Goal: Task Accomplishment & Management: Use online tool/utility

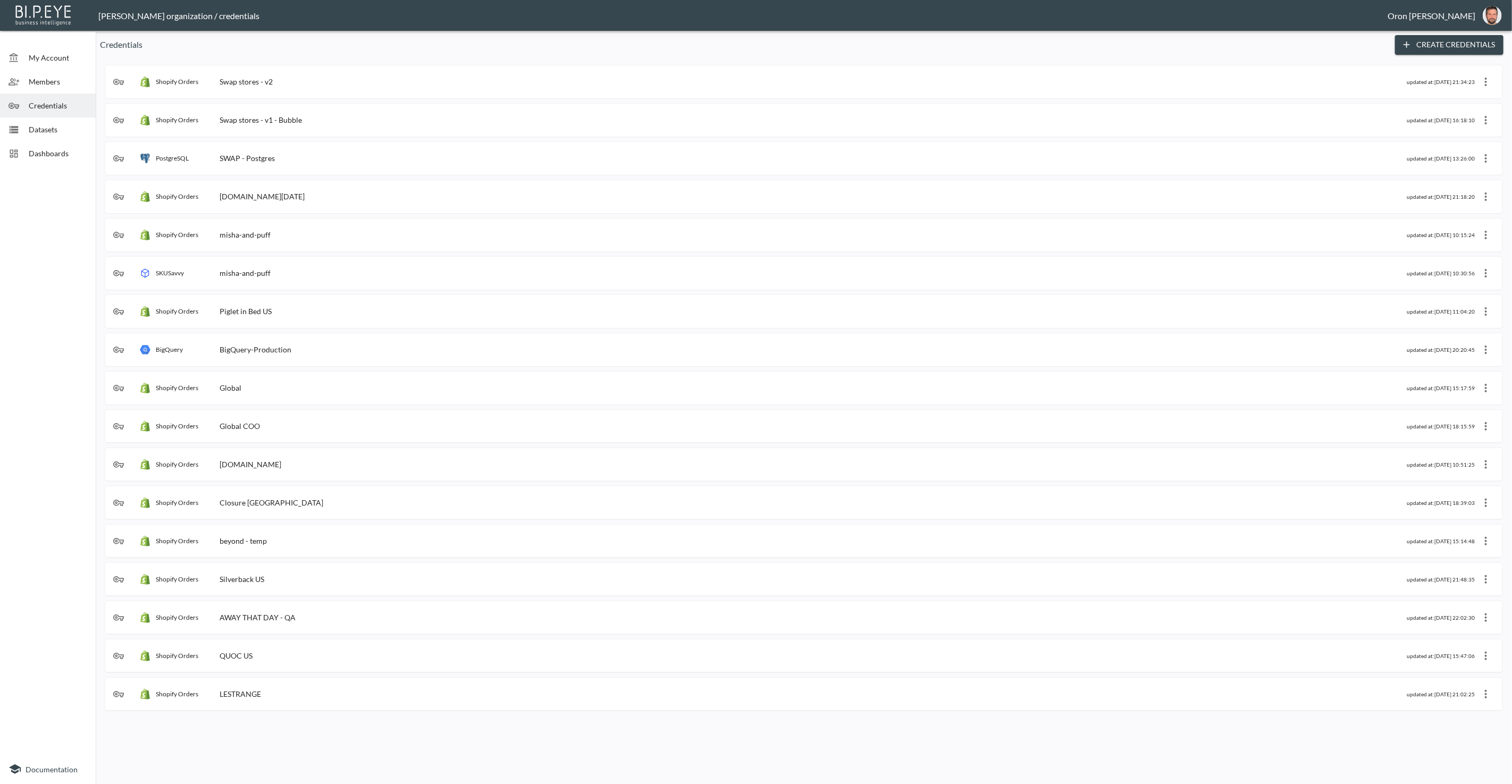
click at [54, 120] on div "Datasets" at bounding box center [48, 129] width 96 height 24
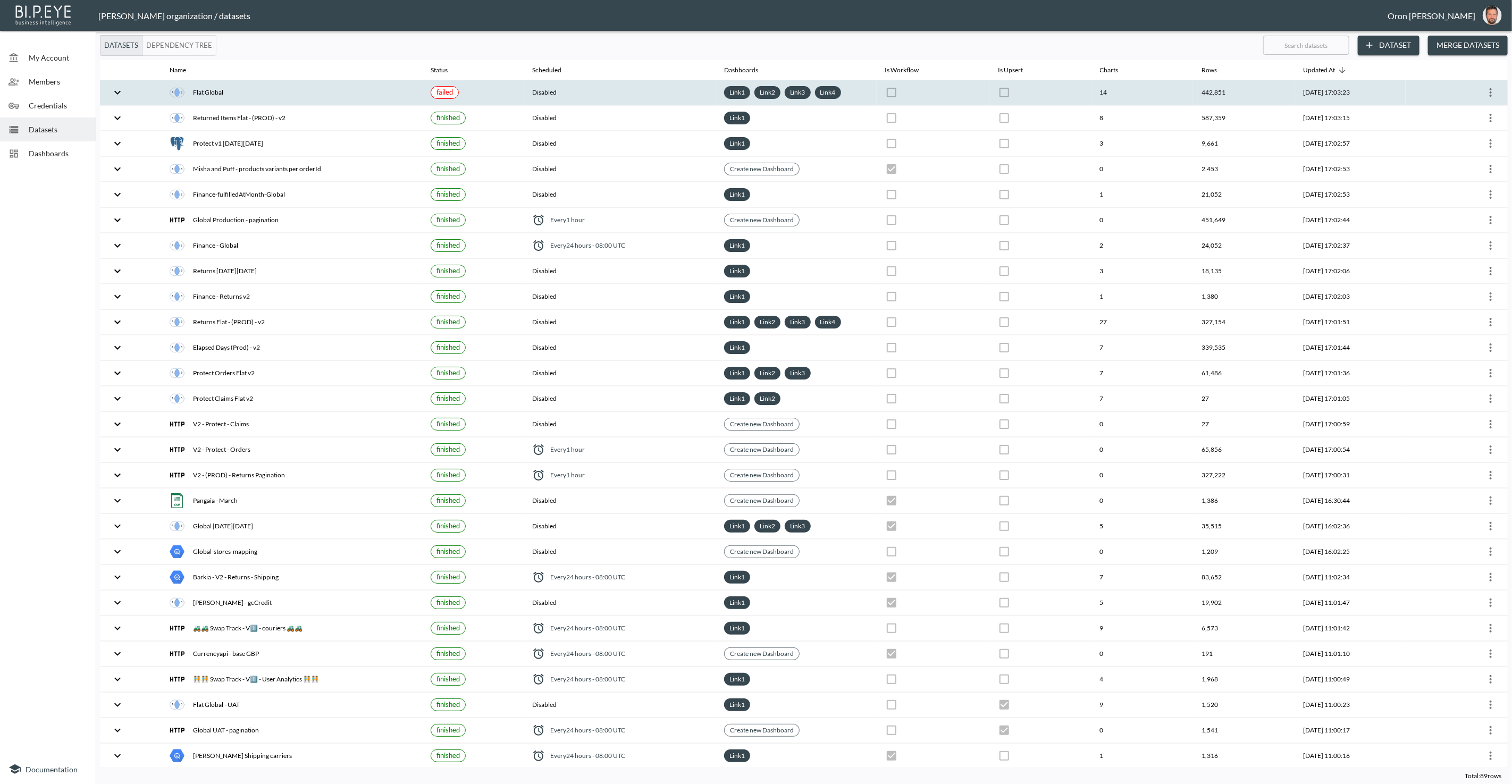
click at [1030, 94] on th at bounding box center [1040, 93] width 102 height 25
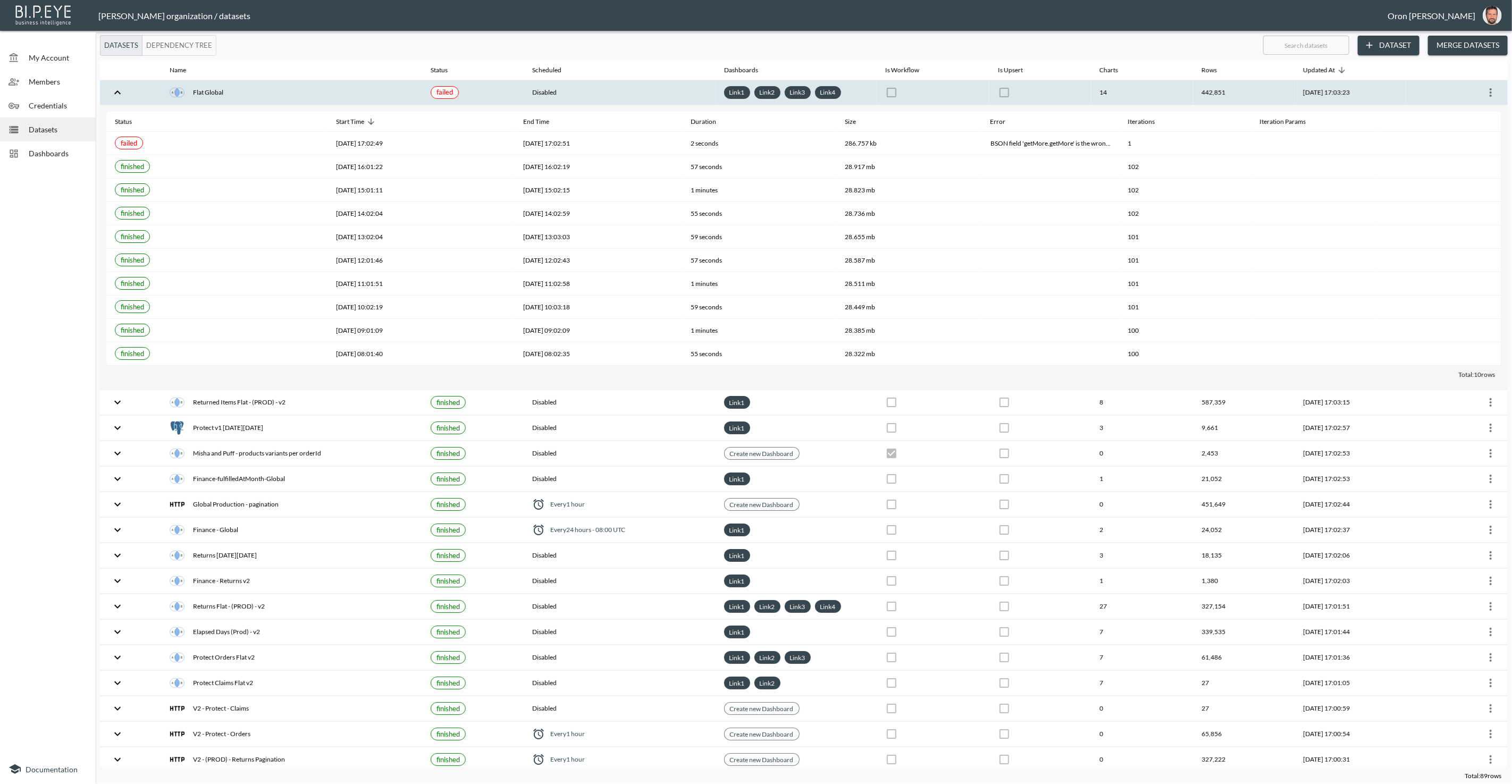
click at [1029, 94] on th at bounding box center [1040, 93] width 101 height 25
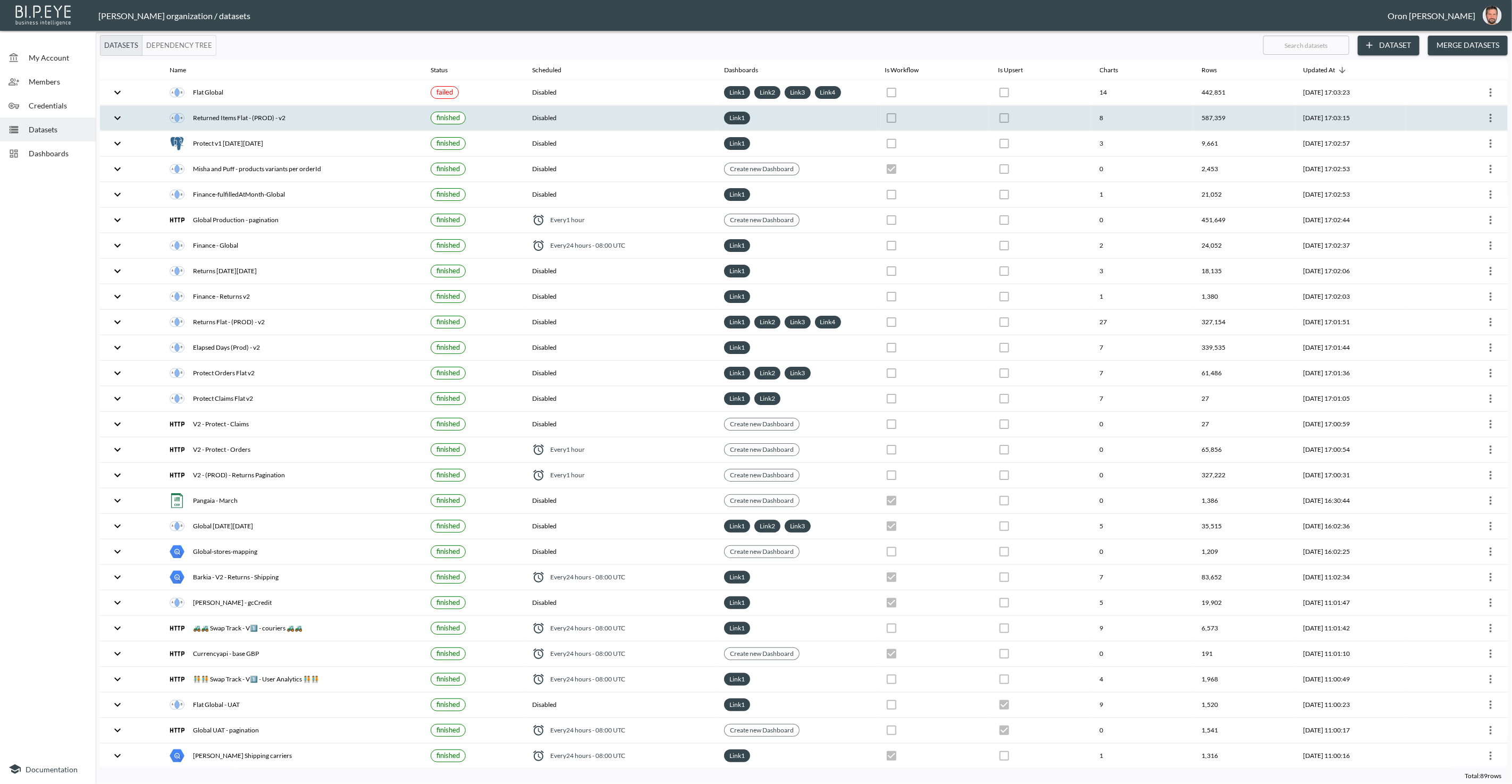
click at [1490, 118] on icon "more" at bounding box center [1490, 118] width 13 height 13
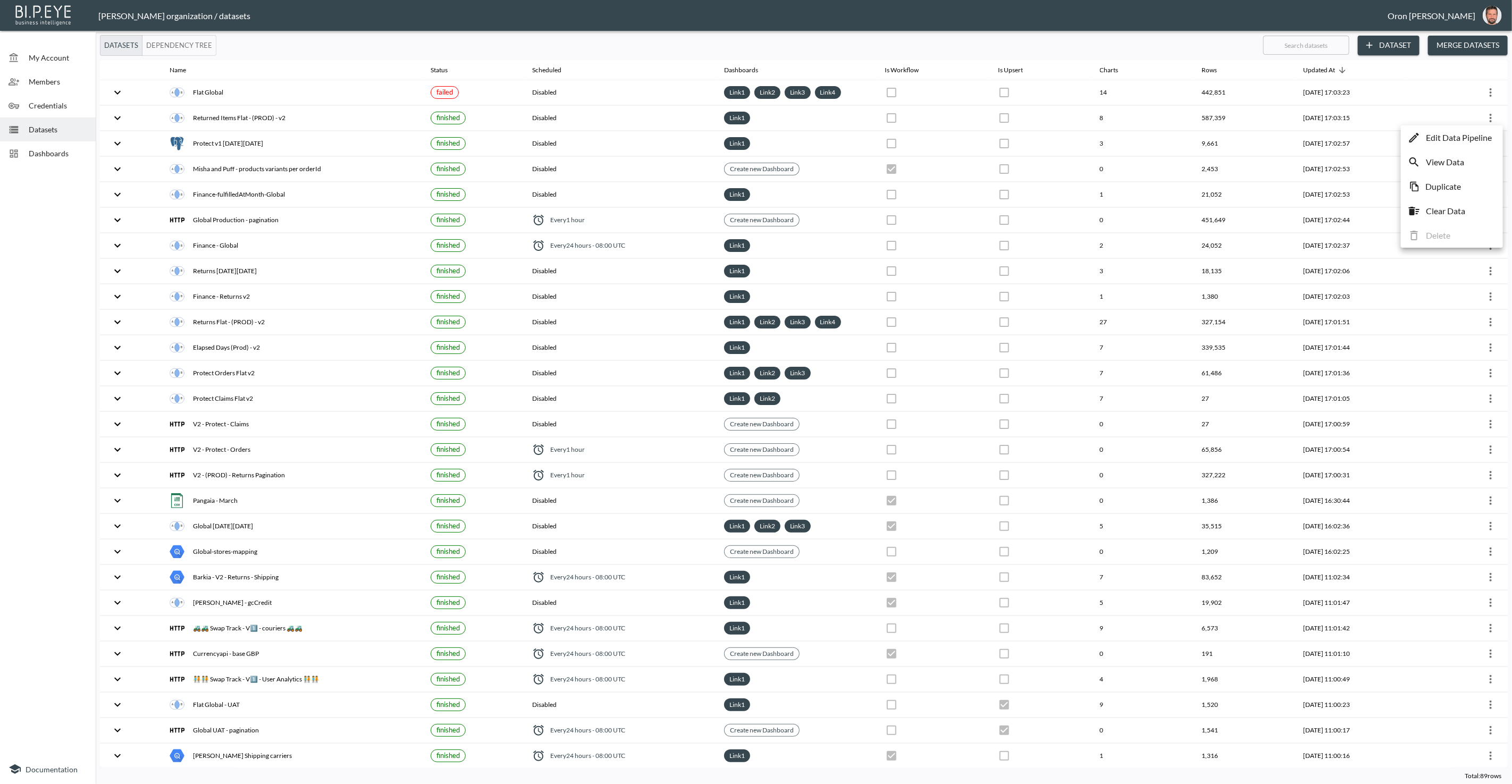
click at [1473, 135] on p "Edit Data Pipeline" at bounding box center [1458, 138] width 66 height 13
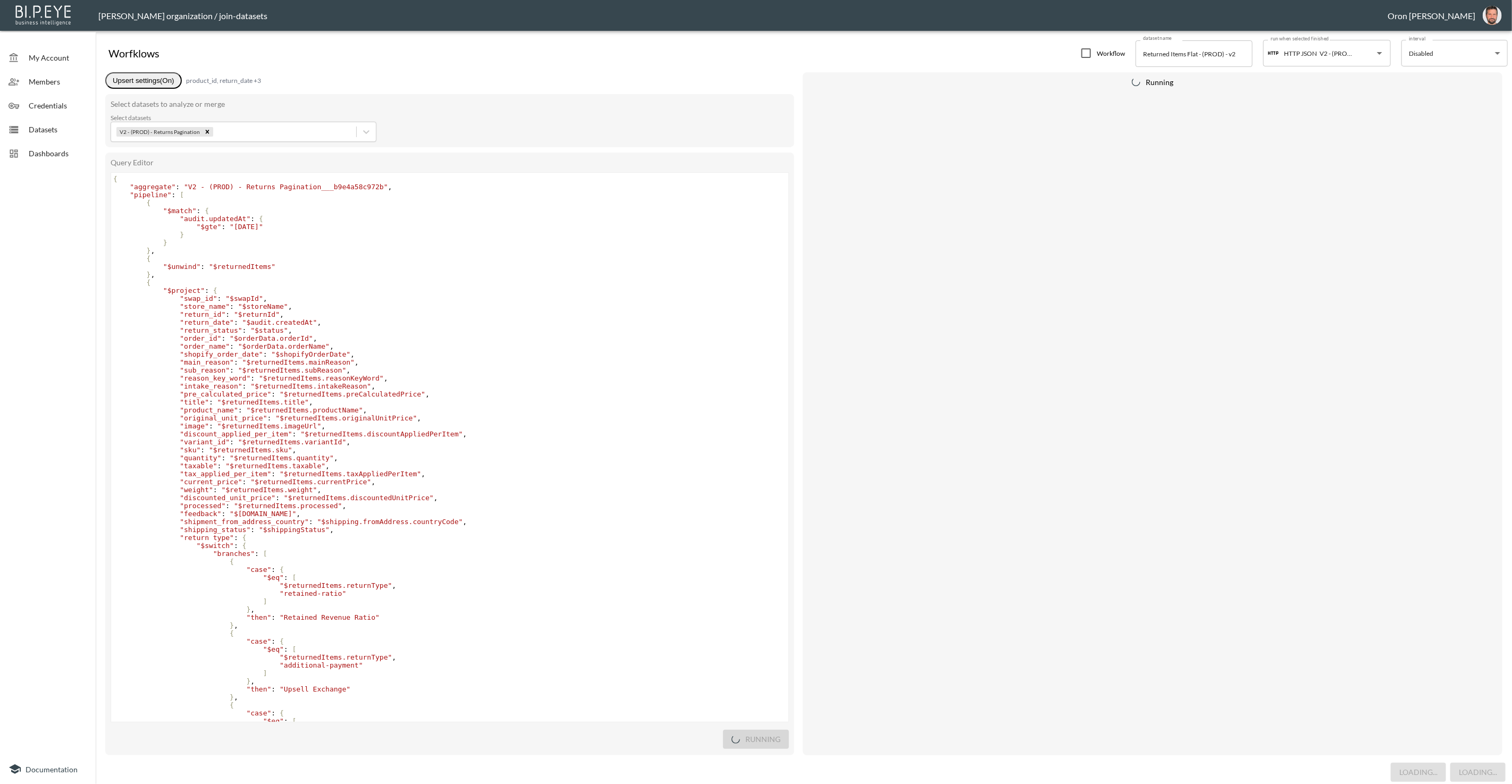
click at [30, 124] on span "Datasets" at bounding box center [58, 129] width 59 height 11
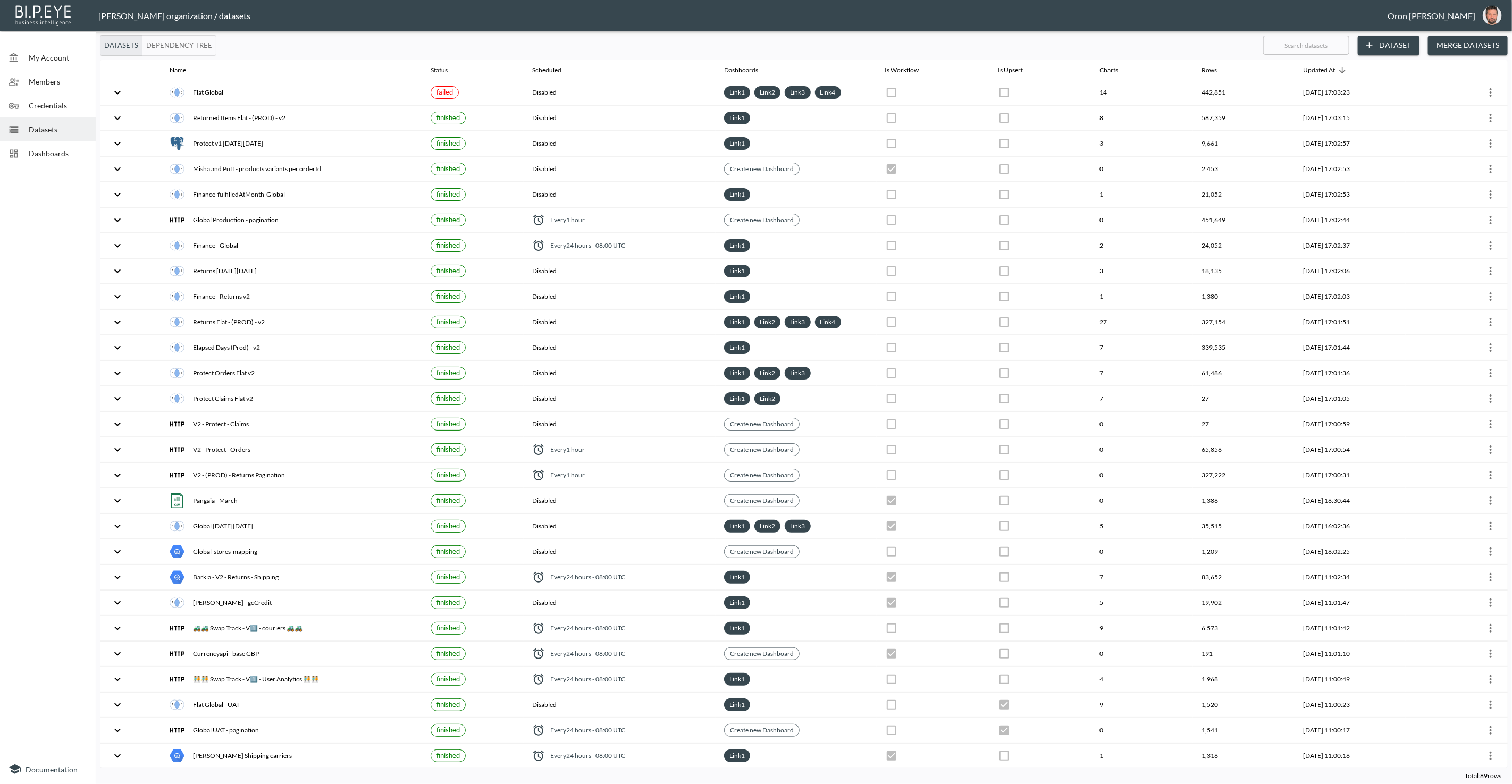
click at [1320, 43] on input "text" at bounding box center [1306, 45] width 86 height 27
type input "v"
checkbox input "true"
checkbox input "false"
checkbox input "true"
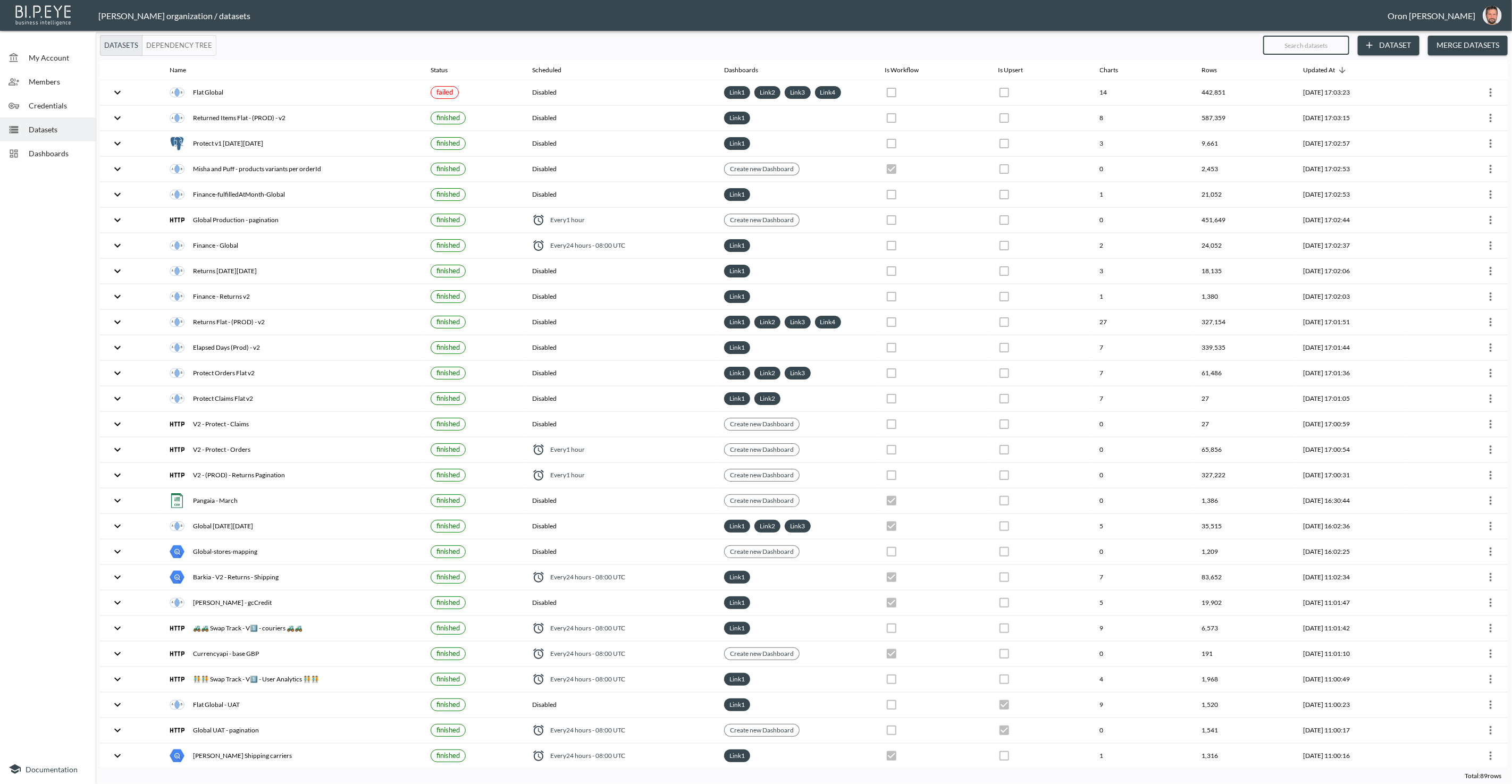
checkbox input "true"
checkbox input "false"
checkbox input "true"
checkbox input "false"
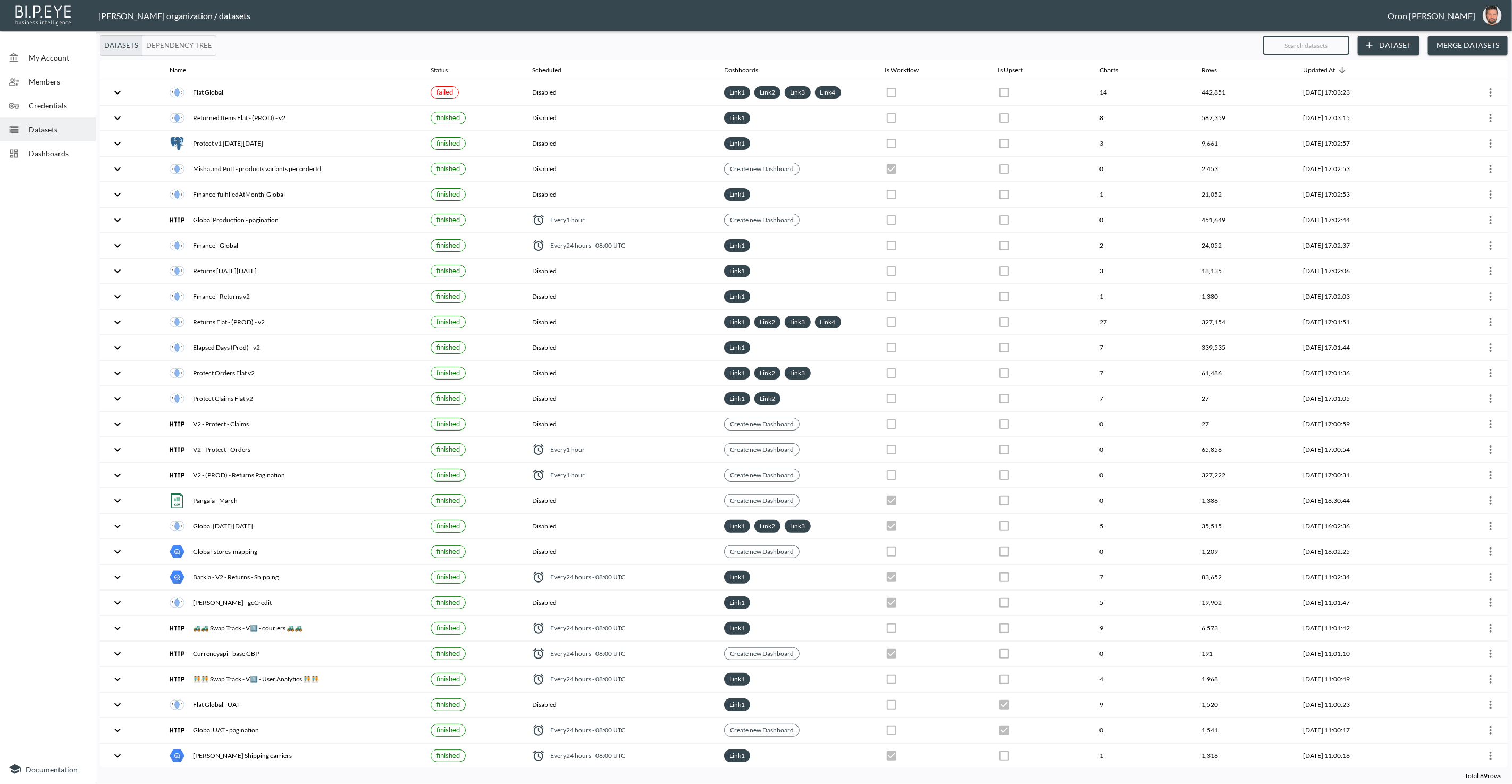
checkbox input "true"
checkbox input "false"
checkbox input "true"
checkbox input "false"
checkbox input "true"
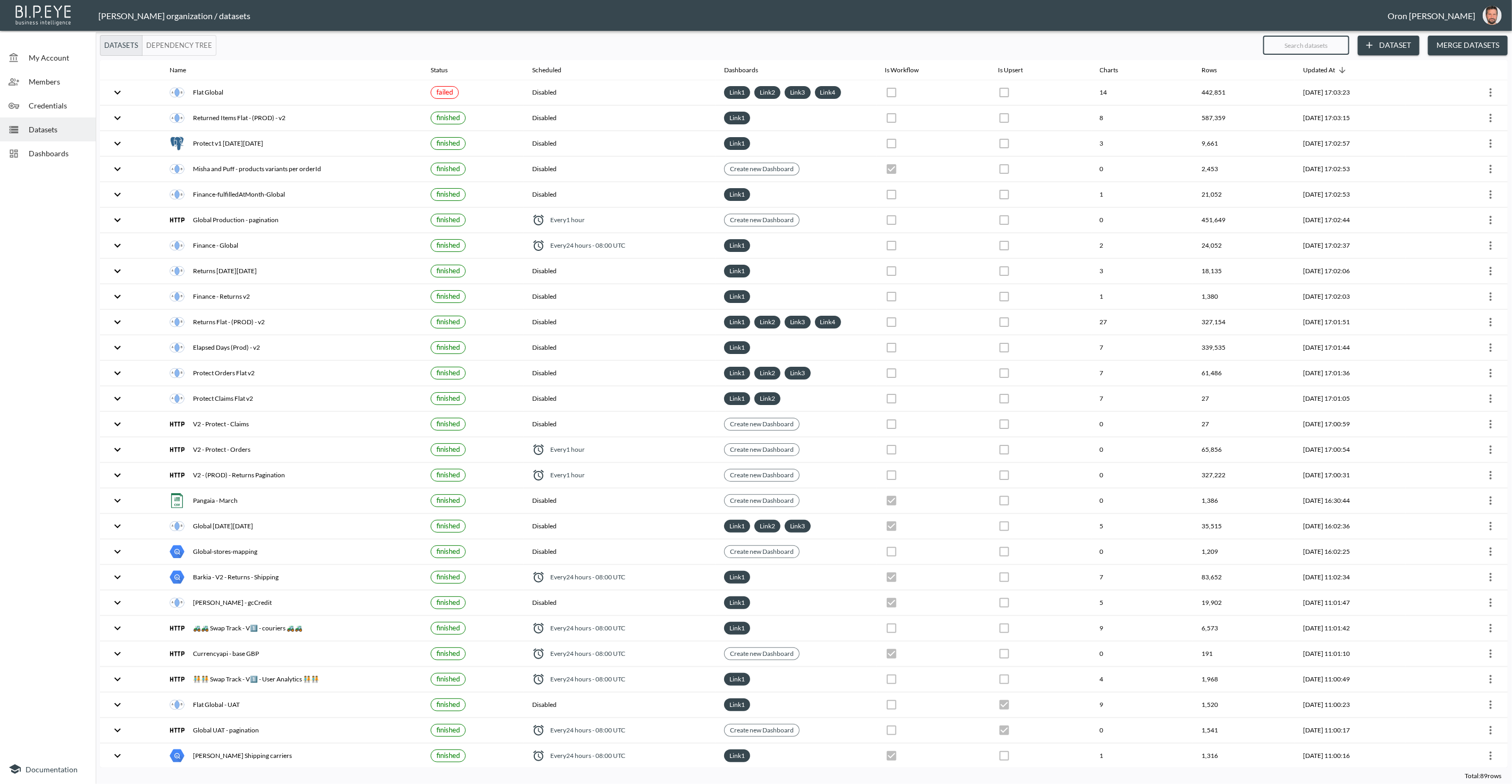
checkbox input "true"
checkbox input "false"
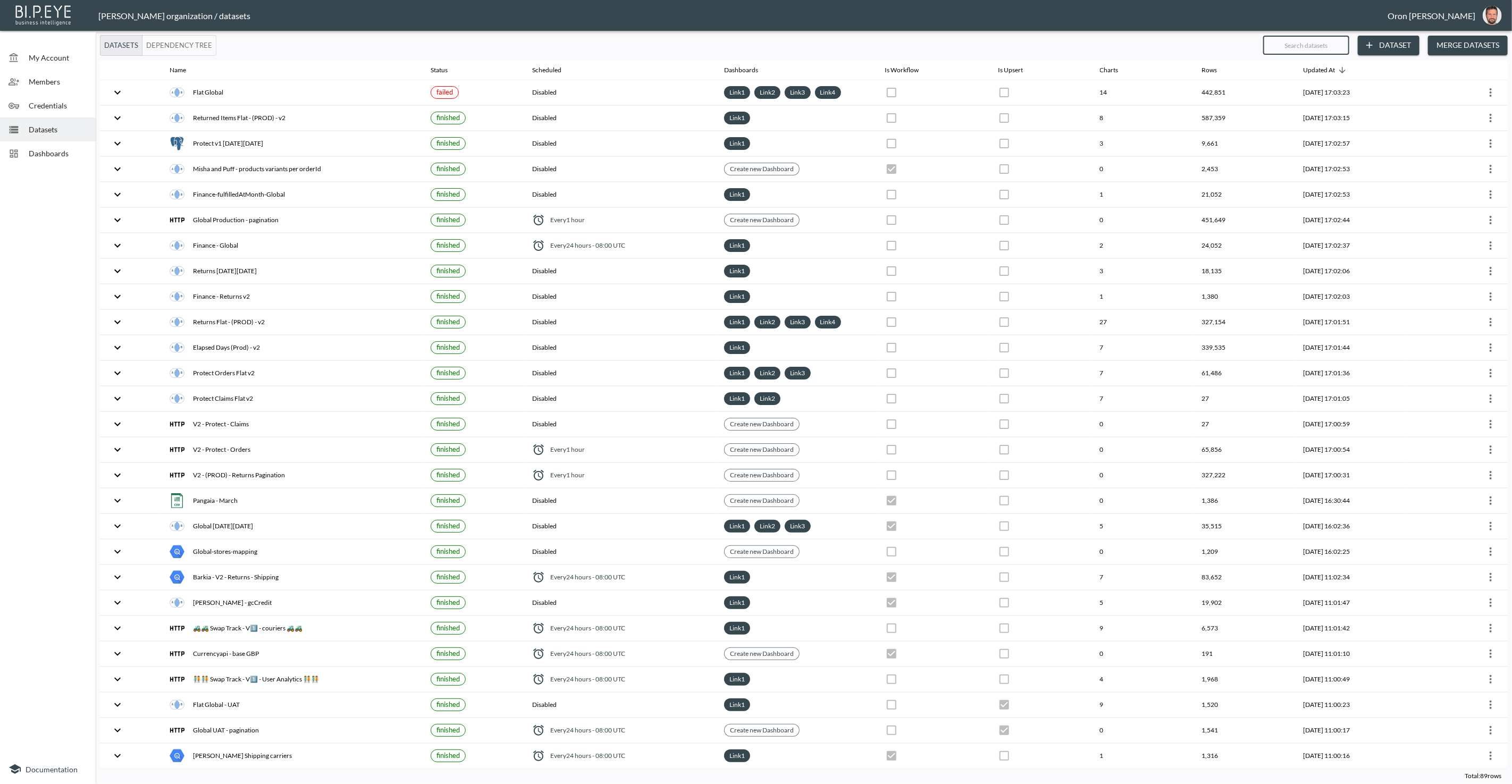
checkbox input "true"
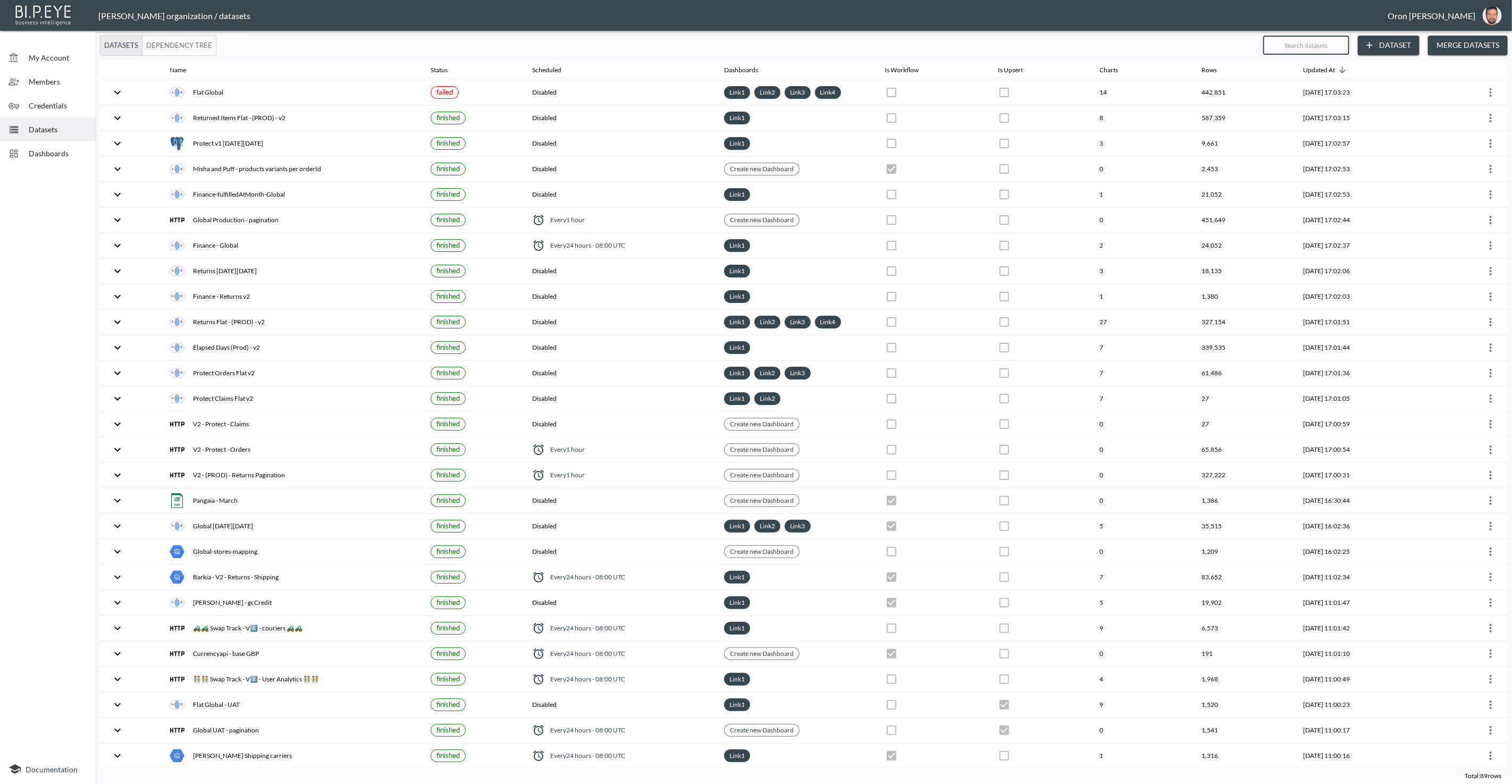
checkbox input "true"
checkbox input "false"
checkbox input "true"
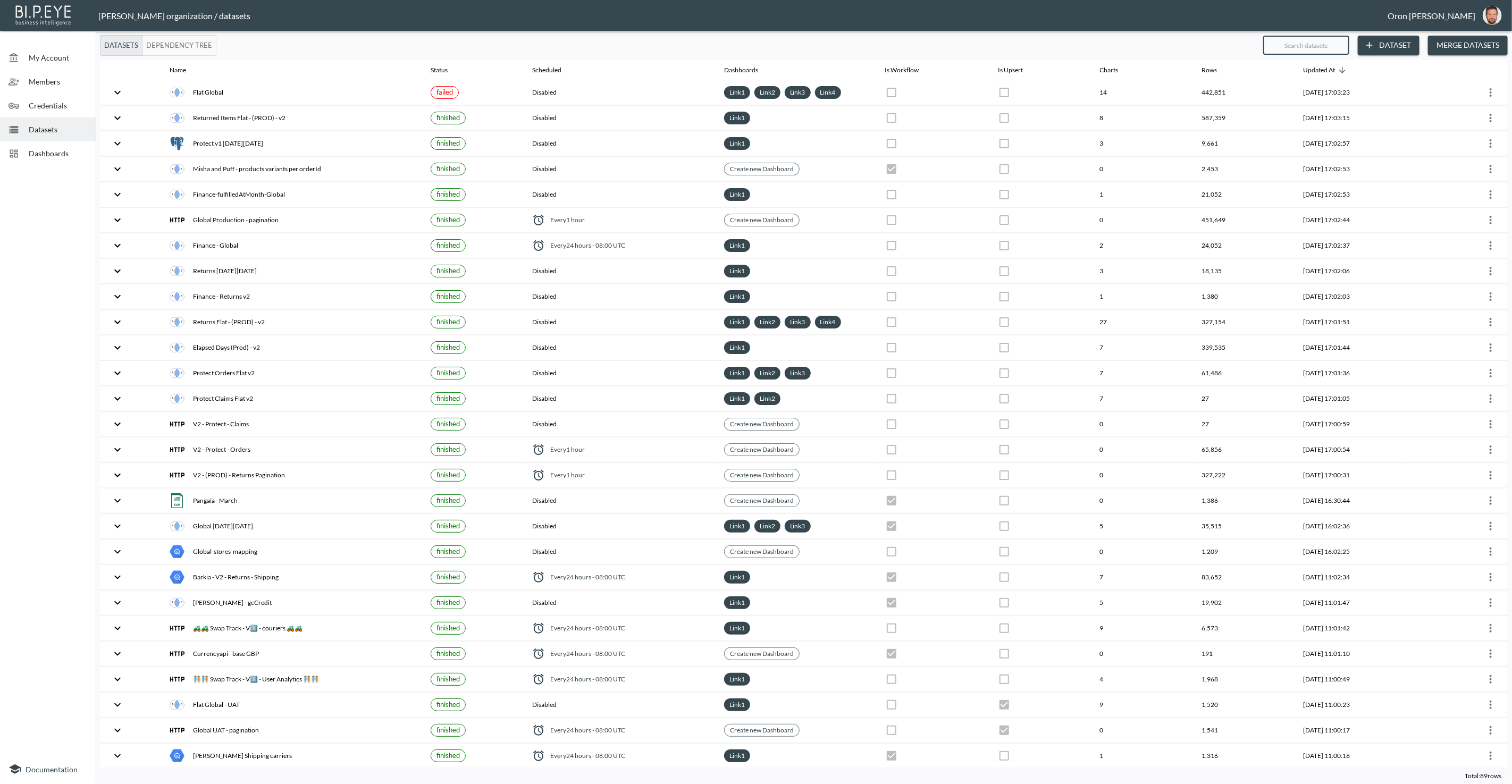
checkbox input "true"
checkbox input "false"
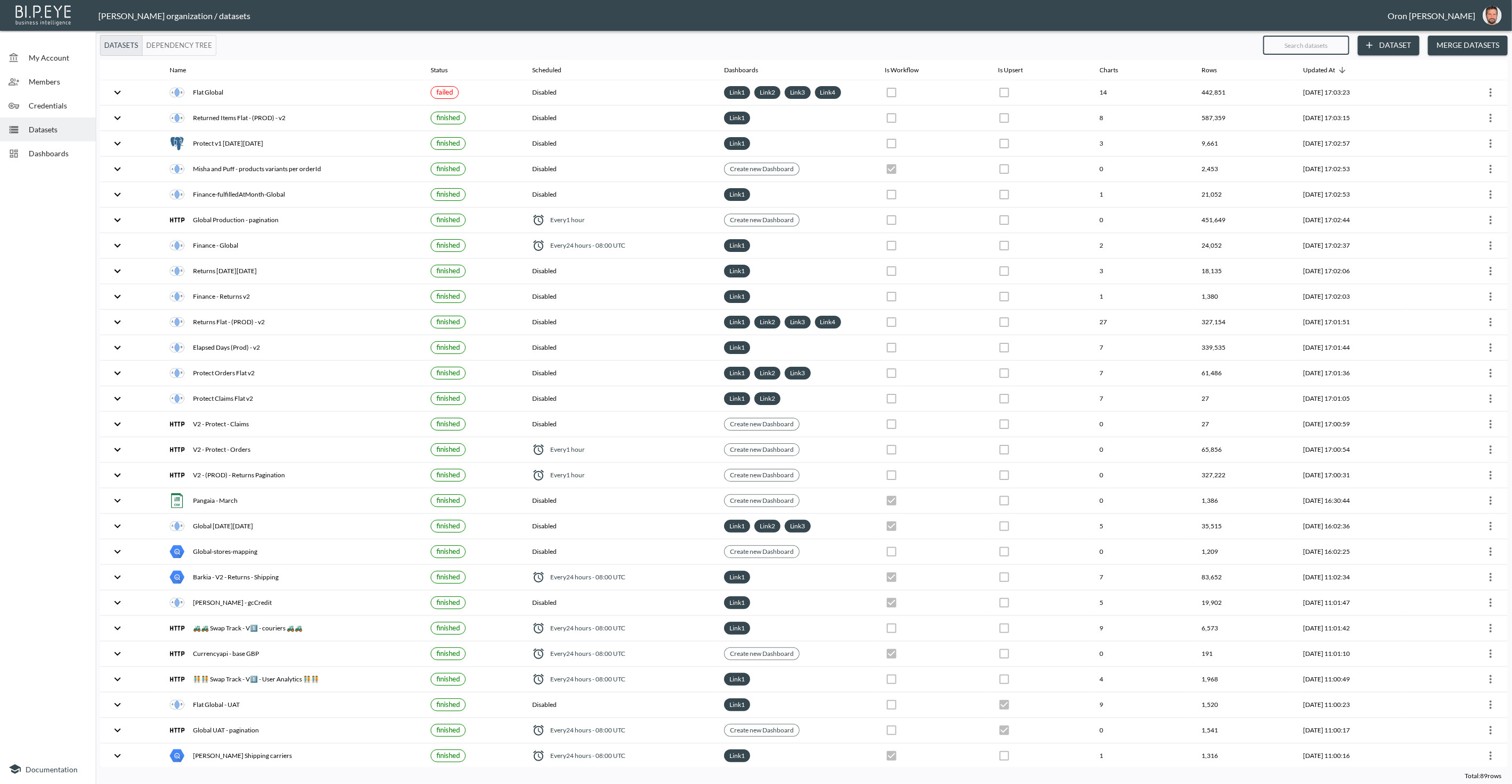
checkbox input "false"
checkbox input "true"
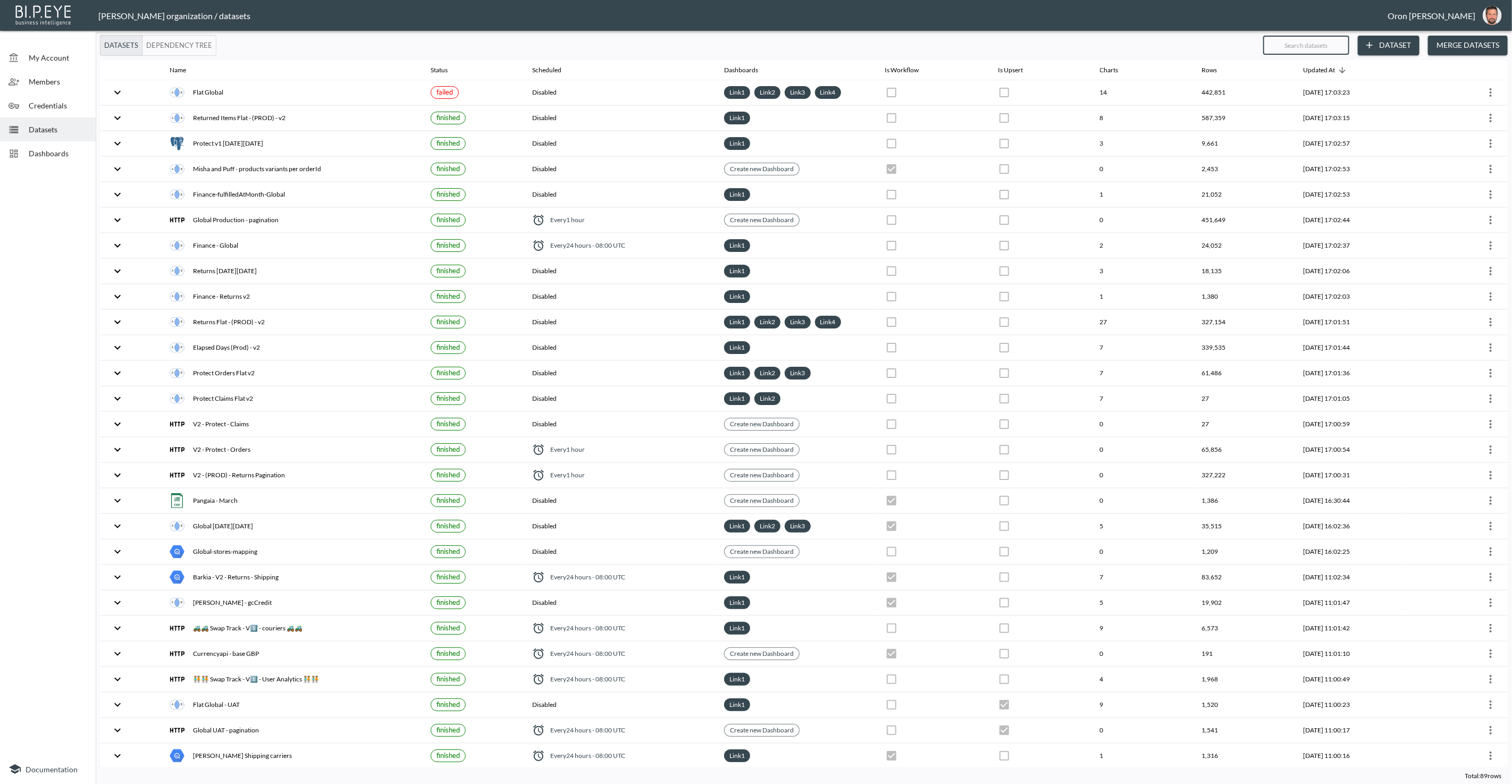
checkbox input "false"
checkbox input "true"
checkbox input "false"
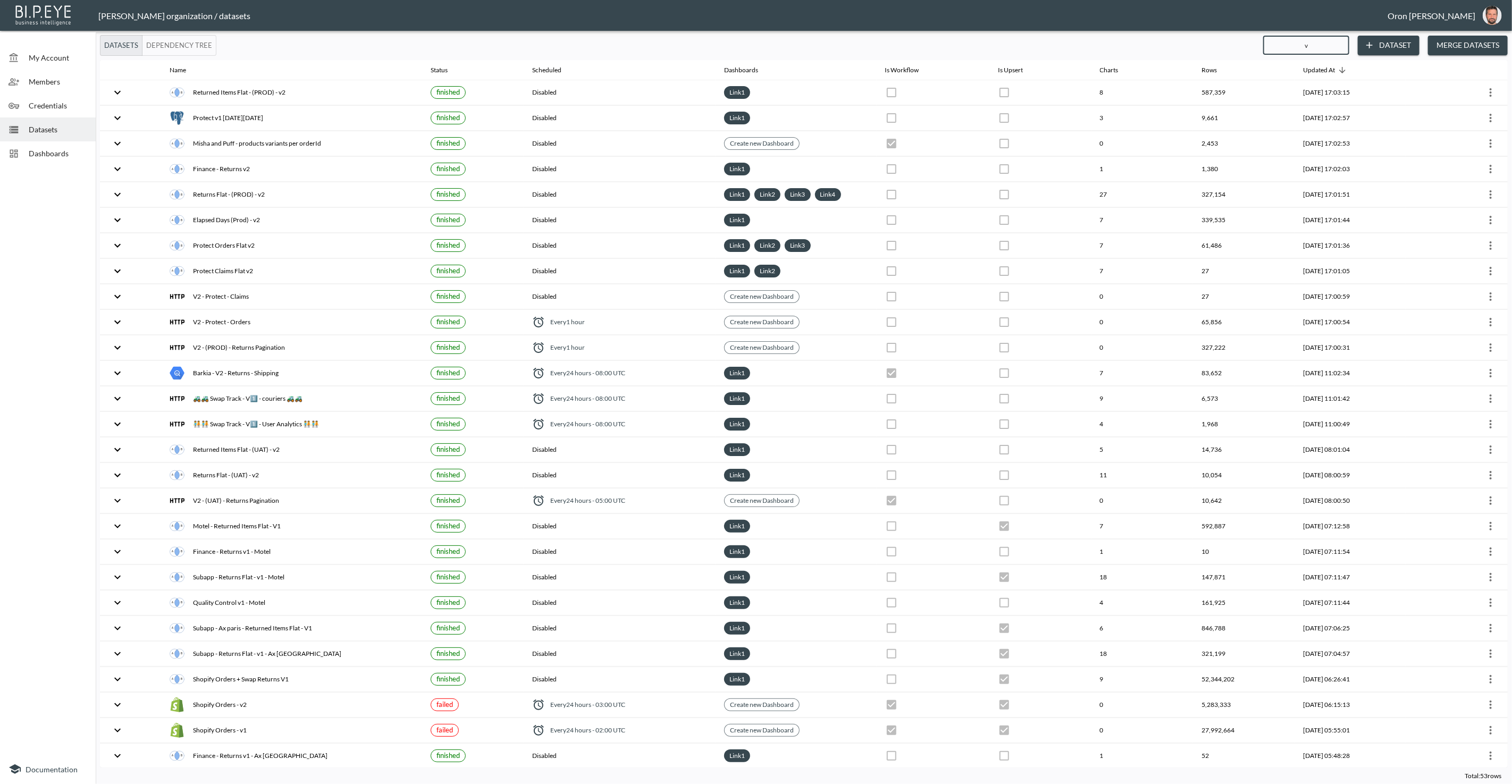
type input "v2"
checkbox input "false"
checkbox input "true"
checkbox input "false"
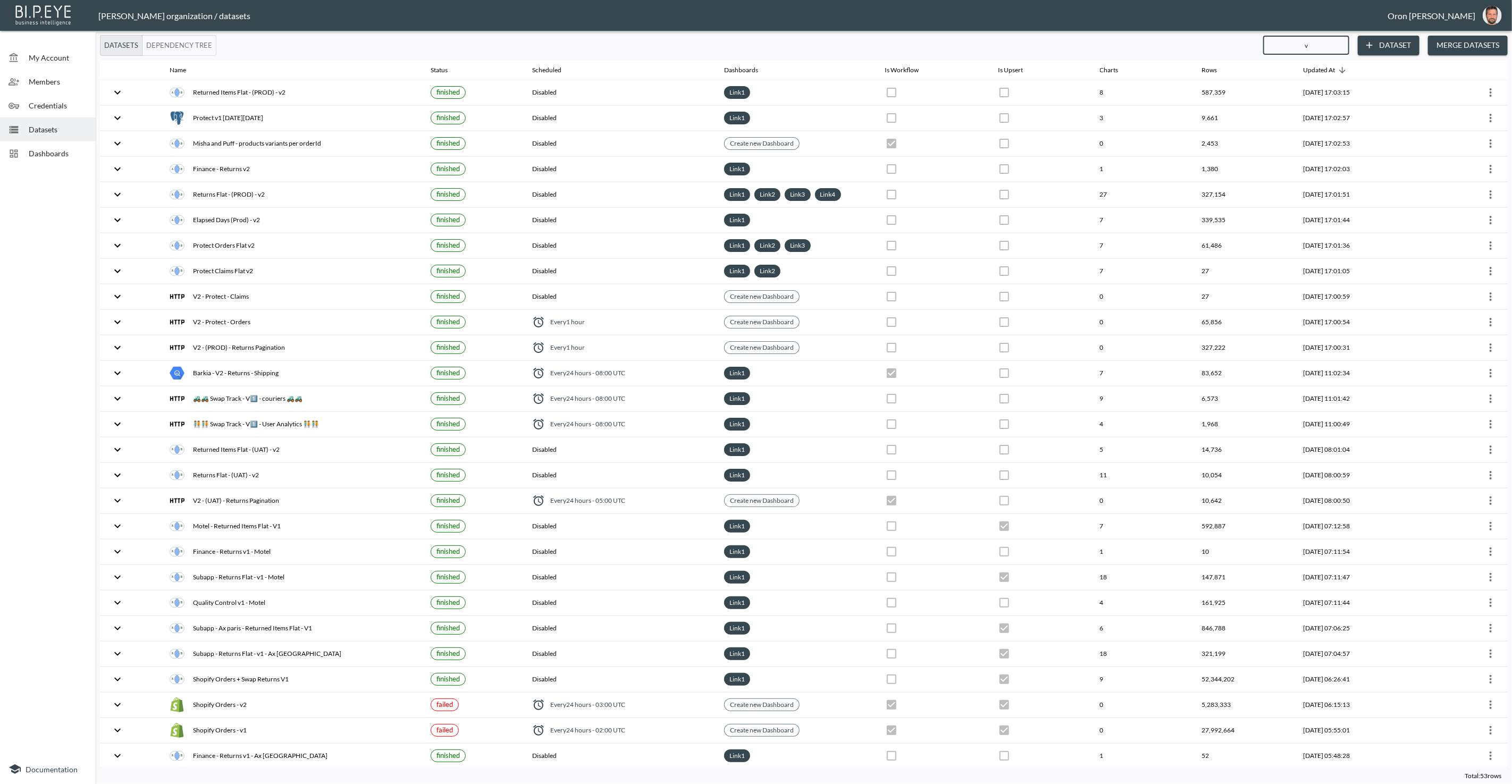
checkbox input "true"
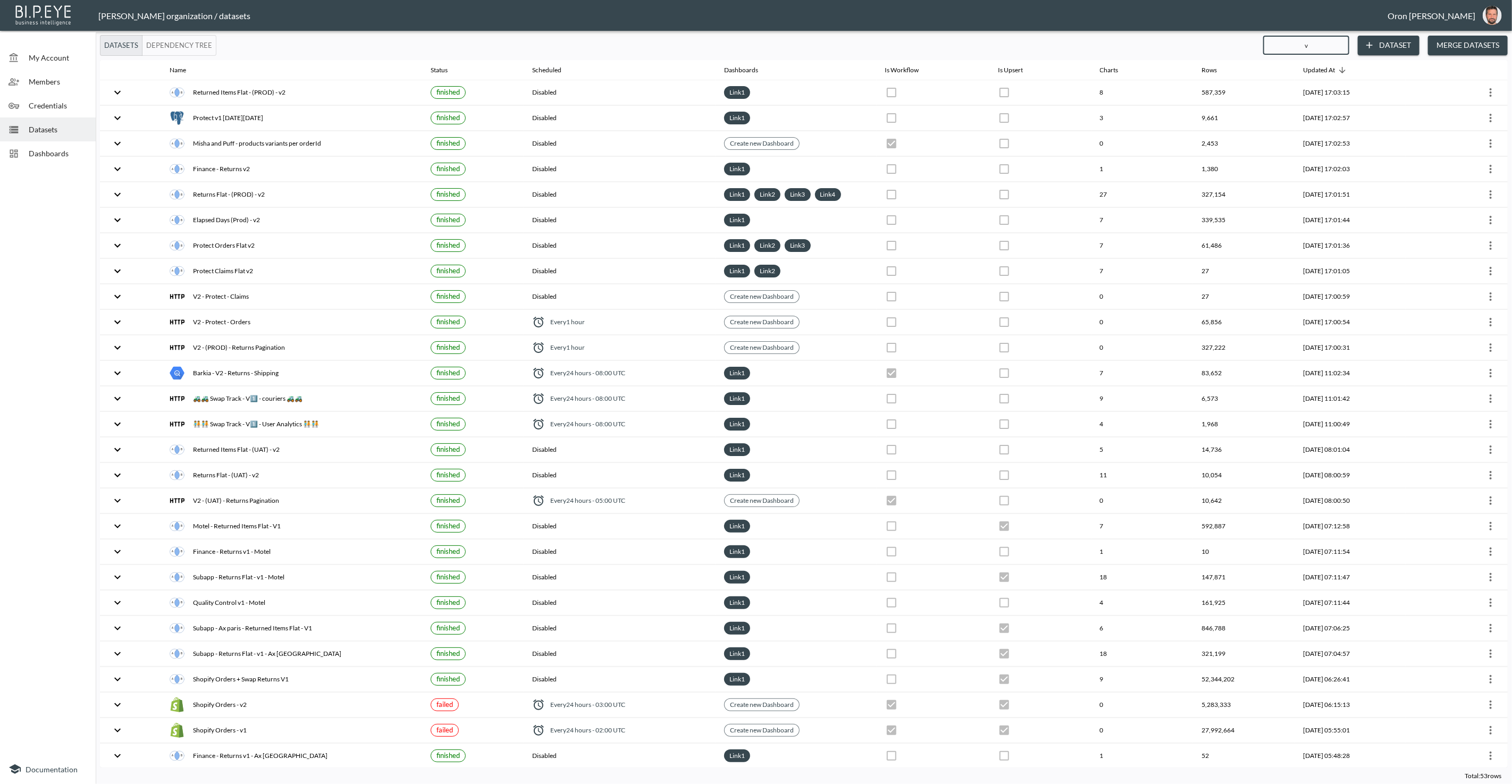
checkbox input "false"
checkbox input "true"
checkbox input "false"
checkbox input "true"
checkbox input "false"
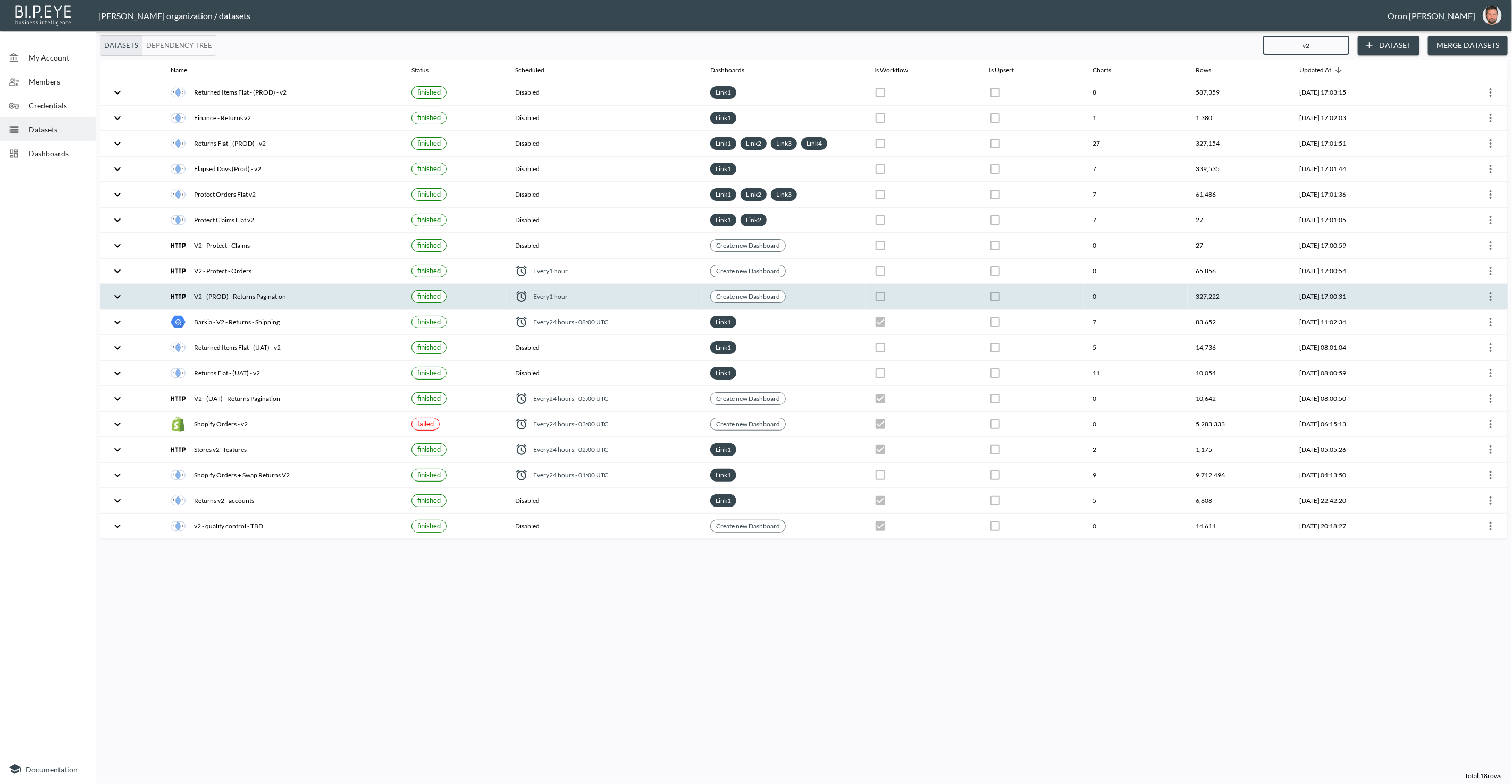
type input "v2"
click at [1490, 293] on icon "more" at bounding box center [1490, 296] width 13 height 13
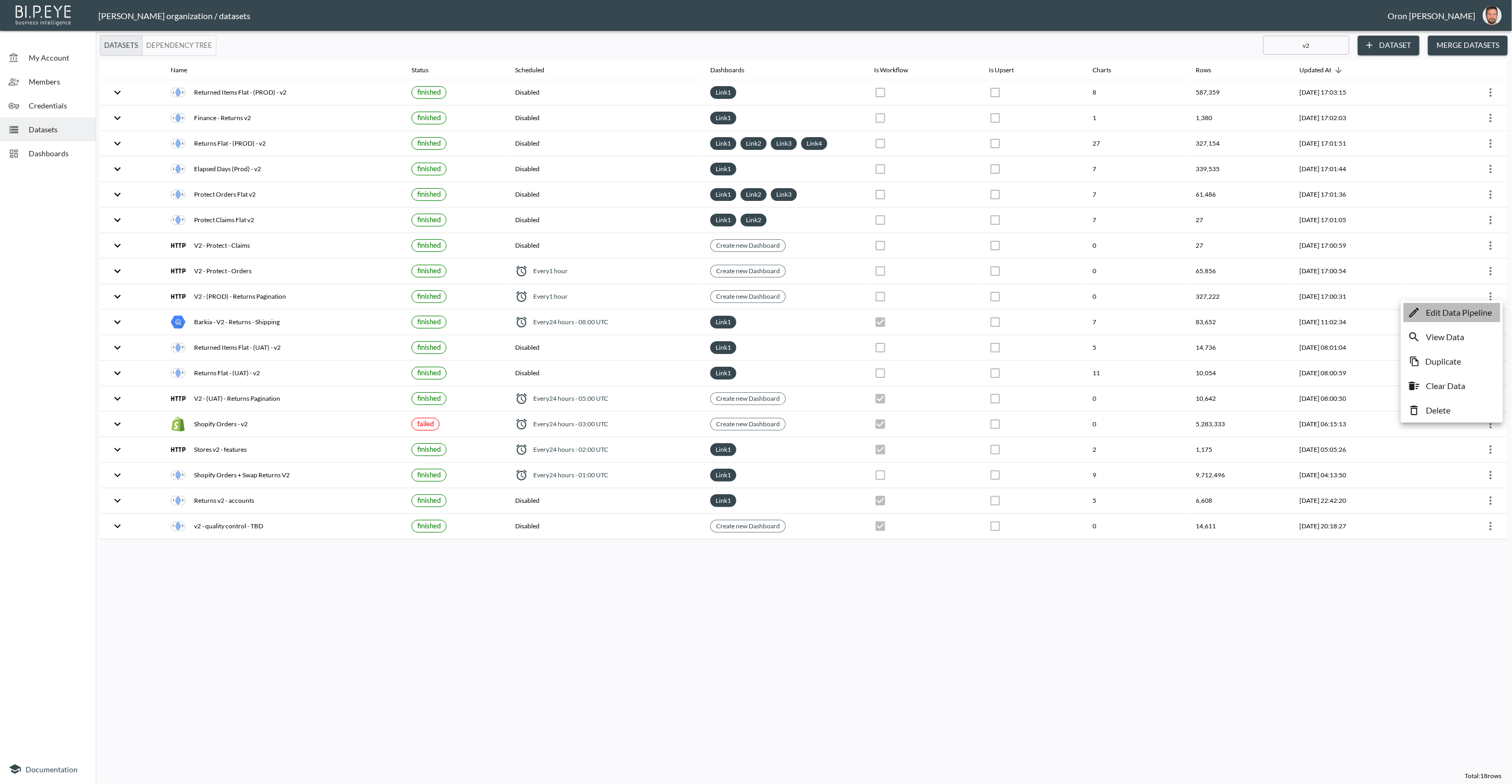
click at [1481, 309] on p "Edit Data Pipeline" at bounding box center [1458, 313] width 66 height 13
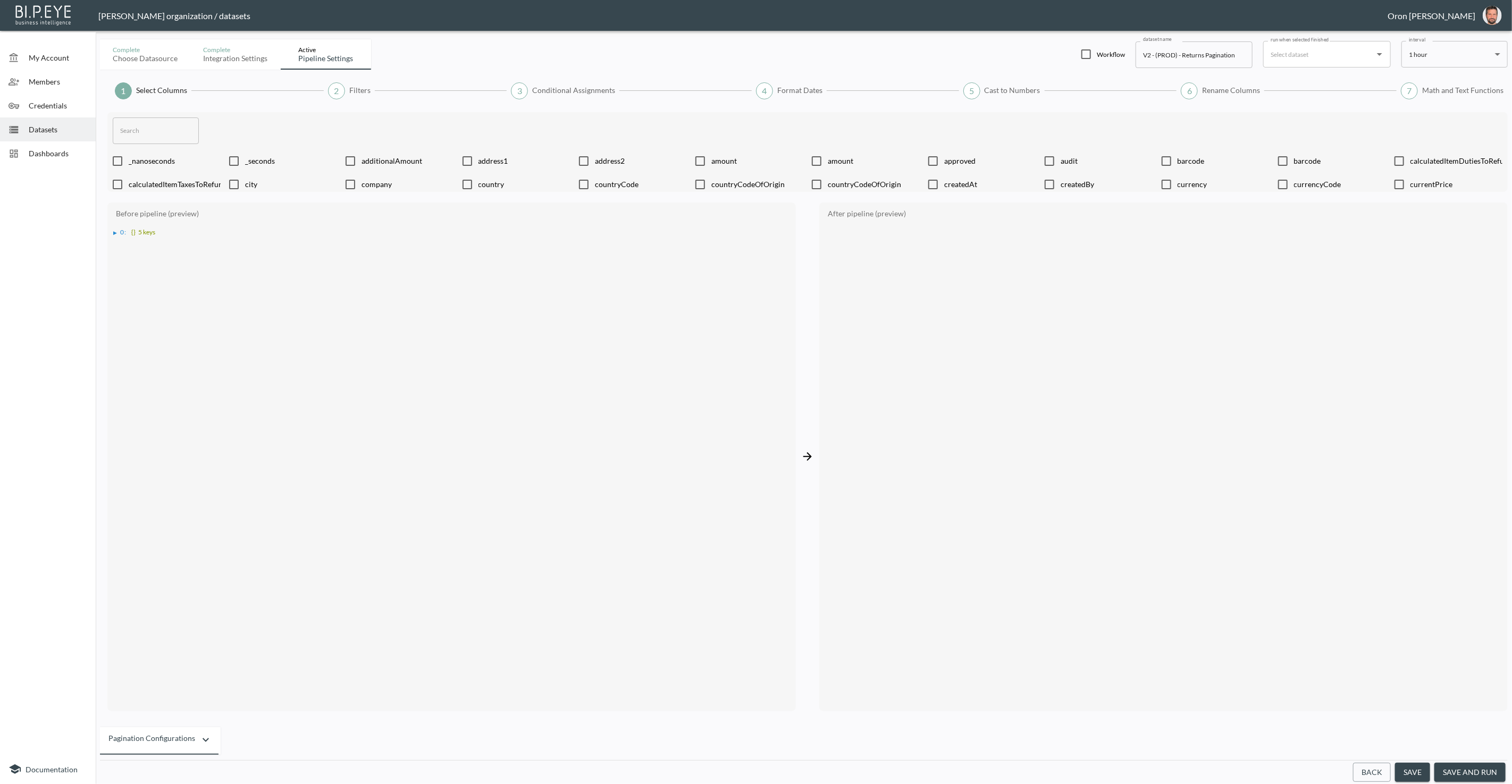
checkbox input "false"
checkbox input "true"
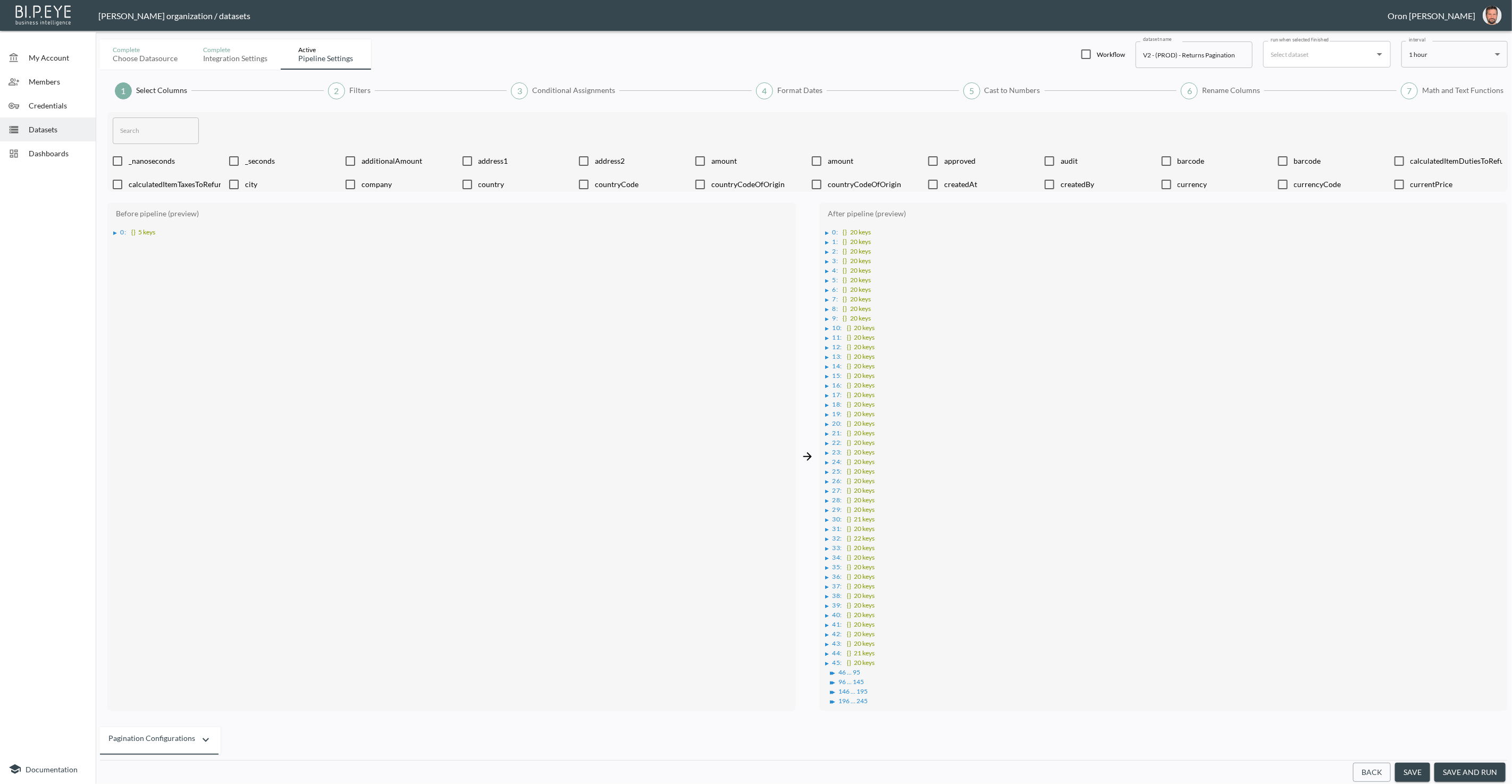
click at [1375, 777] on button "Back" at bounding box center [1372, 772] width 38 height 20
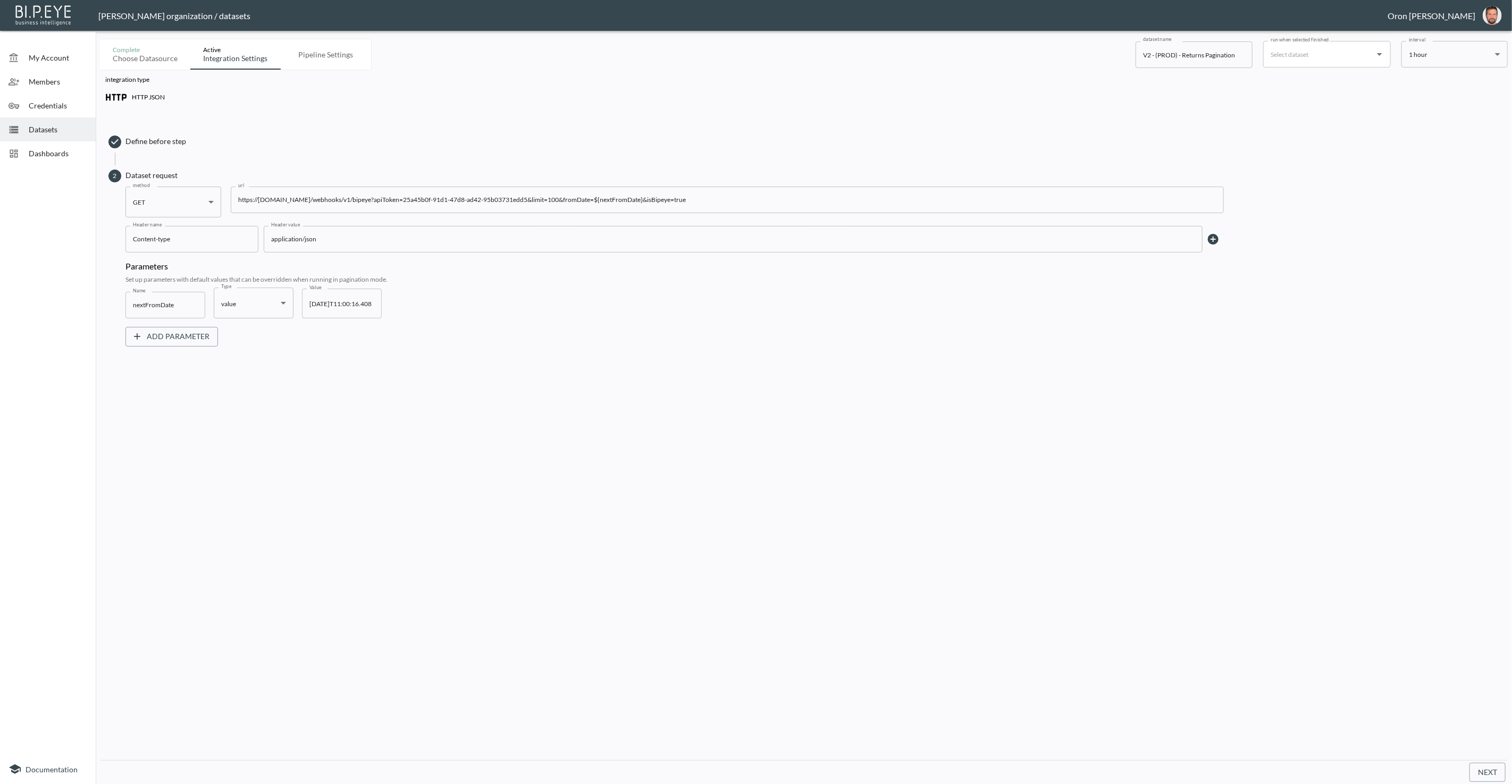
click at [340, 304] on input "[DATE]T11:00:16.408" at bounding box center [342, 304] width 80 height 30
paste input "8-13T10:45:39.000Z"
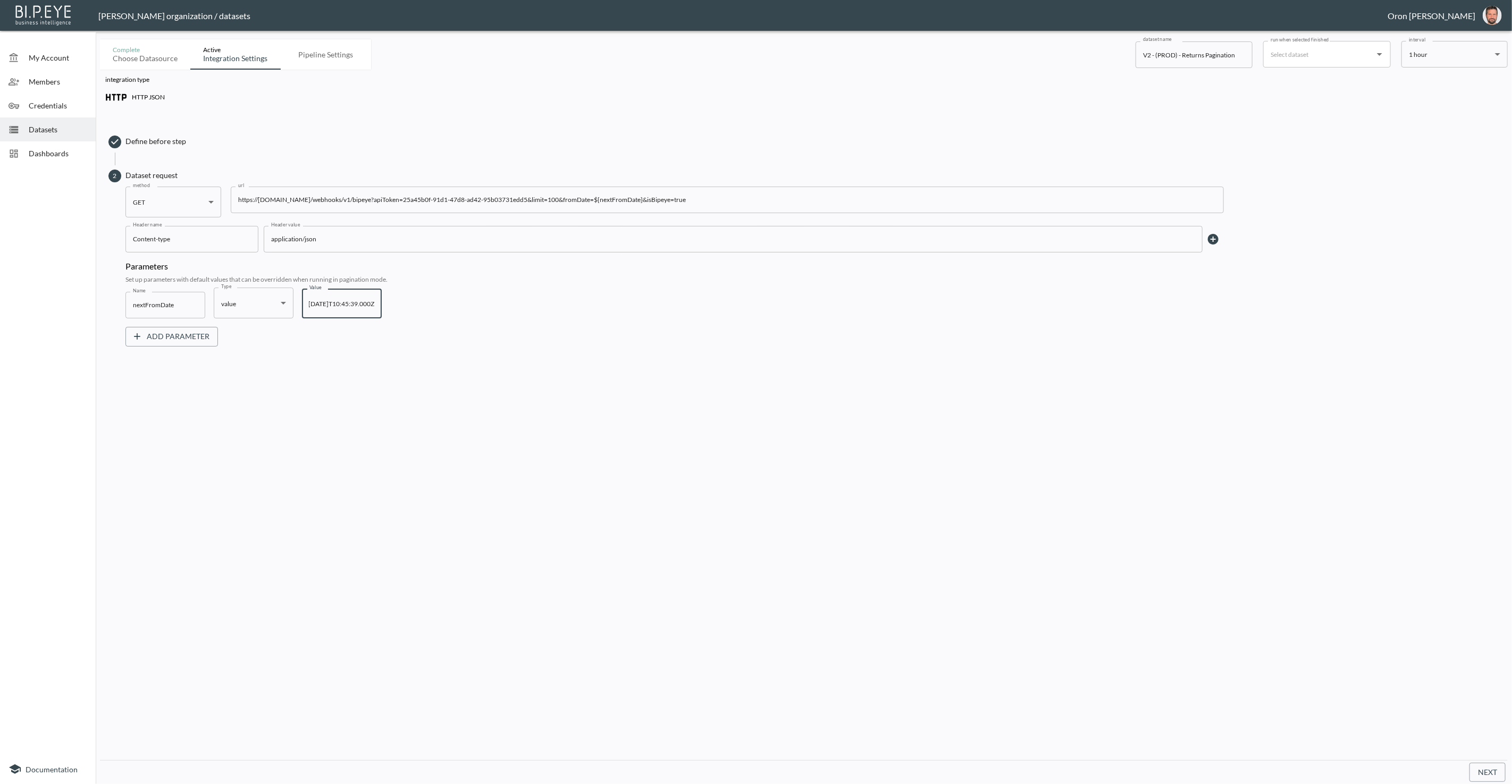
type input "[DATE]T10:45:39.000Z"
drag, startPoint x: 1379, startPoint y: 638, endPoint x: 1504, endPoint y: 777, distance: 186.9
click at [1389, 642] on div "integration type HTTP JSON Define before step 2 Dataset request method GET GET …" at bounding box center [803, 415] width 1407 height 690
click at [1498, 775] on button "Next" at bounding box center [1487, 772] width 36 height 20
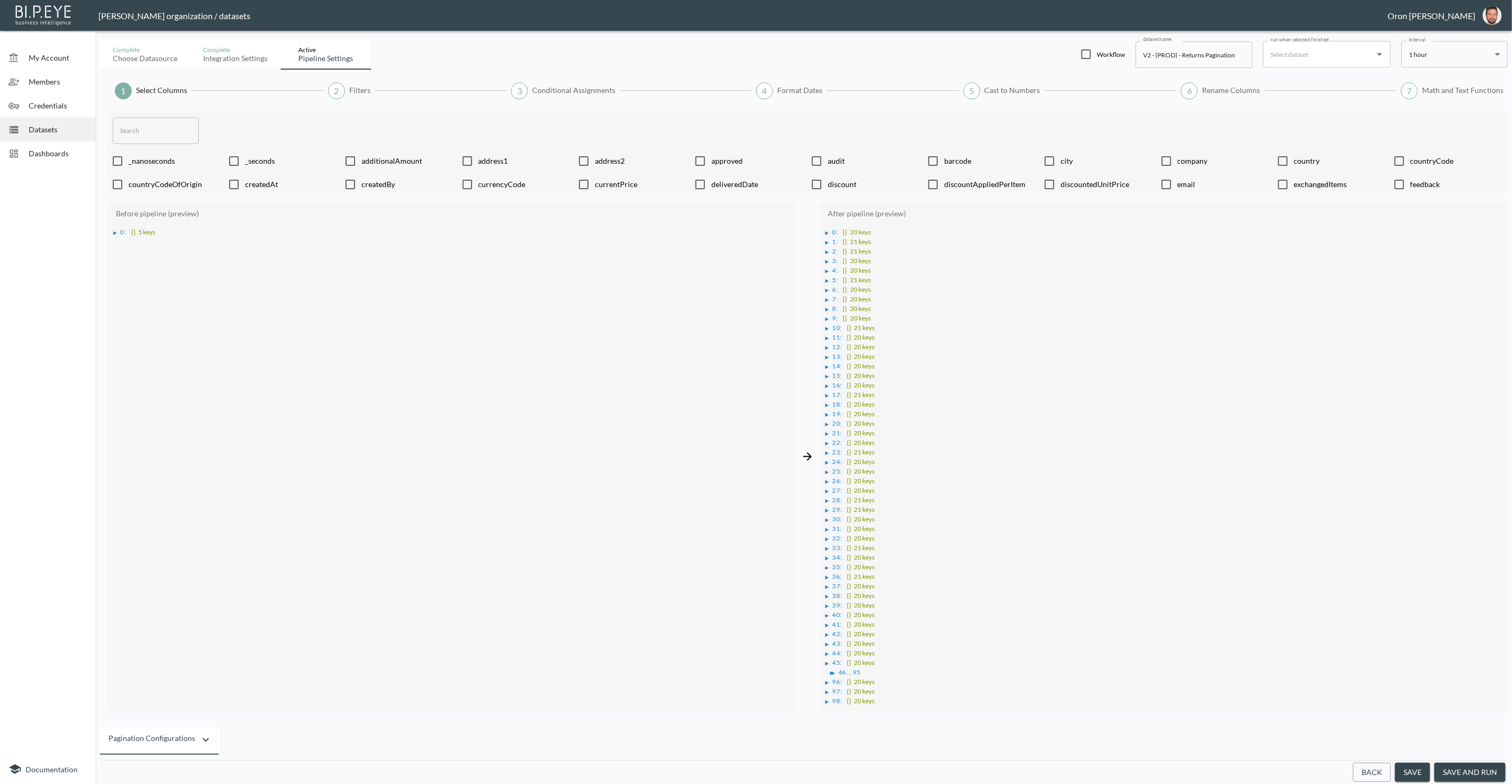
click at [366, 95] on span "Filters" at bounding box center [360, 90] width 22 height 10
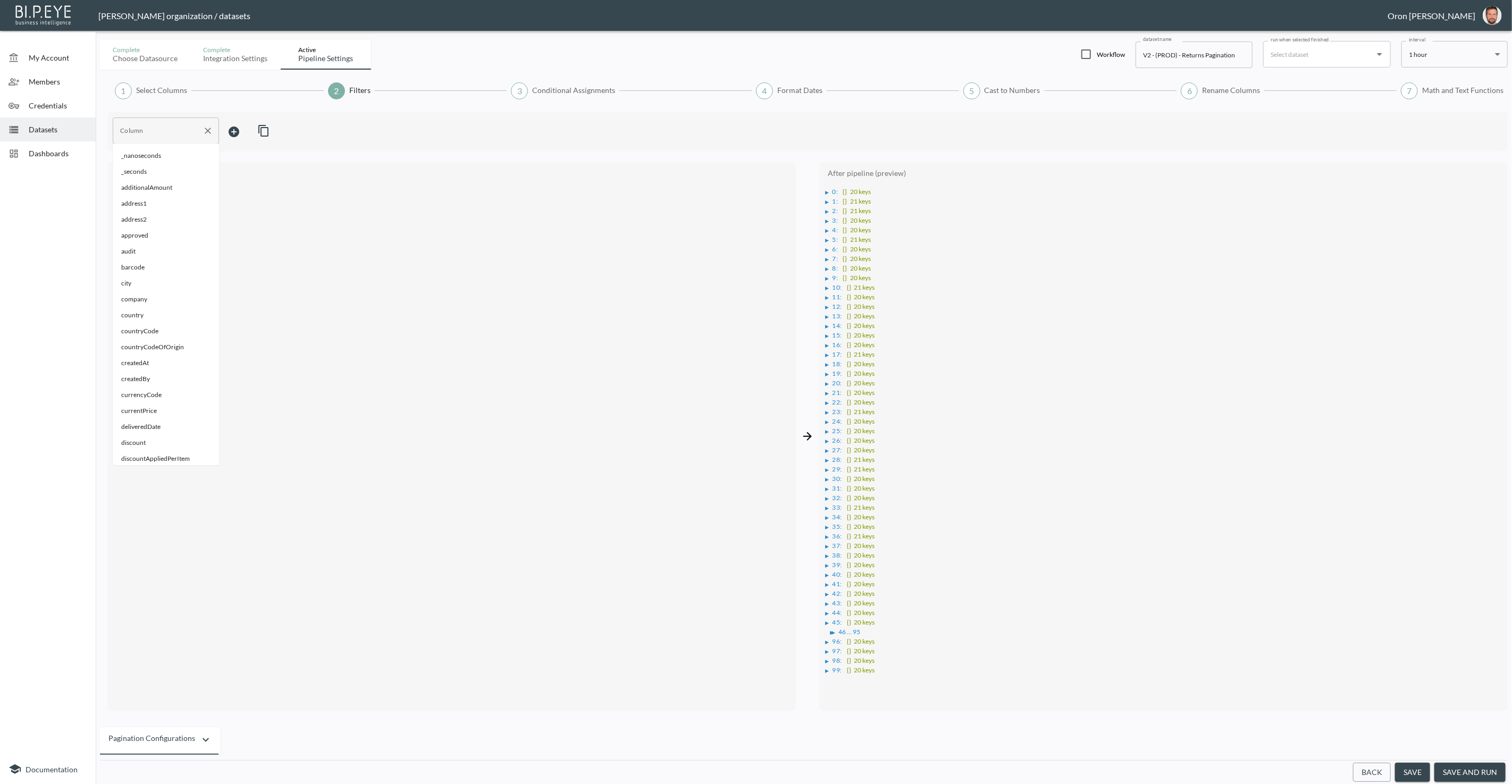
click at [170, 138] on div "Column" at bounding box center [166, 131] width 106 height 27
click at [143, 190] on span "orderName" at bounding box center [166, 187] width 89 height 10
type input "orderName"
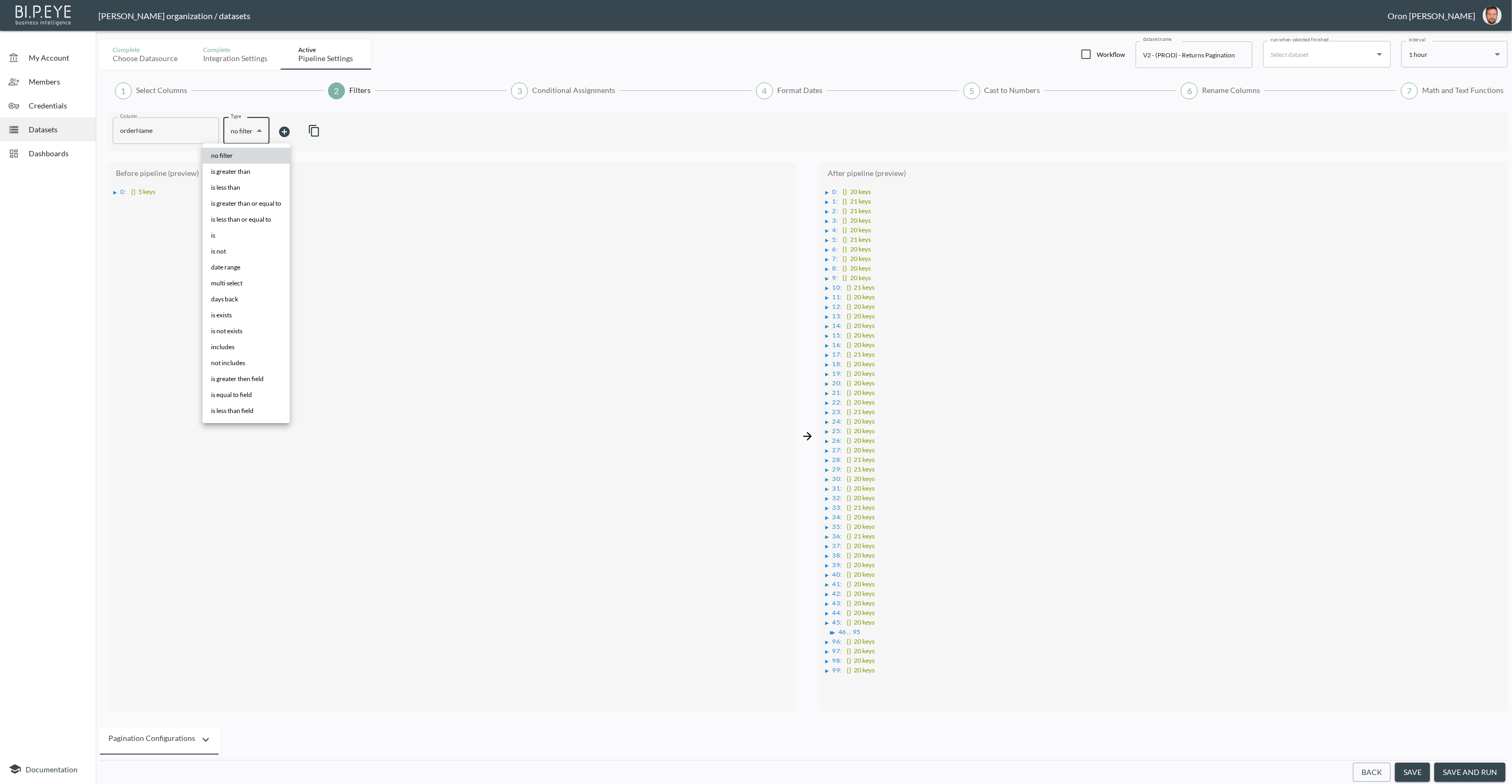
click at [255, 129] on body "BI.P.EYE, Interactive Analytics Dashboards - app [PERSON_NAME] organization / d…" at bounding box center [756, 392] width 1512 height 784
click at [236, 231] on li "is" at bounding box center [246, 235] width 87 height 16
type input "is"
click at [351, 131] on div at bounding box center [353, 130] width 182 height 10
paste input "555857"
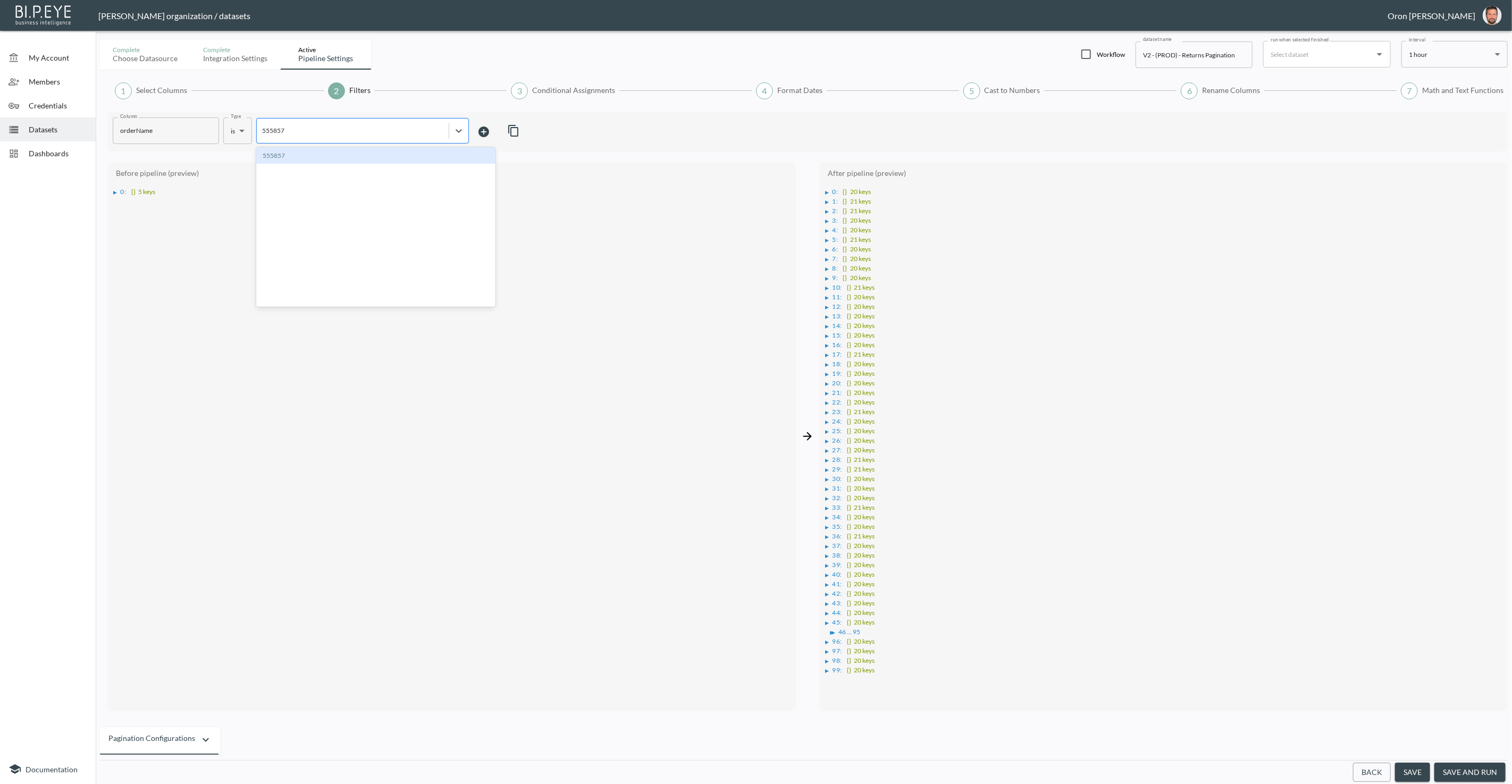
type input "555857"
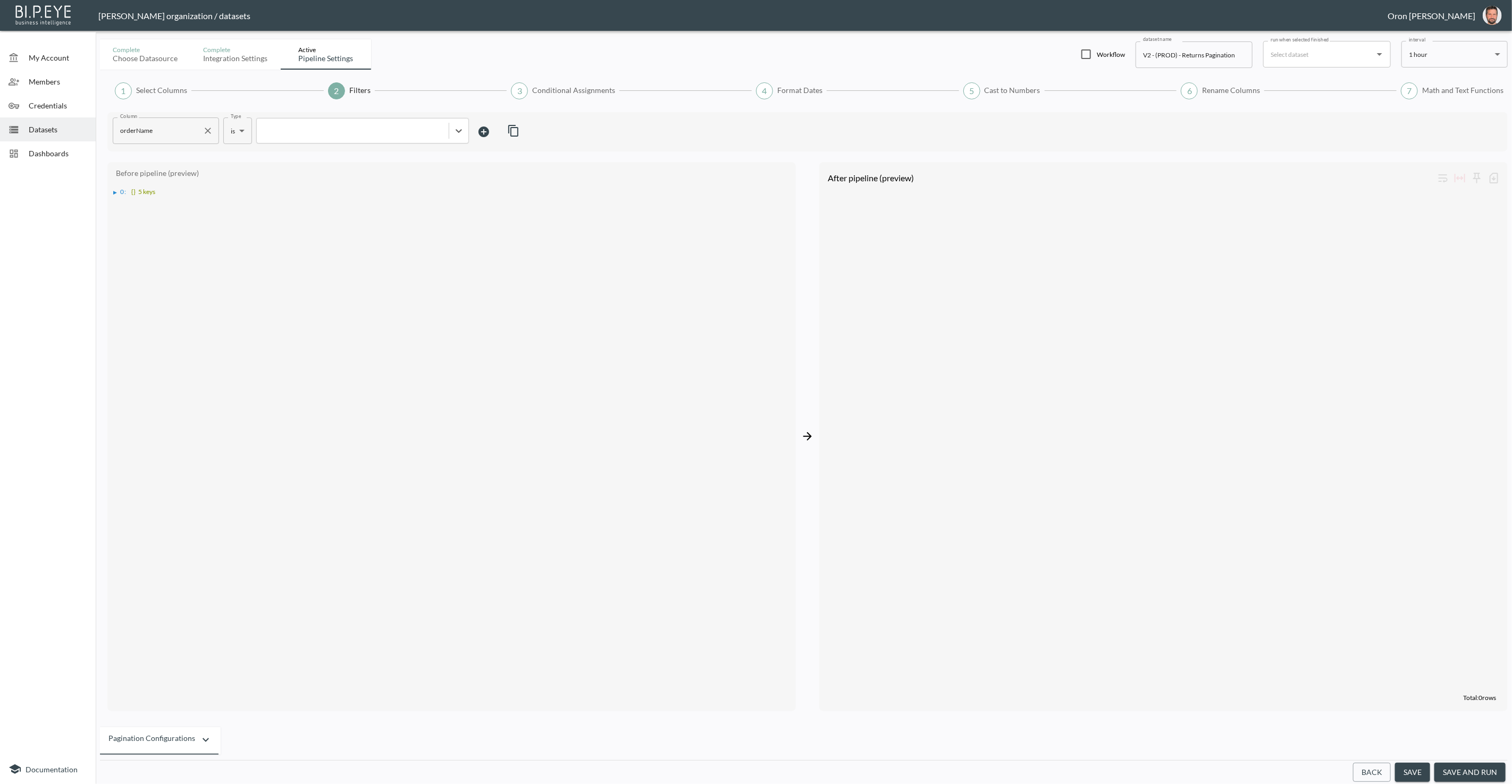
click at [206, 127] on icon "Clear" at bounding box center [208, 131] width 10 height 10
click at [204, 130] on icon "Clear" at bounding box center [208, 131] width 10 height 10
click at [205, 127] on icon "Clear" at bounding box center [208, 131] width 10 height 10
click at [205, 127] on icon "Clear" at bounding box center [208, 131] width 7 height 7
drag, startPoint x: 205, startPoint y: 127, endPoint x: 331, endPoint y: 124, distance: 126.0
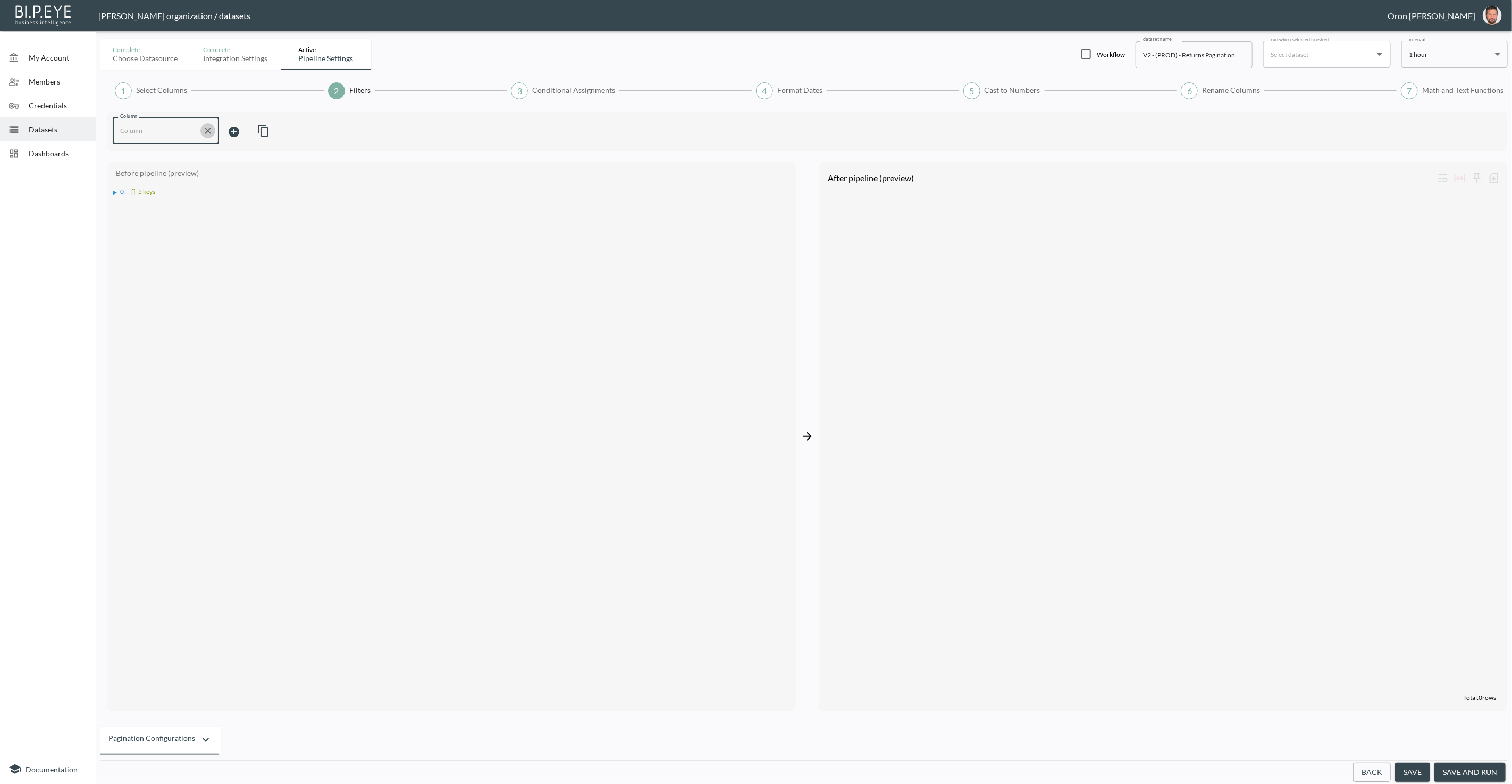
click at [223, 127] on div "Column Column" at bounding box center [808, 132] width 1390 height 29
click at [350, 124] on div "Column Column" at bounding box center [808, 132] width 1390 height 29
click at [210, 130] on icon "Clear" at bounding box center [208, 131] width 10 height 10
click at [1376, 767] on button "Back" at bounding box center [1372, 772] width 38 height 20
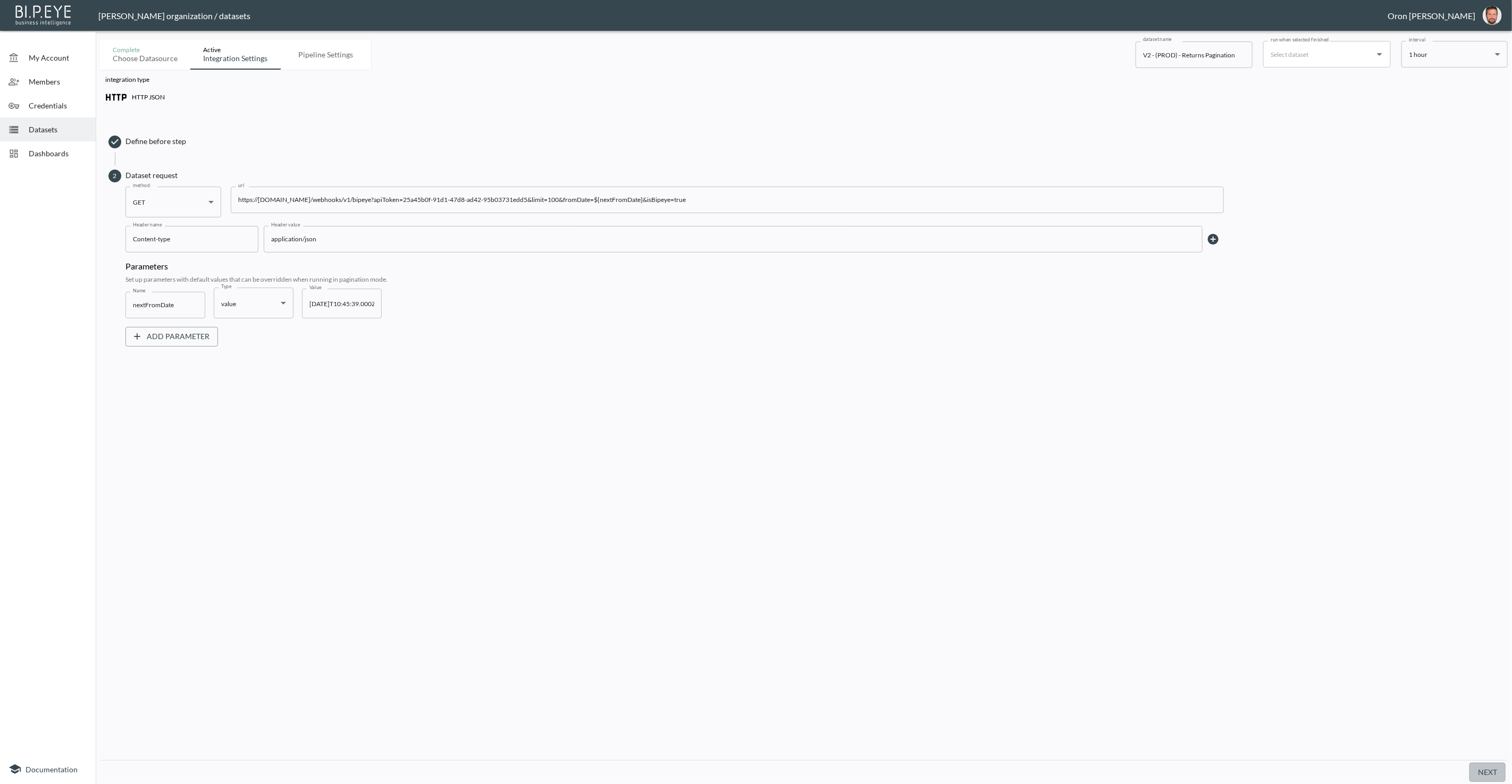
click at [1475, 770] on button "Next" at bounding box center [1487, 772] width 36 height 20
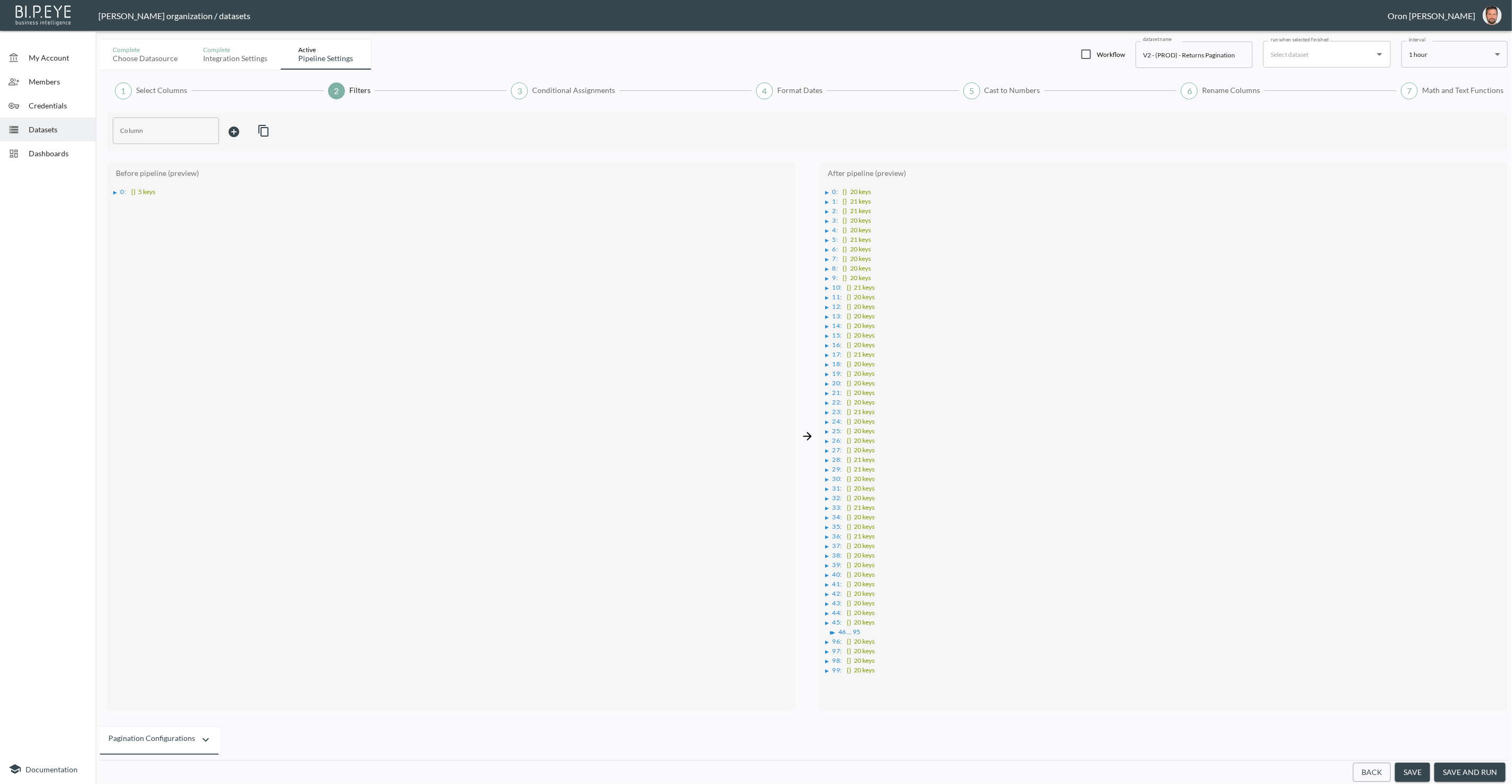
click at [830, 191] on div "▶" at bounding box center [829, 193] width 7 height 5
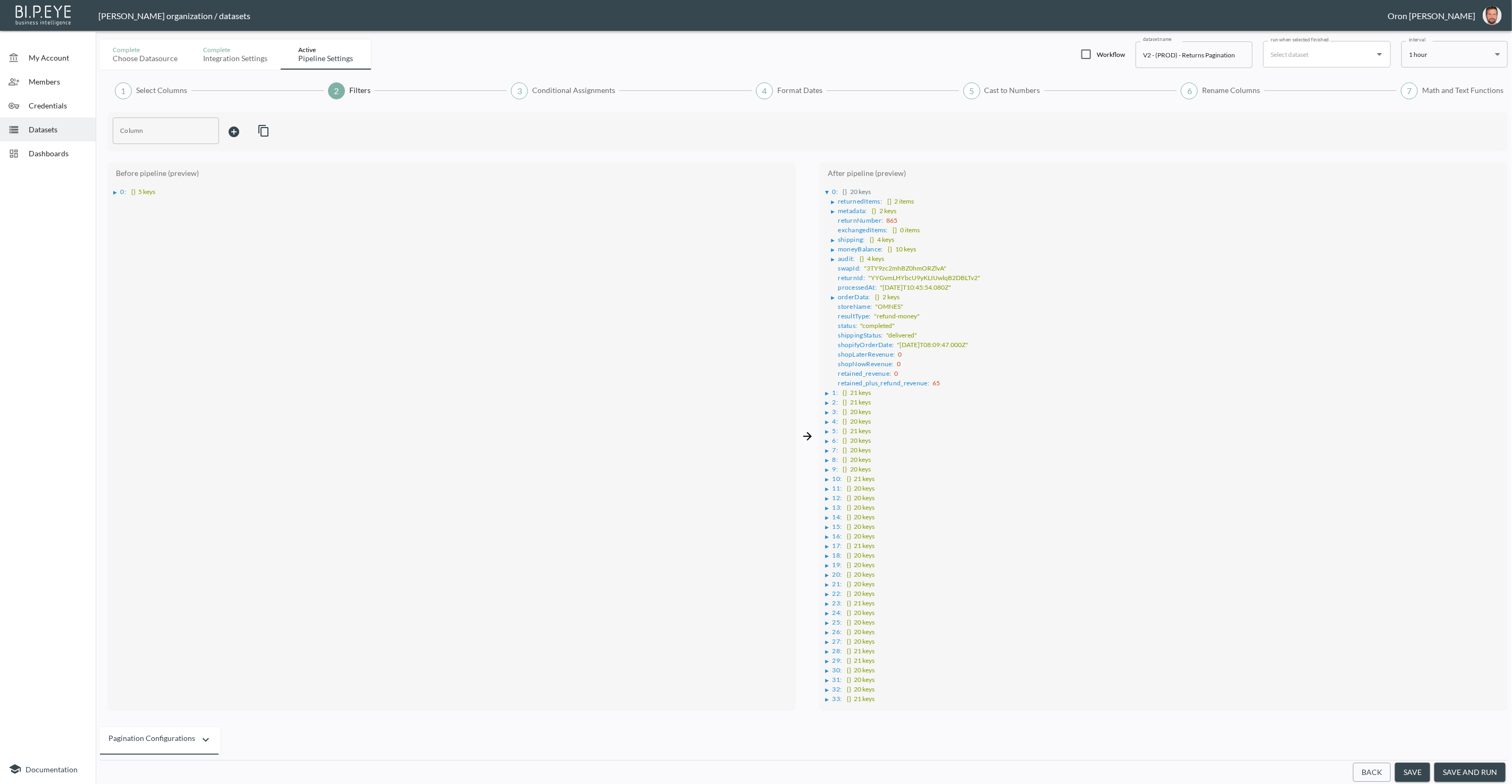
click at [833, 295] on div "▶" at bounding box center [833, 298] width 4 height 5
click at [826, 410] on div "▶" at bounding box center [828, 413] width 4 height 5
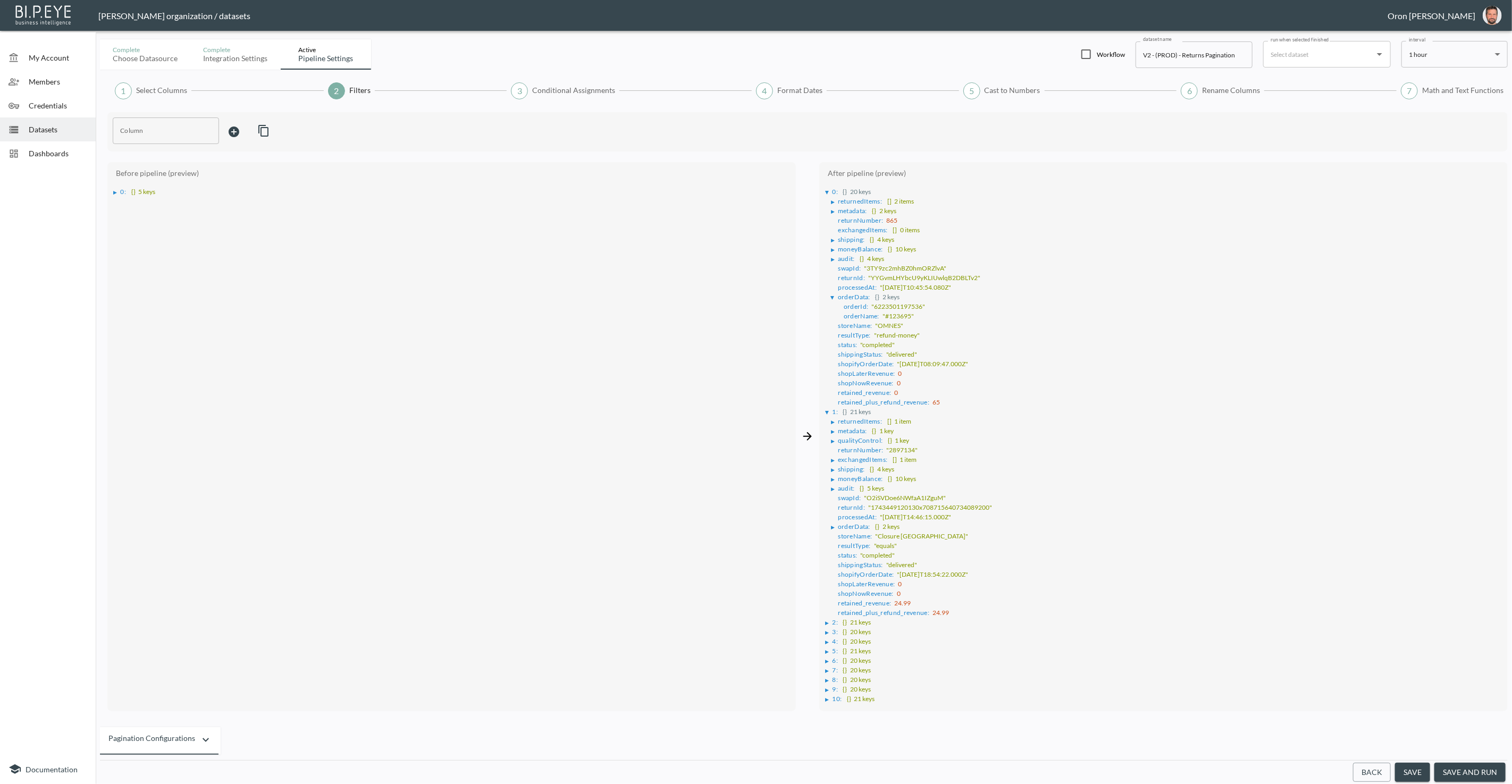
click at [837, 521] on li "▶ orderData : {} 2 keys" at bounding box center [1166, 525] width 671 height 10
click at [836, 524] on div "▶" at bounding box center [834, 527] width 7 height 5
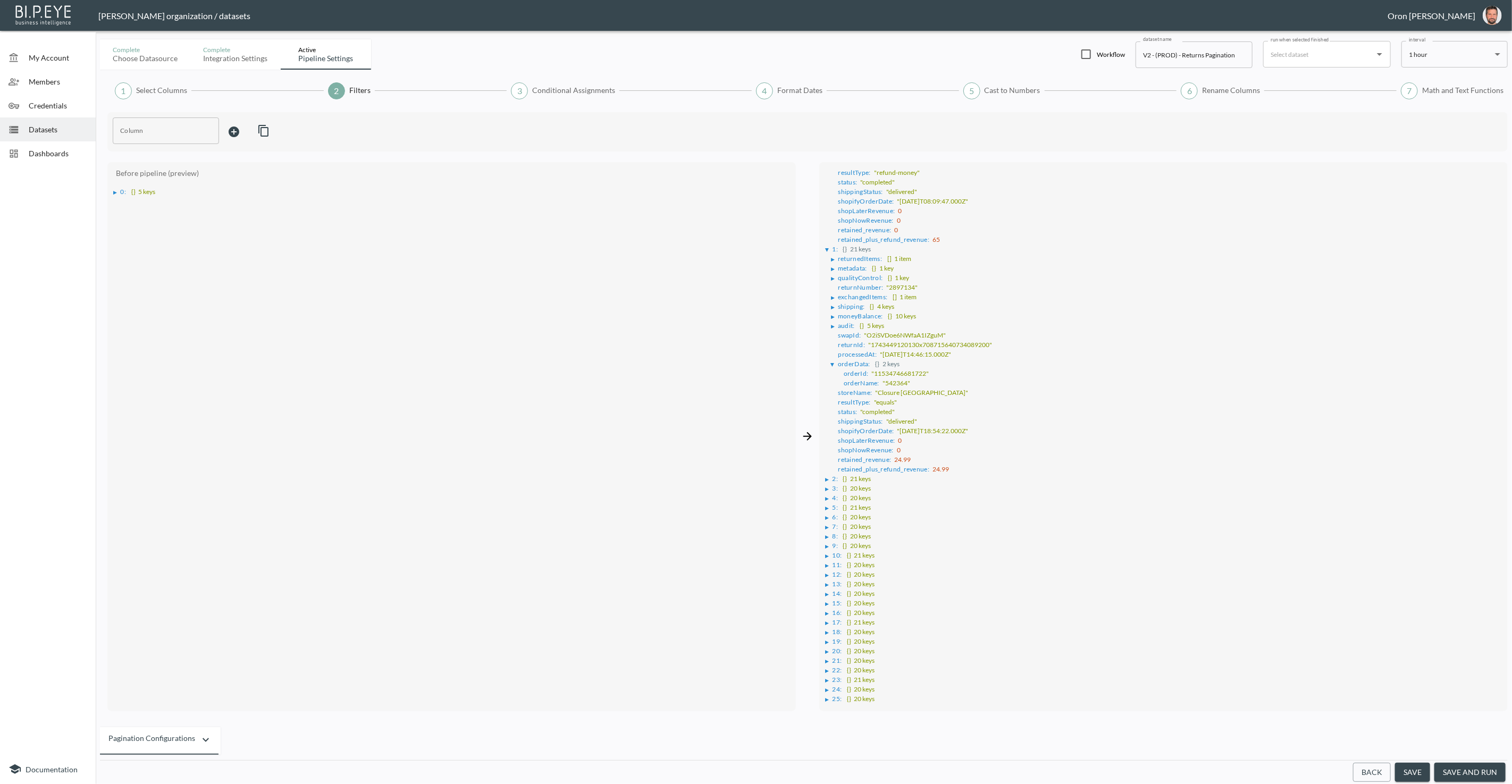
click at [826, 477] on div "▶" at bounding box center [828, 479] width 4 height 5
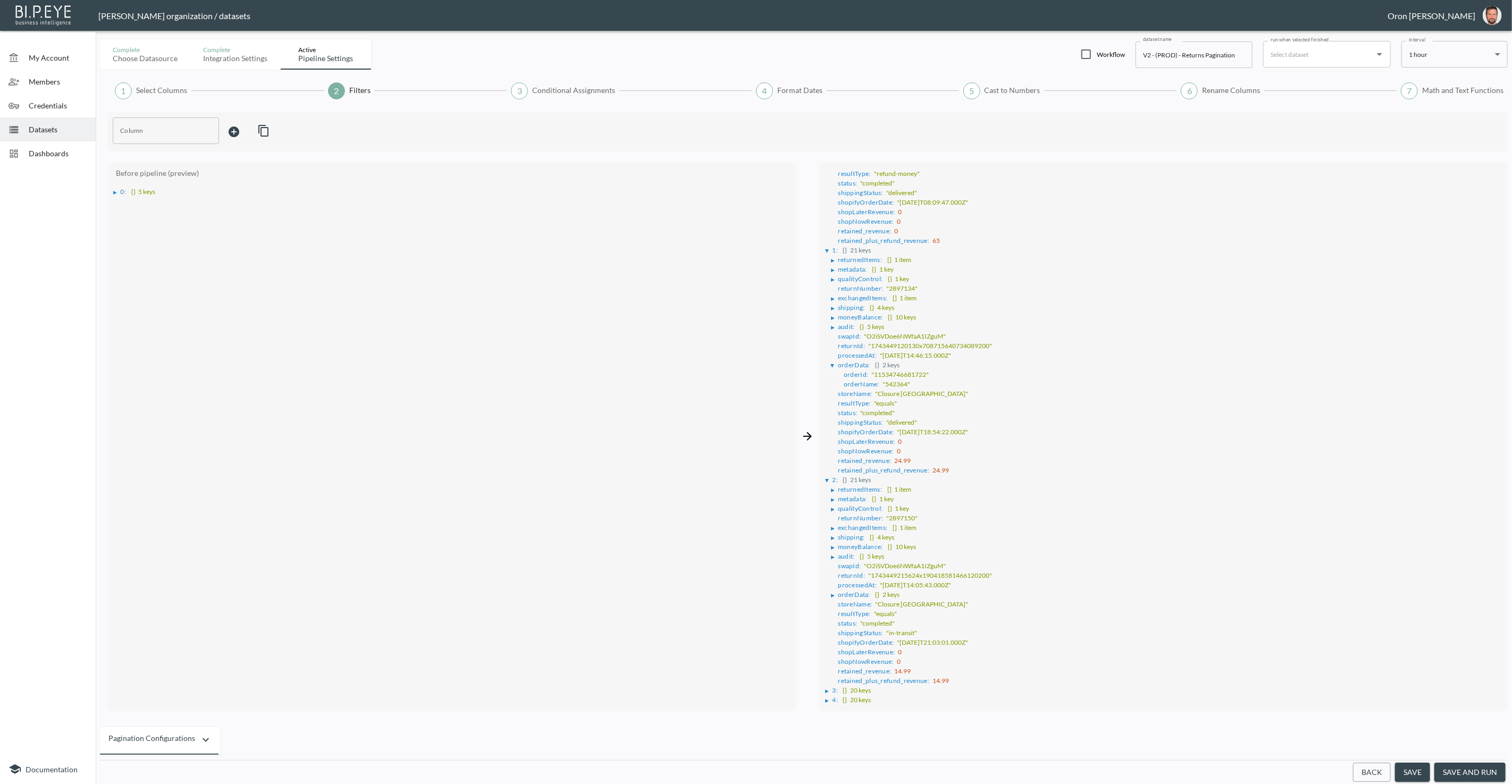
scroll to position [159, 0]
click at [833, 595] on div "▶" at bounding box center [833, 597] width 4 height 5
click at [161, 87] on span "Select Columns" at bounding box center [161, 90] width 51 height 10
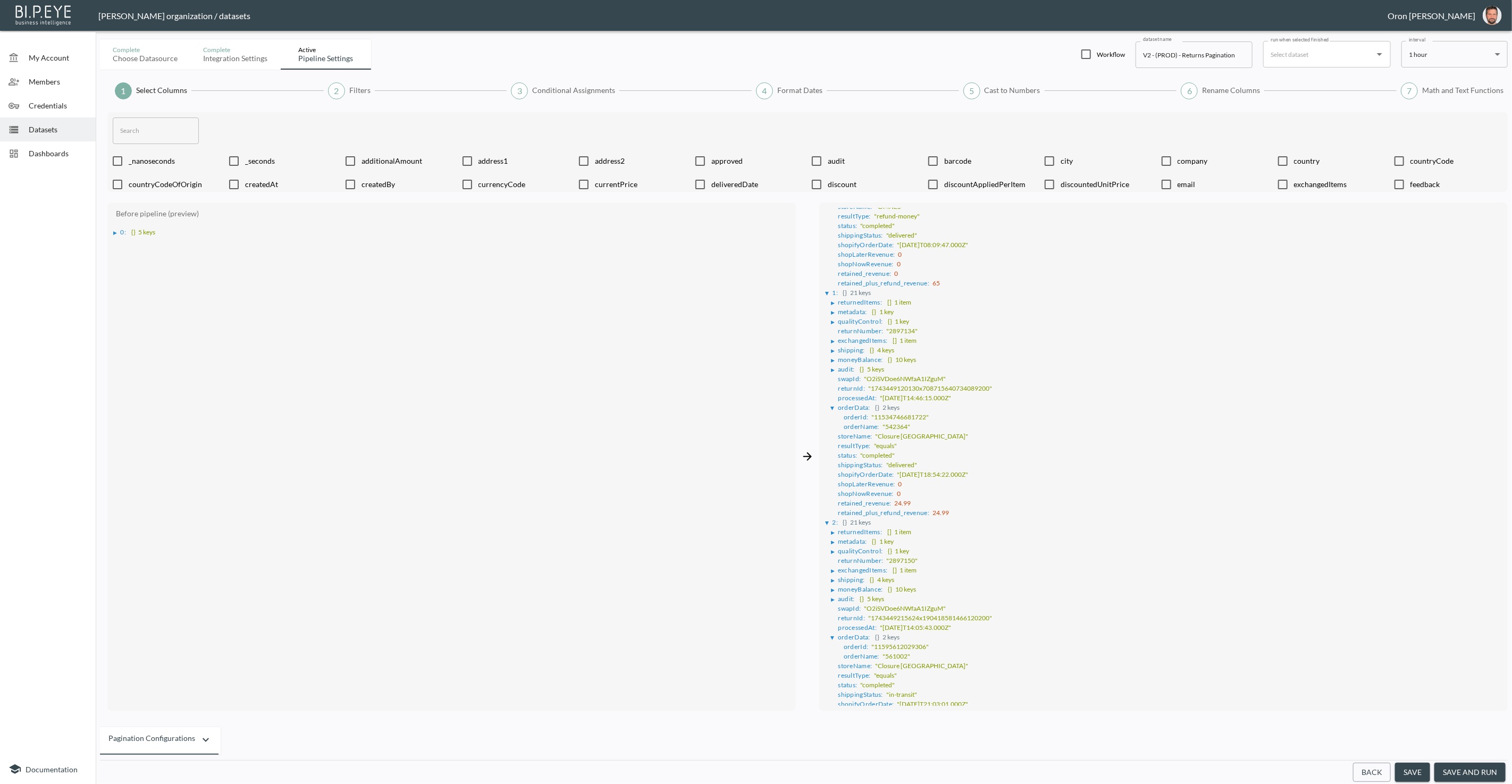
click at [149, 135] on input "text" at bounding box center [156, 131] width 86 height 27
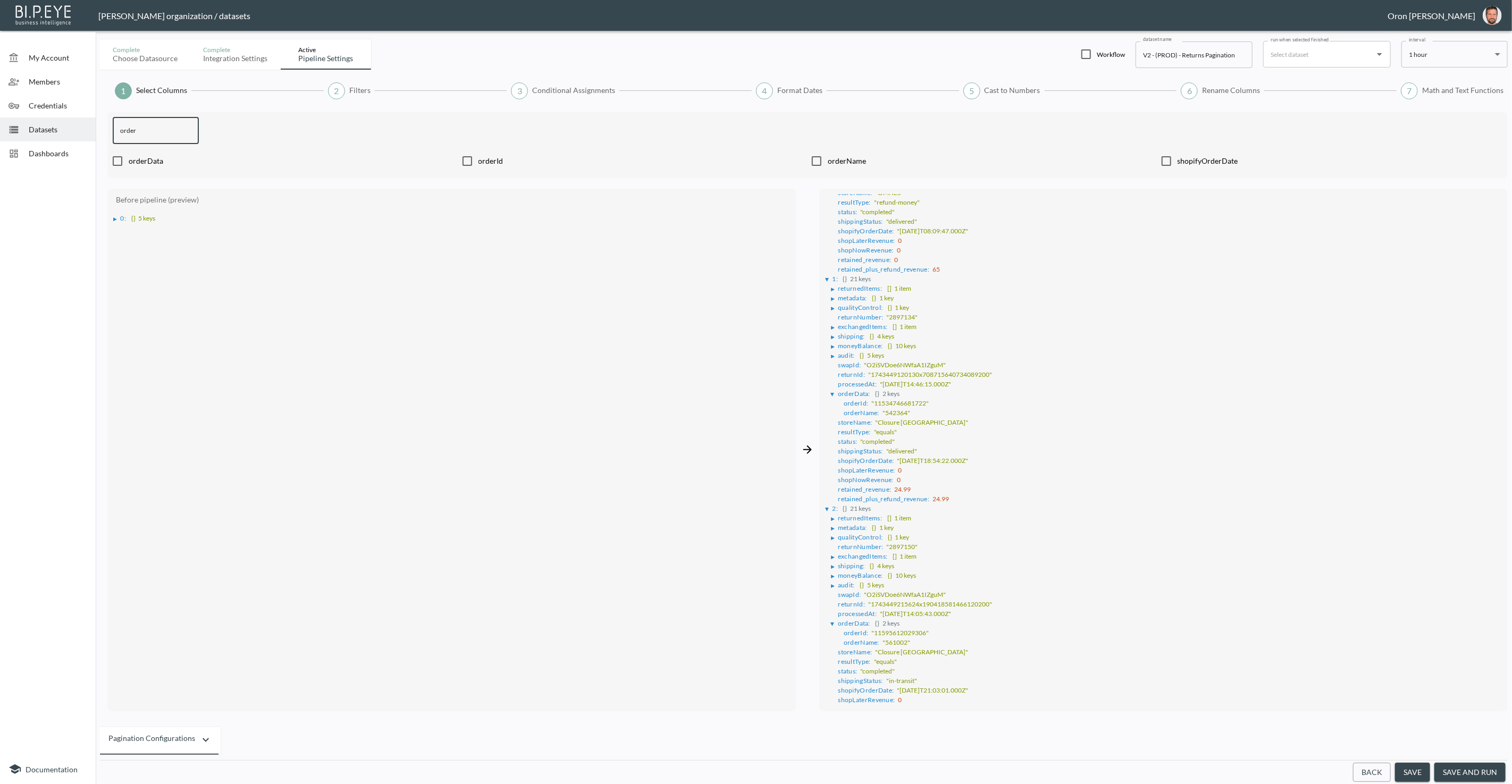
type input "order"
click at [834, 152] on ul "orderData orderId orderName shopifyOrderDate" at bounding box center [808, 161] width 1390 height 24
click at [834, 155] on span "orderName" at bounding box center [990, 161] width 325 height 10
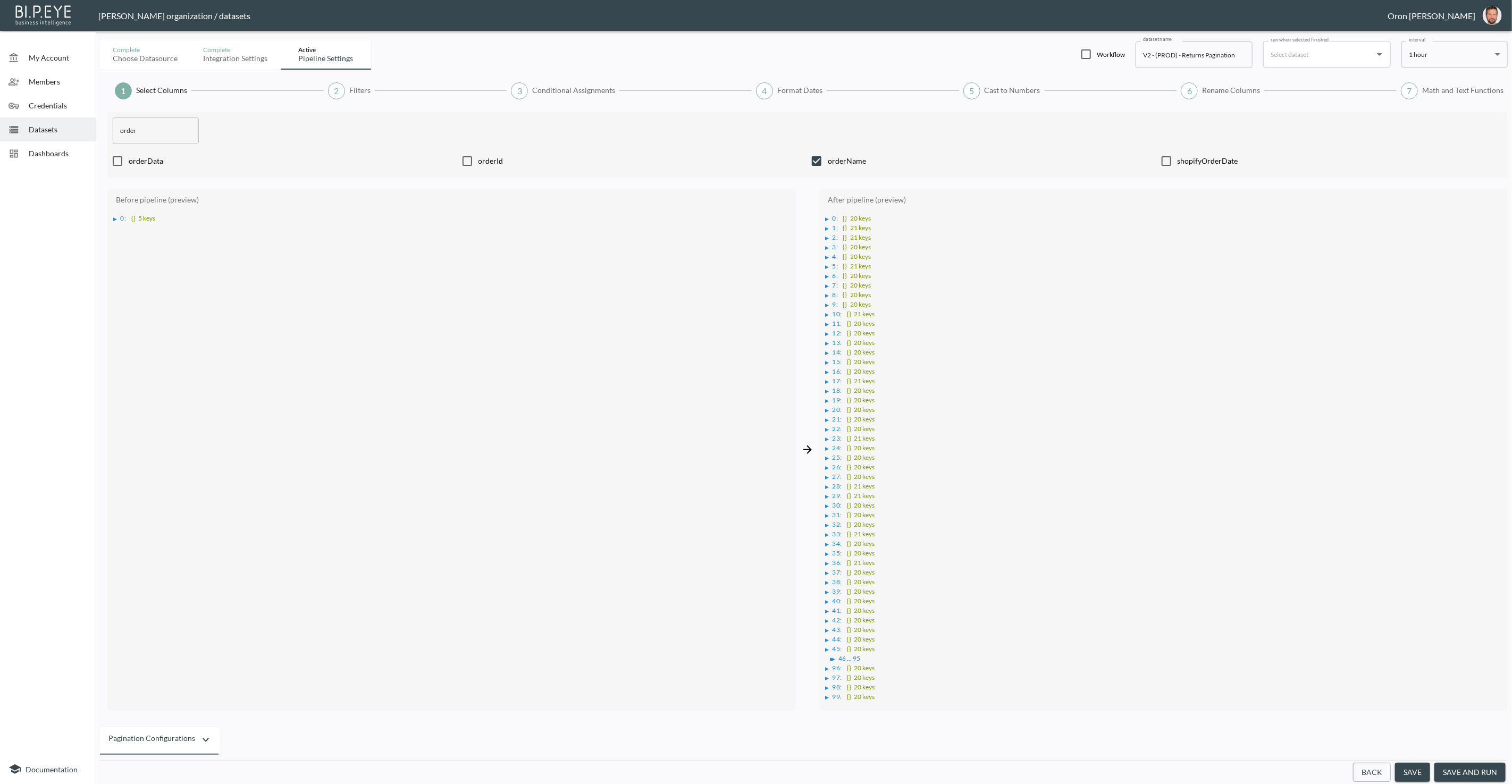
click at [826, 216] on div "▶" at bounding box center [828, 219] width 4 height 5
click at [833, 321] on div "▶" at bounding box center [833, 324] width 4 height 5
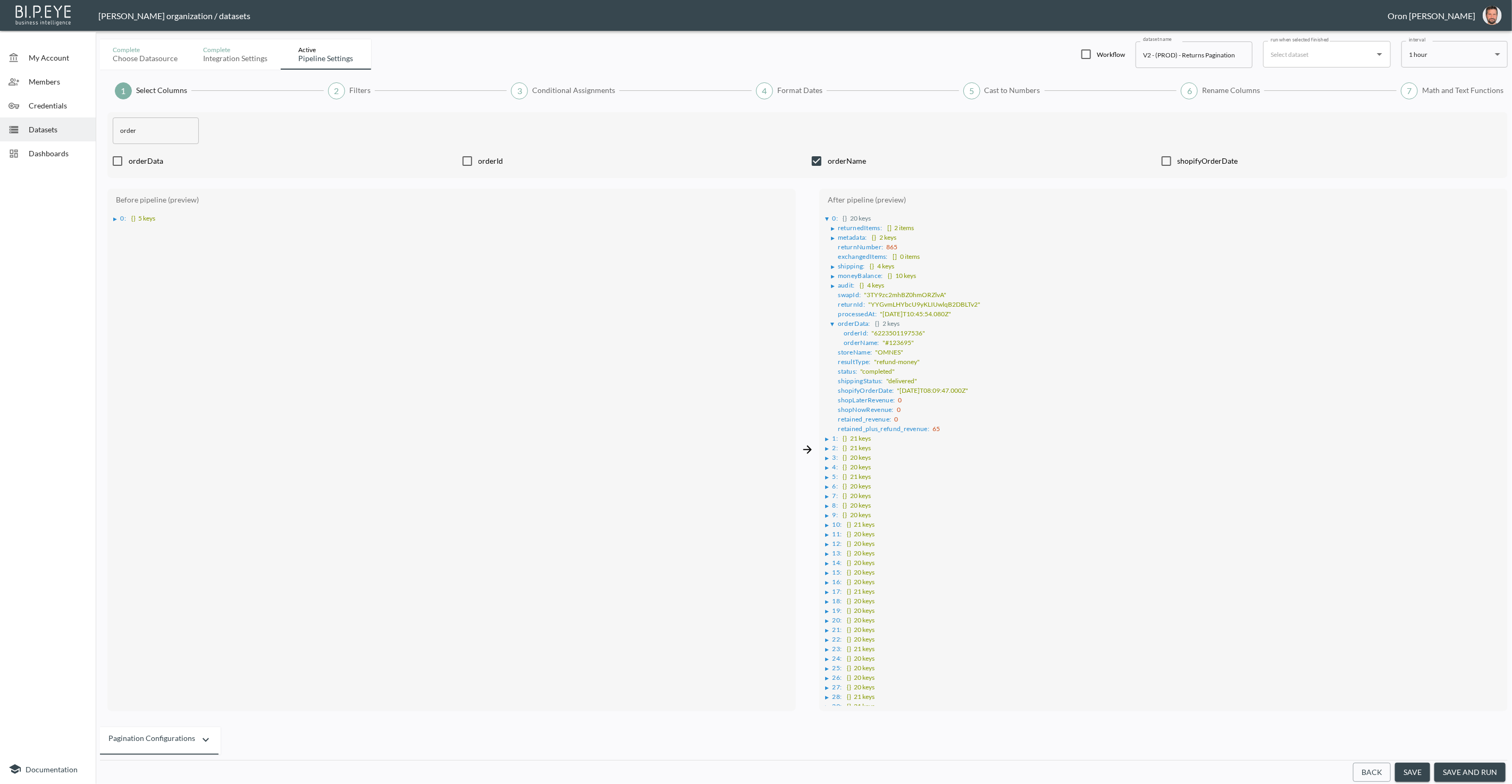
drag, startPoint x: 833, startPoint y: 317, endPoint x: 827, endPoint y: 210, distance: 107.2
click at [833, 321] on div "▶" at bounding box center [834, 324] width 7 height 5
click at [816, 161] on input "checkbox" at bounding box center [816, 161] width 22 height 10
checkbox input "false"
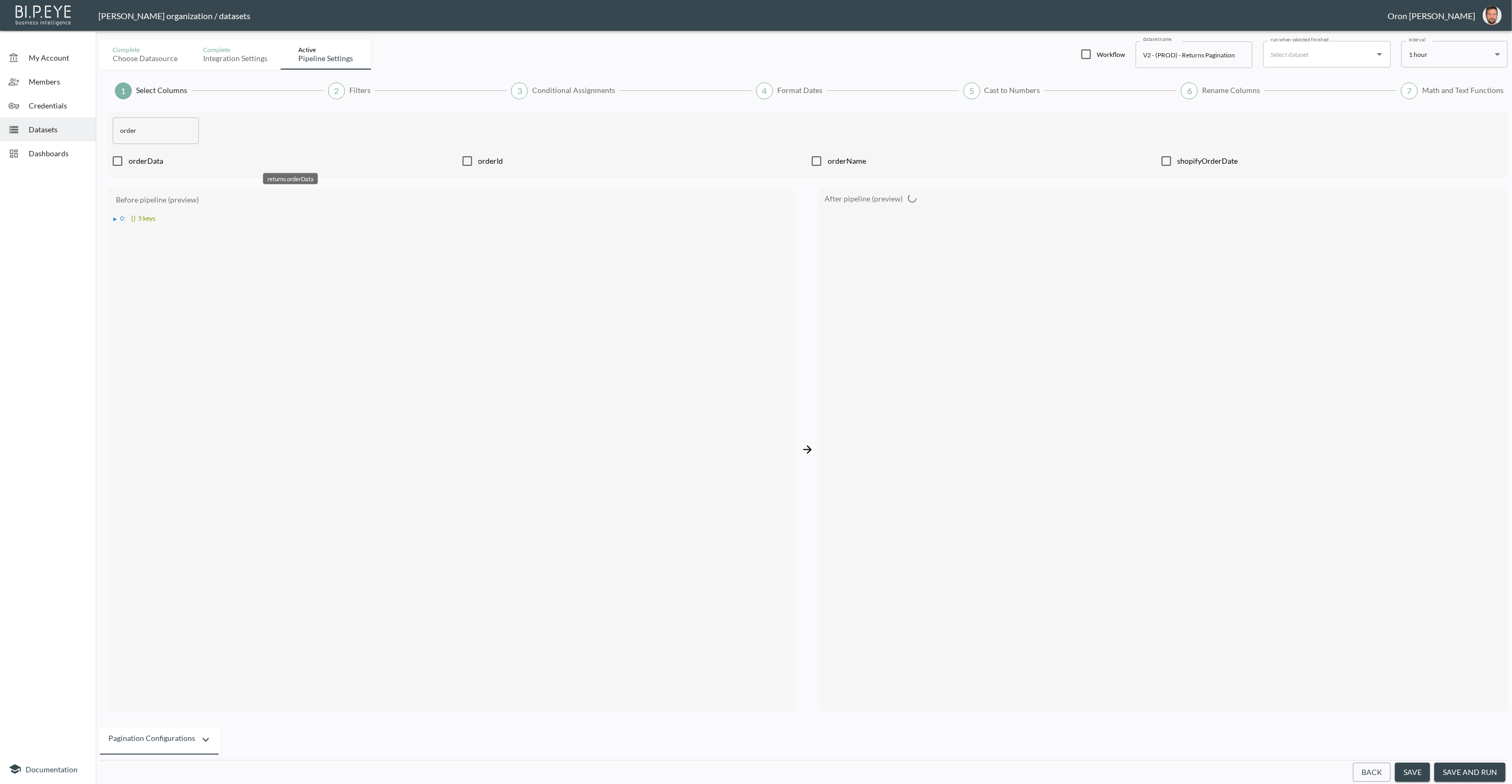
click at [159, 159] on span "orderData" at bounding box center [291, 161] width 325 height 10
checkbox input "true"
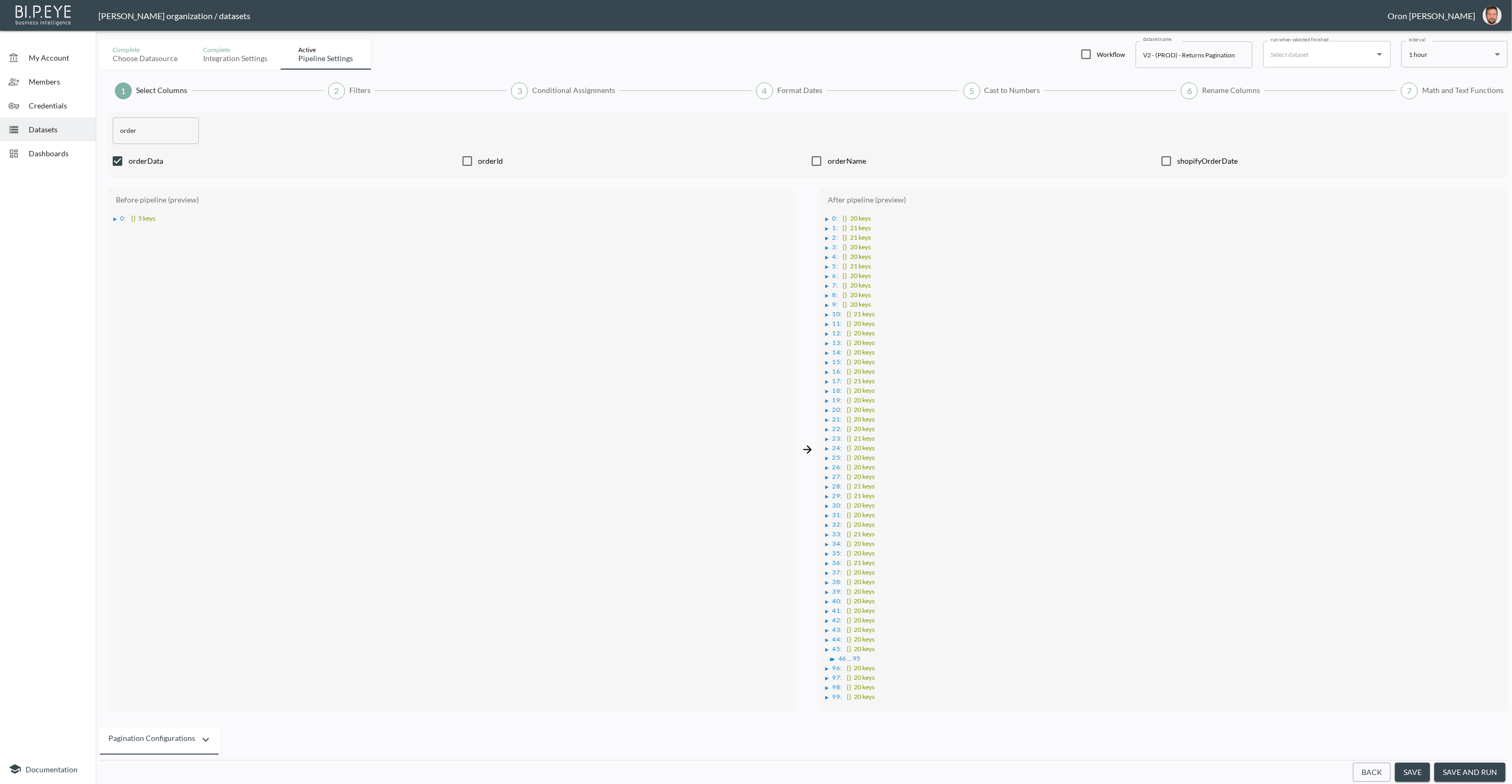
click at [826, 217] on div "▶" at bounding box center [828, 219] width 4 height 5
click at [826, 317] on ul "▶ returnedItems : [] 2 items ▶ metadata : {} 2 keys returnNumber : 865 exchange…" at bounding box center [1164, 317] width 677 height 191
click at [831, 321] on div "▶" at bounding box center [833, 324] width 4 height 5
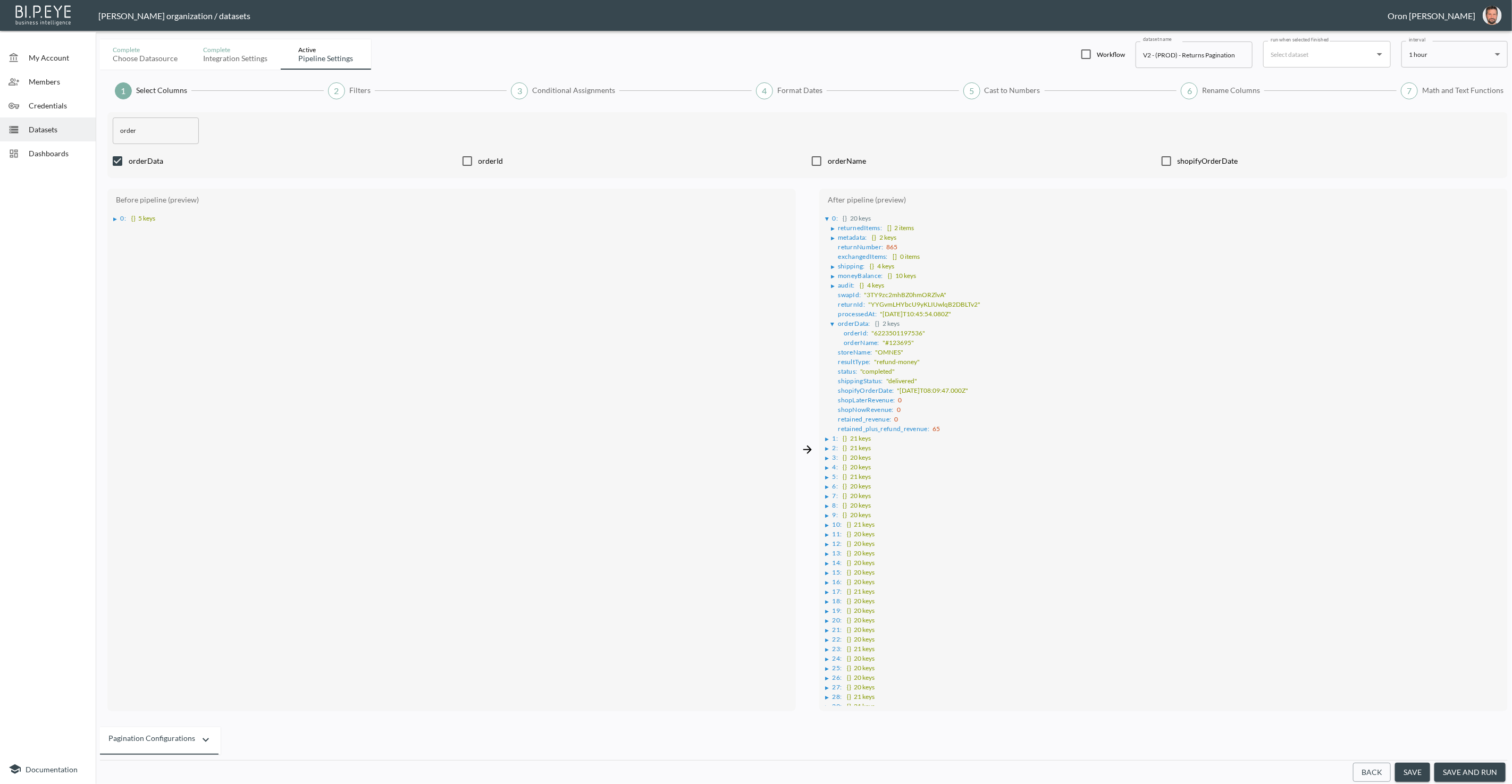
click at [826, 436] on div "▶" at bounding box center [828, 439] width 4 height 5
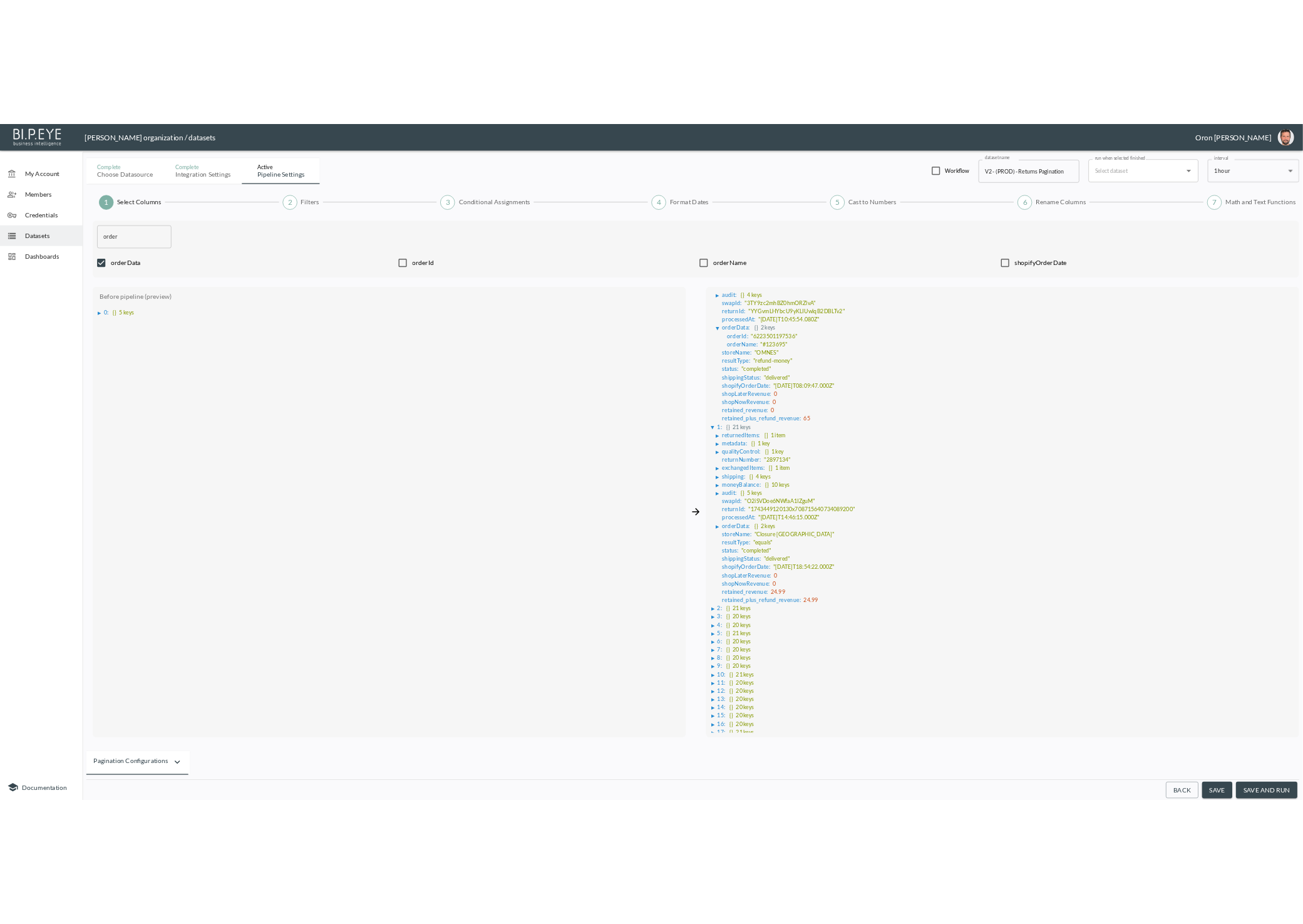
scroll to position [102, 0]
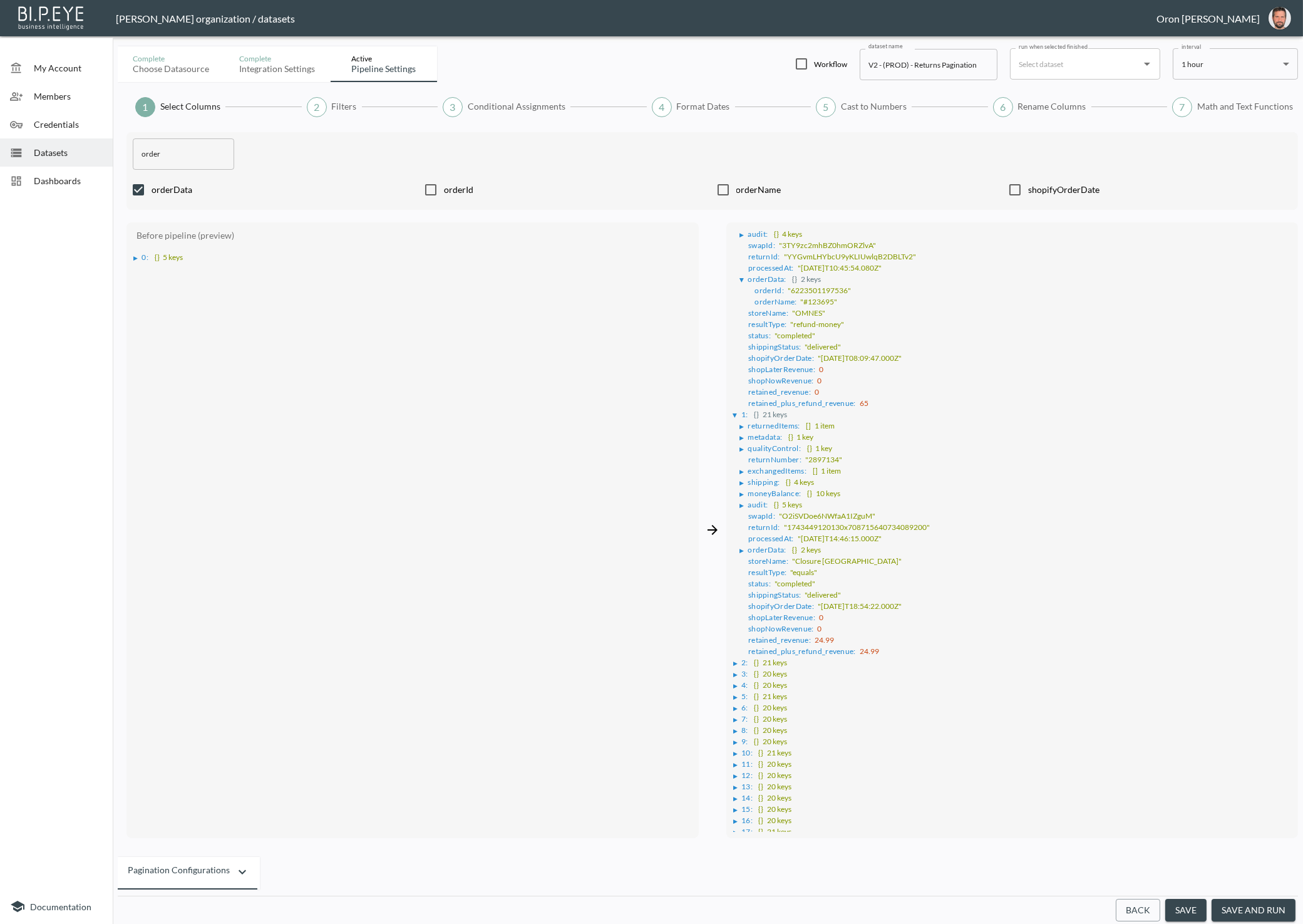
drag, startPoint x: 1302, startPoint y: 249, endPoint x: 1278, endPoint y: 253, distance: 24.3
click at [1274, 254] on div "Complete Choose datasource Complete Integration settings Active Pipeline settin…" at bounding box center [708, 482] width 1190 height 882
click at [1301, 248] on div "Complete Choose datasource Complete Integration settings Active Pipeline settin…" at bounding box center [708, 482] width 1190 height 882
click at [1302, 239] on div "Complete Choose datasource Complete Integration settings Active Pipeline settin…" at bounding box center [708, 482] width 1190 height 882
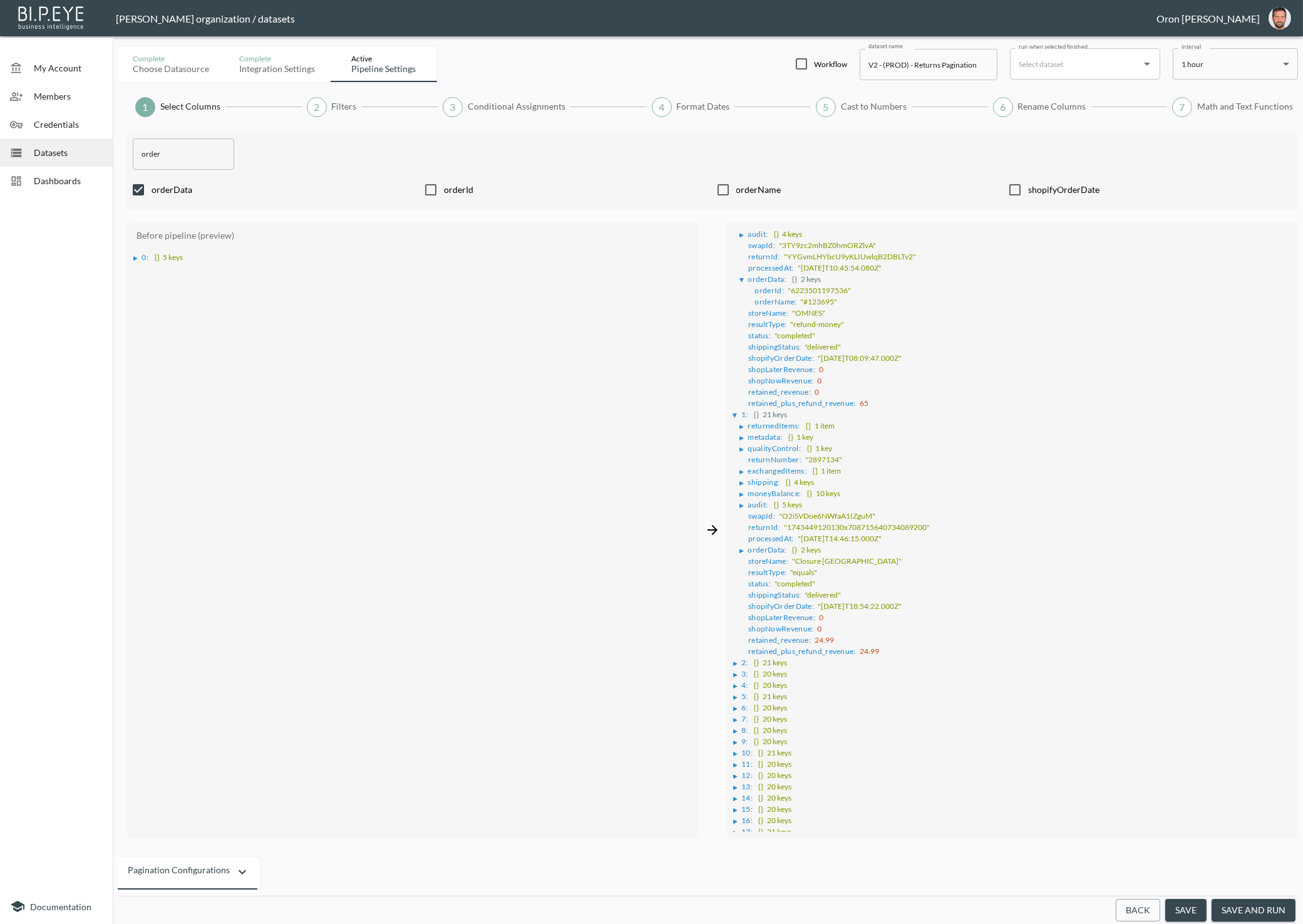
click at [1301, 240] on div "Complete Choose datasource Complete Integration settings Active Pipeline settin…" at bounding box center [708, 482] width 1190 height 882
click at [1147, 903] on button "Back" at bounding box center [1138, 910] width 45 height 23
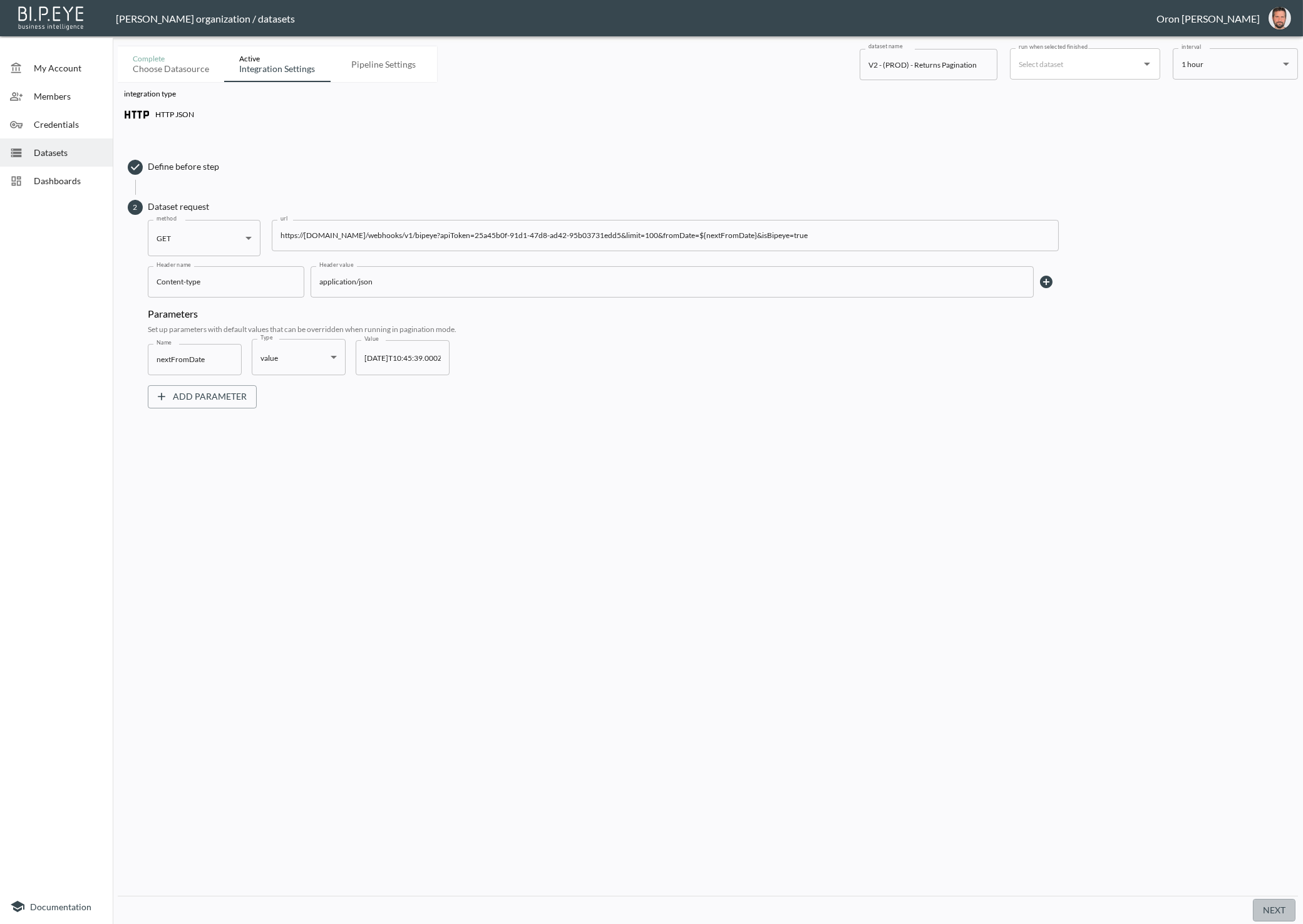
click at [1260, 905] on button "Next" at bounding box center [1274, 910] width 42 height 23
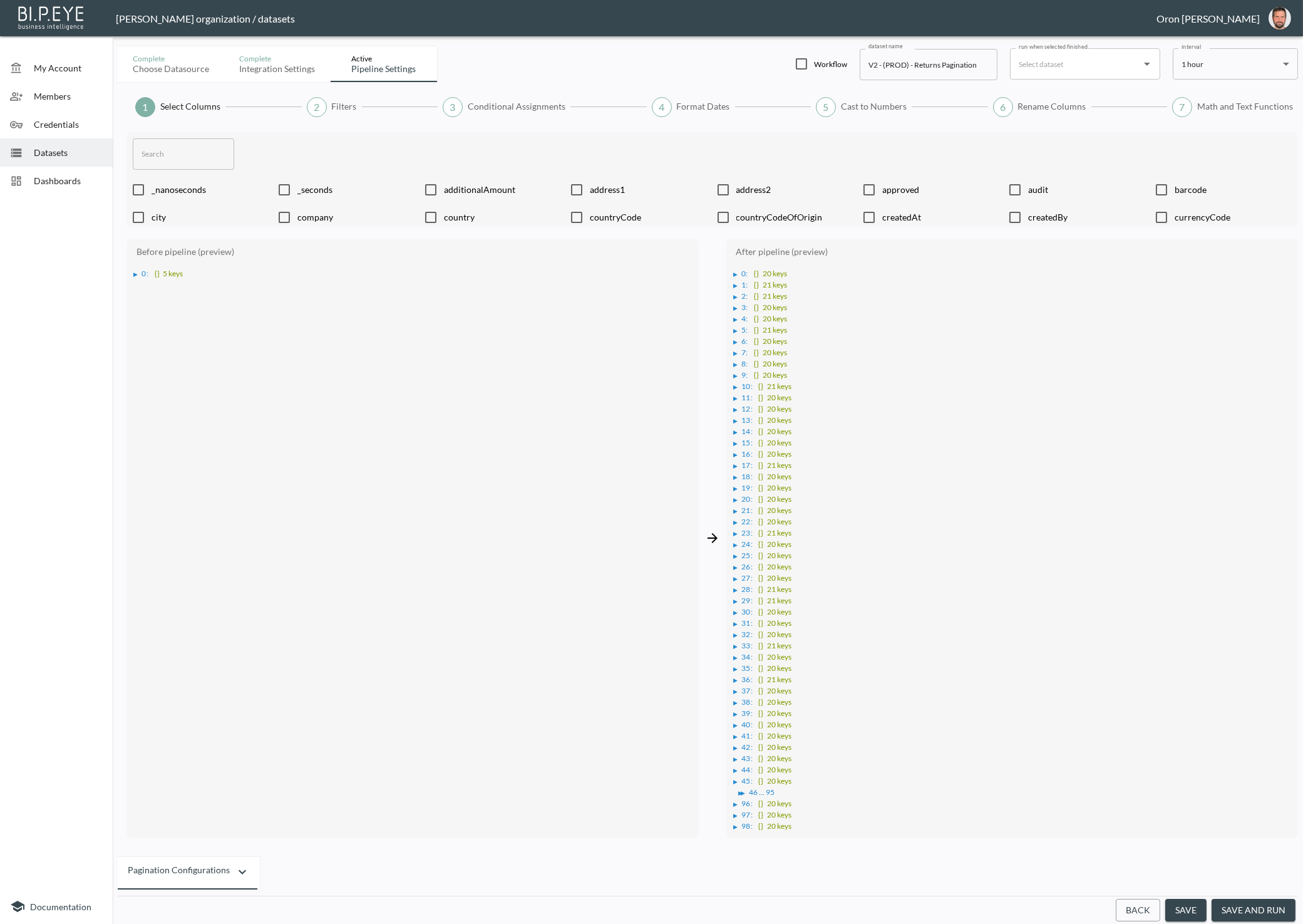
click at [337, 108] on span "Filters" at bounding box center [344, 106] width 25 height 12
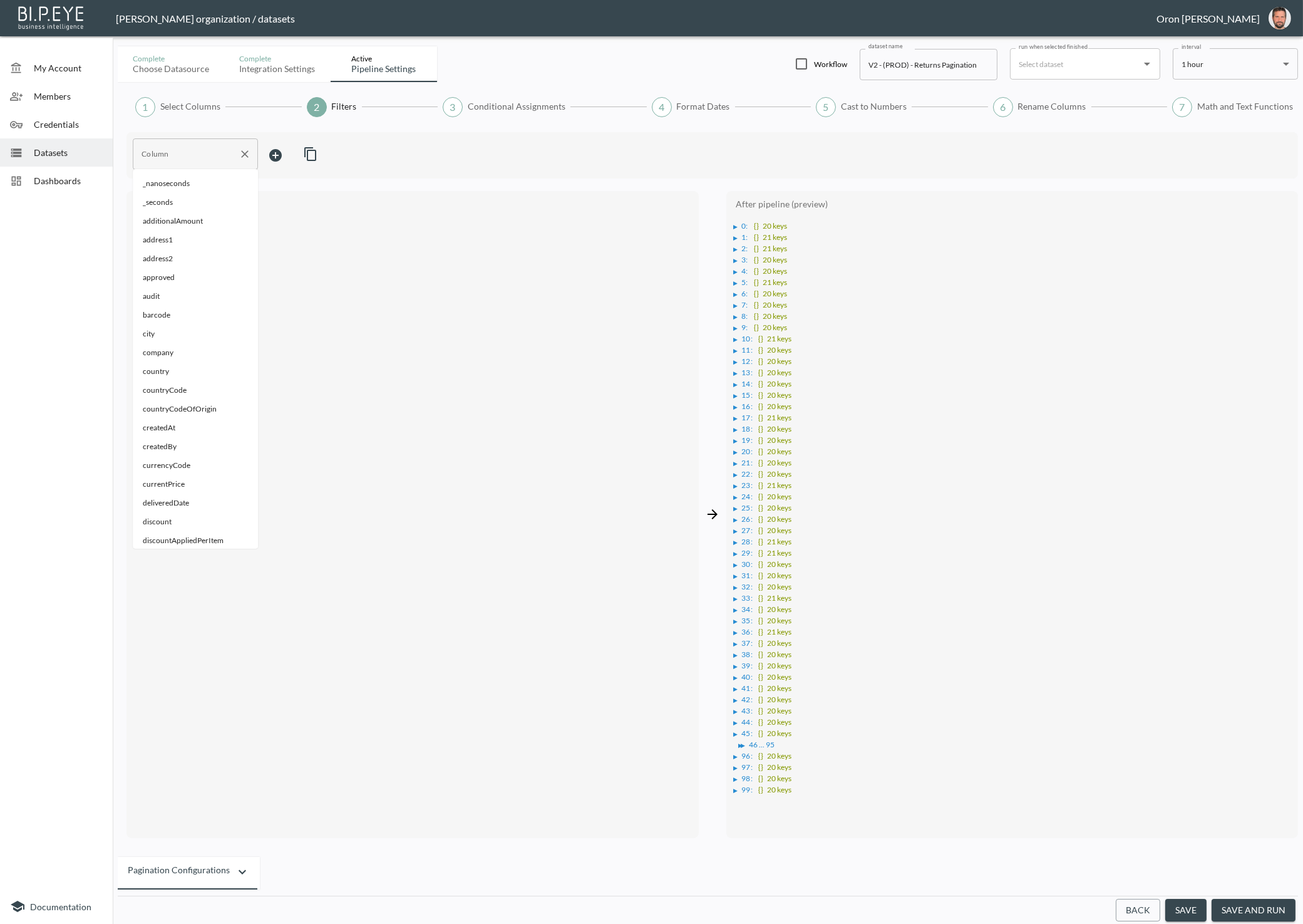
click at [198, 165] on div "Column" at bounding box center [195, 154] width 125 height 32
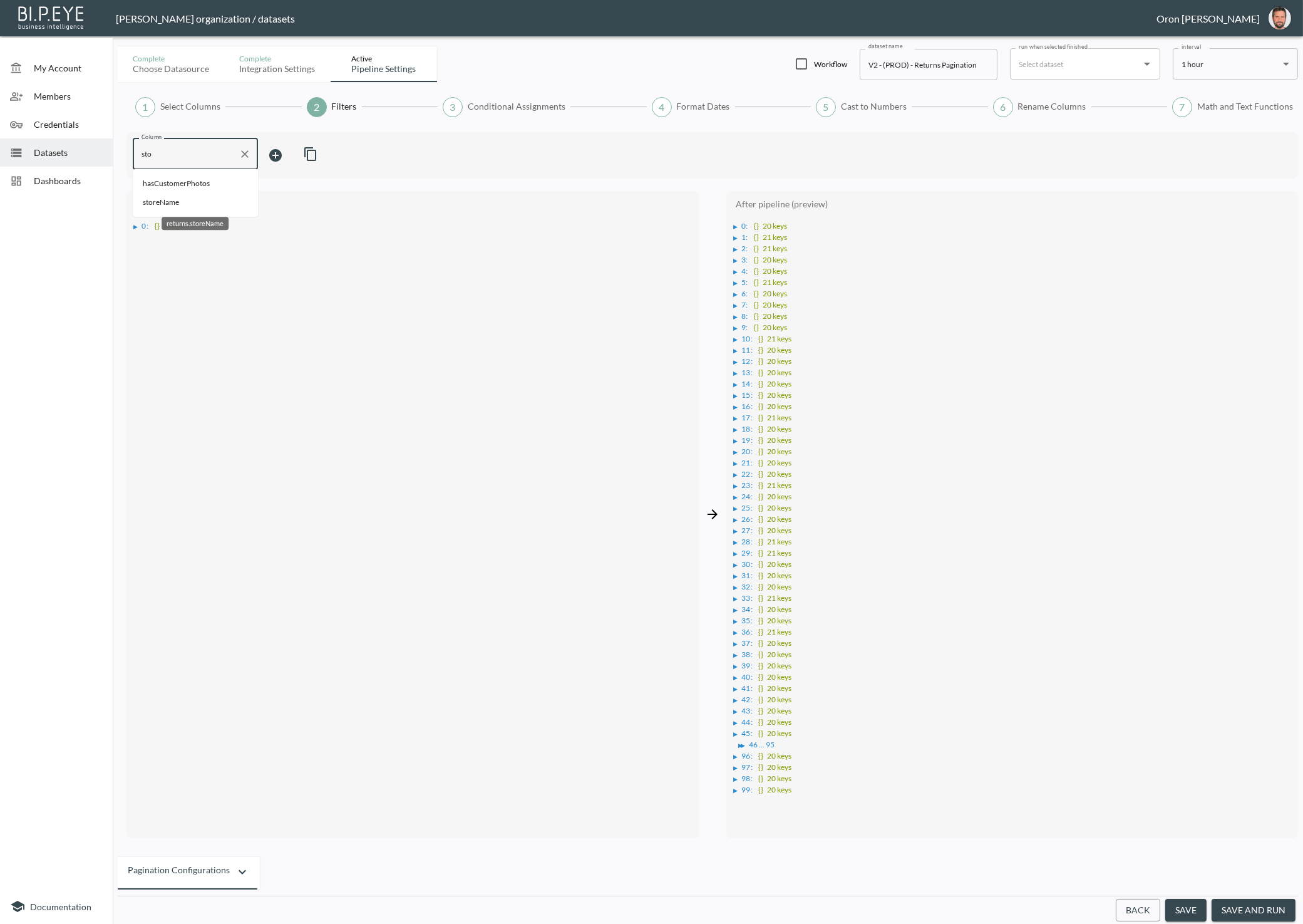
drag, startPoint x: 190, startPoint y: 200, endPoint x: 228, endPoint y: 197, distance: 38.1
click at [190, 200] on span "storeName" at bounding box center [195, 202] width 105 height 12
type input "storeName"
click at [281, 158] on body "BI.P.EYE, Interactive Analytics Dashboards - app [PERSON_NAME] organization / d…" at bounding box center [652, 462] width 1303 height 924
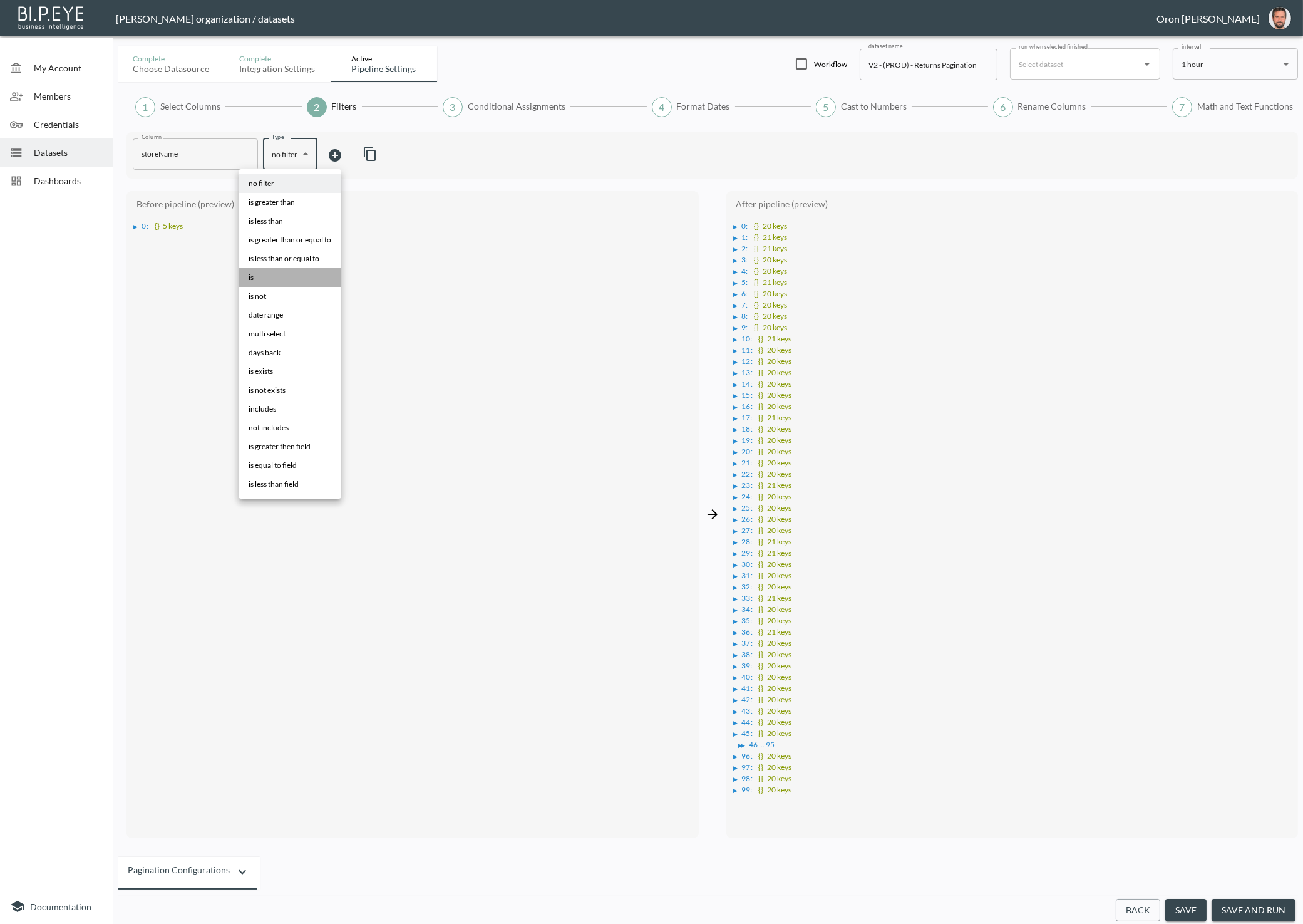
drag, startPoint x: 292, startPoint y: 281, endPoint x: 368, endPoint y: 192, distance: 117.0
click at [292, 280] on li "is" at bounding box center [289, 277] width 102 height 18
type input "is"
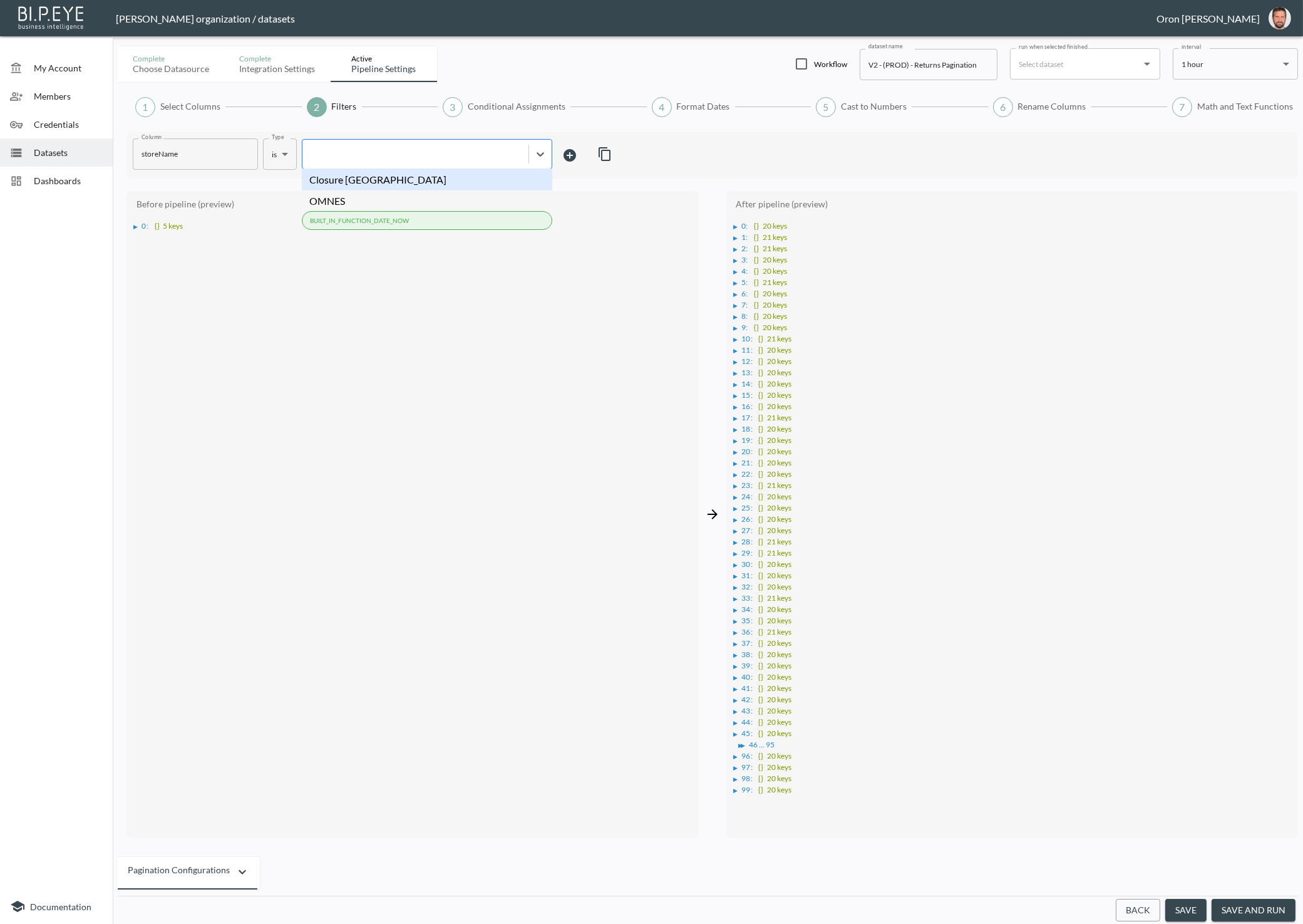
click at [367, 160] on div at bounding box center [415, 154] width 226 height 17
paste input ""Closure [GEOGRAPHIC_DATA]"
type input "Closure [GEOGRAPHIC_DATA]"
click at [357, 188] on div "Closure [GEOGRAPHIC_DATA]" at bounding box center [427, 179] width 251 height 22
click at [734, 224] on div "▶" at bounding box center [735, 227] width 5 height 6
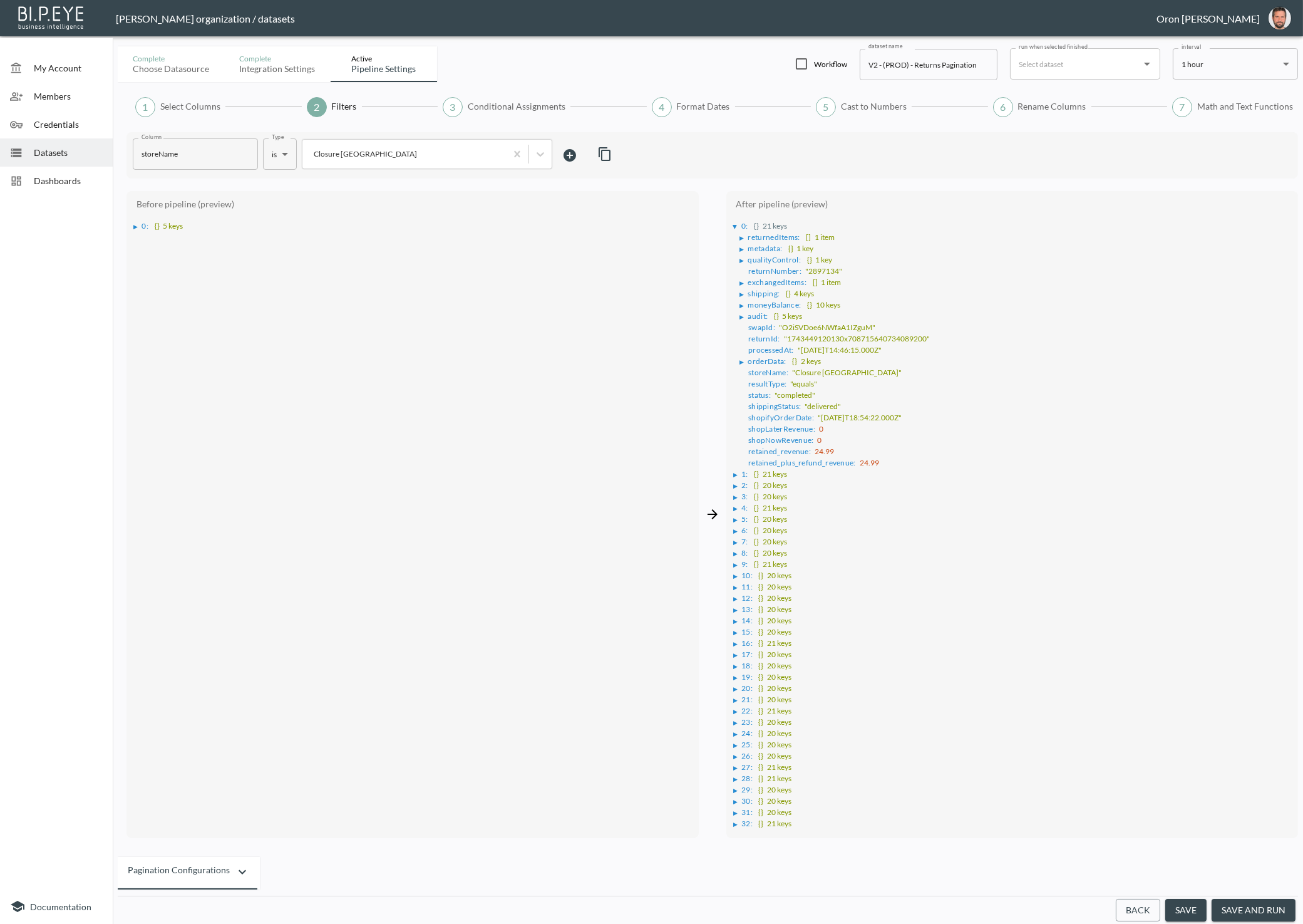
click at [741, 359] on div "▶" at bounding box center [742, 362] width 5 height 6
click at [51, 142] on div "Datasets" at bounding box center [56, 152] width 113 height 28
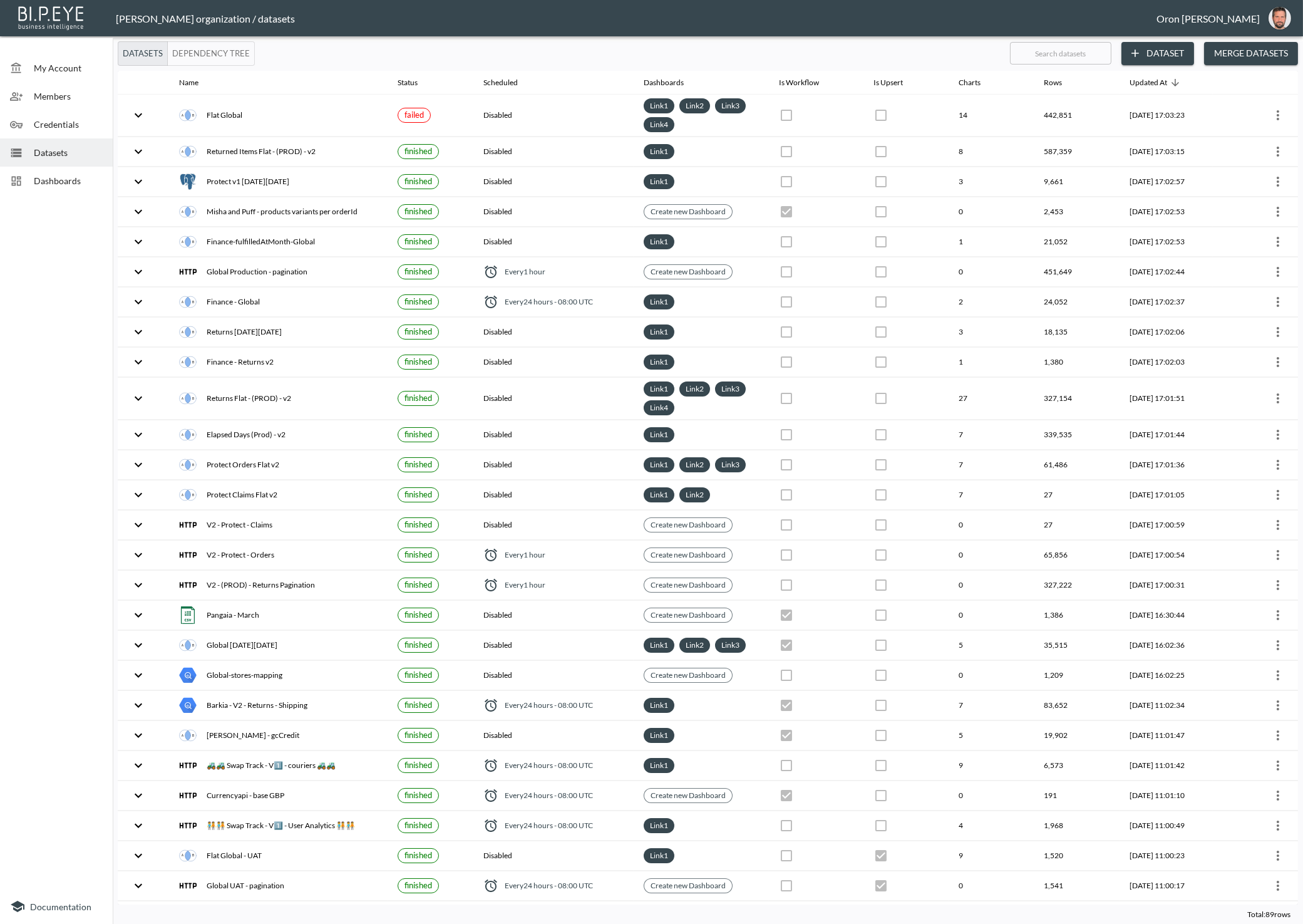
click at [48, 174] on span "Dashboards" at bounding box center [68, 180] width 69 height 13
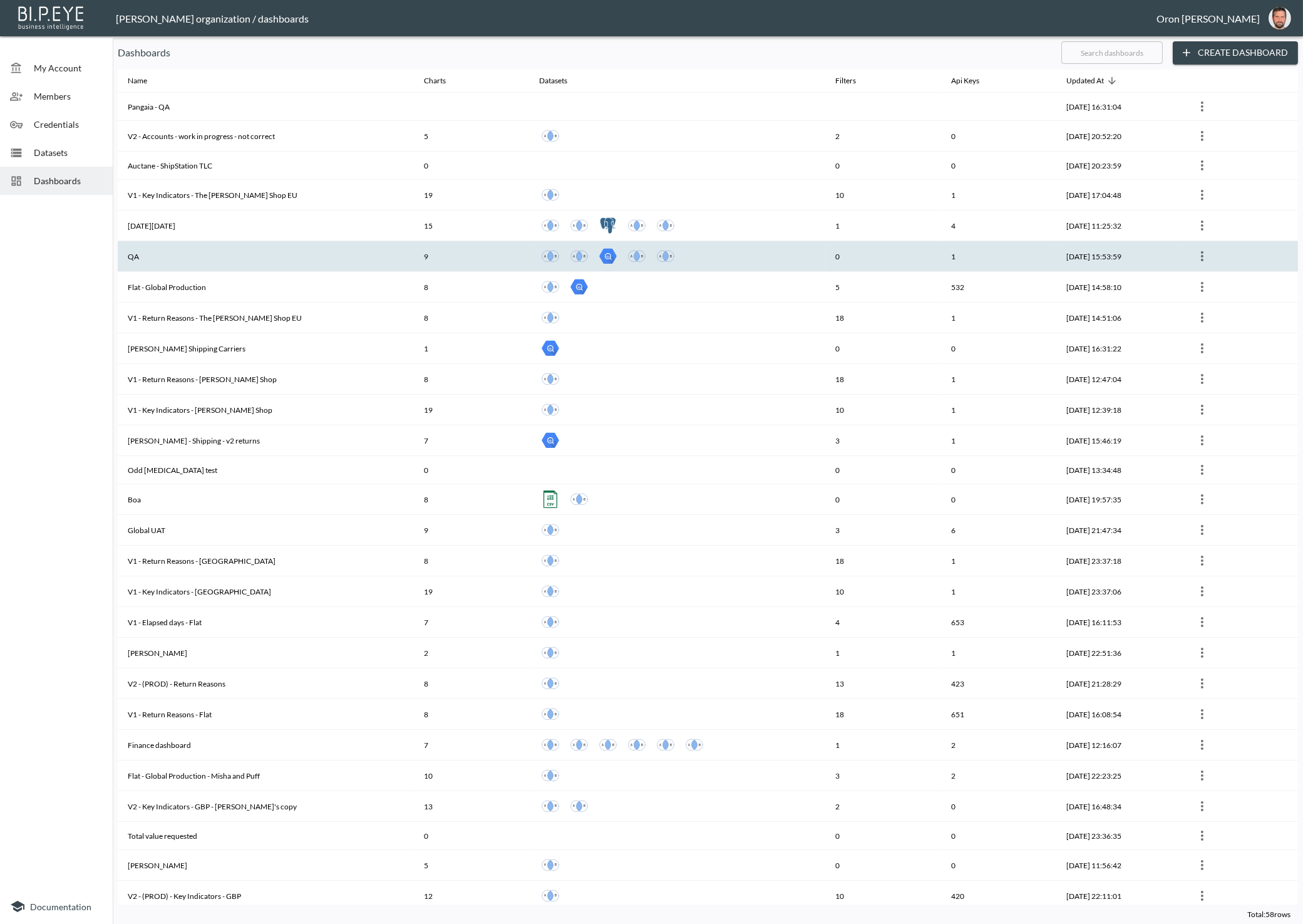
click at [195, 242] on th "QA" at bounding box center [265, 256] width 296 height 31
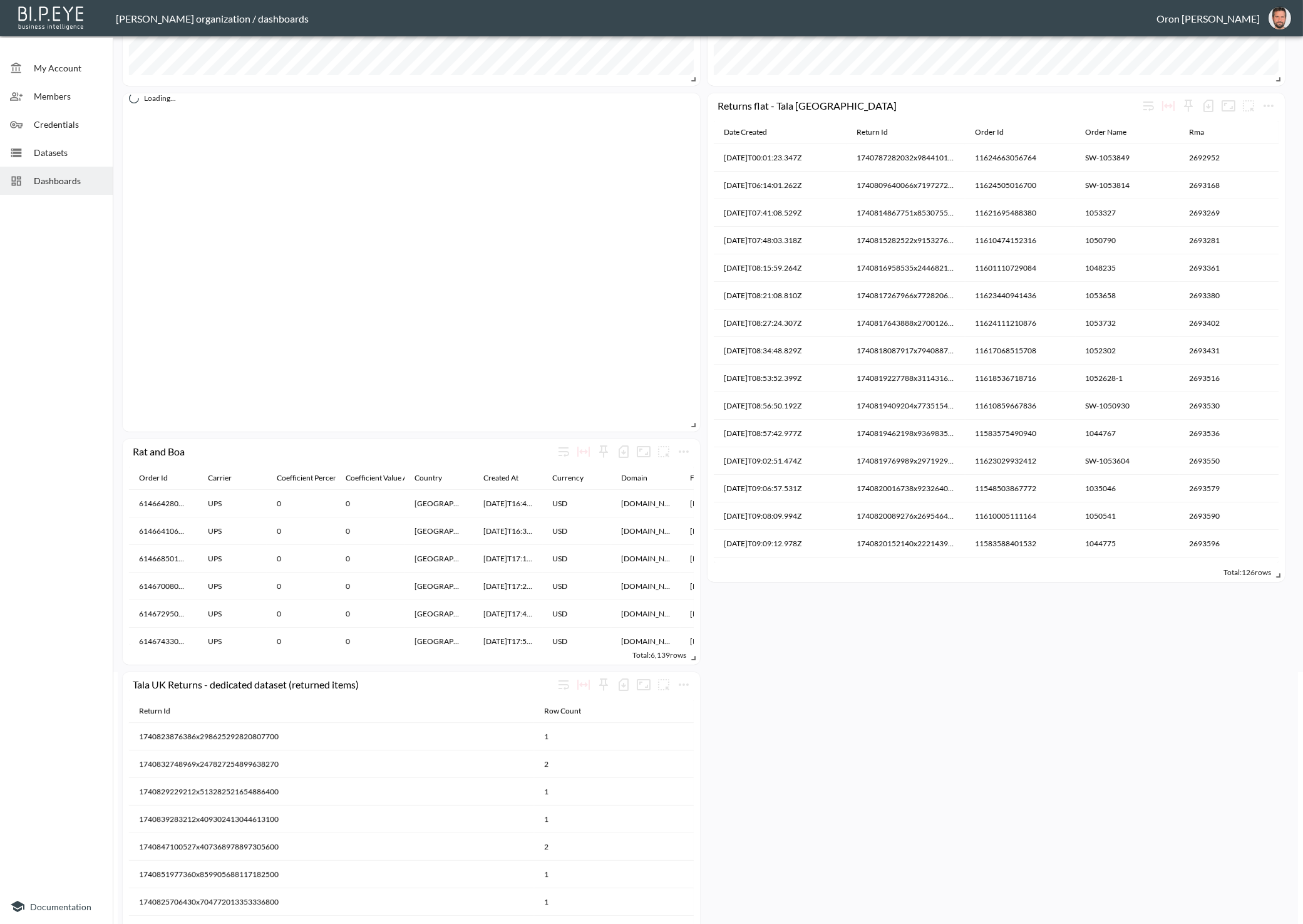
scroll to position [843, 0]
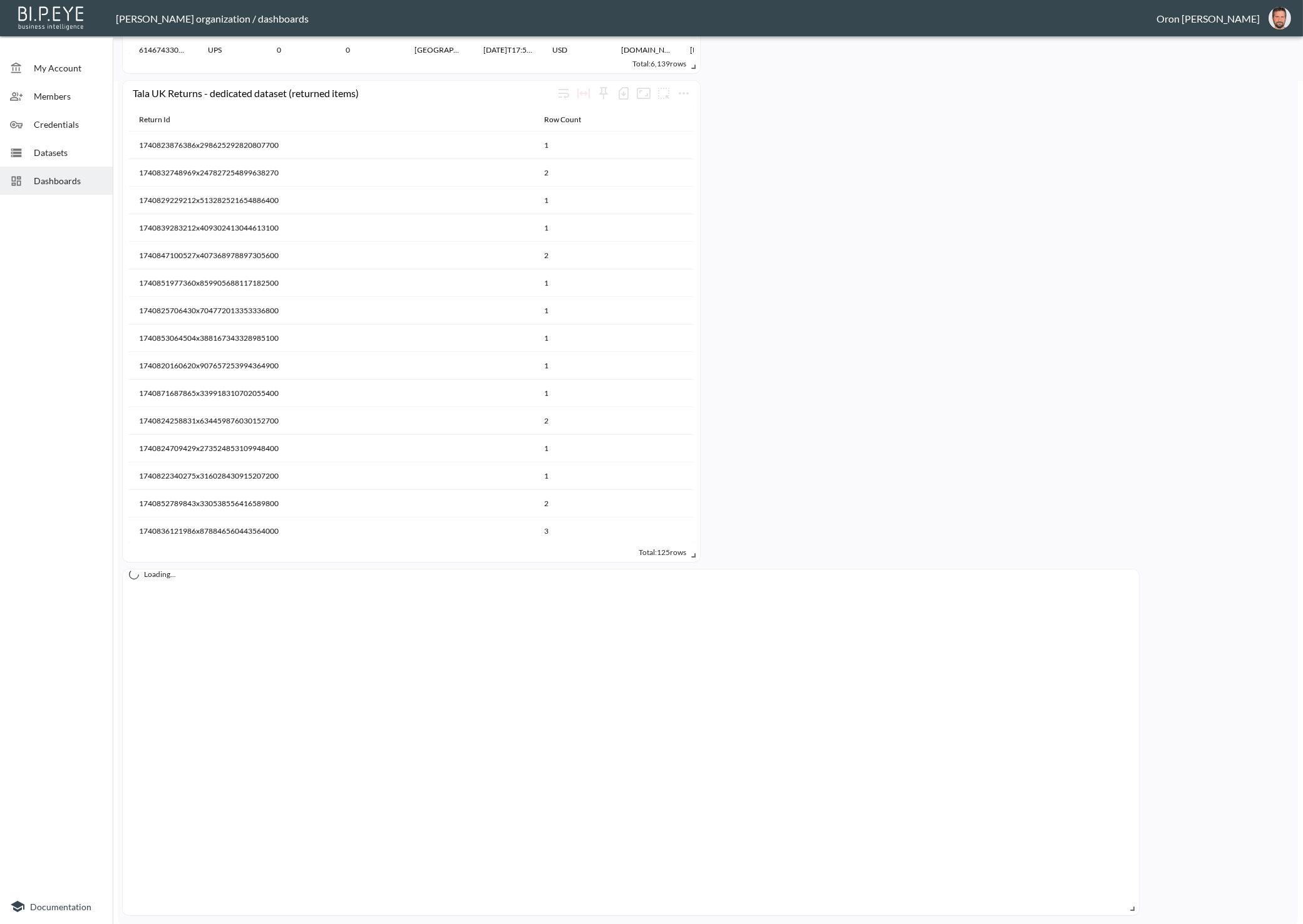
click at [46, 172] on div "Dashboards" at bounding box center [56, 181] width 113 height 28
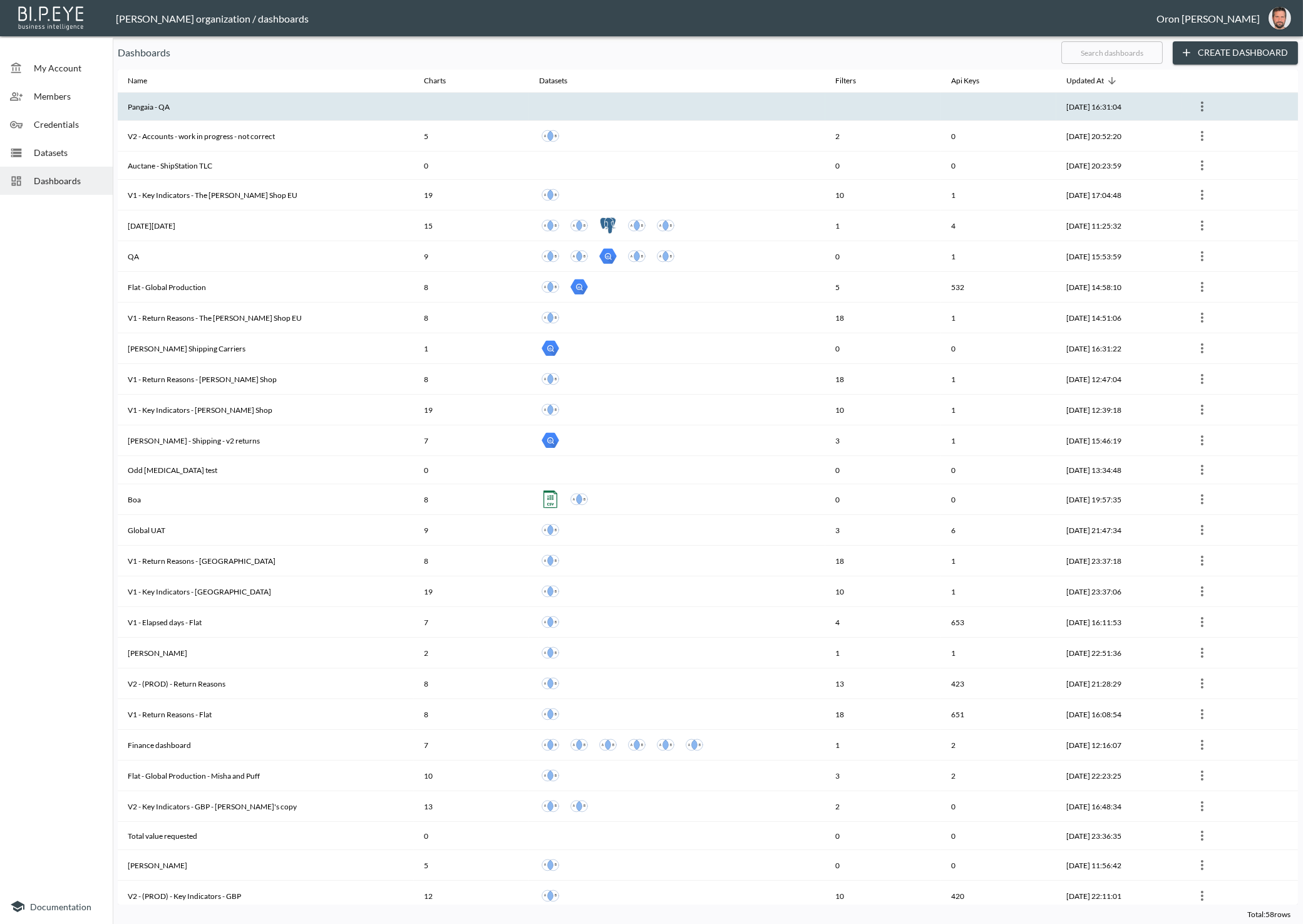
click at [268, 110] on th "Pangaia - QA" at bounding box center [265, 106] width 296 height 28
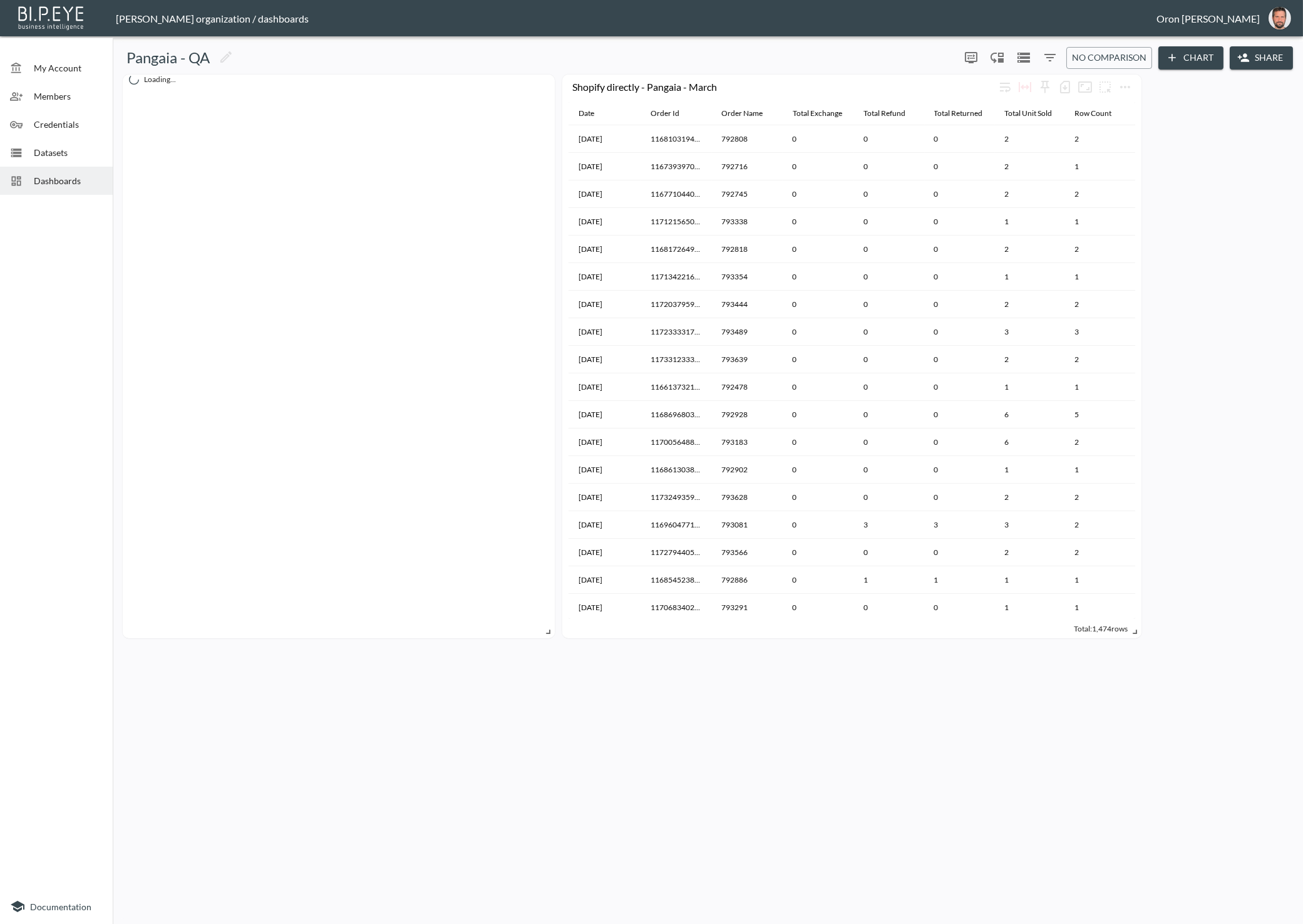
click at [1201, 58] on button "Chart" at bounding box center [1191, 58] width 65 height 23
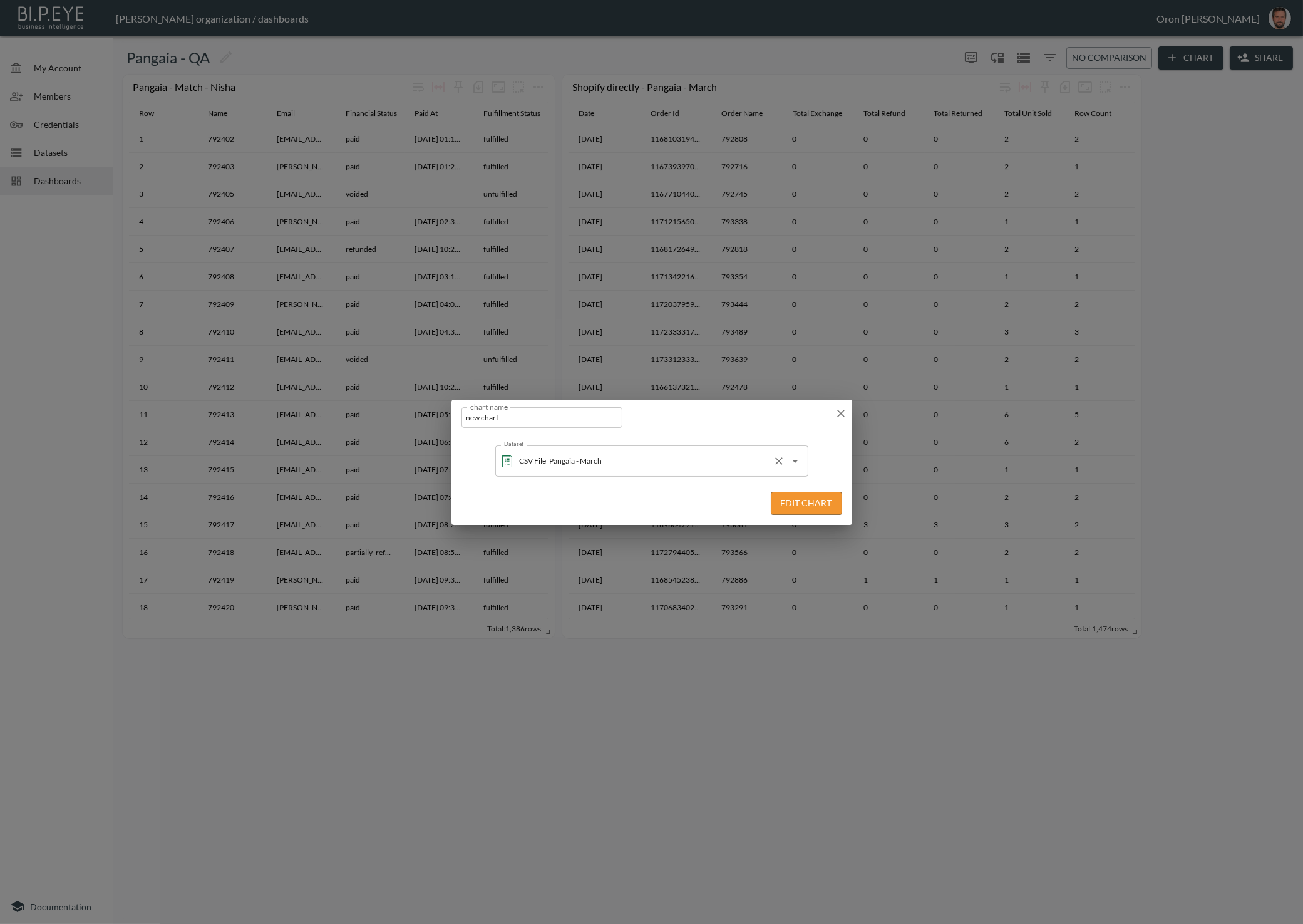
click at [632, 472] on div "CSV File Pangaia - March Dataset" at bounding box center [652, 461] width 313 height 32
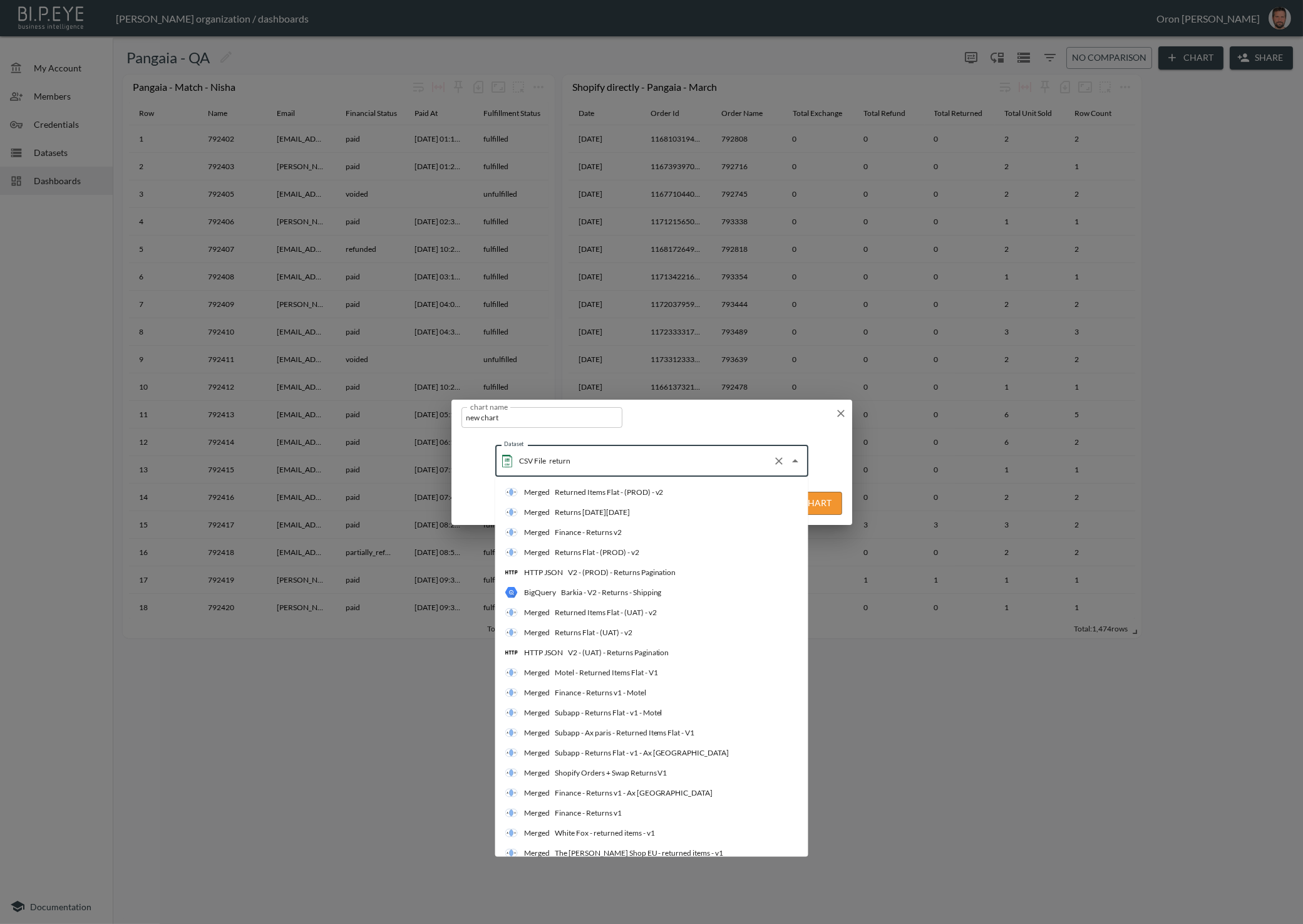
type input "returns"
drag, startPoint x: 680, startPoint y: 555, endPoint x: 735, endPoint y: 547, distance: 55.6
click at [680, 554] on li "HTTP JSON V2 - (PROD) - Returns Pagination" at bounding box center [652, 552] width 313 height 20
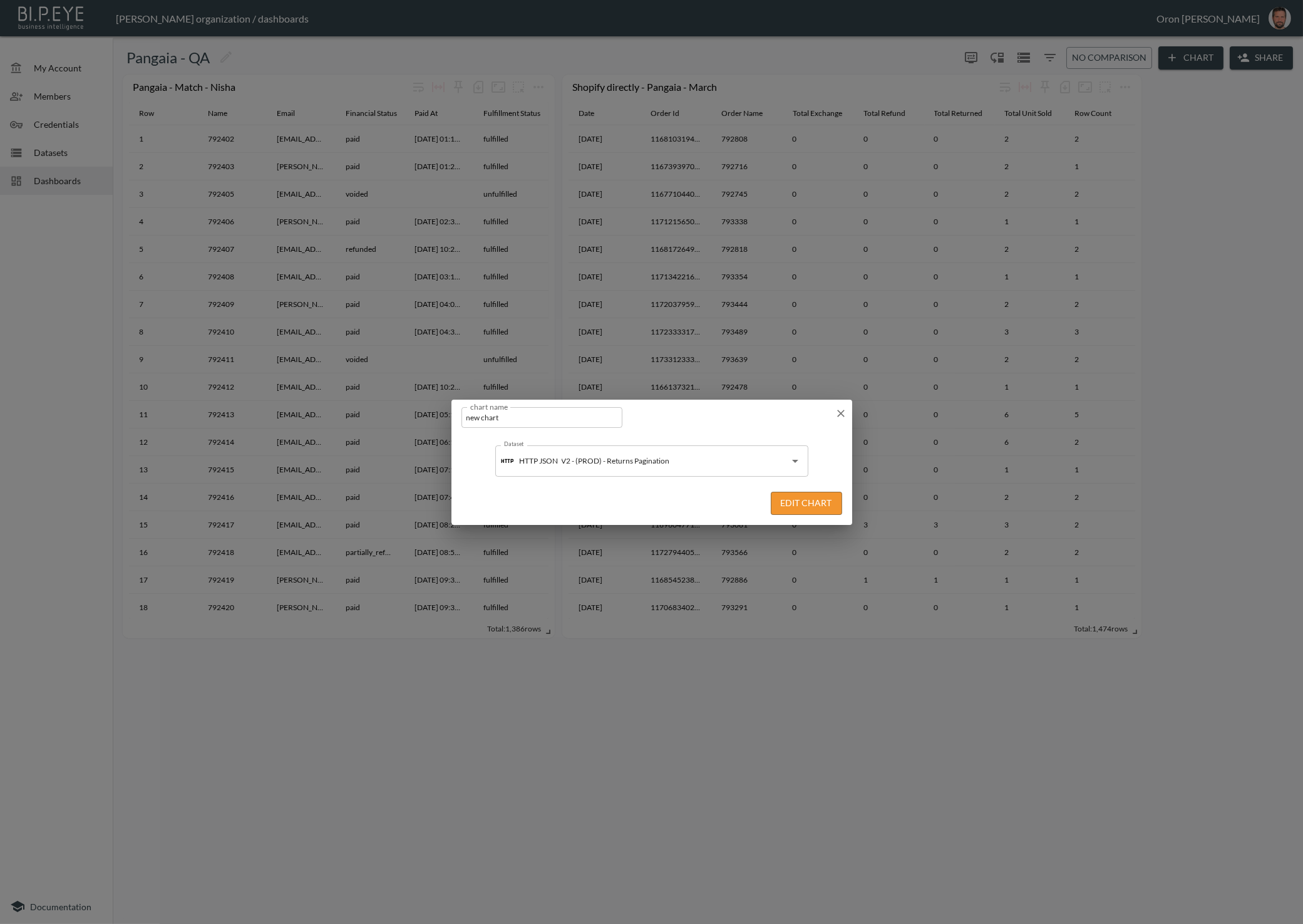
click at [814, 510] on button "Edit Chart" at bounding box center [806, 503] width 72 height 23
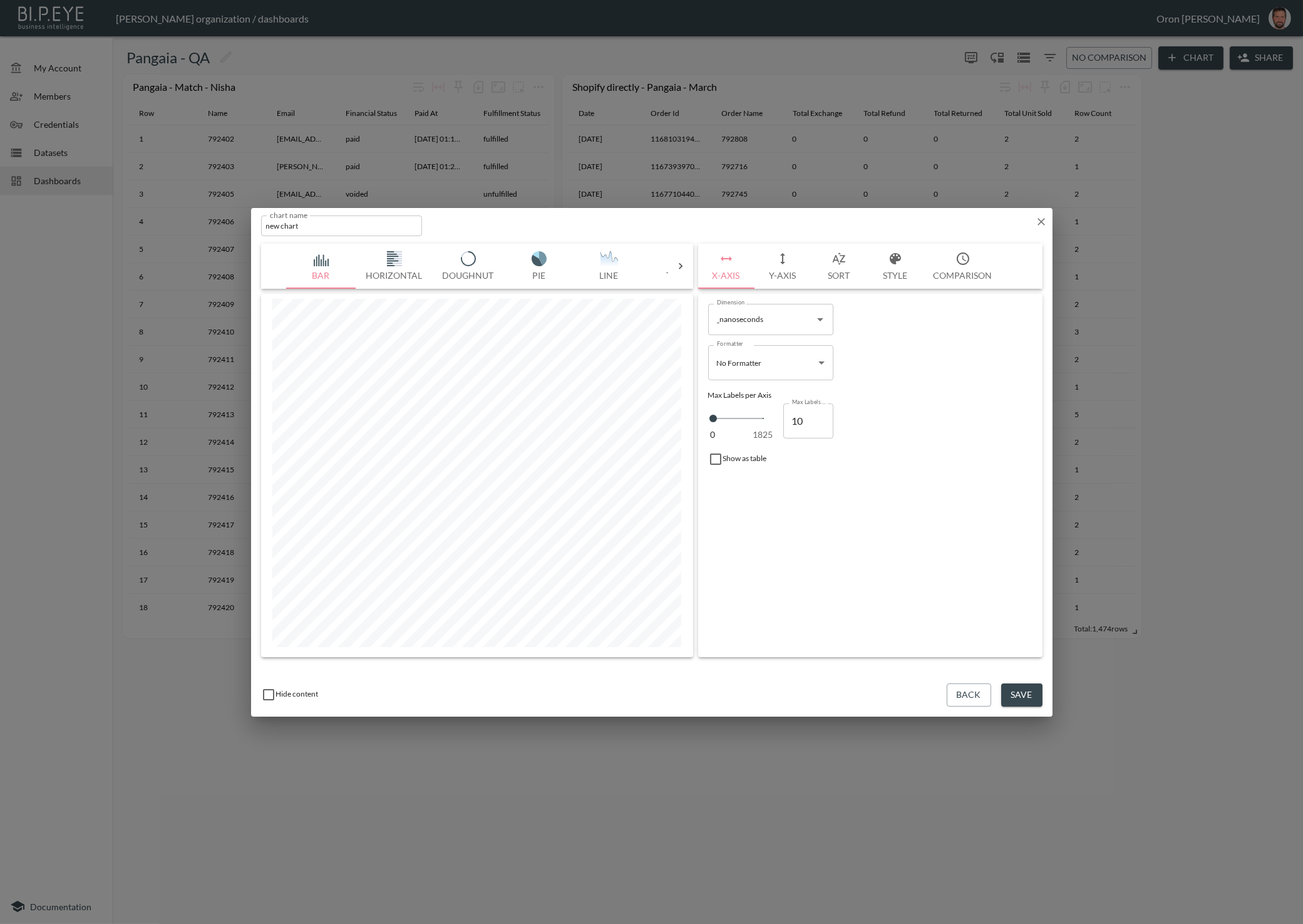
scroll to position [0, 192]
click at [494, 256] on img "button" at bounding box center [487, 259] width 50 height 15
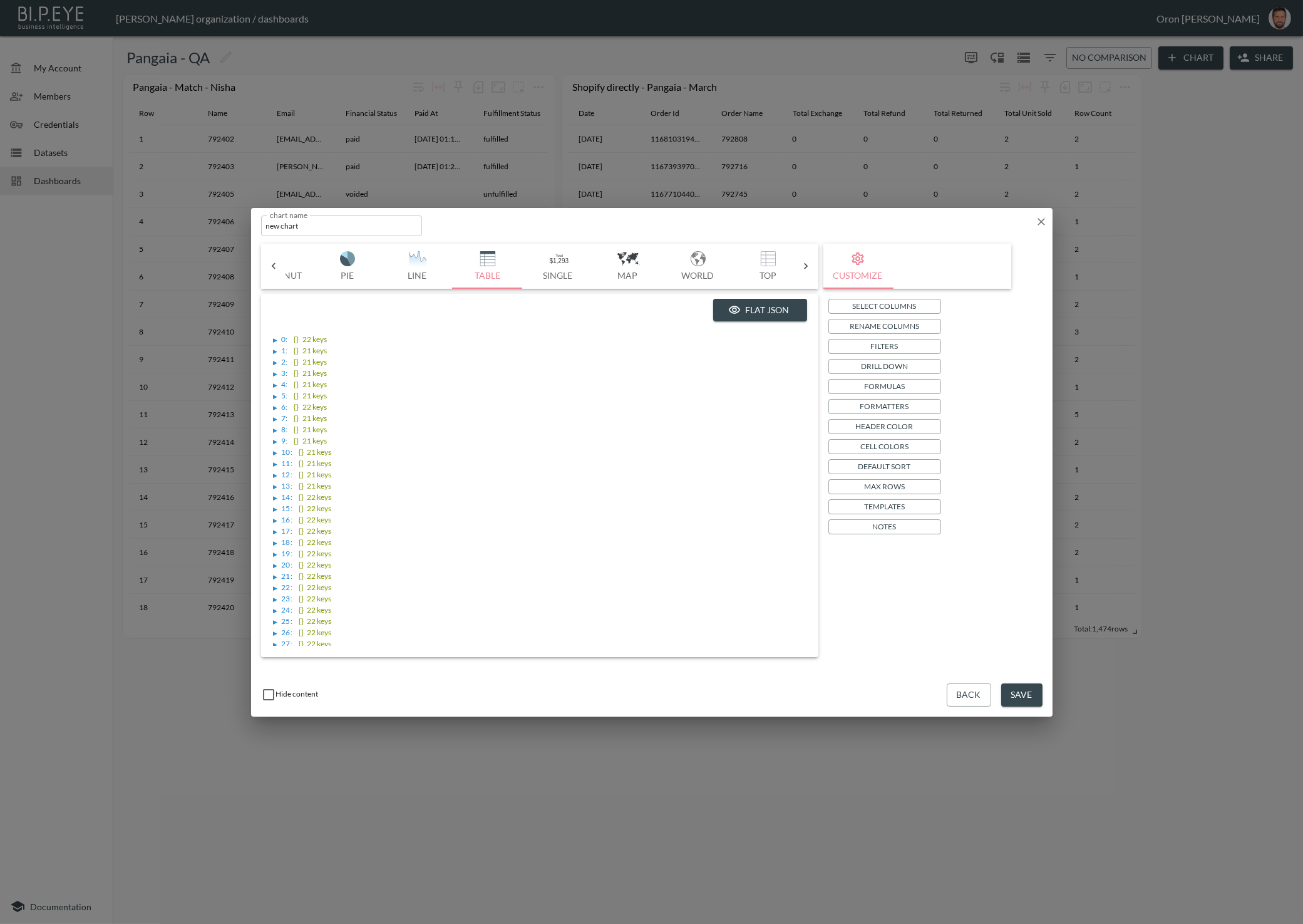
click at [780, 315] on button "Flat JSON" at bounding box center [760, 310] width 94 height 23
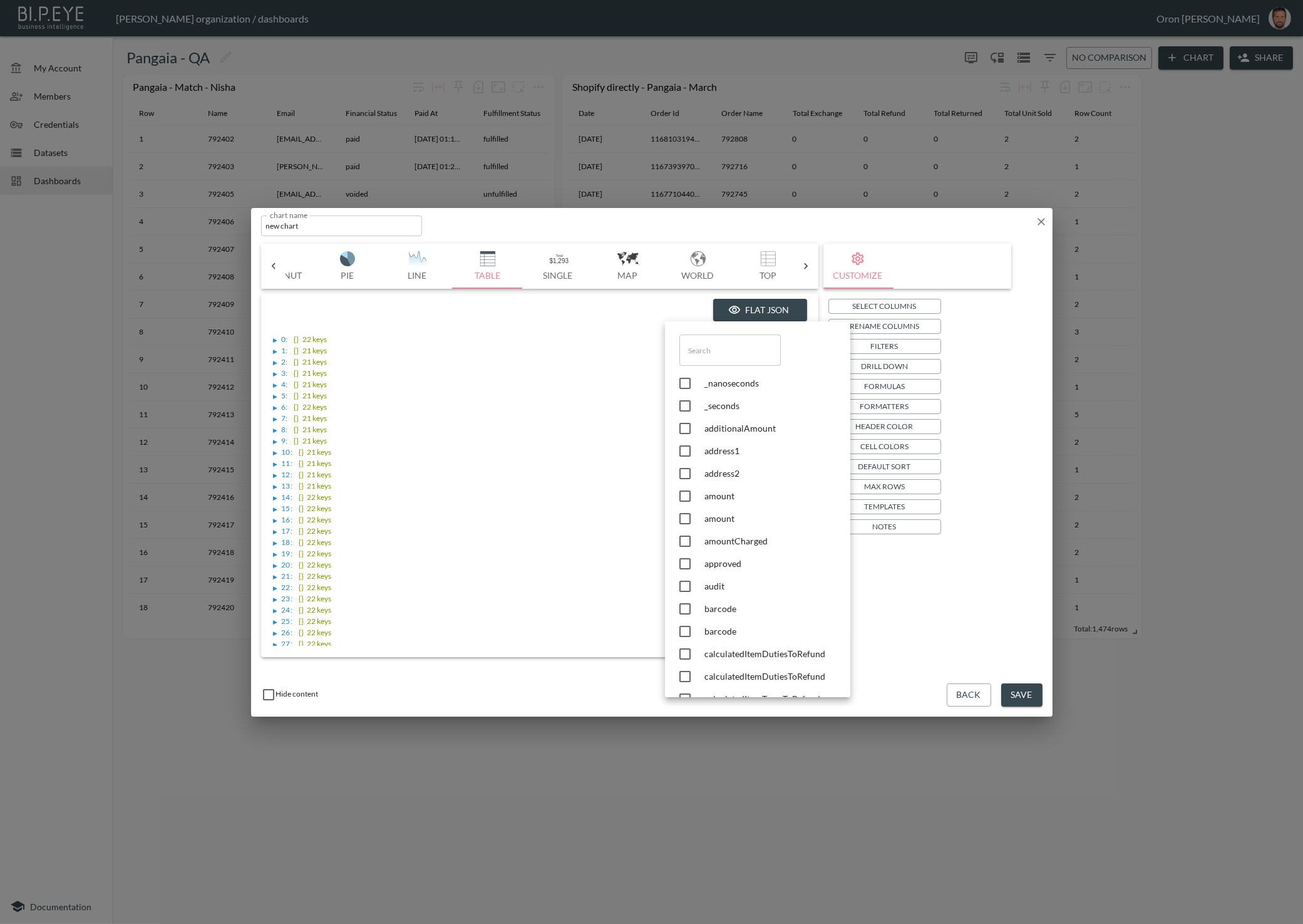
click at [721, 352] on input "text" at bounding box center [730, 350] width 102 height 32
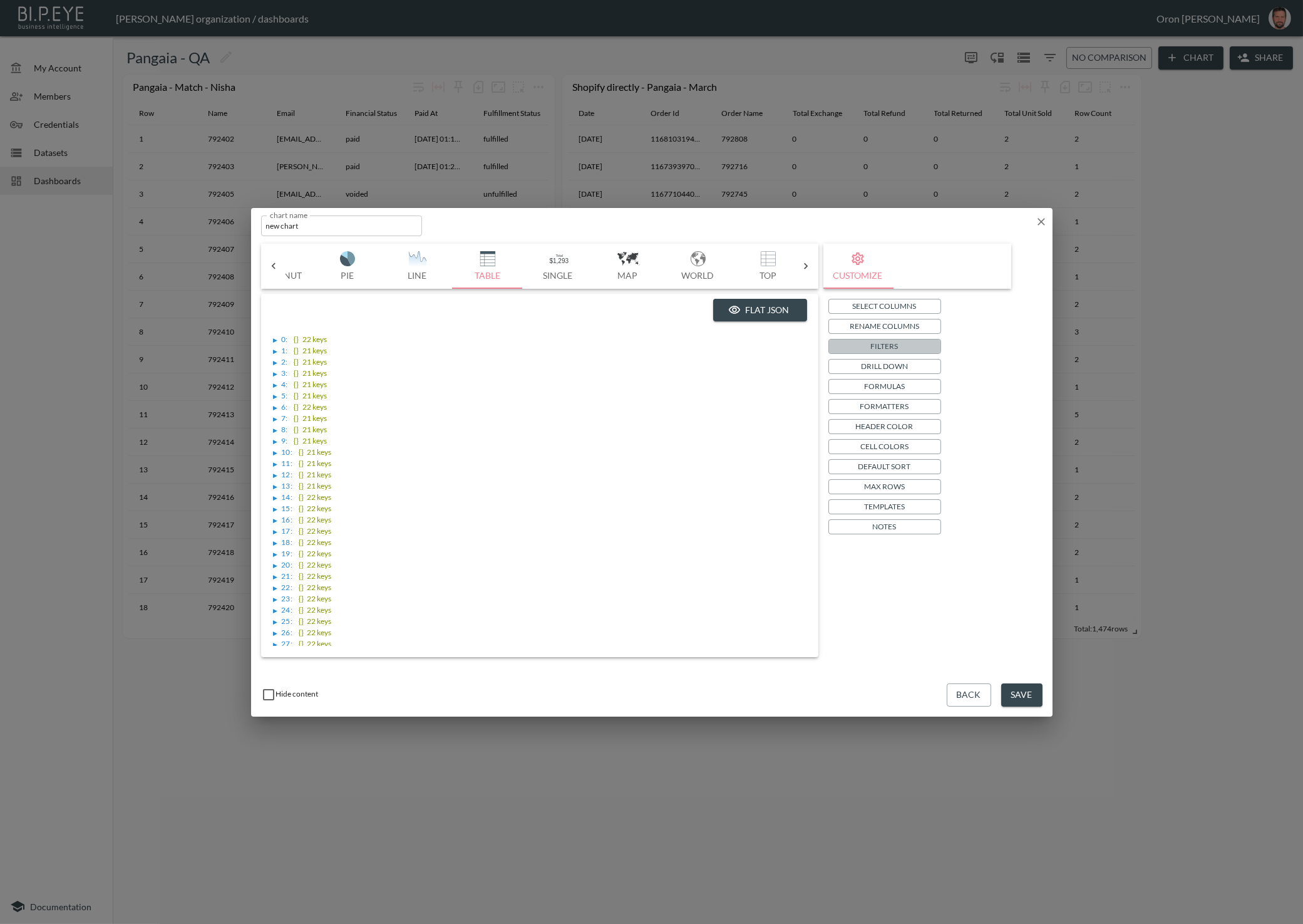
click at [914, 345] on button "Filters" at bounding box center [885, 346] width 113 height 15
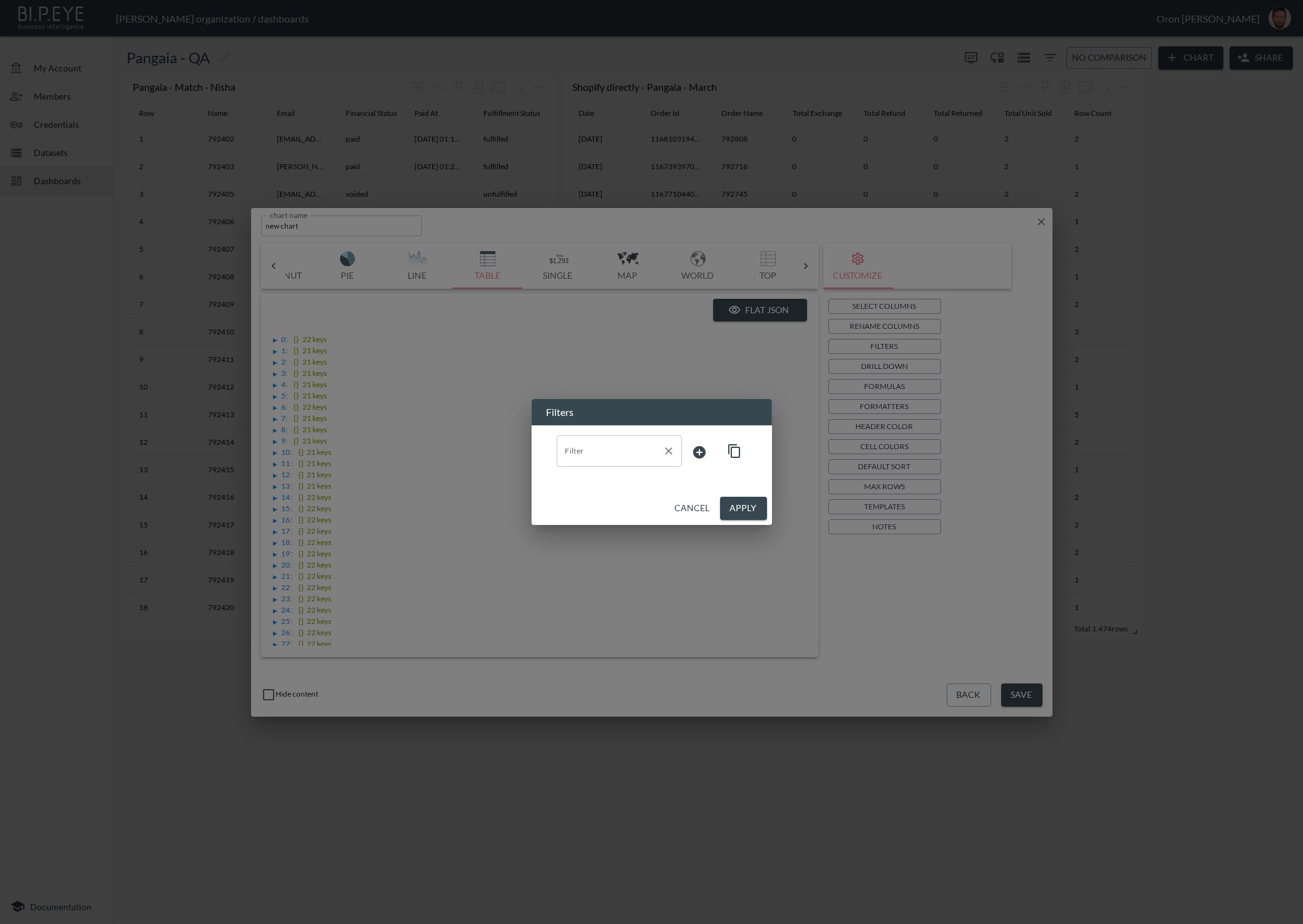
click at [643, 449] on input "Filter" at bounding box center [610, 451] width 95 height 20
drag, startPoint x: 607, startPoint y: 542, endPoint x: 604, endPoint y: 552, distance: 10.4
click at [601, 554] on div "returnedItems.globalTaxes.calculatedItemTaxesToRefund" at bounding box center [619, 559] width 183 height 13
type input "calculatedItemTaxesToRefund"
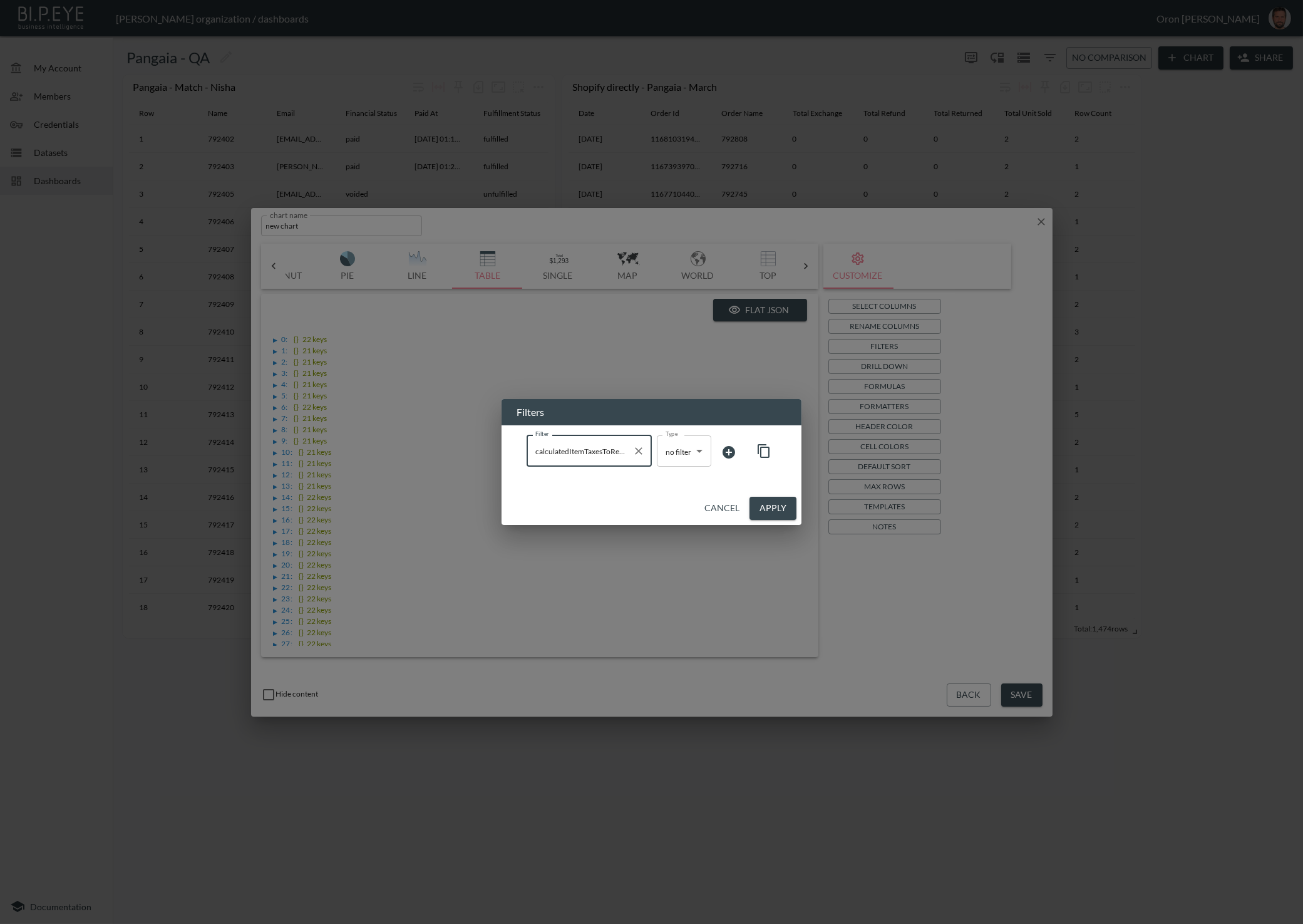
drag, startPoint x: 637, startPoint y: 449, endPoint x: 601, endPoint y: 445, distance: 36.2
click at [637, 449] on icon "Clear" at bounding box center [638, 451] width 8 height 8
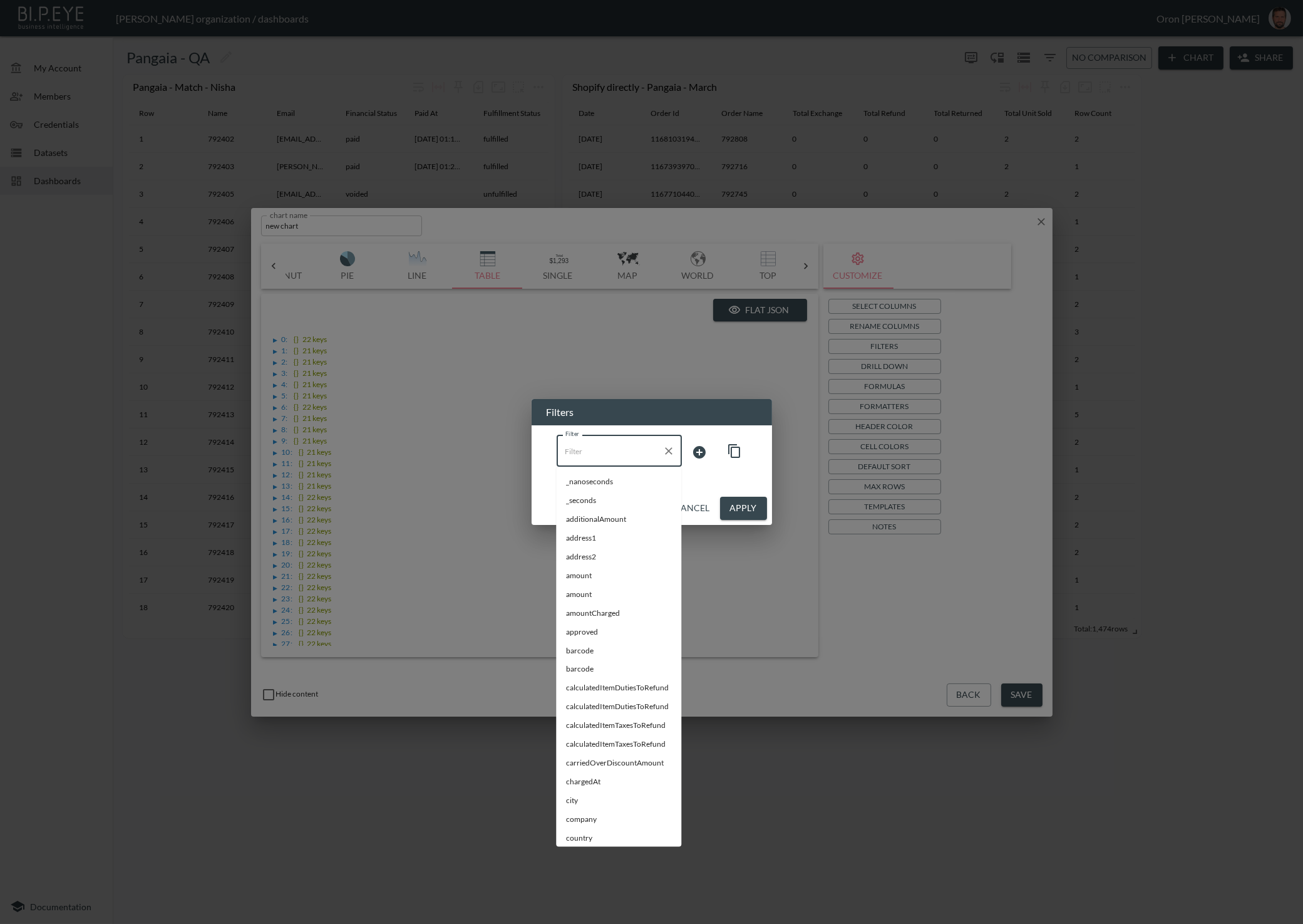
click at [586, 445] on input "Filter" at bounding box center [610, 451] width 95 height 20
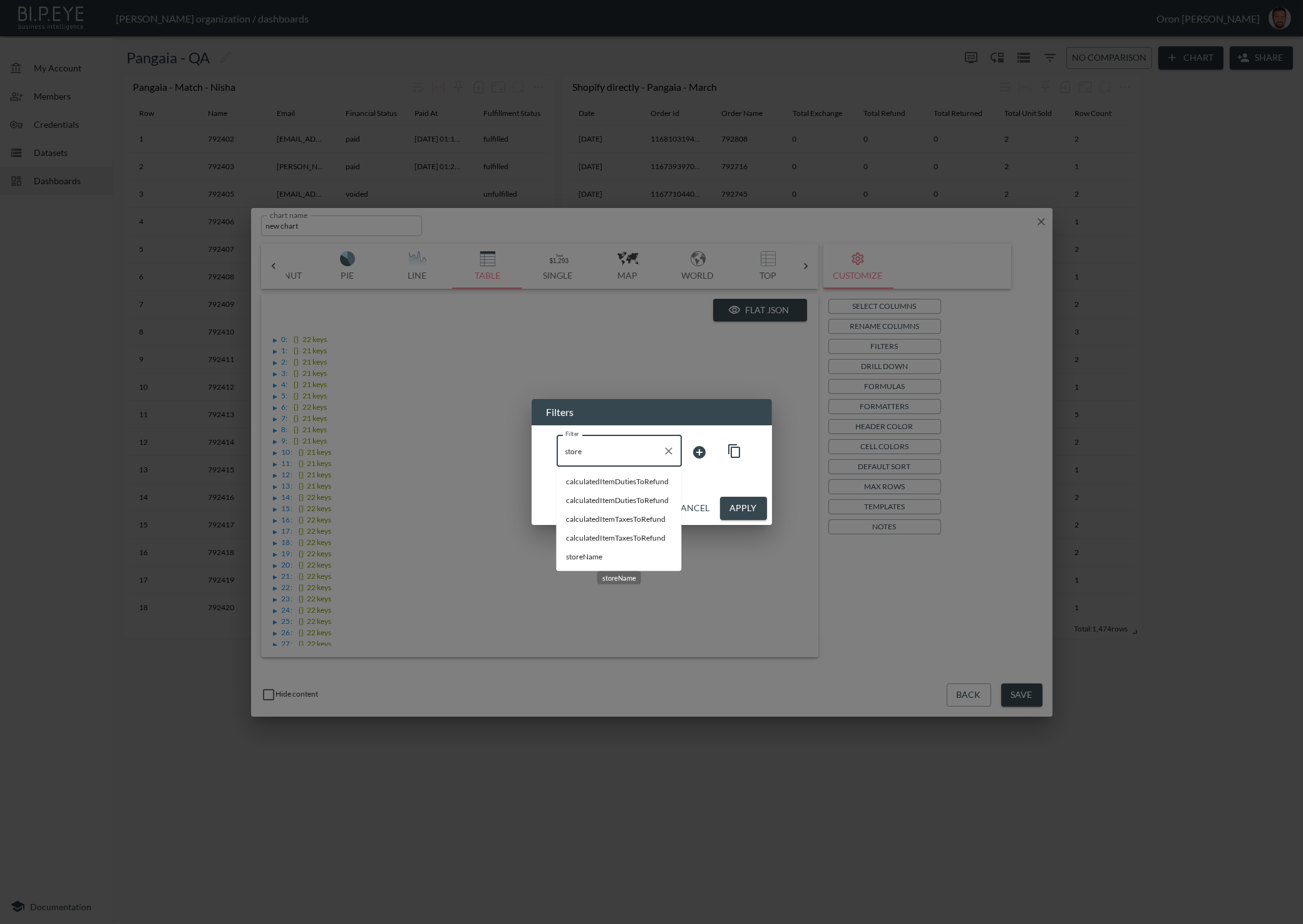
drag, startPoint x: 572, startPoint y: 557, endPoint x: 665, endPoint y: 488, distance: 115.8
click at [572, 557] on span "storeName" at bounding box center [618, 556] width 105 height 12
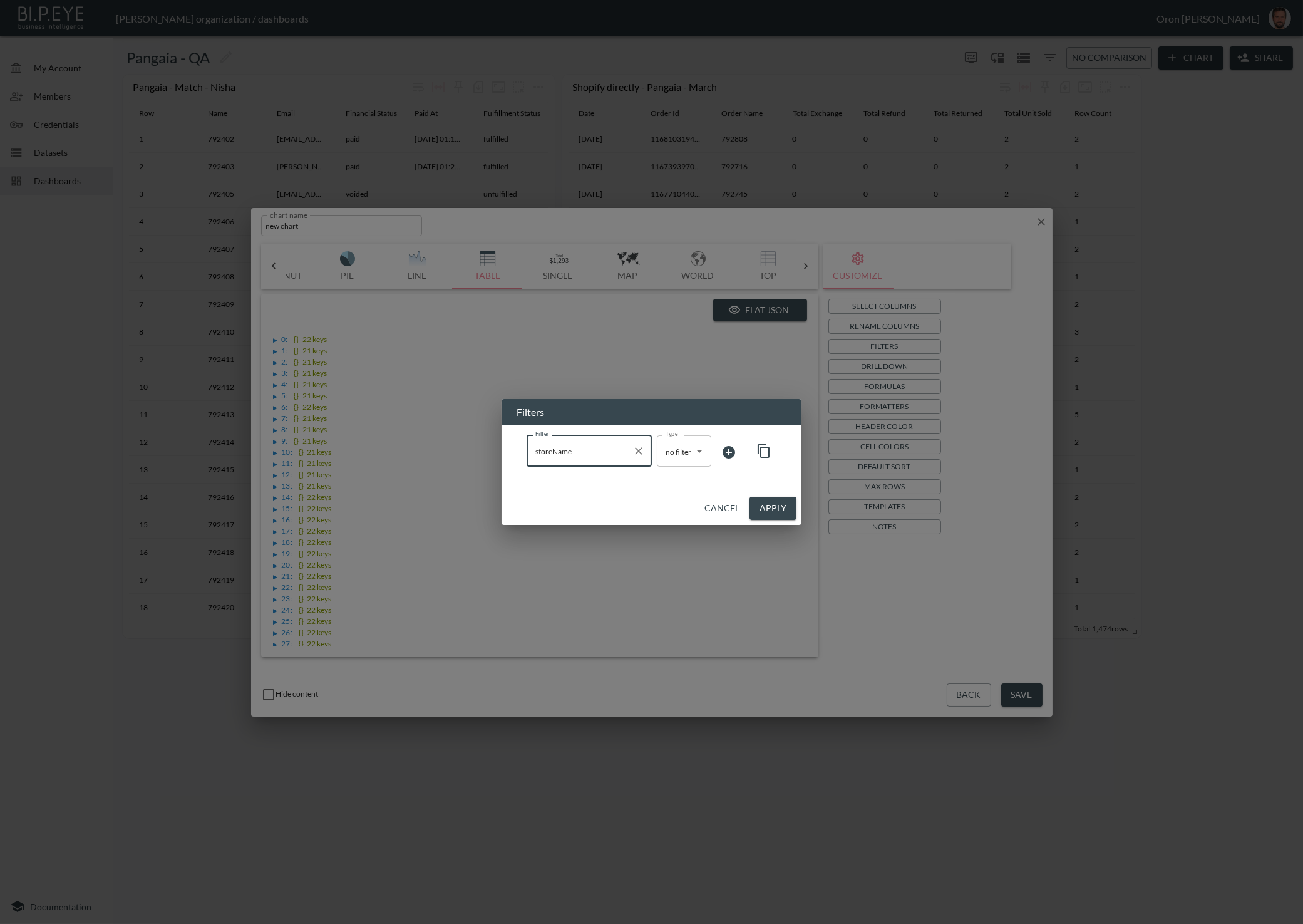
type input "storeName"
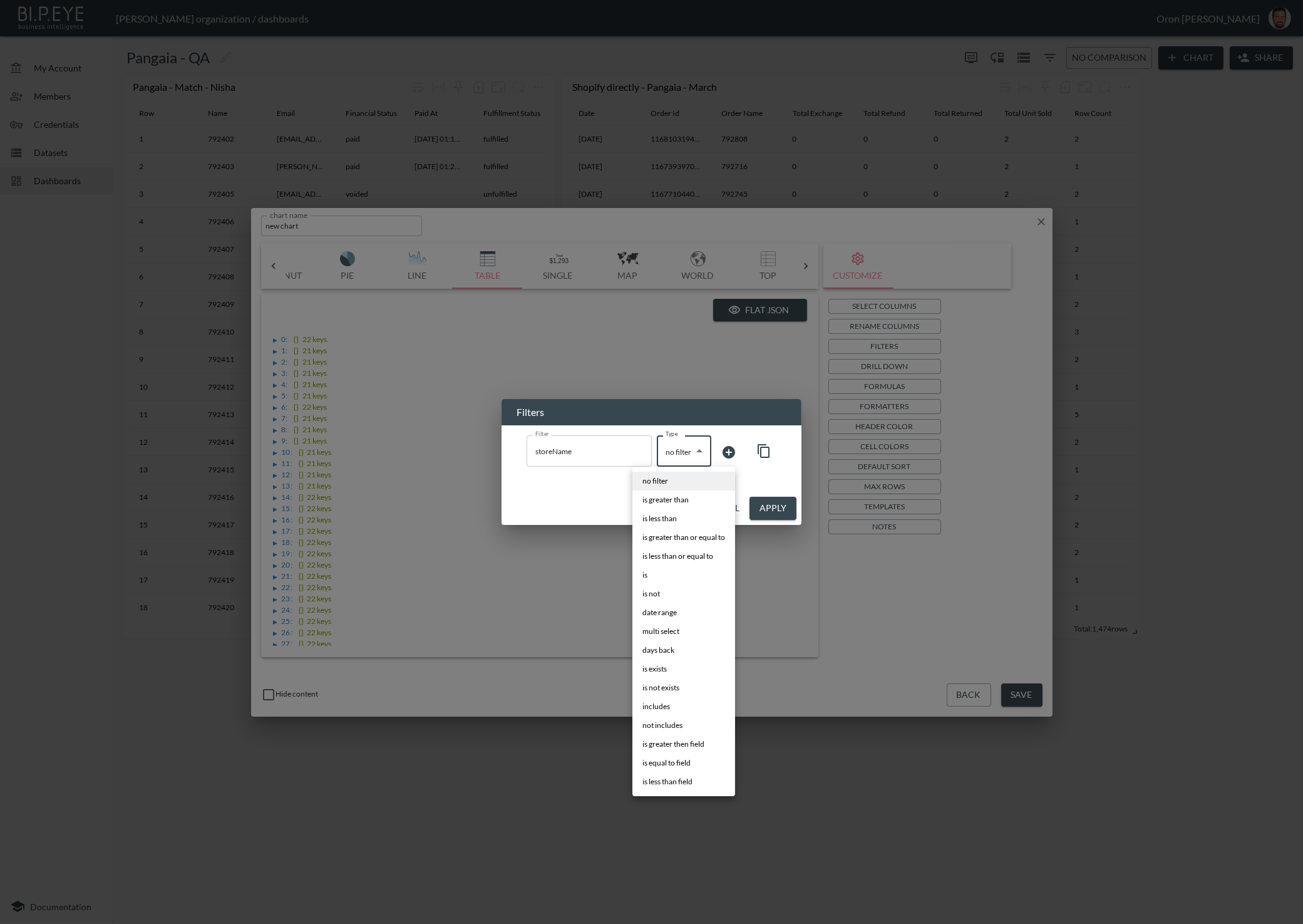
drag, startPoint x: 678, startPoint y: 462, endPoint x: 685, endPoint y: 485, distance: 24.0
click at [678, 462] on body "BI.P.EYE, Interactive Analytics Dashboards - app [PERSON_NAME] organization / d…" at bounding box center [652, 462] width 1303 height 924
drag, startPoint x: 668, startPoint y: 575, endPoint x: 692, endPoint y: 552, distance: 33.2
click at [668, 575] on li "is" at bounding box center [683, 575] width 102 height 18
type input "is"
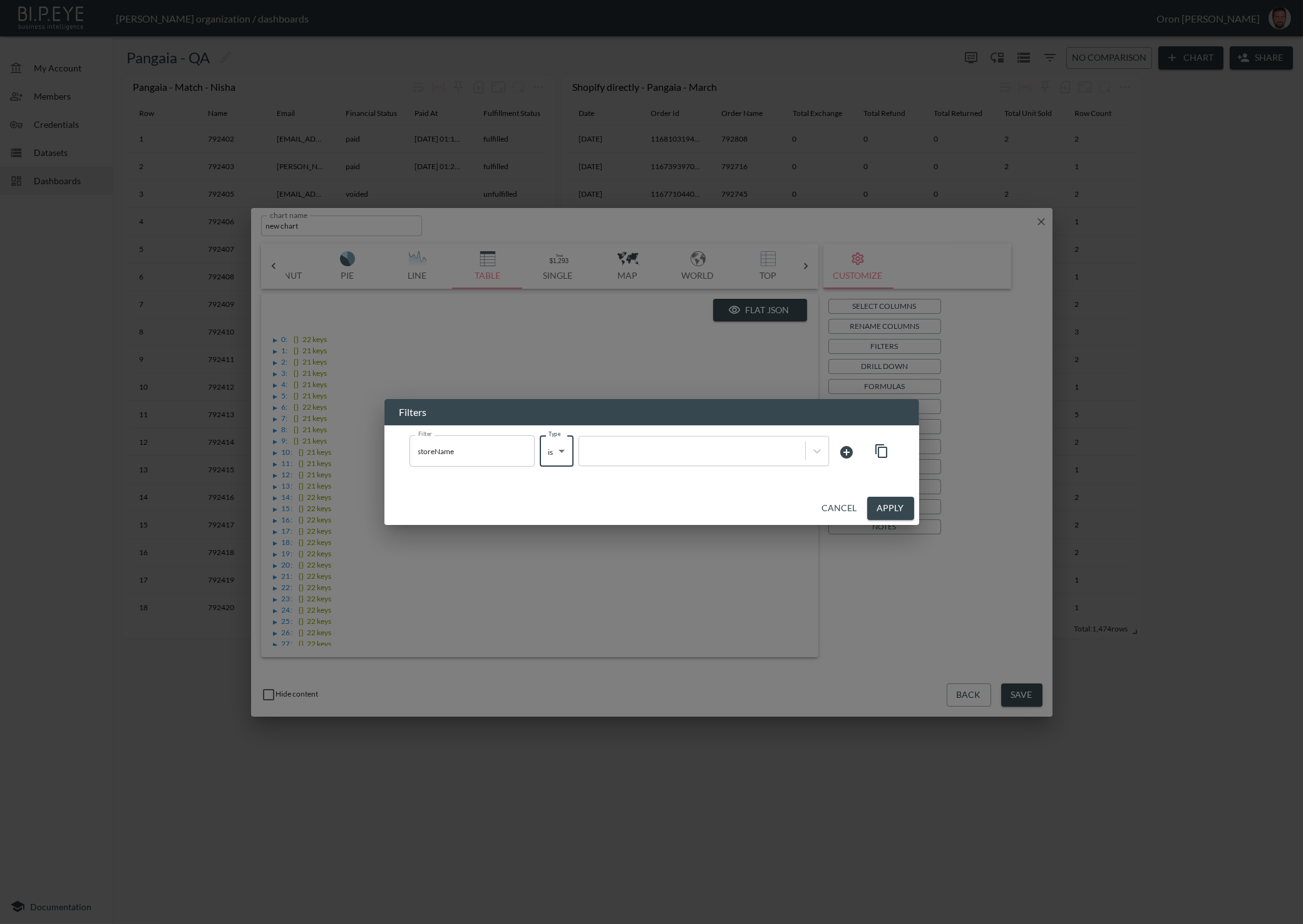
click at [738, 452] on div at bounding box center [692, 451] width 214 height 12
paste input ""Closure [GEOGRAPHIC_DATA]"
type input "Closure [GEOGRAPHIC_DATA]"
click at [282, 923] on div "Closure [GEOGRAPHIC_DATA]" at bounding box center [141, 938] width 282 height 19
click at [883, 506] on button "Apply" at bounding box center [890, 508] width 47 height 23
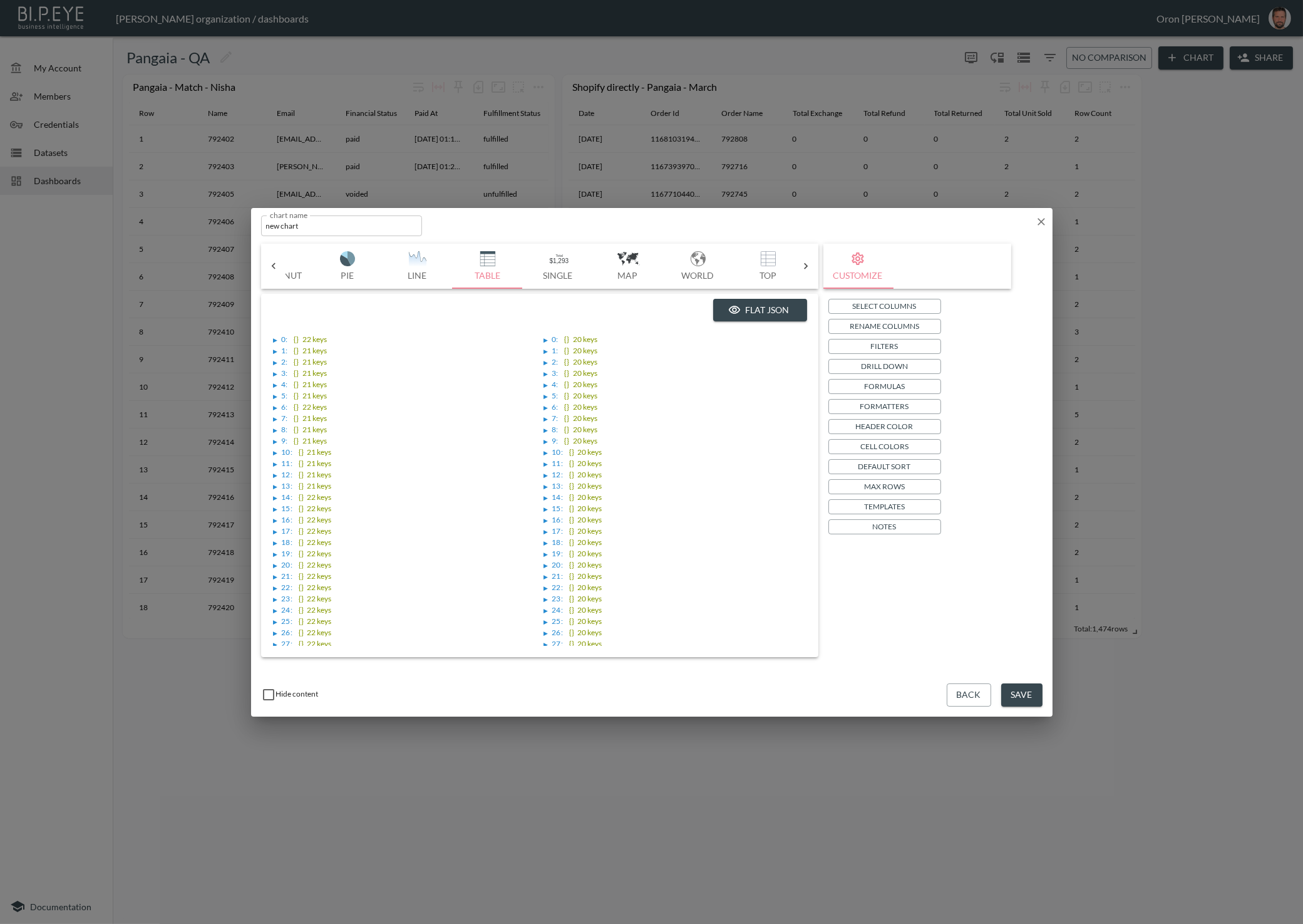
click at [890, 335] on div "Select Columns Rename Columns Filters Drill Down Formulas Formatters Header Col…" at bounding box center [917, 416] width 178 height 235
click at [888, 342] on p "Filters" at bounding box center [885, 345] width 28 height 13
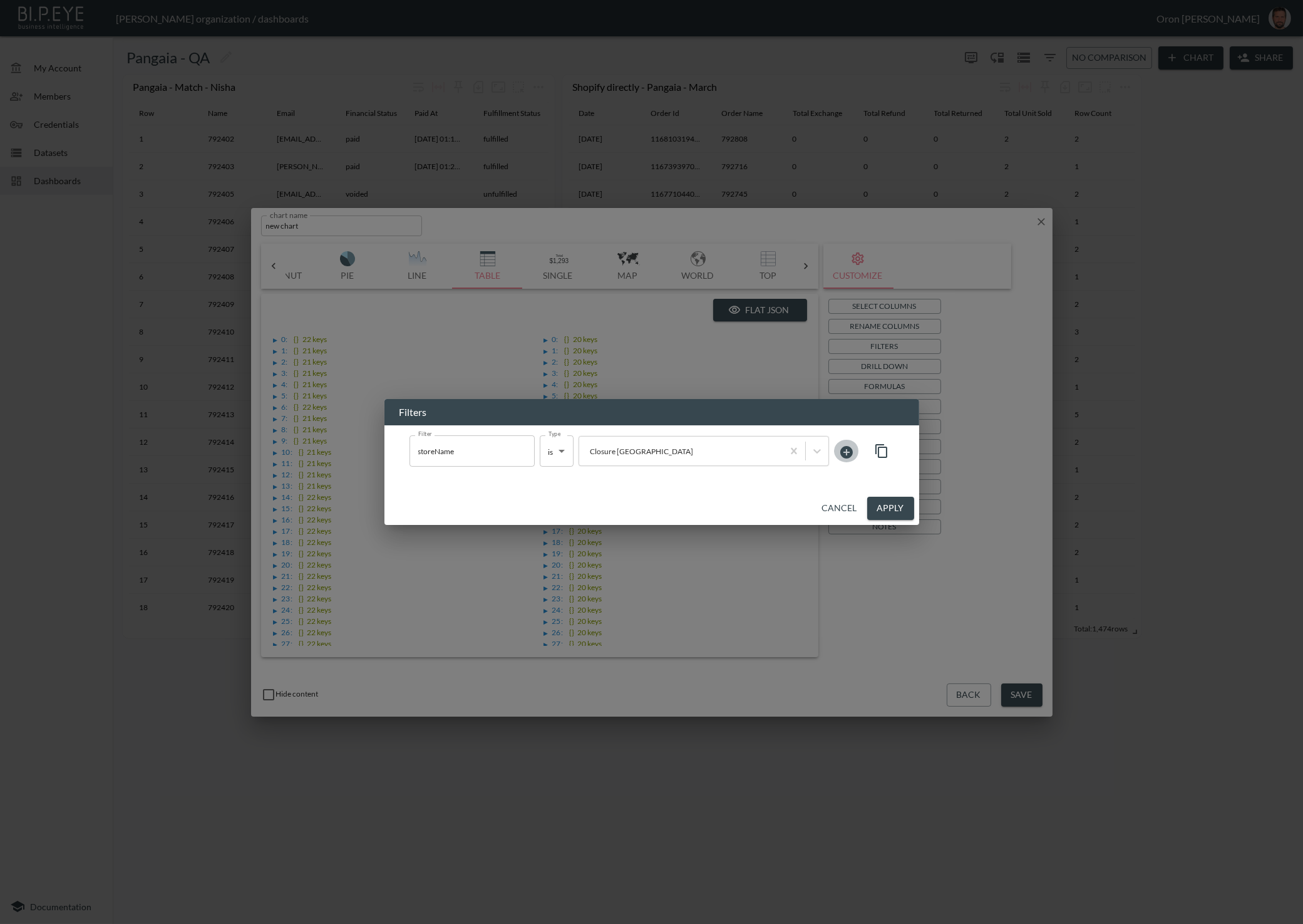
click at [850, 452] on icon at bounding box center [846, 452] width 12 height 12
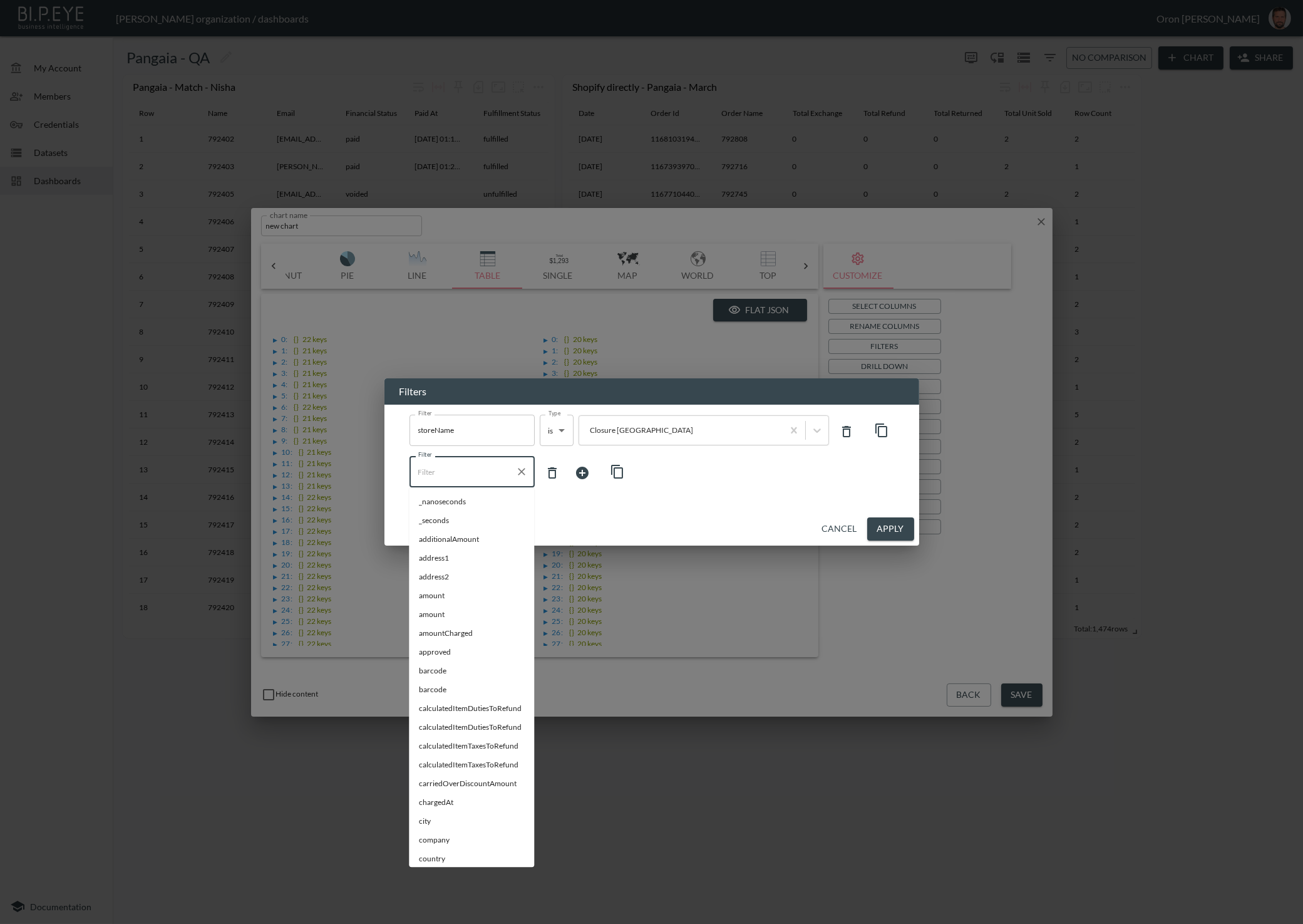
click at [456, 469] on input "Filter" at bounding box center [463, 472] width 95 height 20
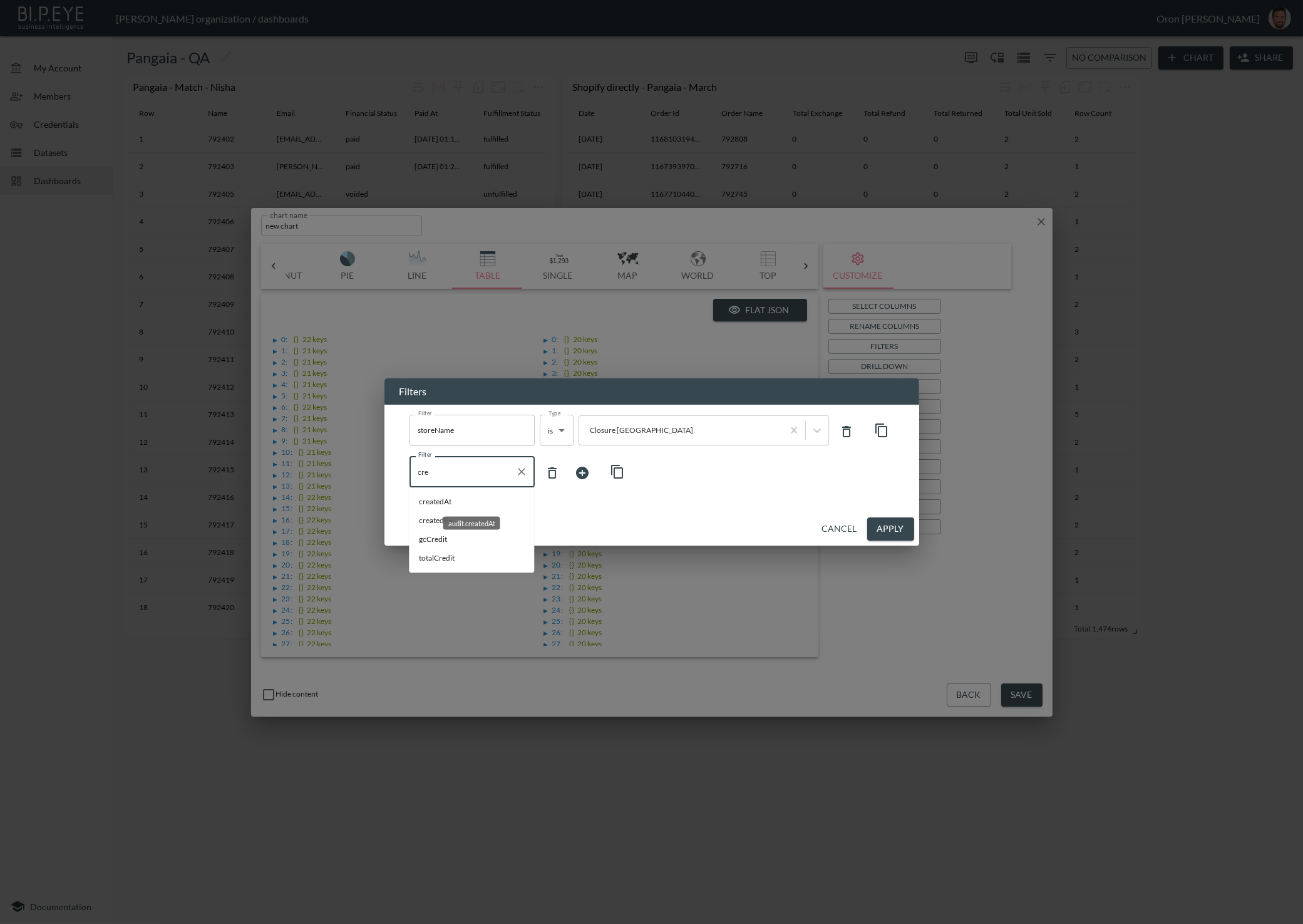
click at [453, 499] on span "createdAt" at bounding box center [472, 502] width 105 height 12
type input "createdAt"
click at [572, 478] on body "BI.P.EYE, Interactive Analytics Dashboards - app [PERSON_NAME] organization / d…" at bounding box center [652, 462] width 1303 height 924
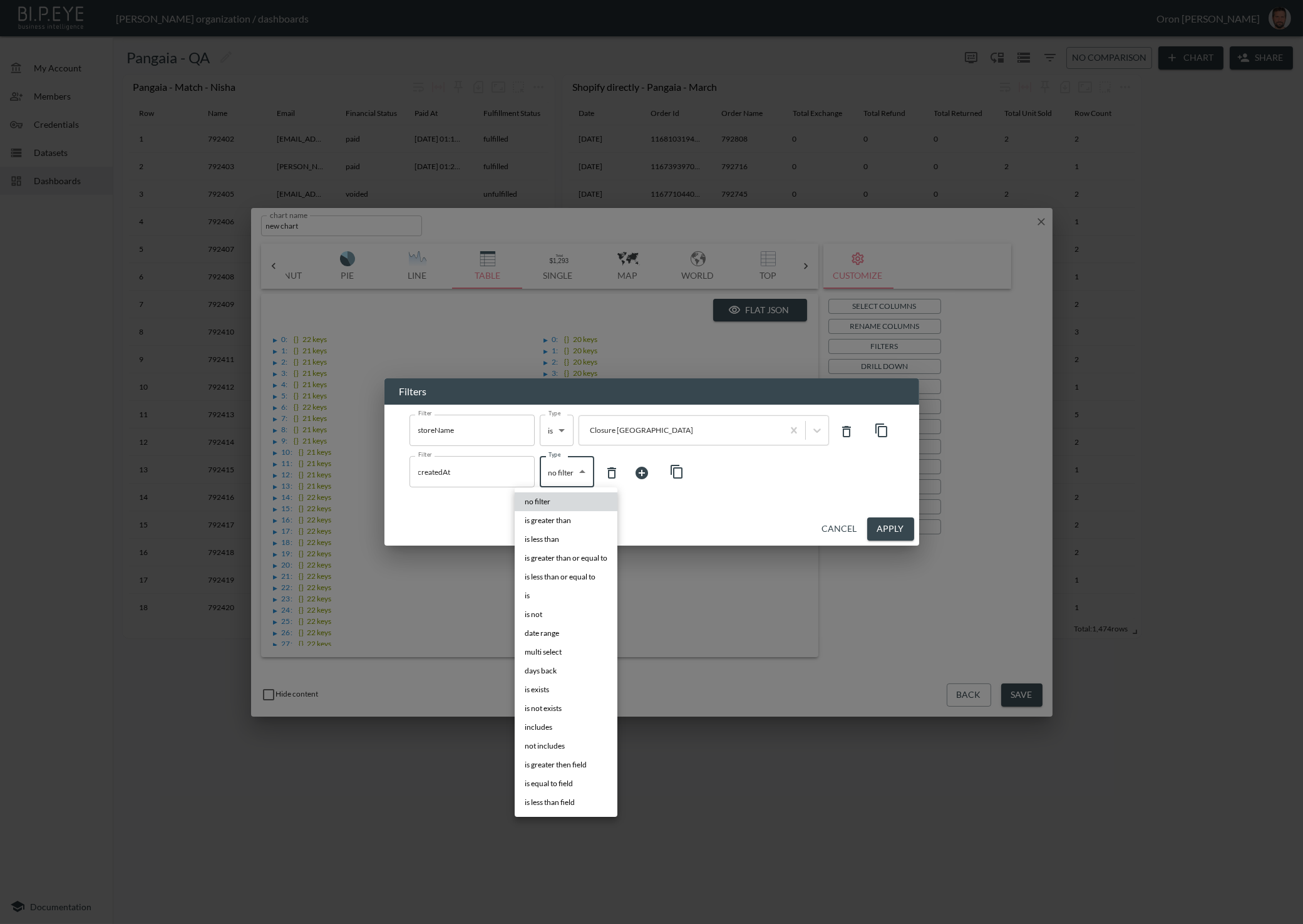
drag, startPoint x: 562, startPoint y: 628, endPoint x: 571, endPoint y: 601, distance: 28.5
click at [562, 628] on li "date range" at bounding box center [565, 633] width 102 height 18
type input "date range"
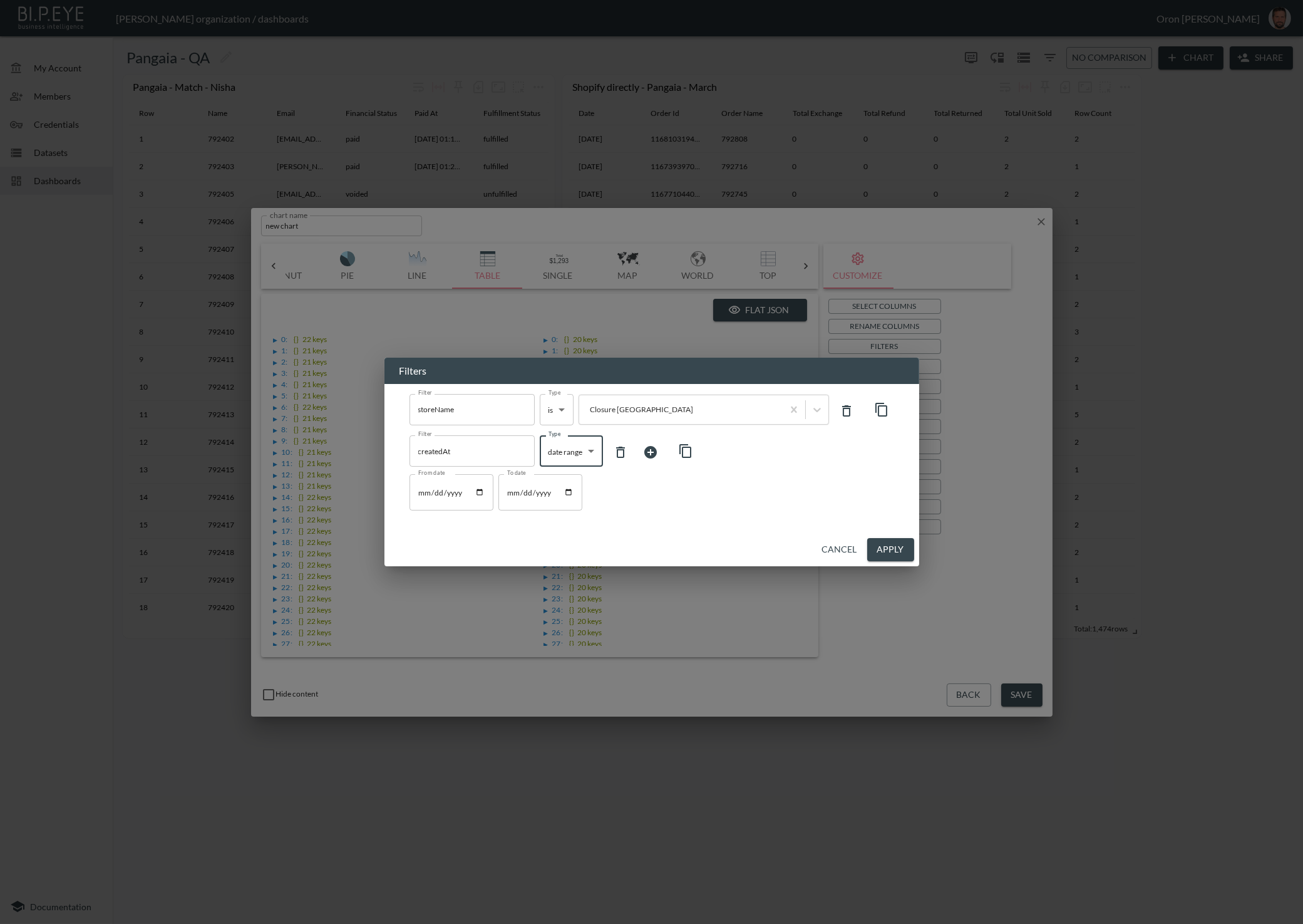
click at [481, 492] on input "From date" at bounding box center [451, 492] width 84 height 36
type input "[DATE]"
click at [577, 495] on input "To date" at bounding box center [540, 492] width 84 height 36
click at [570, 492] on input "To date" at bounding box center [540, 492] width 84 height 36
type input "[DATE]"
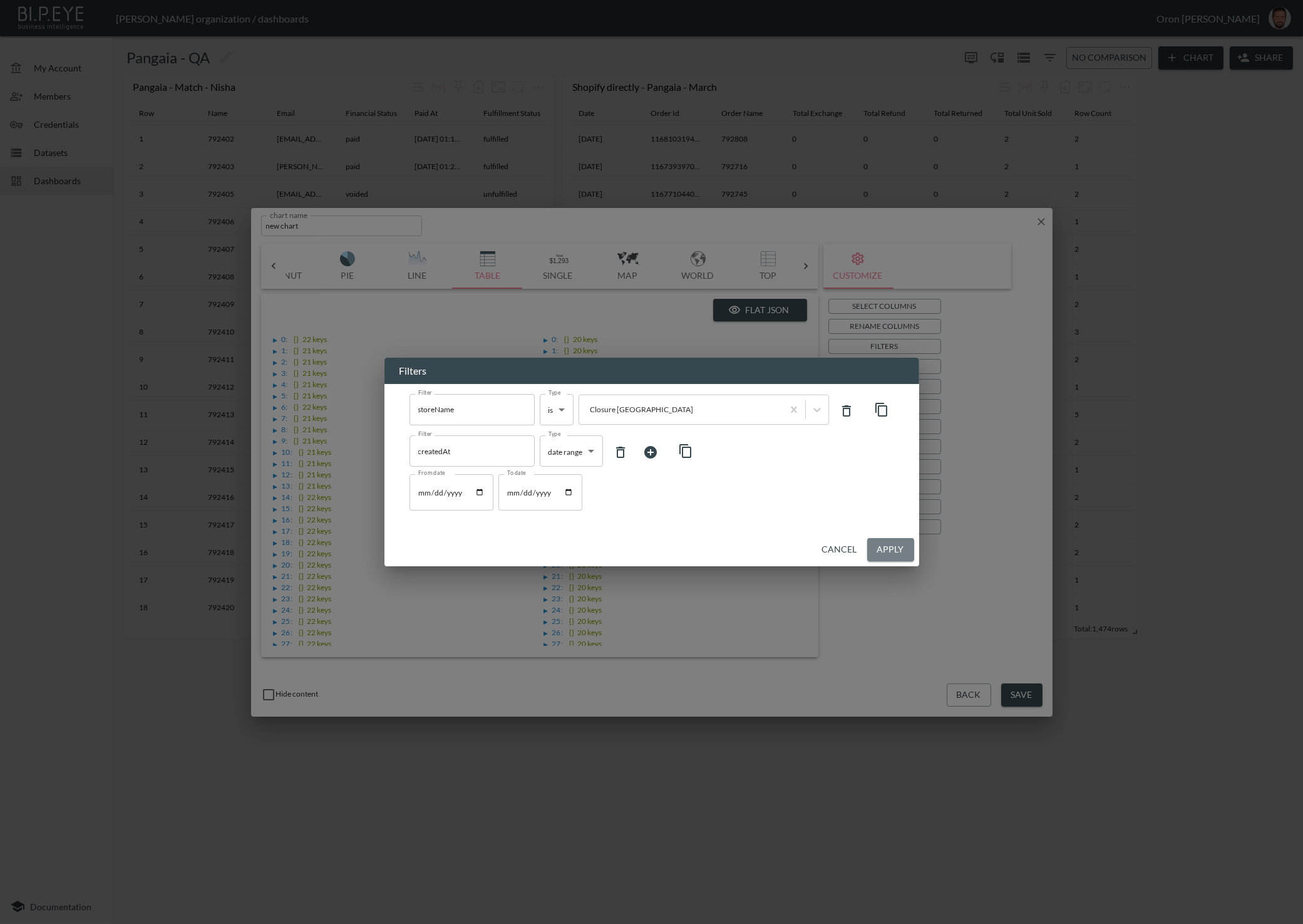
click at [890, 546] on button "Apply" at bounding box center [890, 549] width 47 height 23
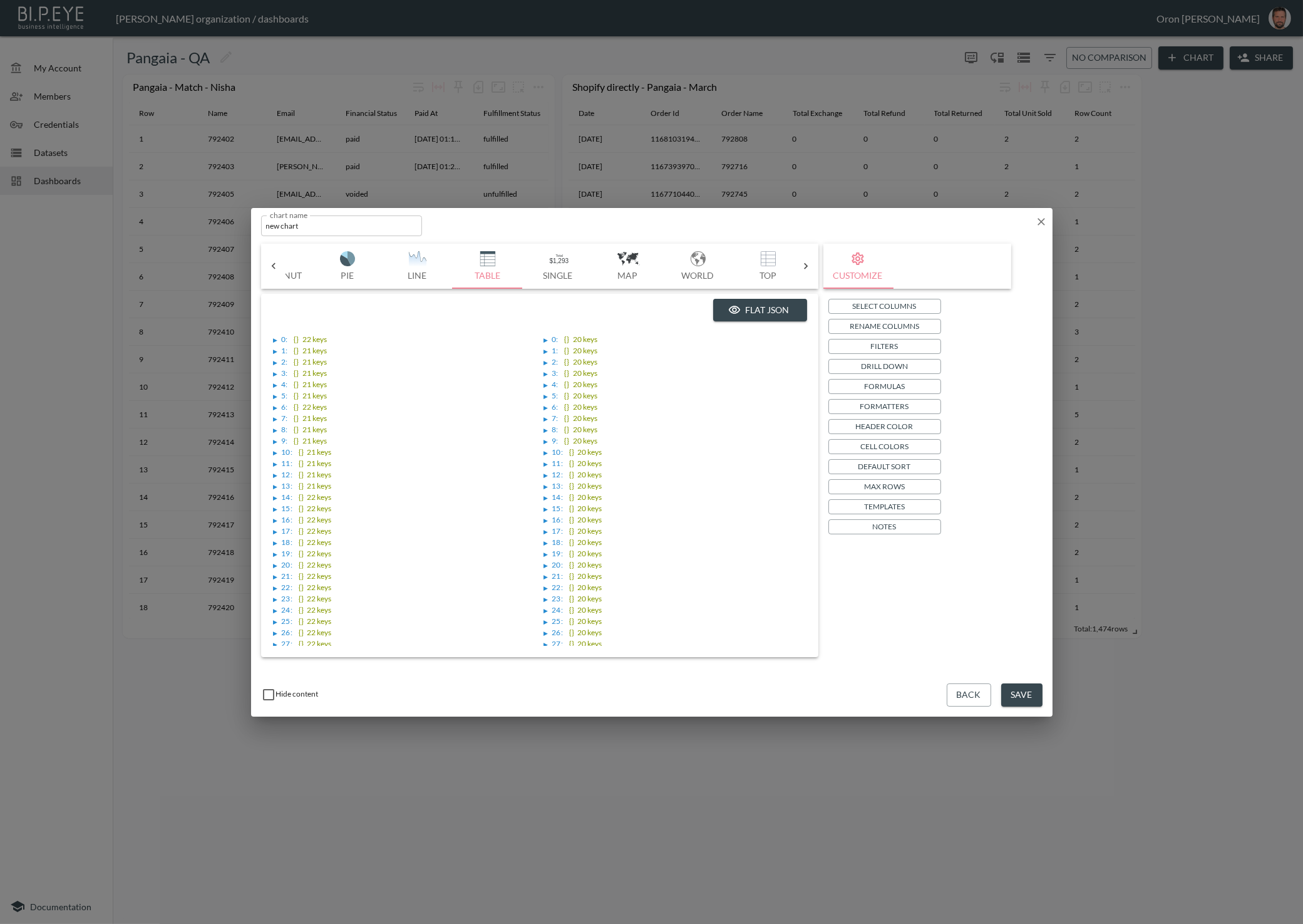
scroll to position [248, 0]
click at [745, 315] on button "Flat JSON" at bounding box center [760, 310] width 94 height 23
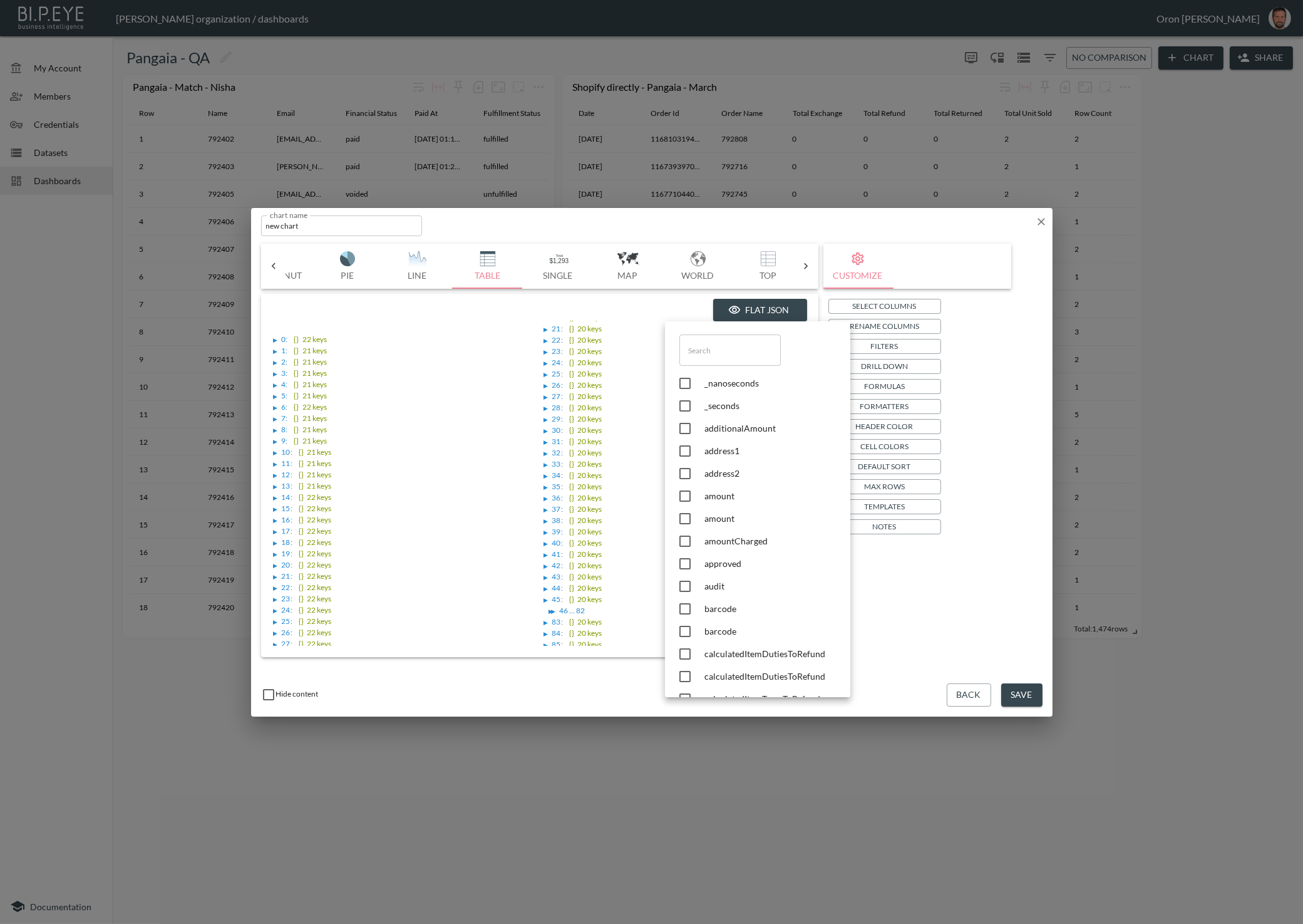
click at [916, 352] on div at bounding box center [652, 462] width 1303 height 924
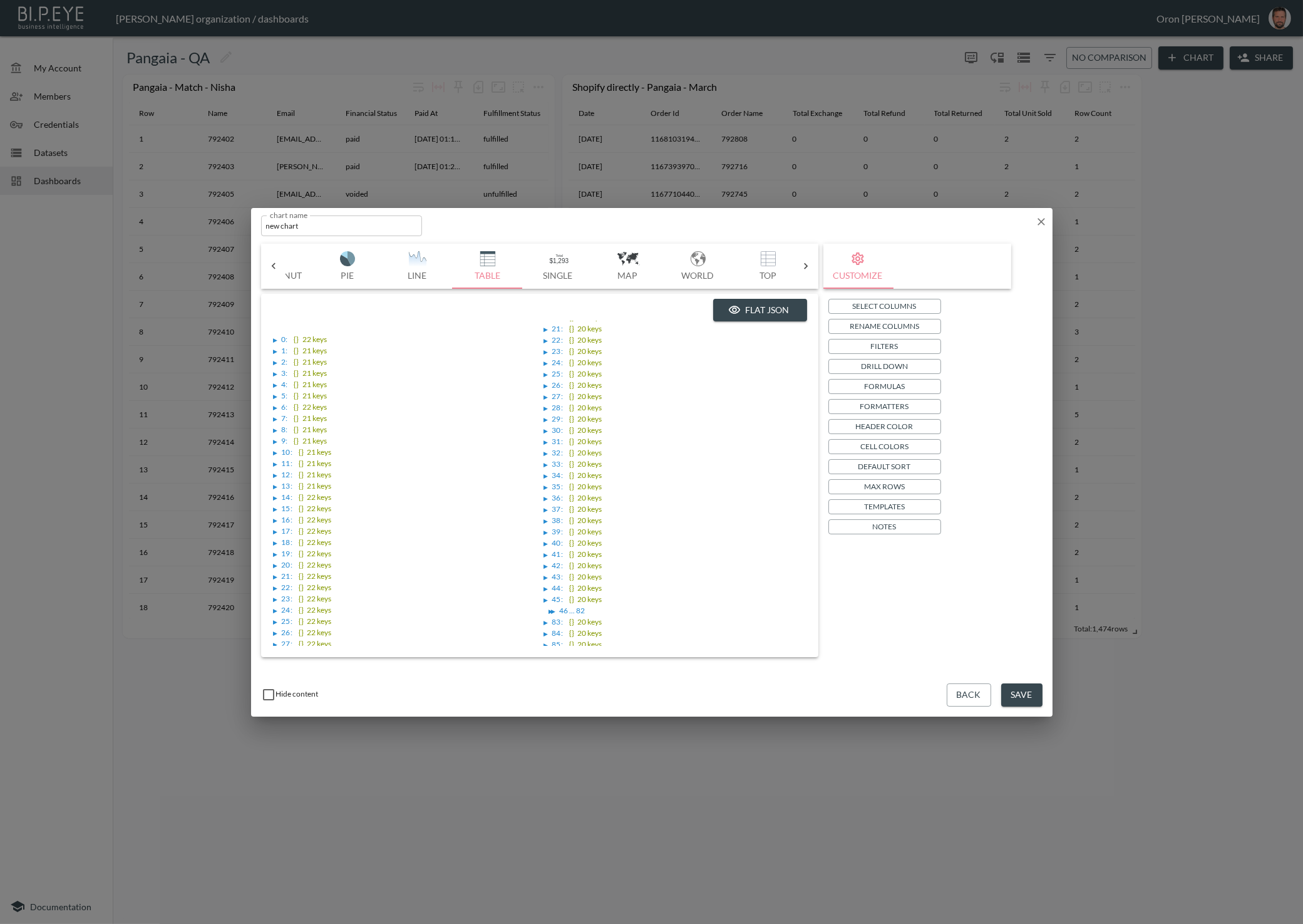
click at [905, 345] on div "​ _nanoseconds _seconds additionalAmount address1 address2 amount amount amount…" at bounding box center [652, 462] width 1303 height 924
click at [900, 345] on button "Filters" at bounding box center [885, 346] width 113 height 15
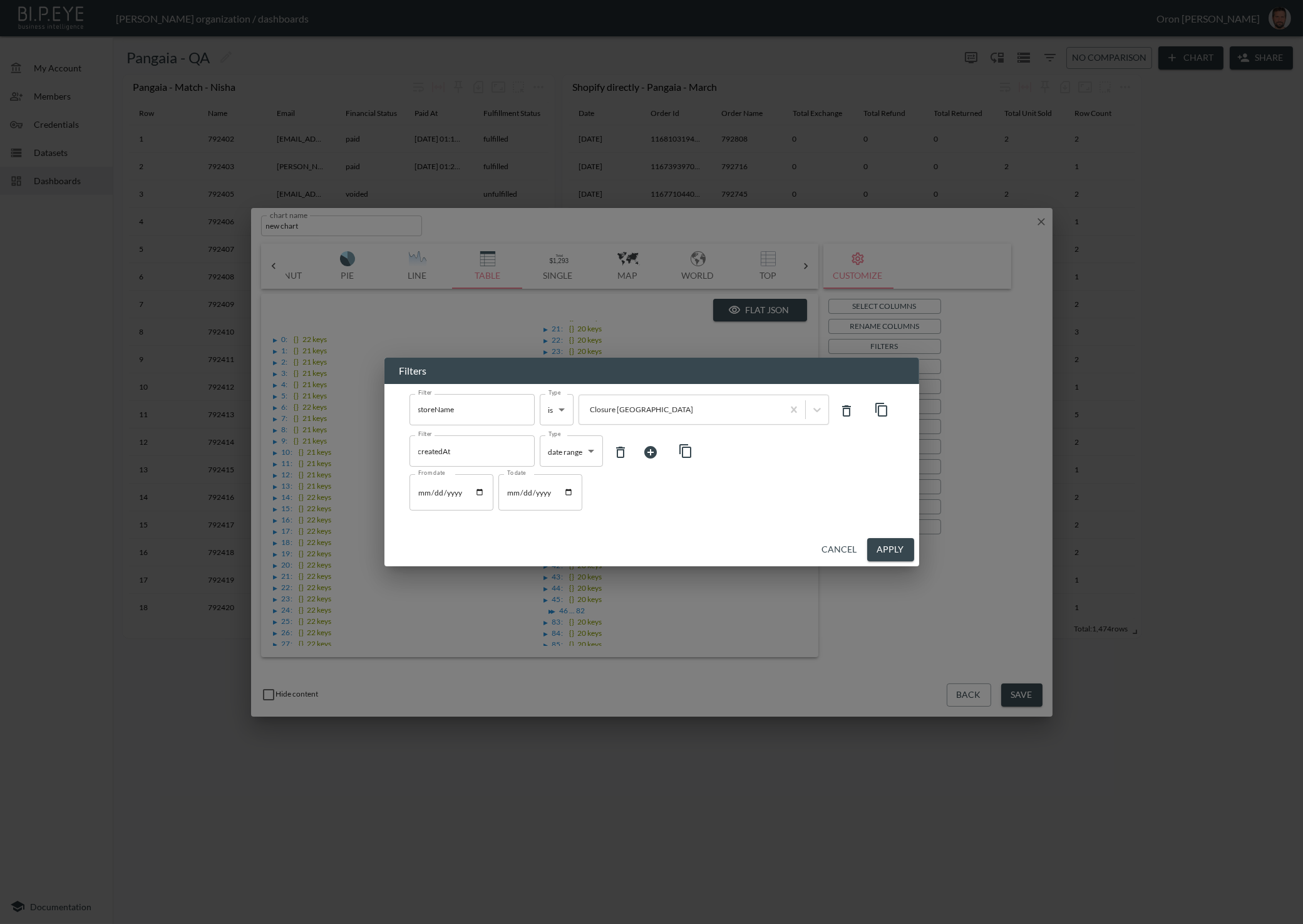
click at [648, 456] on icon at bounding box center [651, 452] width 12 height 12
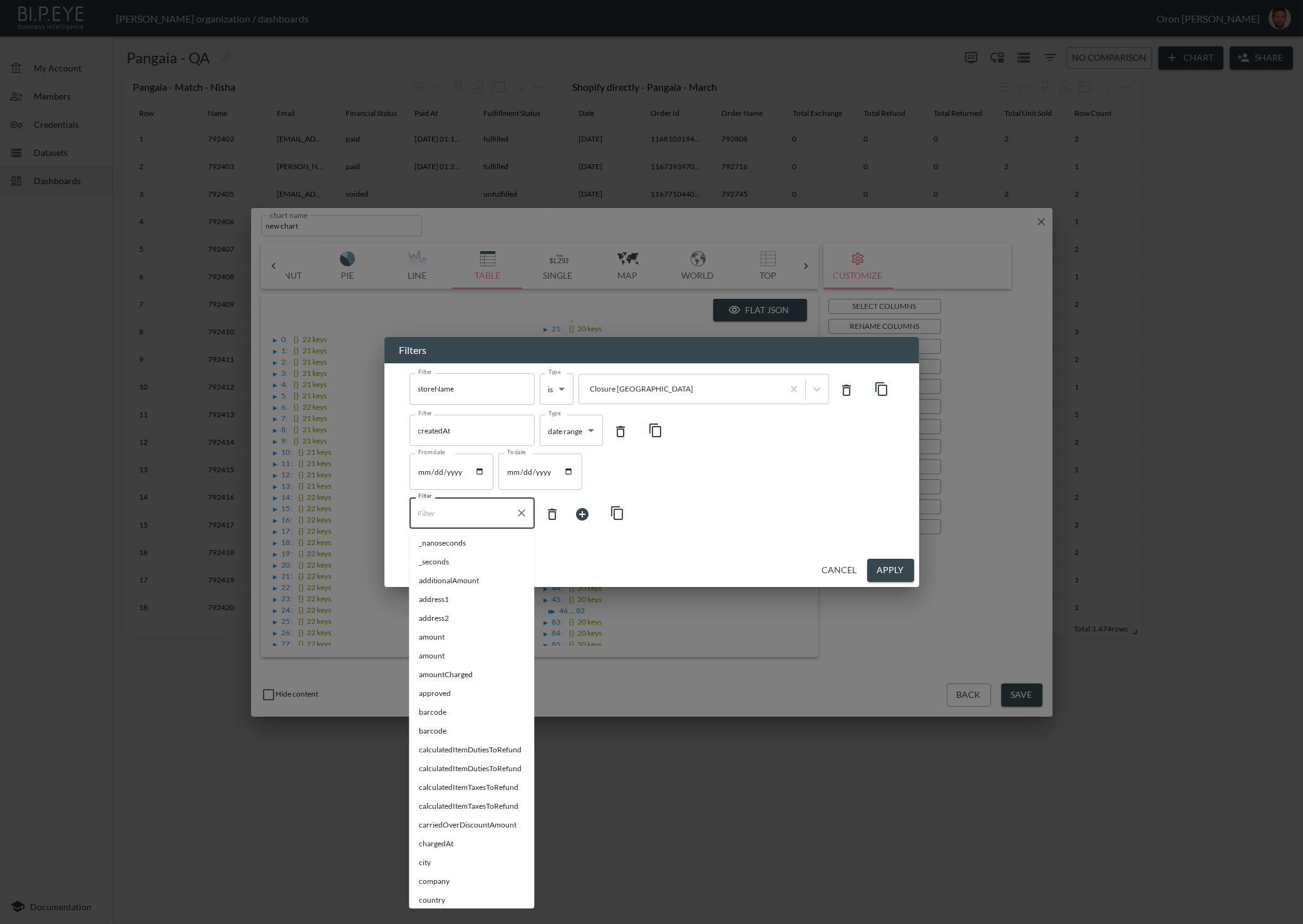
drag, startPoint x: 479, startPoint y: 513, endPoint x: 488, endPoint y: 509, distance: 9.8
click at [483, 510] on input "Filter" at bounding box center [463, 513] width 95 height 20
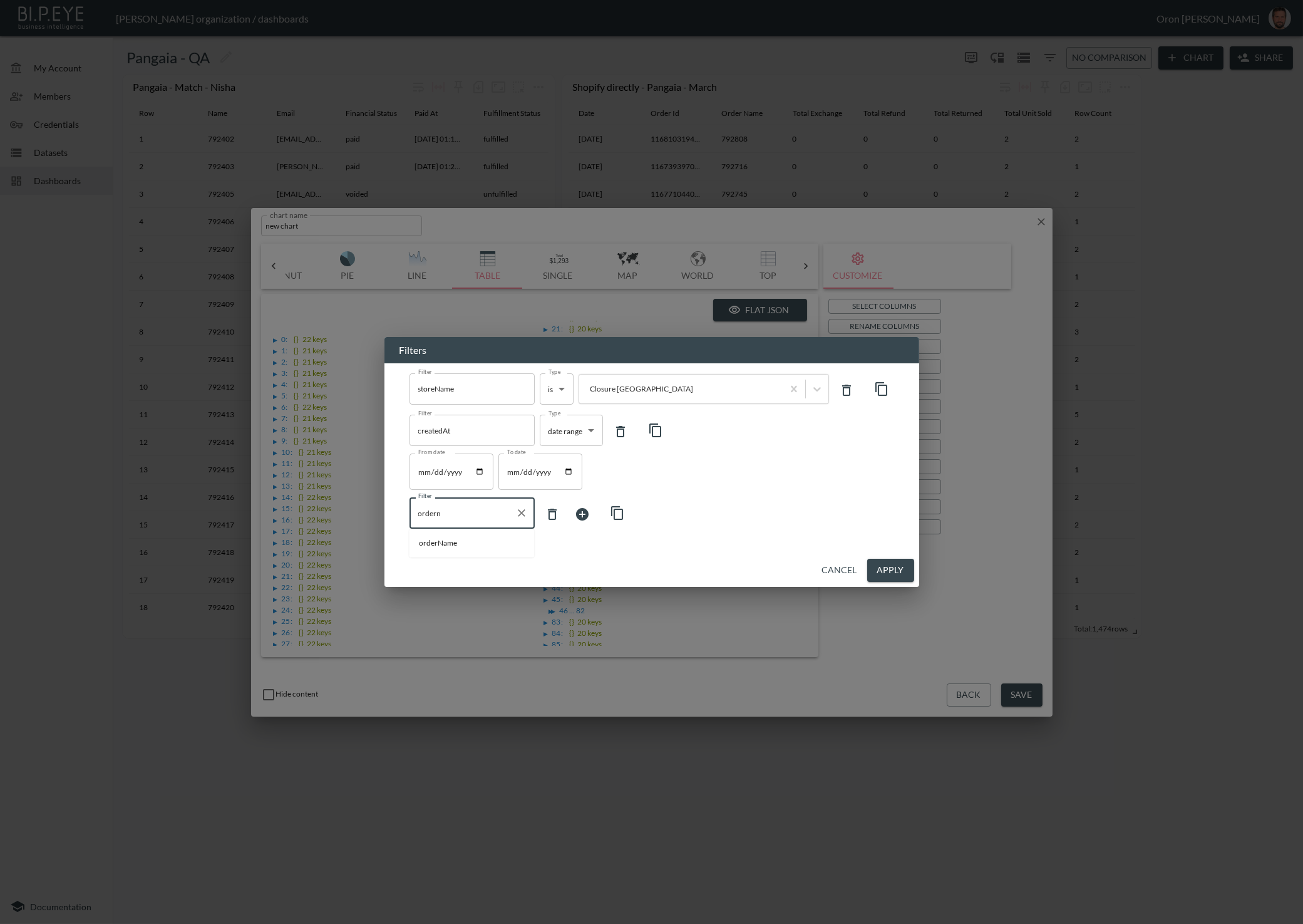
click at [499, 541] on span "orderName" at bounding box center [472, 542] width 105 height 12
type input "orderName"
click at [561, 517] on body "BI.P.EYE, Interactive Analytics Dashboards - app [PERSON_NAME] organization / d…" at bounding box center [652, 462] width 1303 height 924
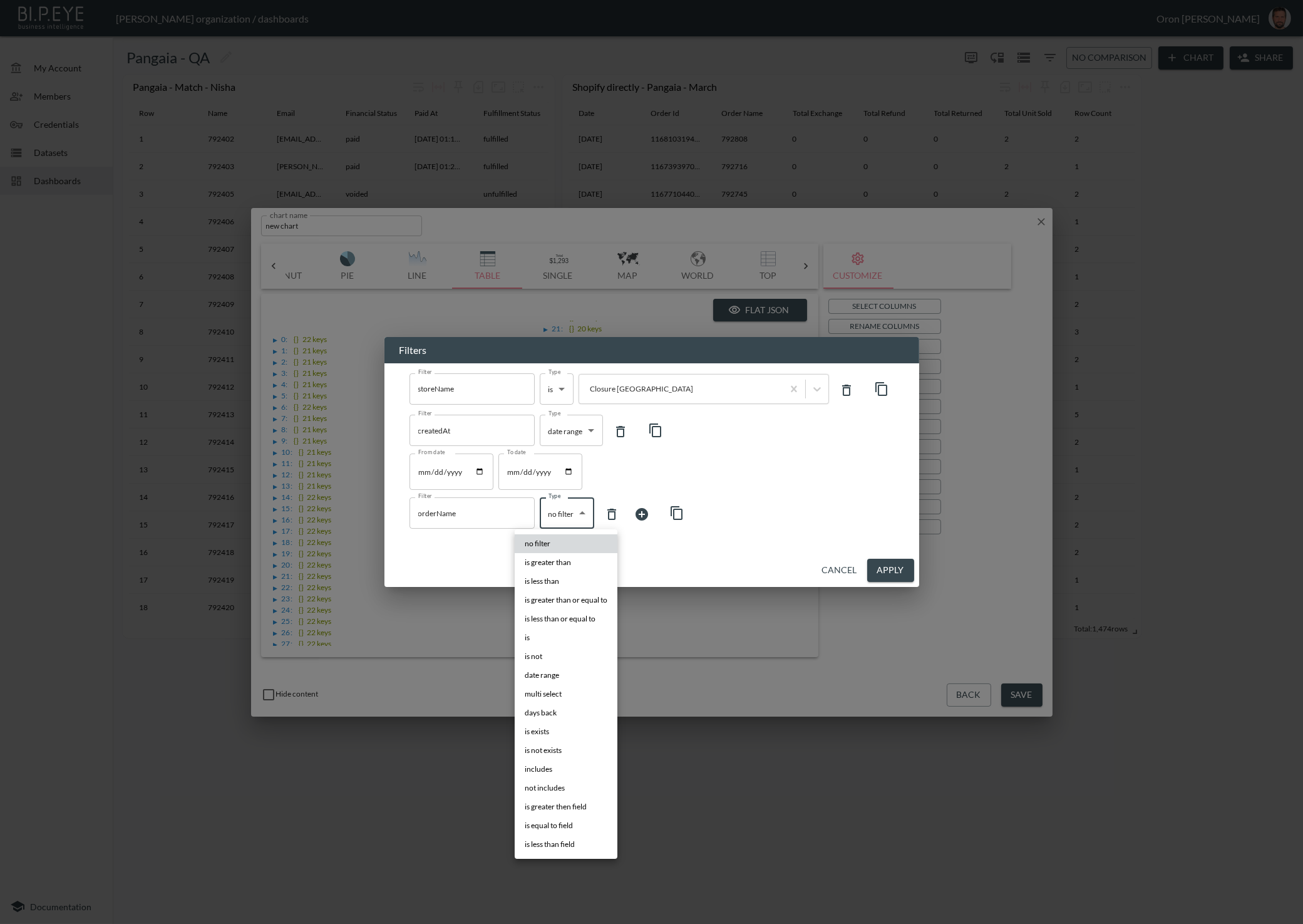
click at [570, 635] on li "is" at bounding box center [565, 637] width 102 height 18
type input "is"
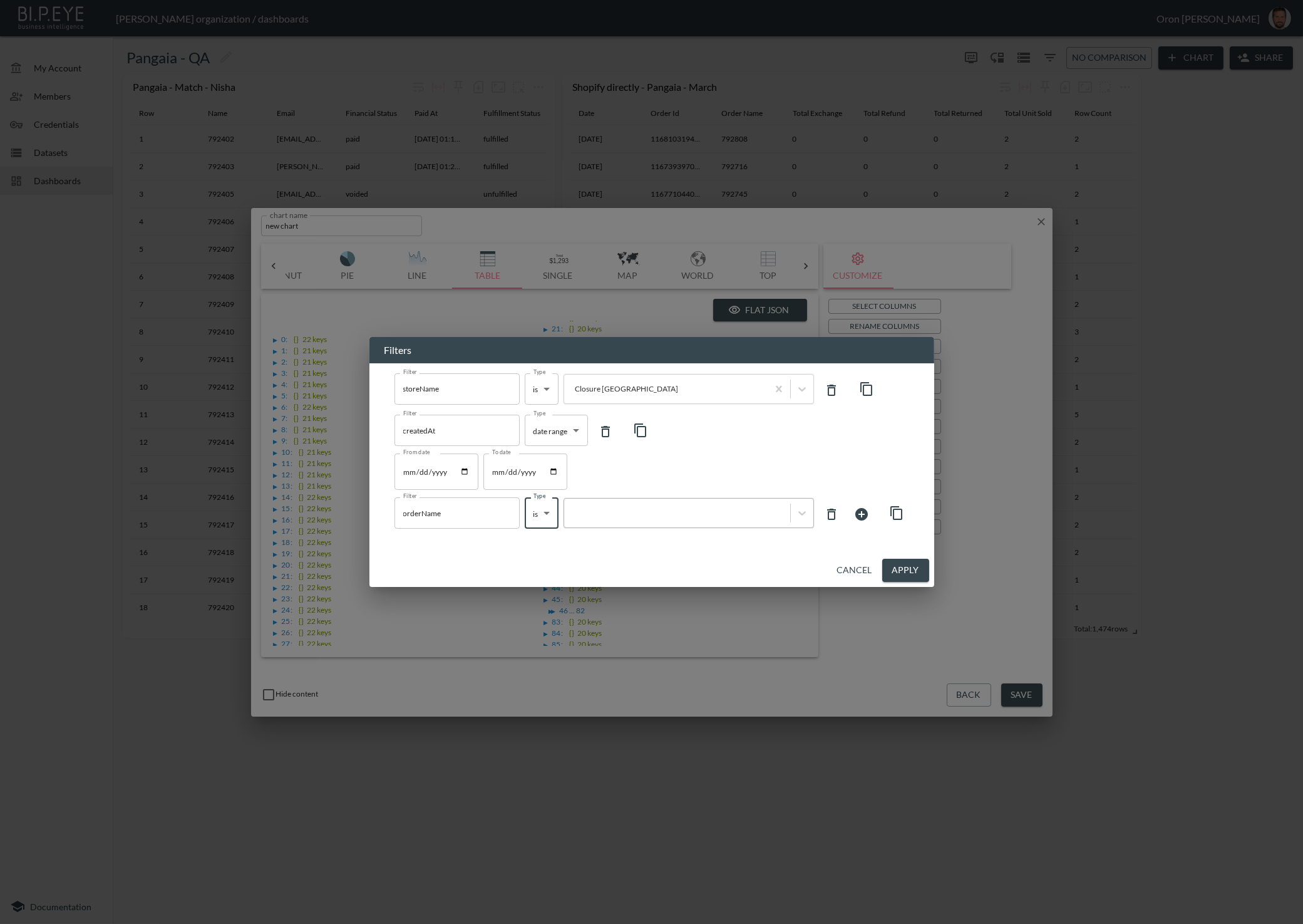
click at [631, 520] on div at bounding box center [677, 513] width 226 height 17
paste input "555857"
type input "555857"
click at [923, 568] on button "Apply" at bounding box center [905, 570] width 47 height 23
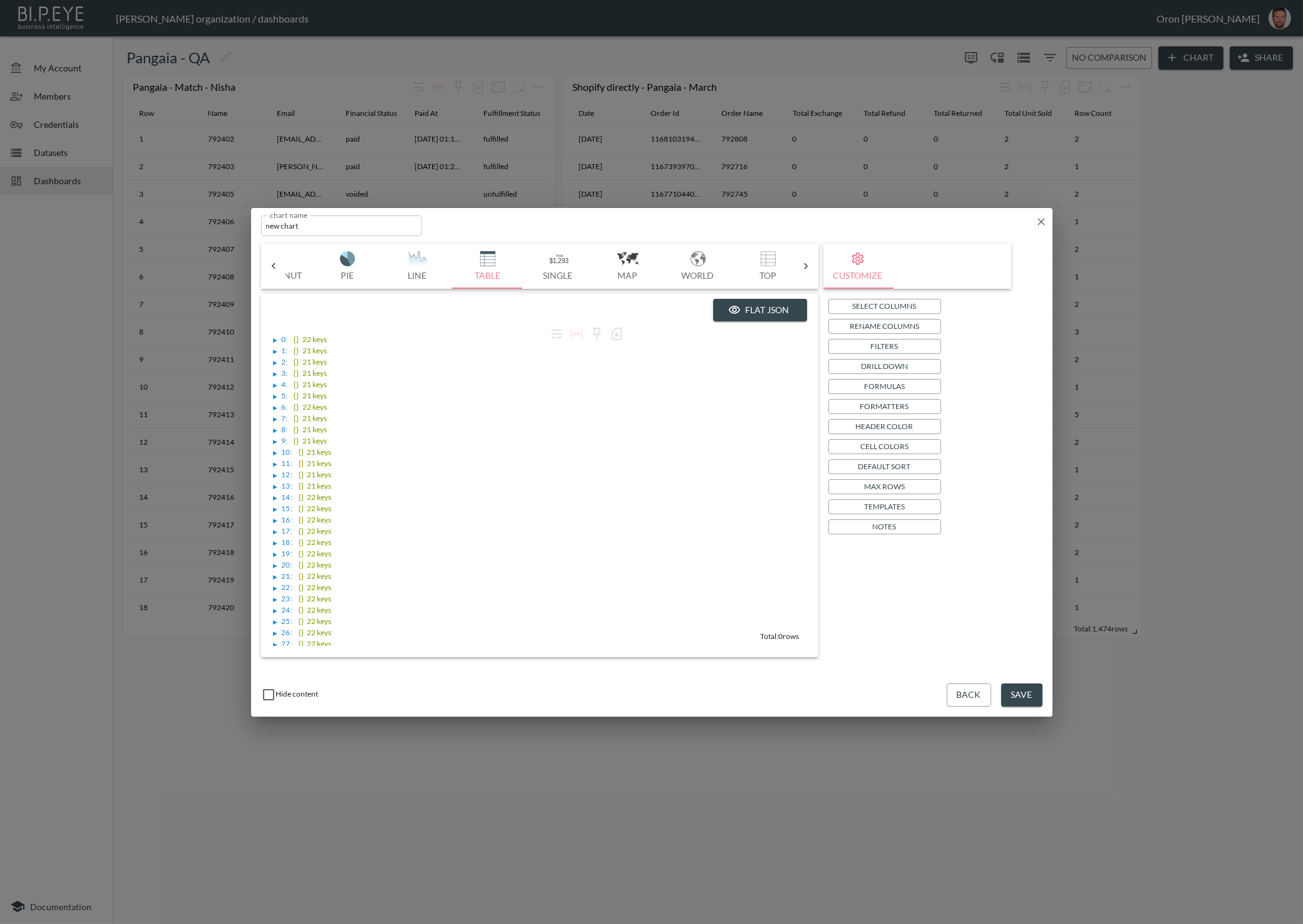
click at [882, 344] on p "Filters" at bounding box center [885, 345] width 28 height 13
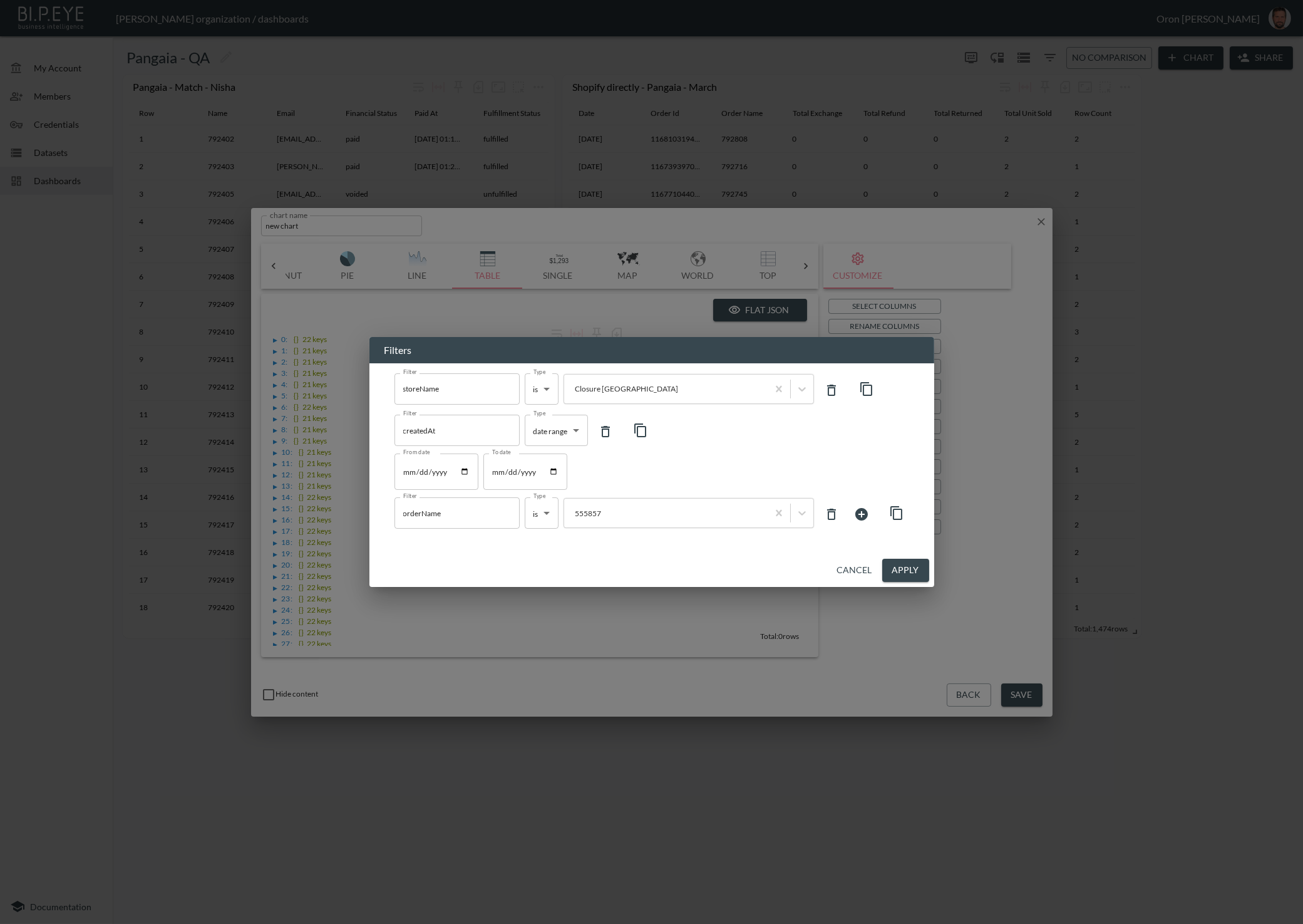
click at [545, 519] on body "BI.P.EYE, Interactive Analytics Dashboards - app [PERSON_NAME] organization / d…" at bounding box center [652, 462] width 1303 height 924
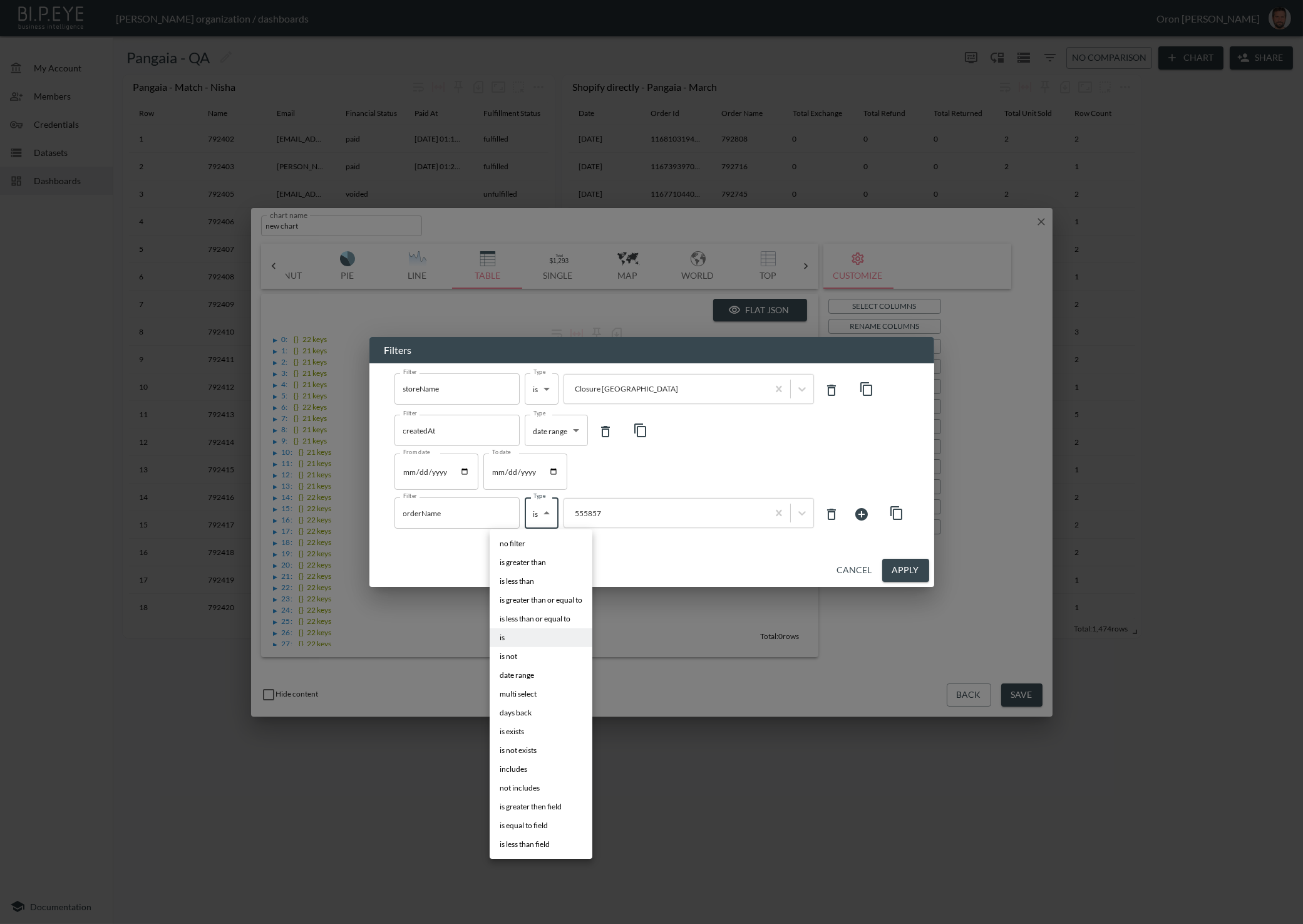
drag, startPoint x: 540, startPoint y: 766, endPoint x: 541, endPoint y: 760, distance: 6.1
click at [540, 766] on li "includes" at bounding box center [540, 769] width 102 height 18
type input "includes"
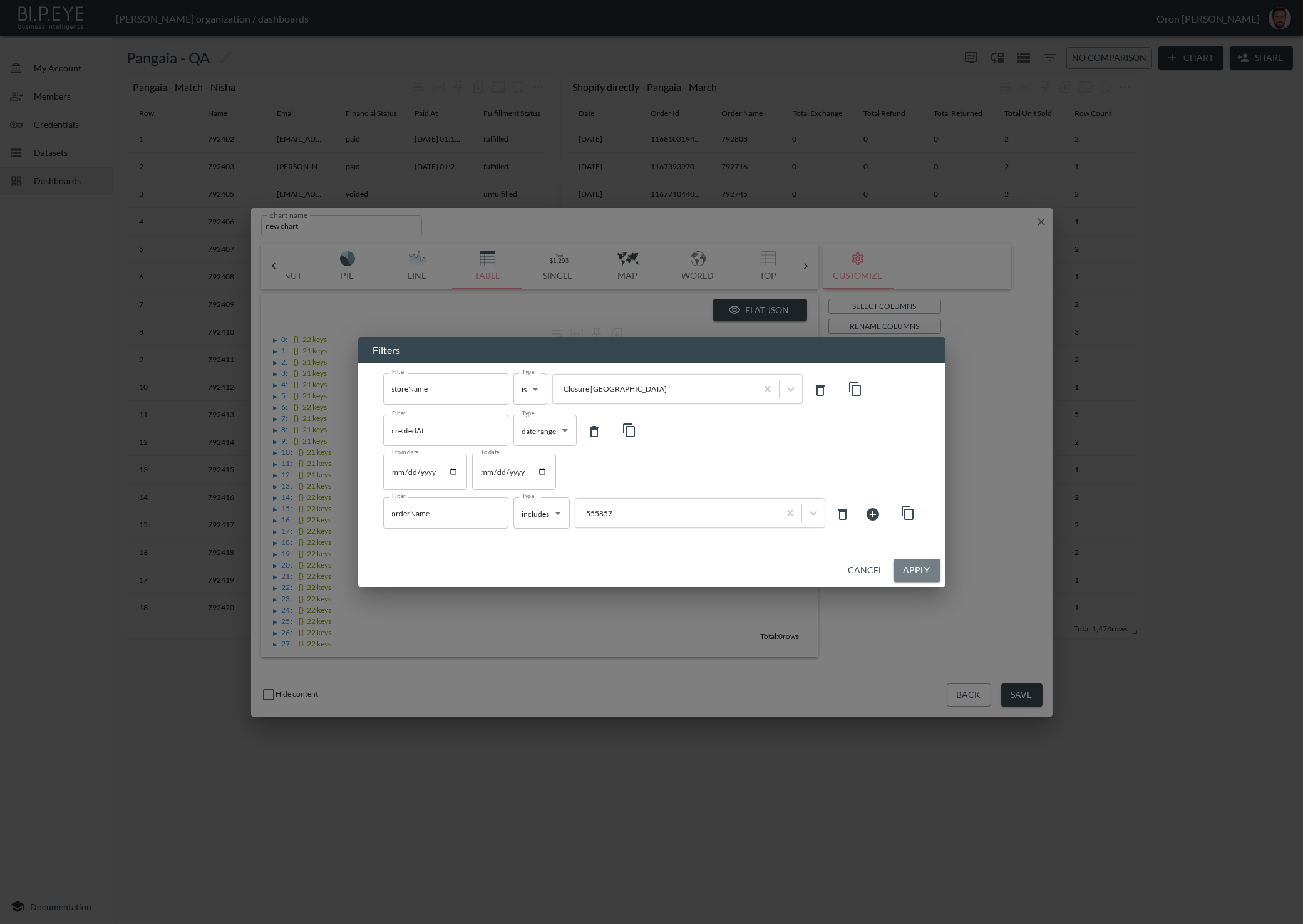
click at [924, 569] on button "Apply" at bounding box center [916, 570] width 47 height 23
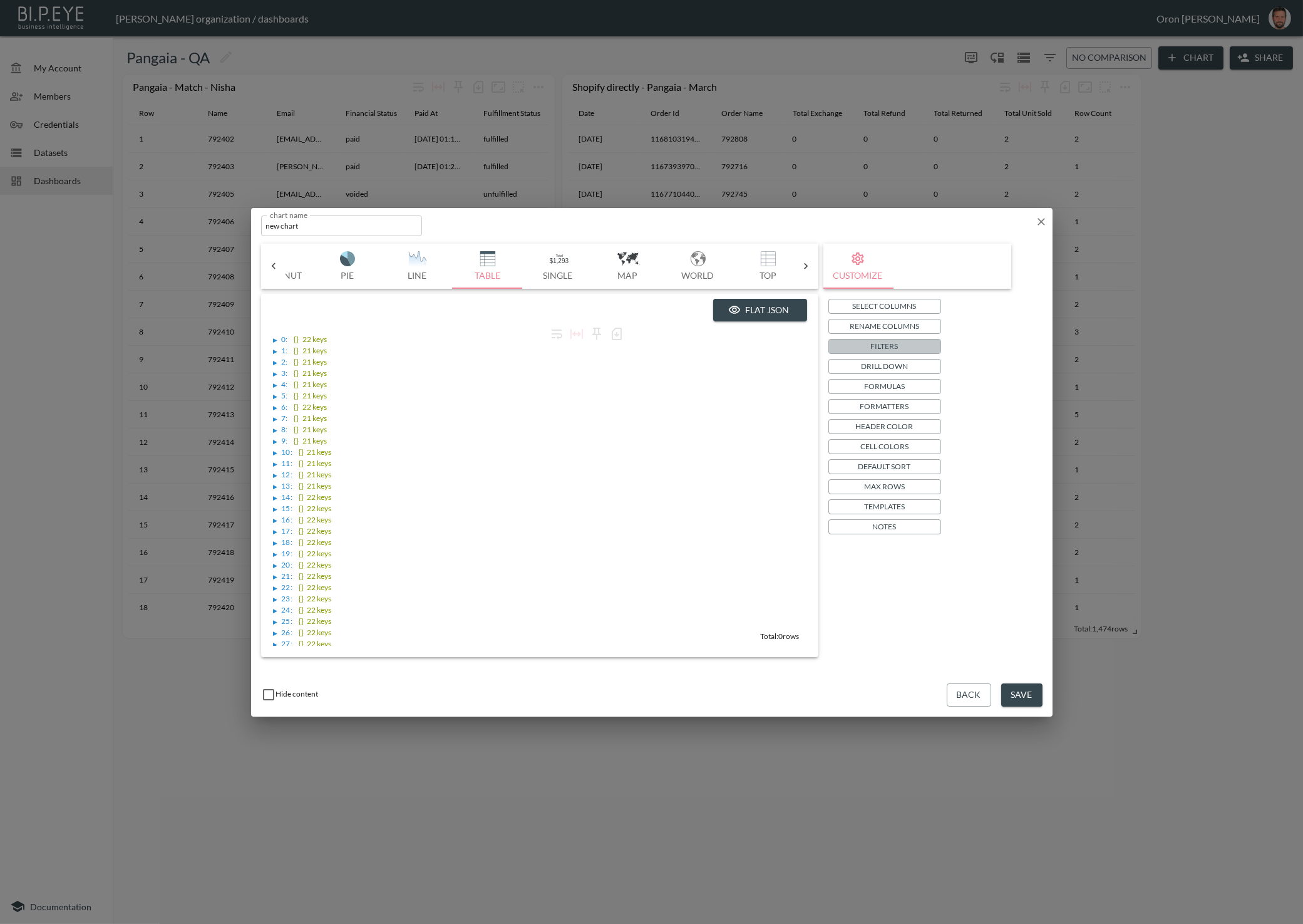
click at [868, 349] on button "Filters" at bounding box center [885, 346] width 113 height 15
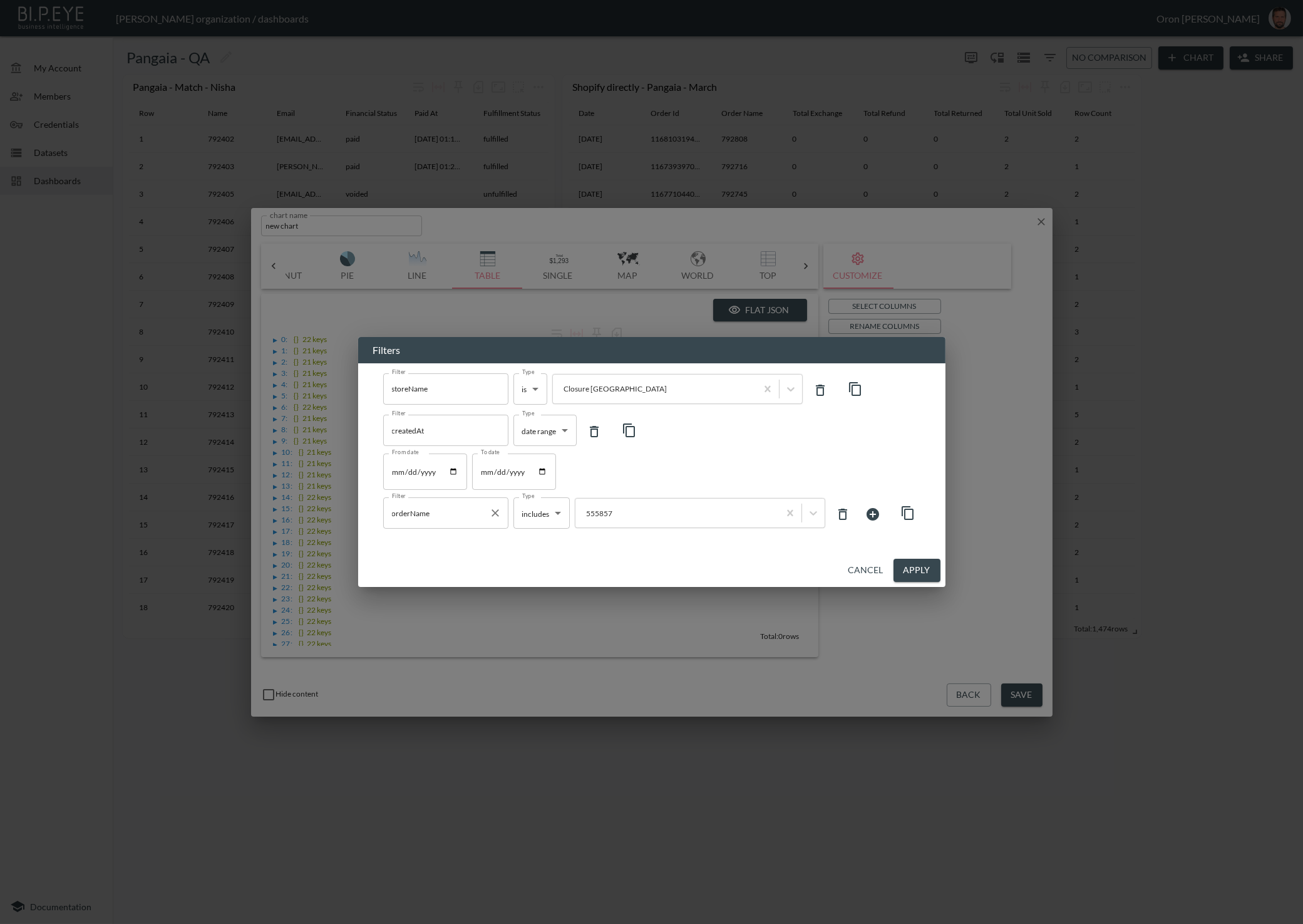
click at [492, 512] on icon "Clear" at bounding box center [495, 512] width 12 height 12
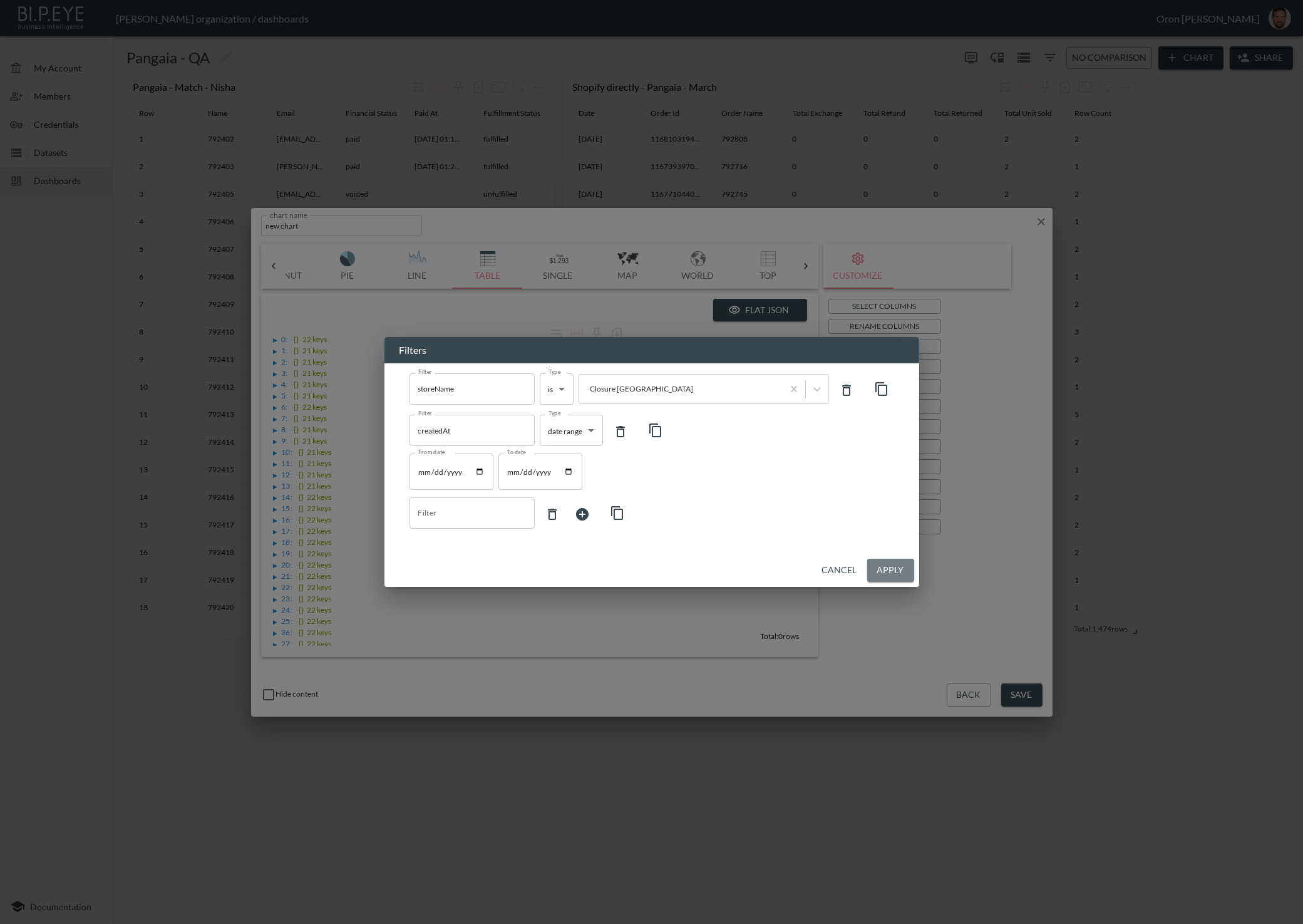
click at [894, 566] on button "Apply" at bounding box center [890, 570] width 47 height 23
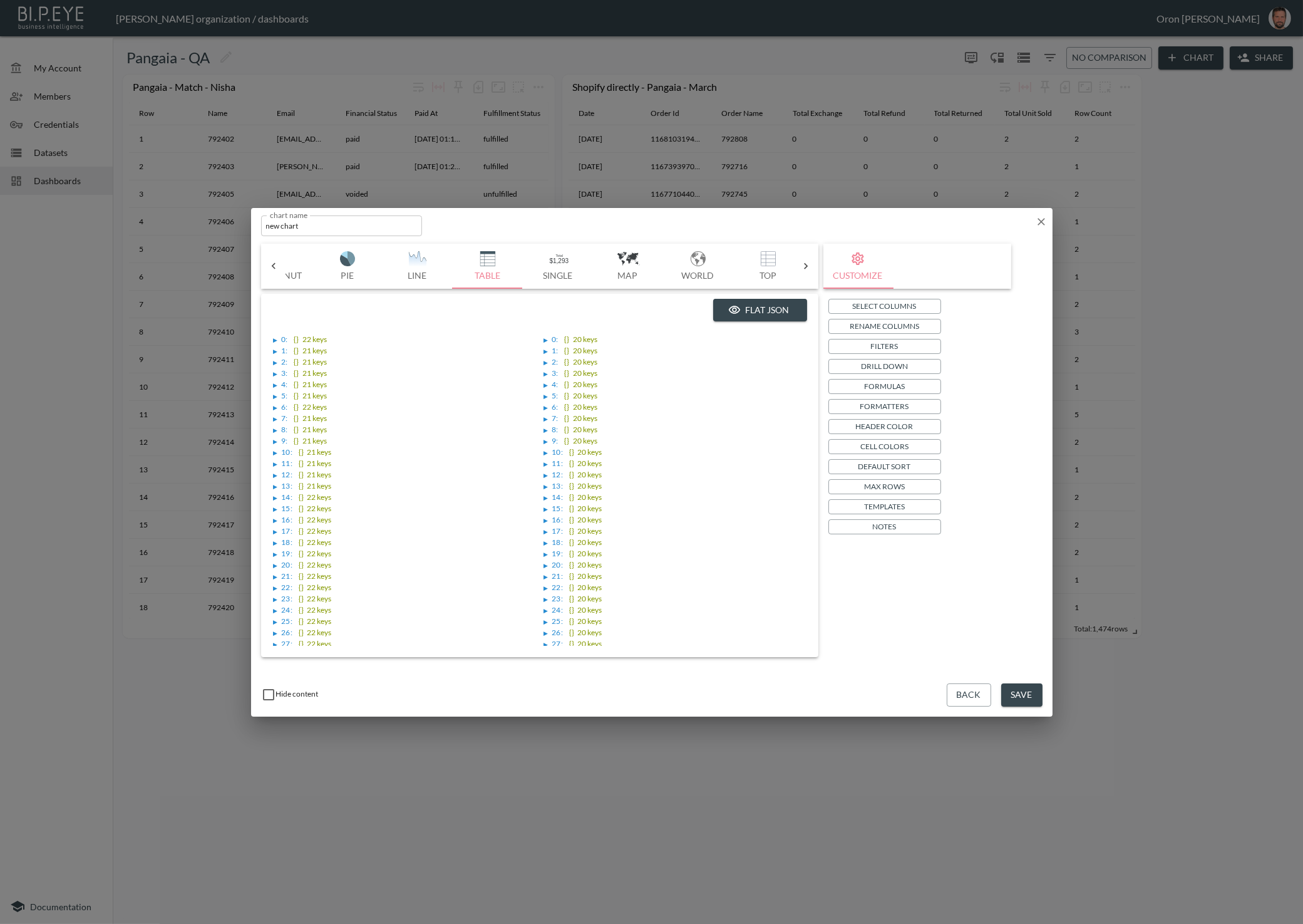
click at [540, 340] on div "▶ 0 : {} 22 keys ▶ 1 : {} 21 keys ▶ 2 : {} 21 keys ▶ 3 : {} 21 keys ▶ 4 : {} 21…" at bounding box center [539, 484] width 535 height 325
click at [543, 337] on div "▶" at bounding box center [545, 340] width 5 height 6
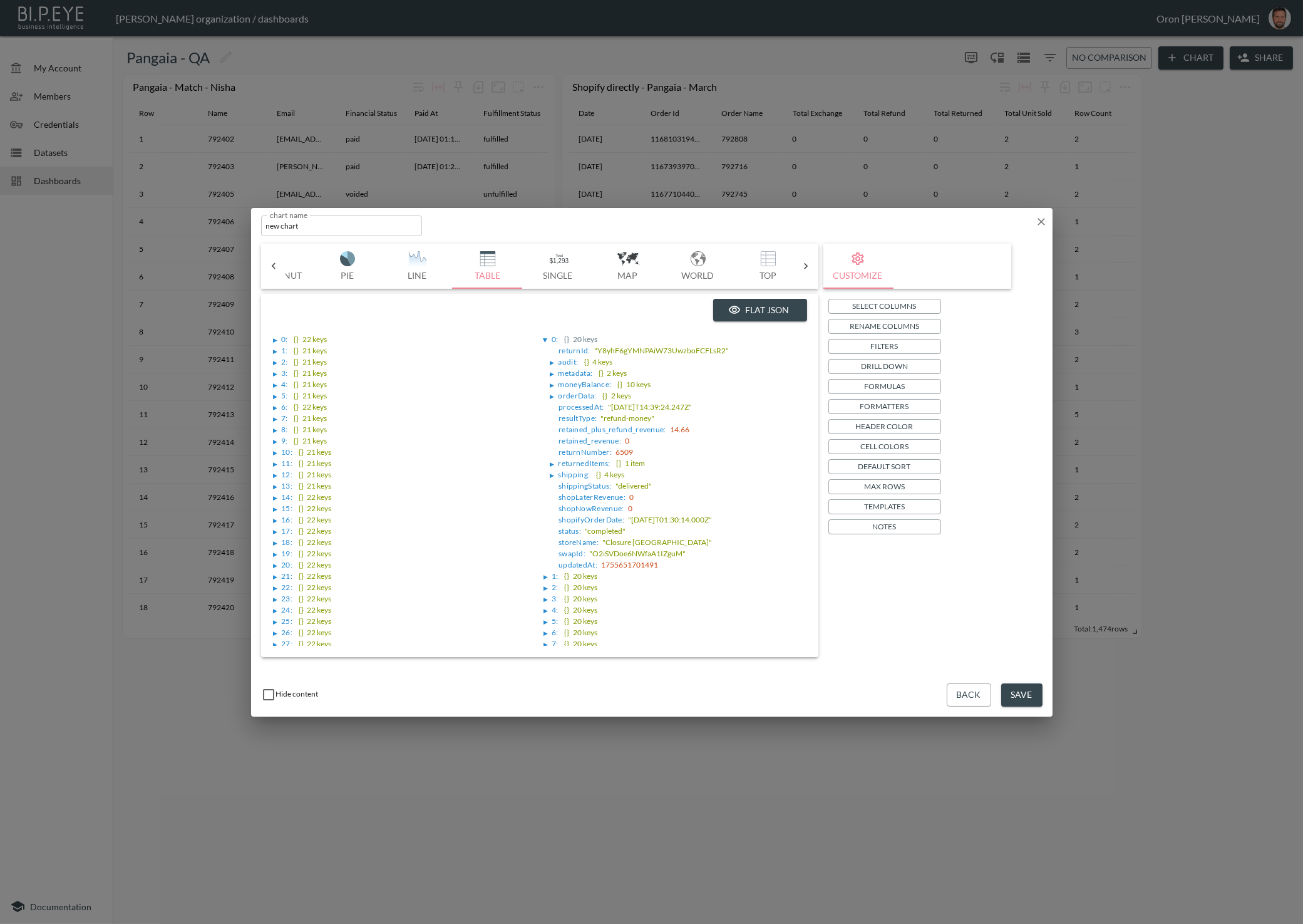
click at [1023, 699] on button "Save" at bounding box center [1021, 695] width 42 height 23
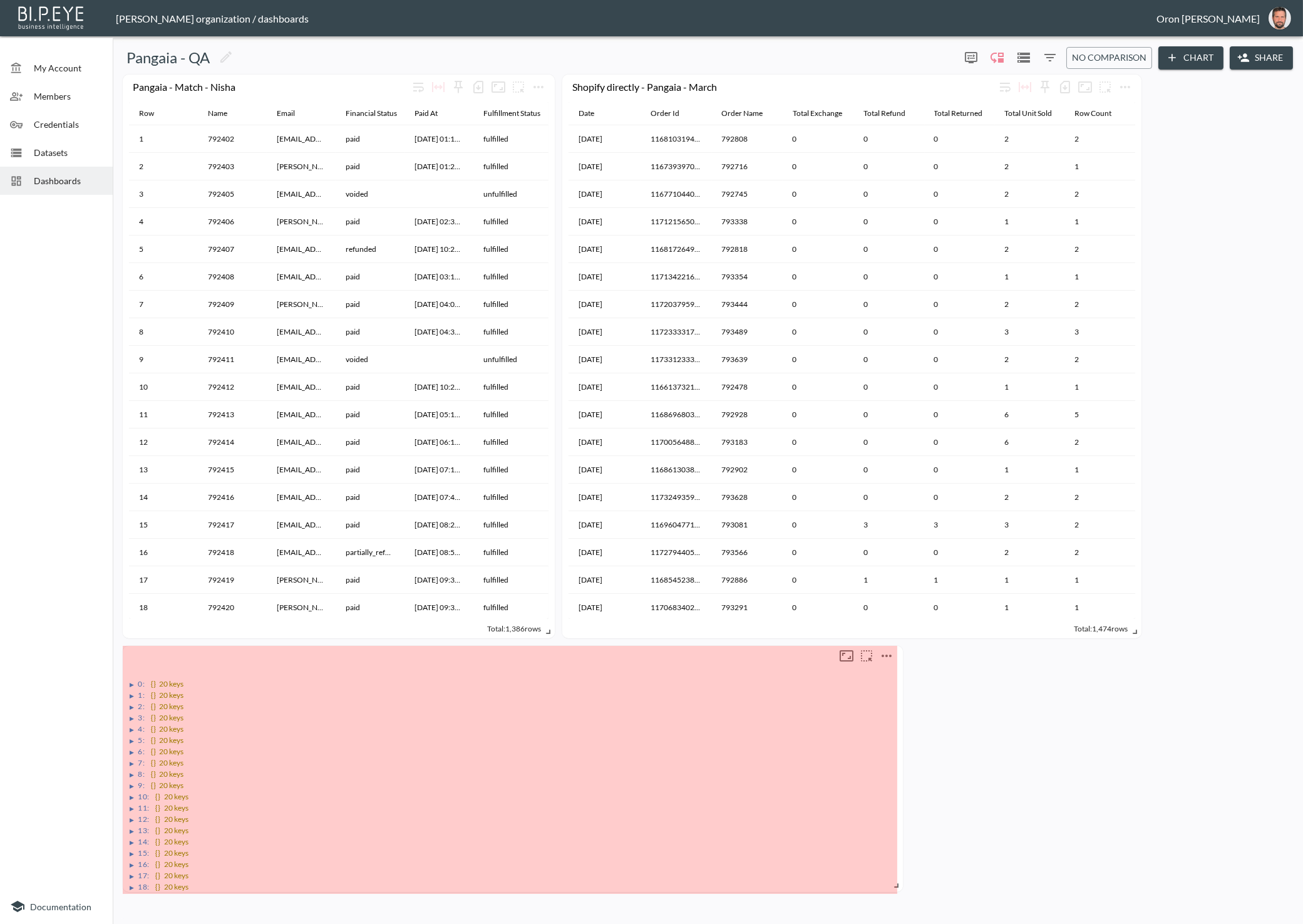
drag, startPoint x: 398, startPoint y: 719, endPoint x: 728, endPoint y: 816, distance: 344.0
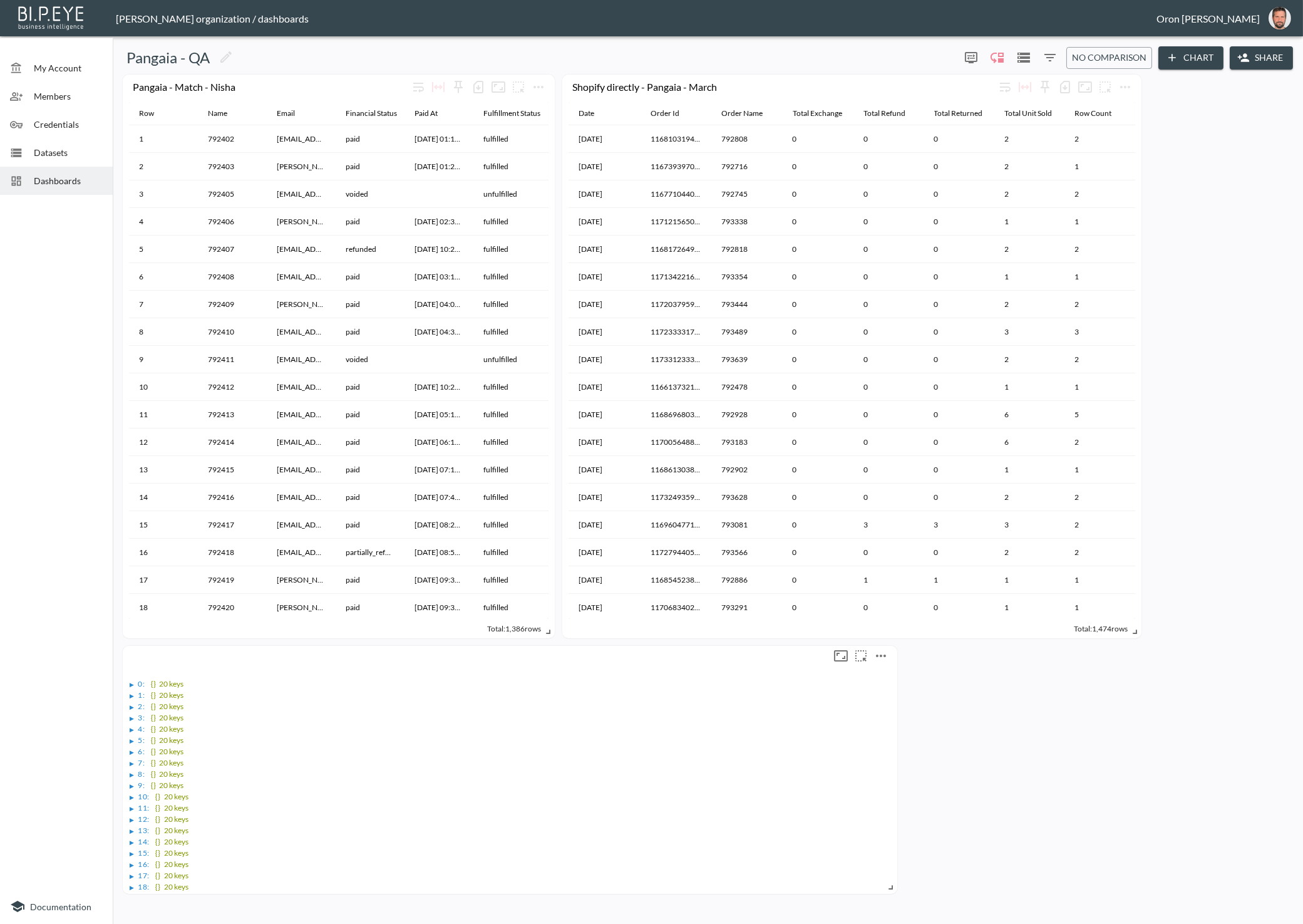
click at [132, 685] on div "▶" at bounding box center [132, 685] width 5 height 6
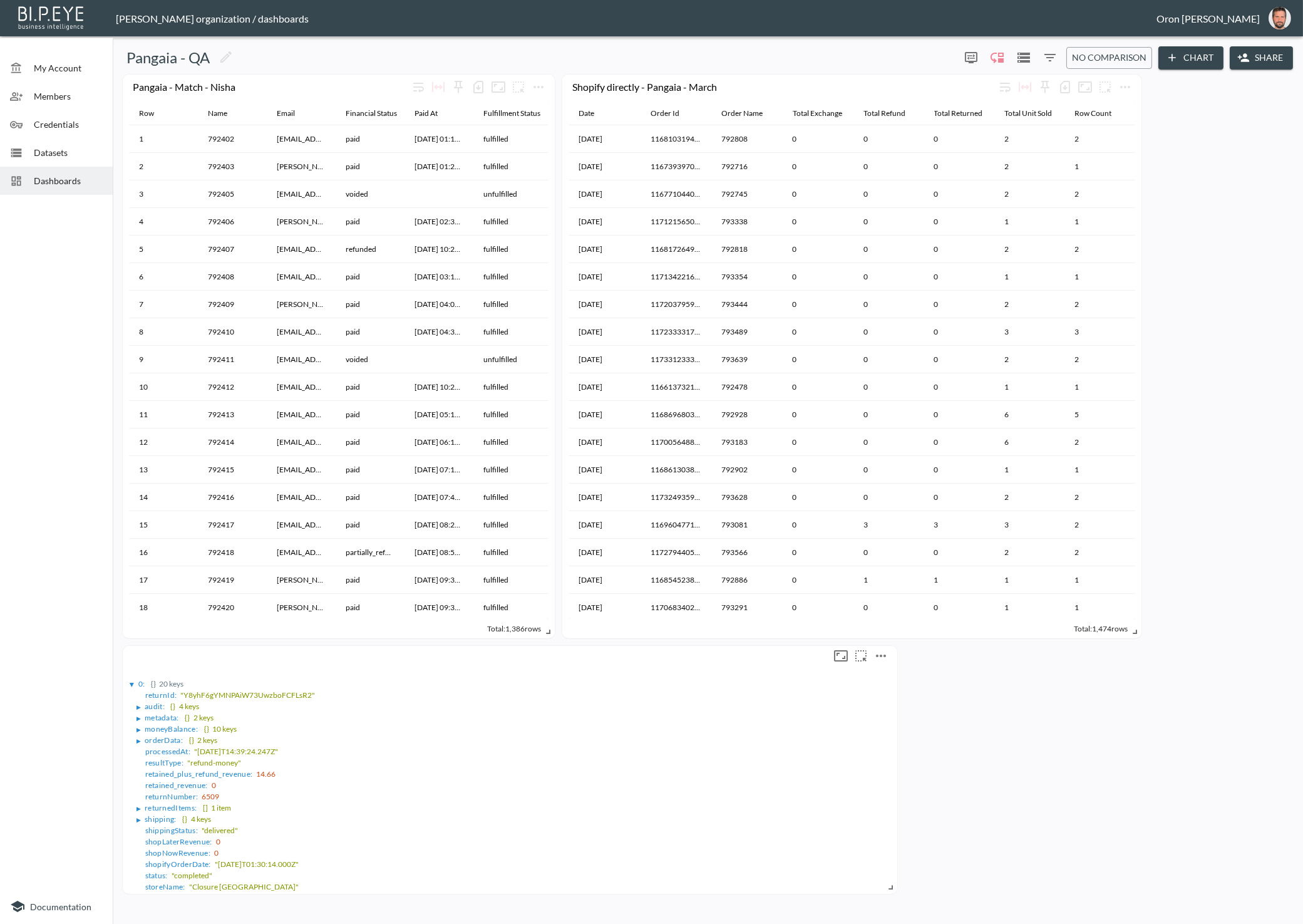
scroll to position [0, 0]
click at [881, 655] on icon "more" at bounding box center [881, 655] width 10 height 2
click at [878, 672] on li "Edit" at bounding box center [877, 679] width 98 height 22
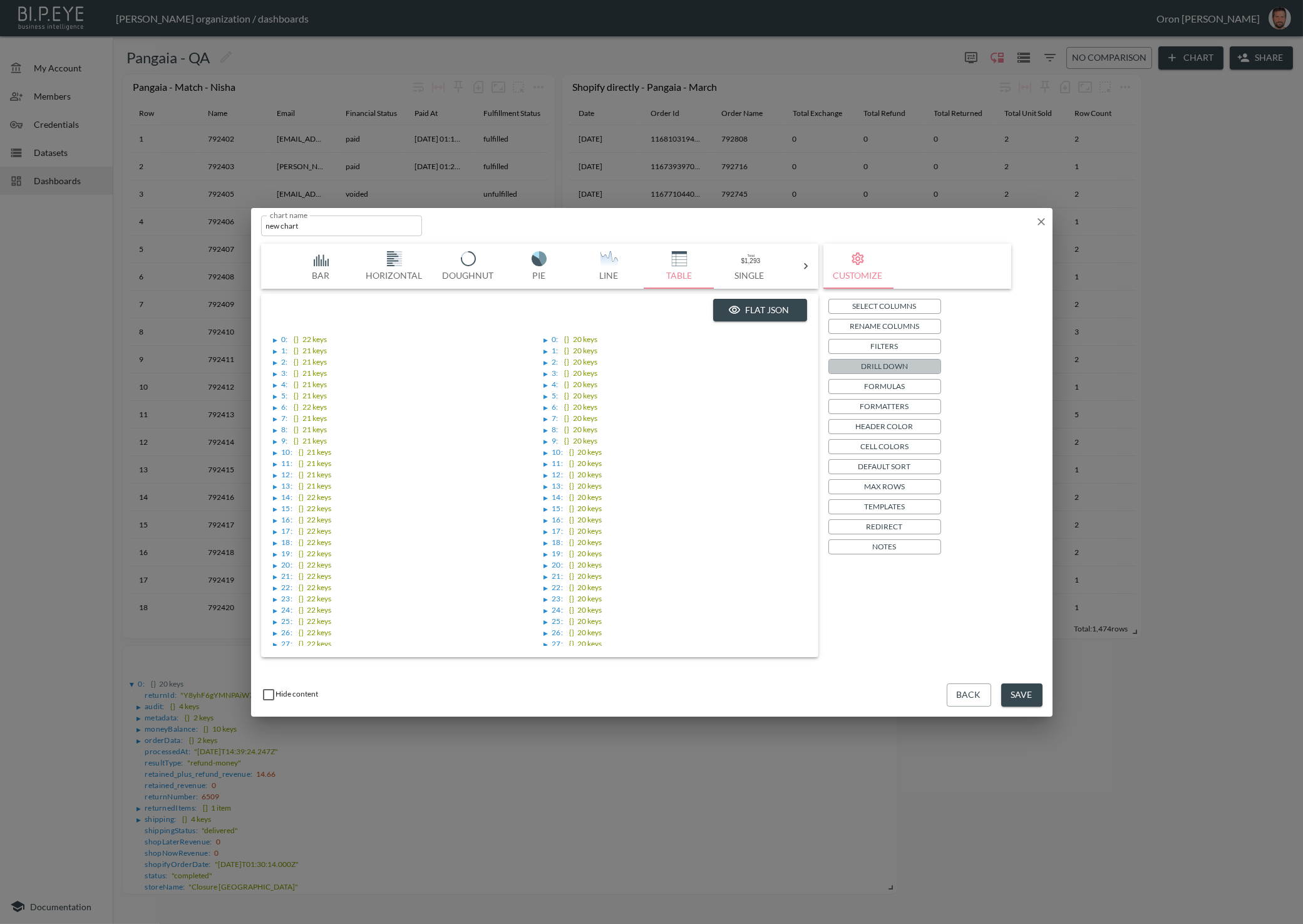
click at [906, 363] on p "Drill Down" at bounding box center [884, 365] width 47 height 13
click at [745, 315] on button "Flat JSON" at bounding box center [760, 310] width 94 height 23
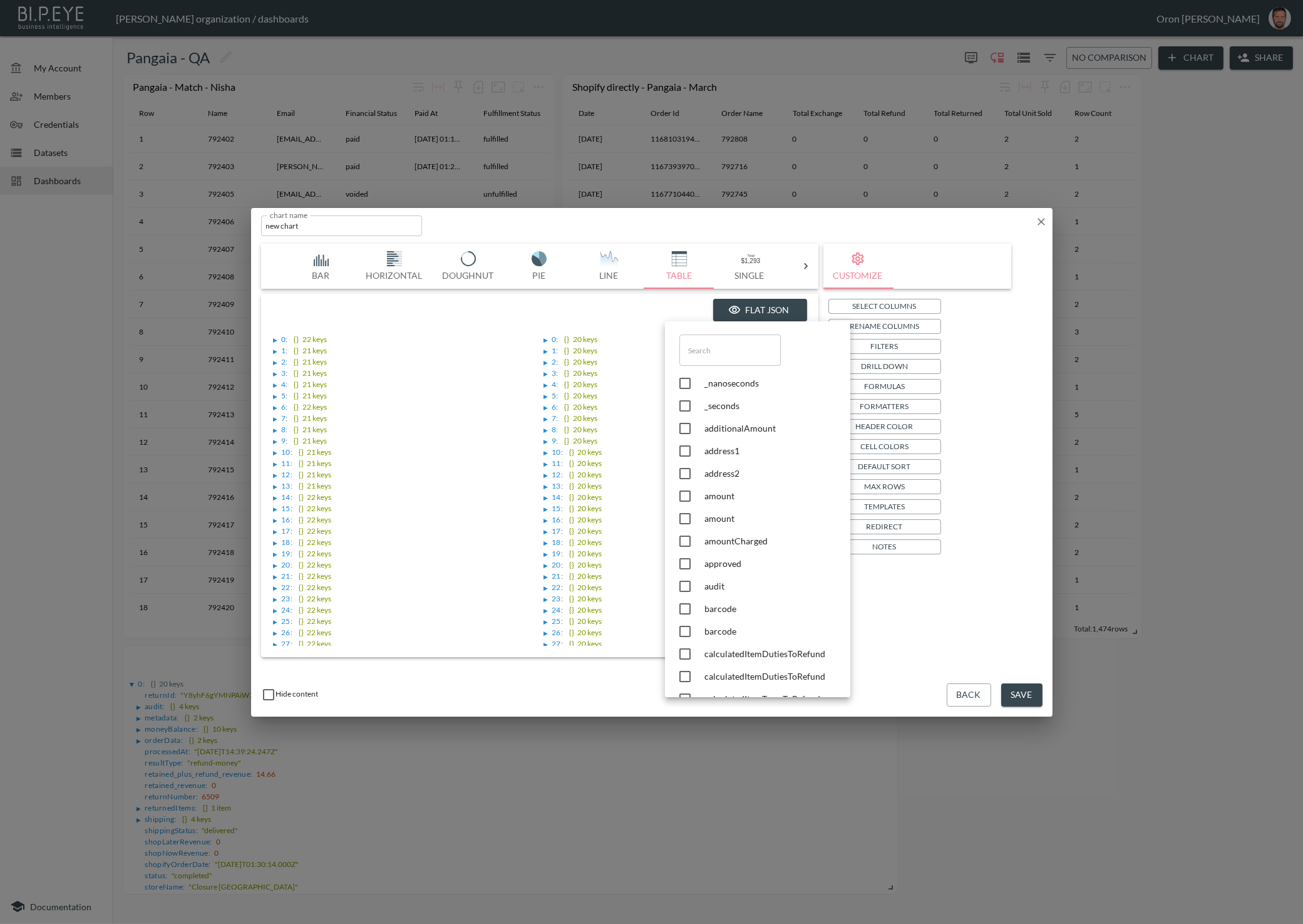
click at [737, 362] on input "text" at bounding box center [730, 350] width 102 height 32
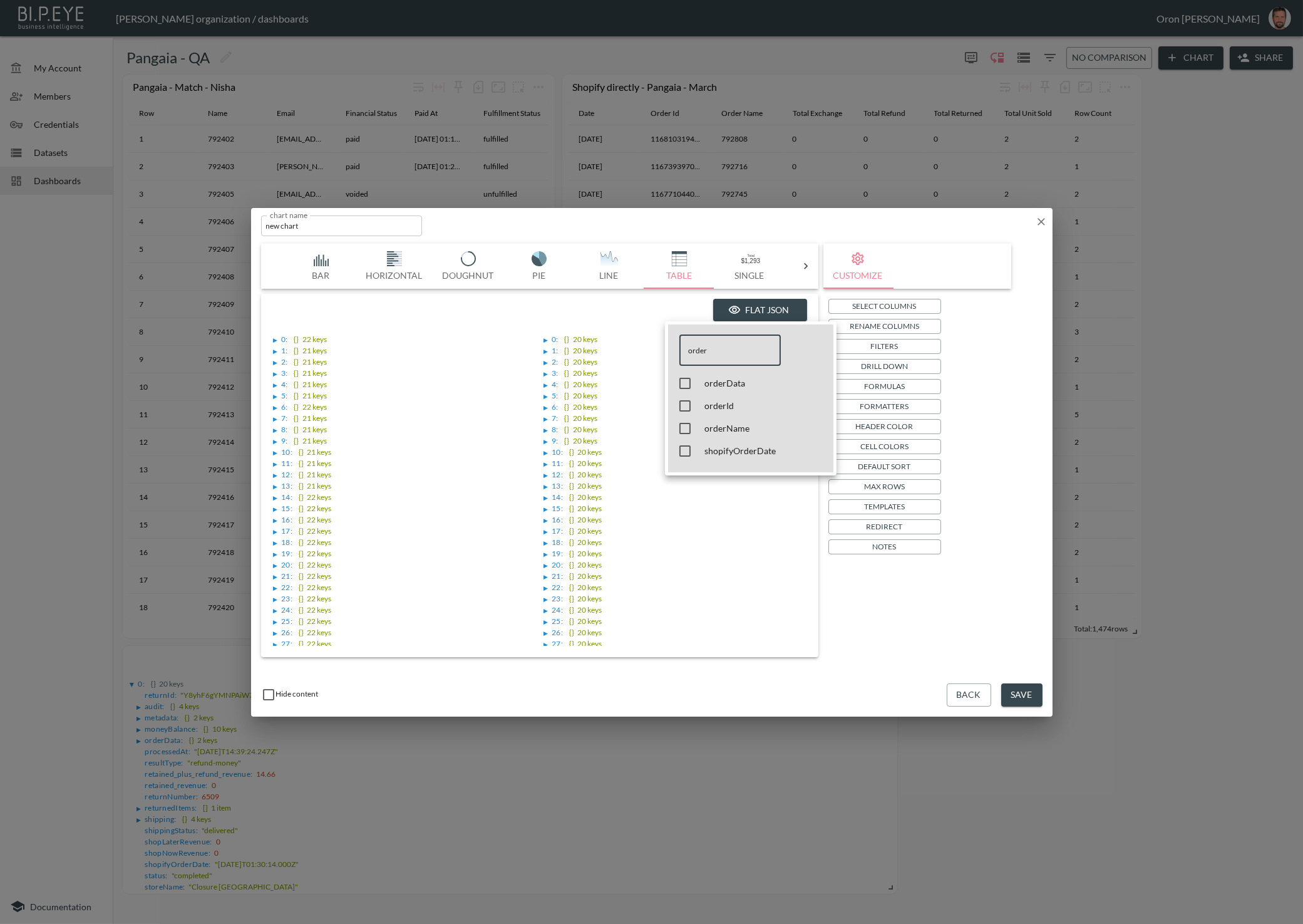
type input "order"
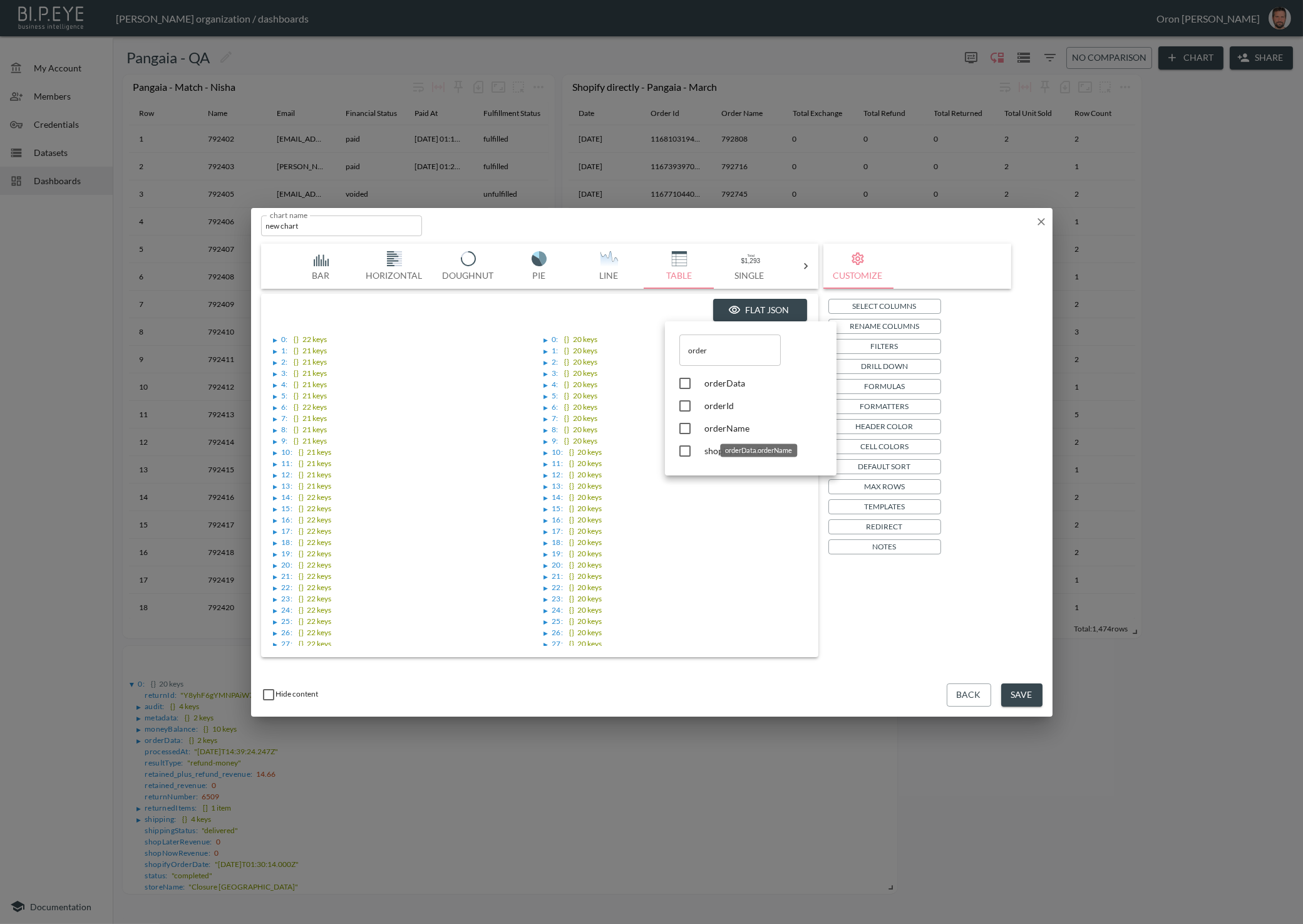
click at [731, 426] on span "orderName" at bounding box center [761, 429] width 113 height 12
checkbox input "true"
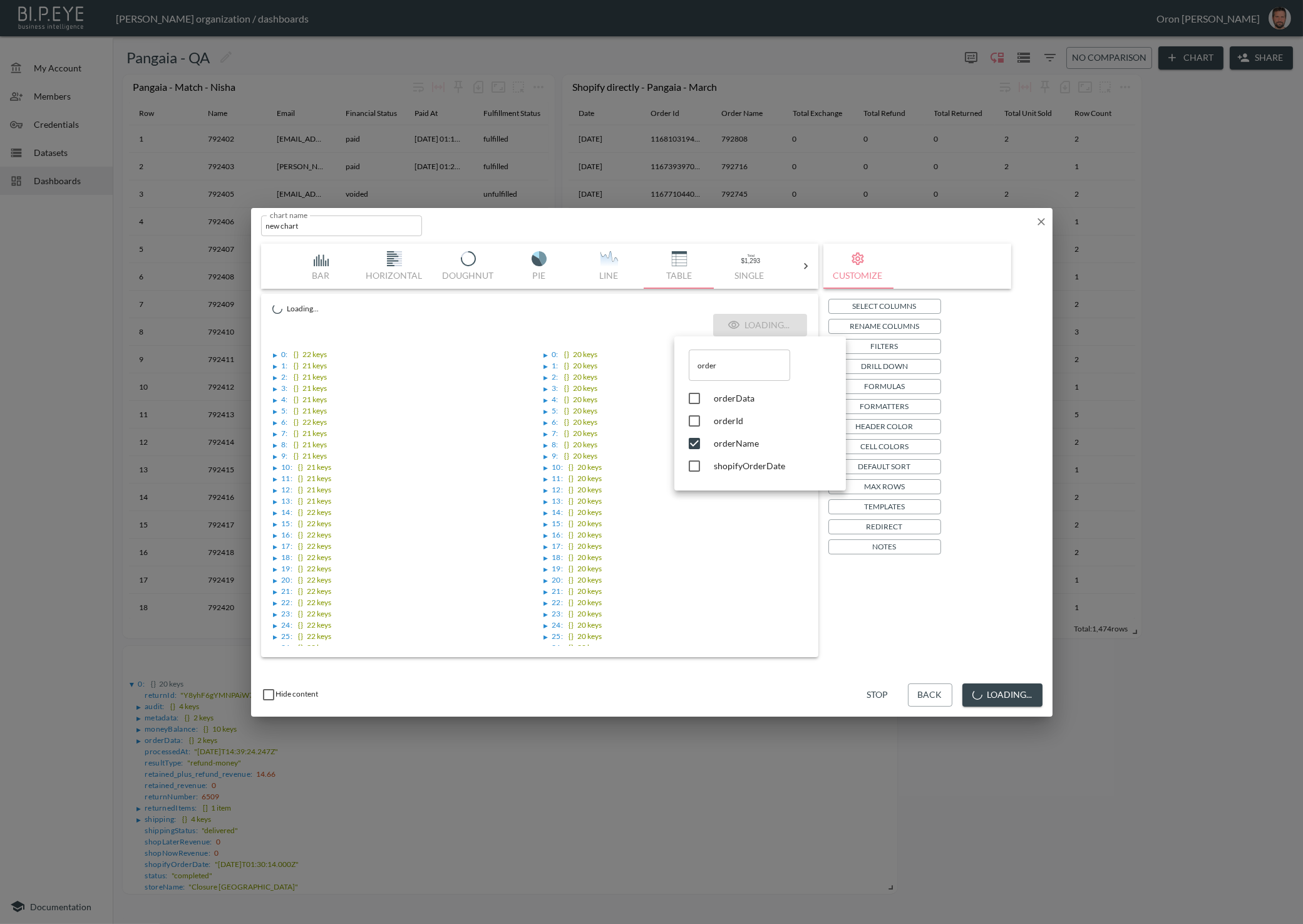
drag, startPoint x: 1015, startPoint y: 689, endPoint x: 1017, endPoint y: 632, distance: 57.0
click at [1016, 687] on div at bounding box center [652, 462] width 1303 height 924
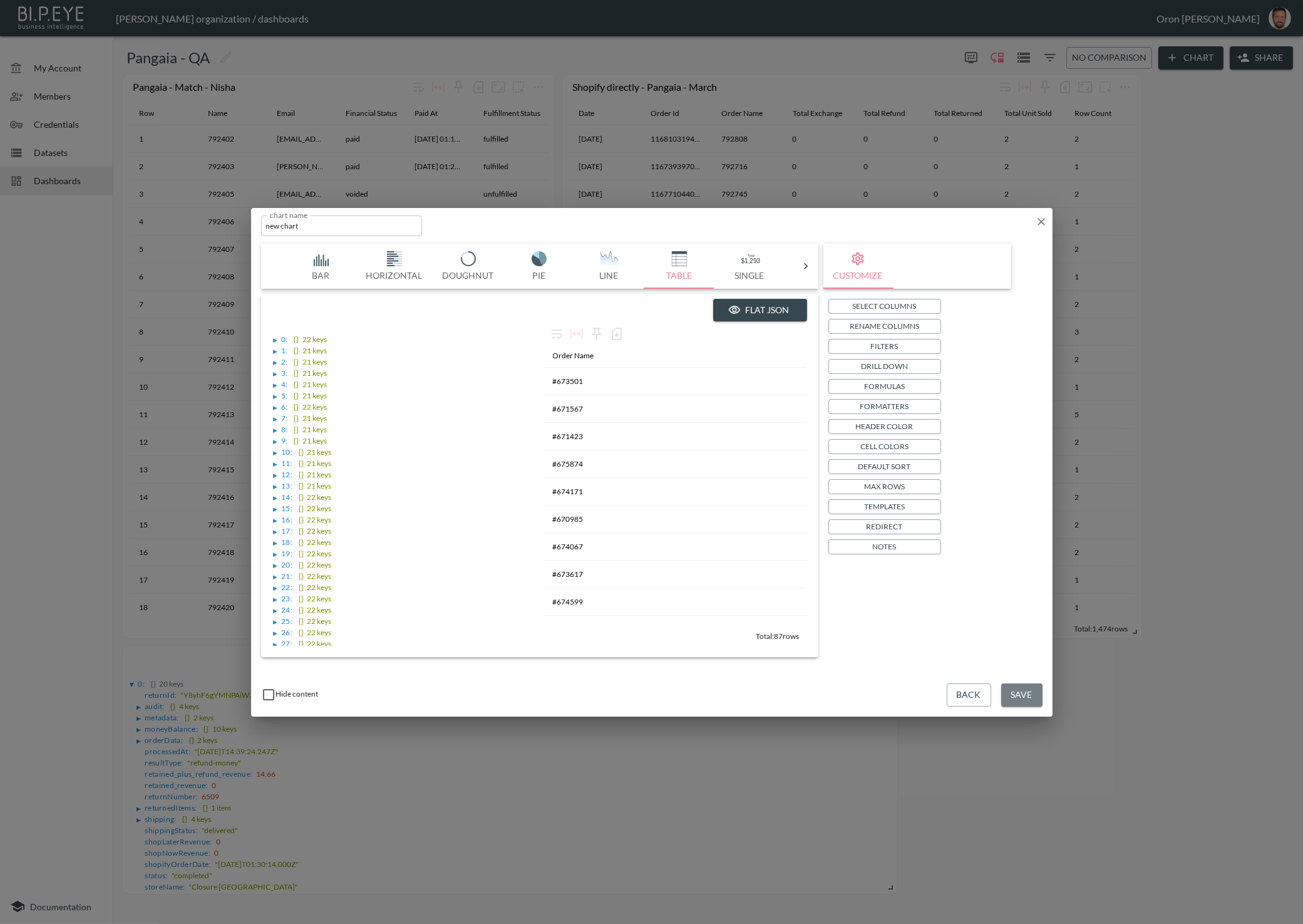
click at [1018, 692] on button "Save" at bounding box center [1021, 695] width 42 height 23
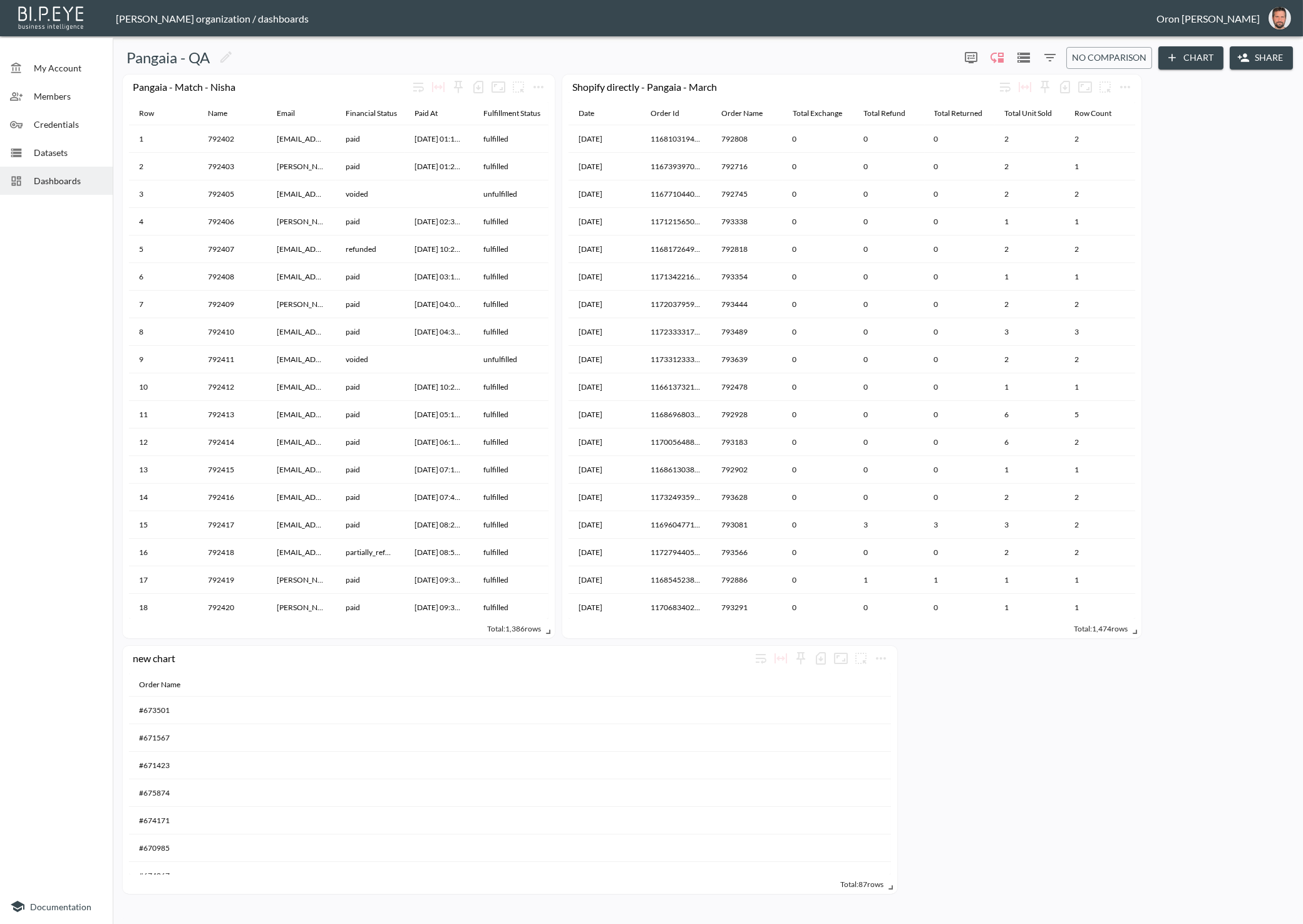
click at [959, 735] on div "Pangaia - Match - Nisha Row Name Email Financial Status Paid At Fulfillment Sta…" at bounding box center [705, 484] width 1175 height 819
click at [69, 153] on span "Datasets" at bounding box center [68, 152] width 69 height 13
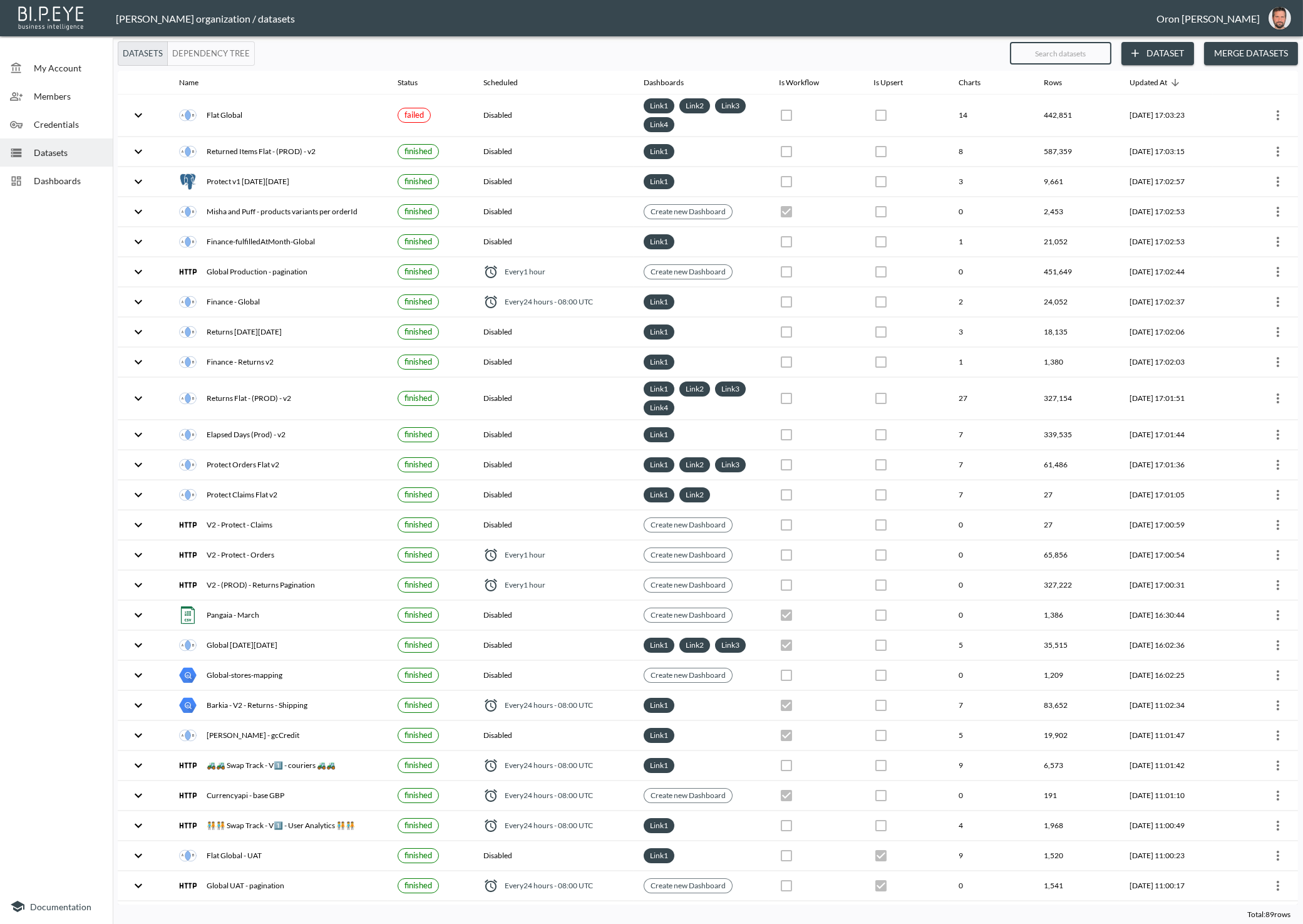
click at [1097, 52] on input "text" at bounding box center [1061, 53] width 102 height 32
type input "re"
checkbox input "false"
checkbox input "true"
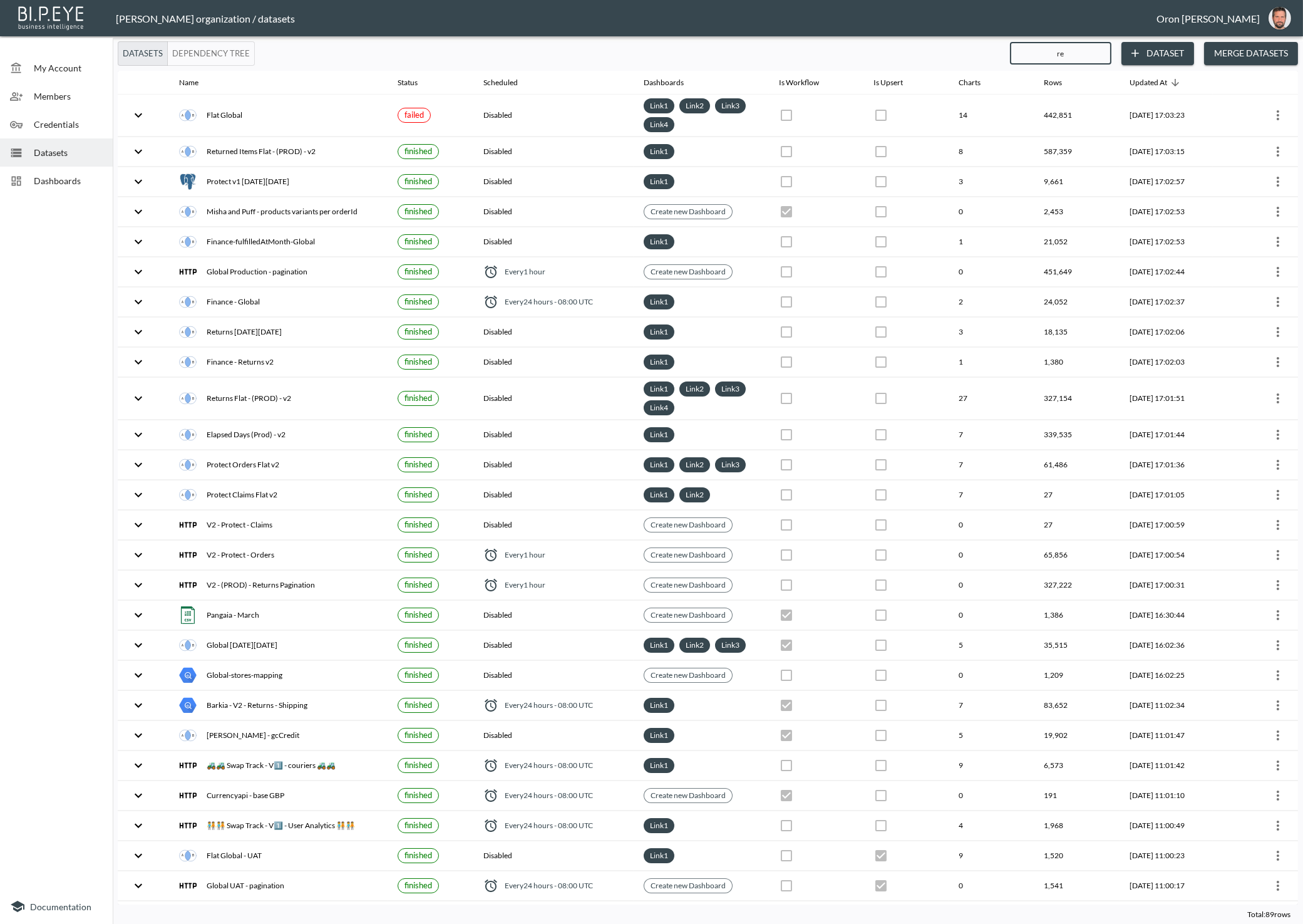
checkbox input "true"
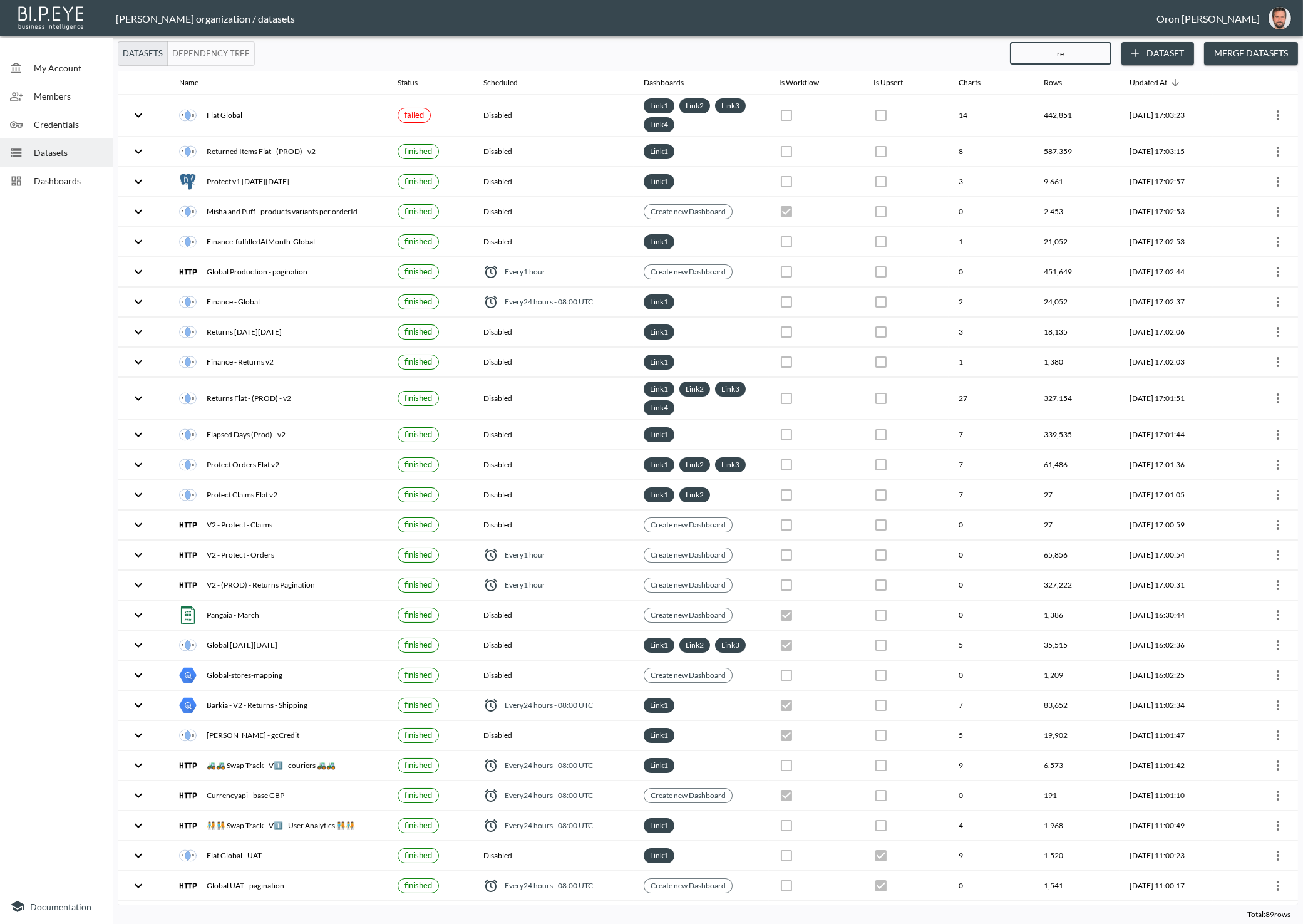
checkbox input "true"
checkbox input "false"
checkbox input "true"
checkbox input "false"
checkbox input "true"
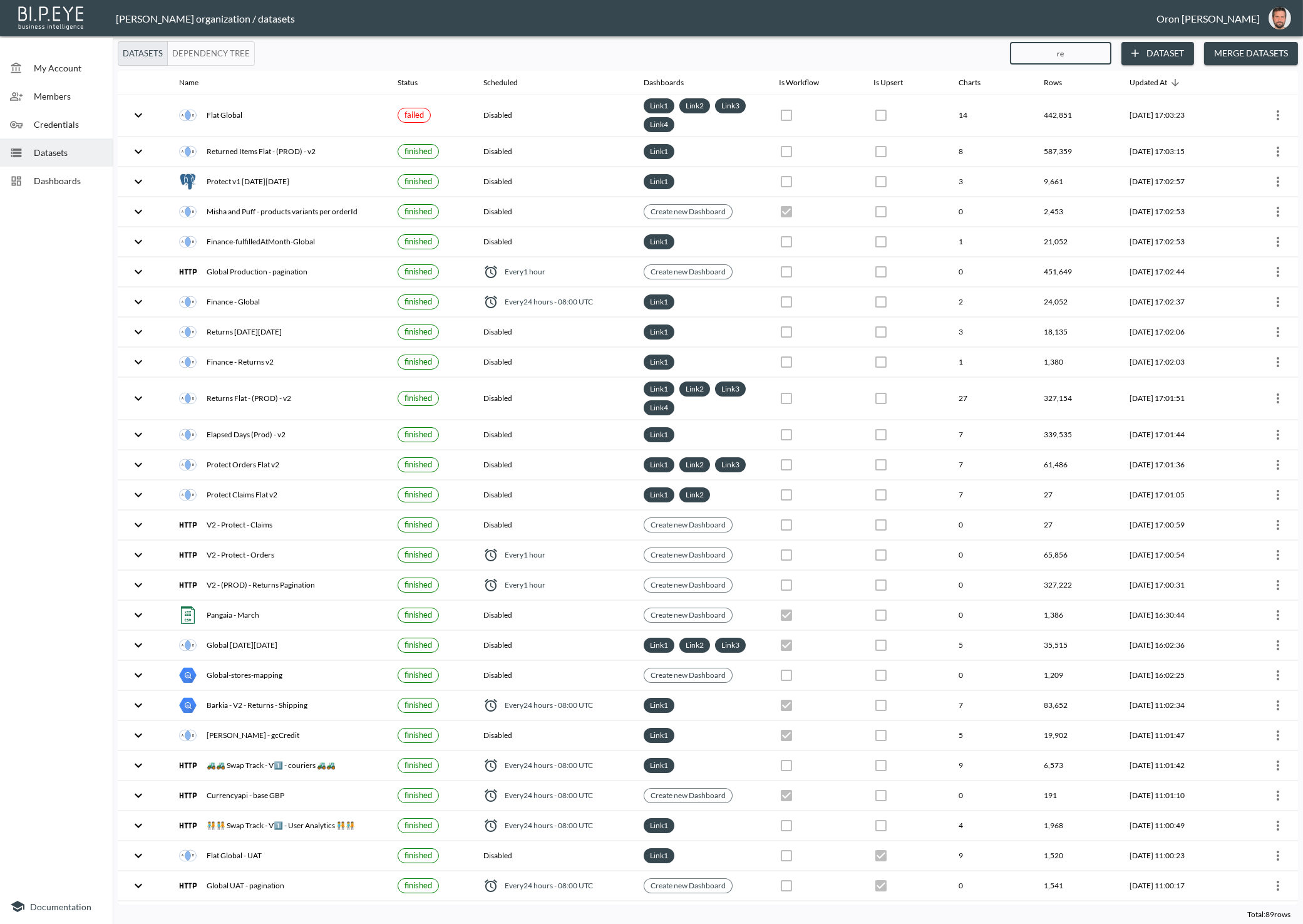
checkbox input "false"
checkbox input "true"
checkbox input "false"
checkbox input "true"
checkbox input "false"
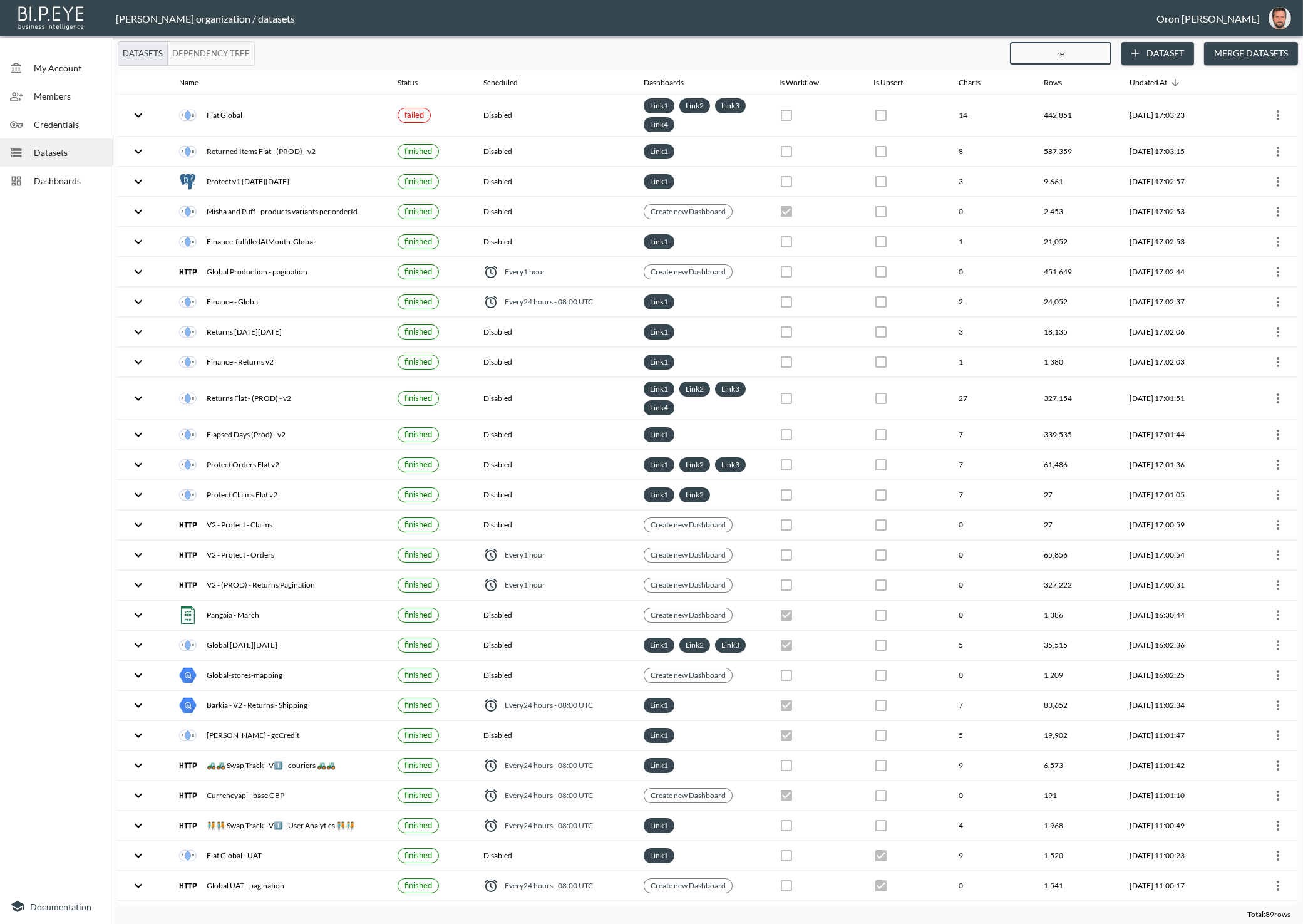
checkbox input "false"
checkbox input "true"
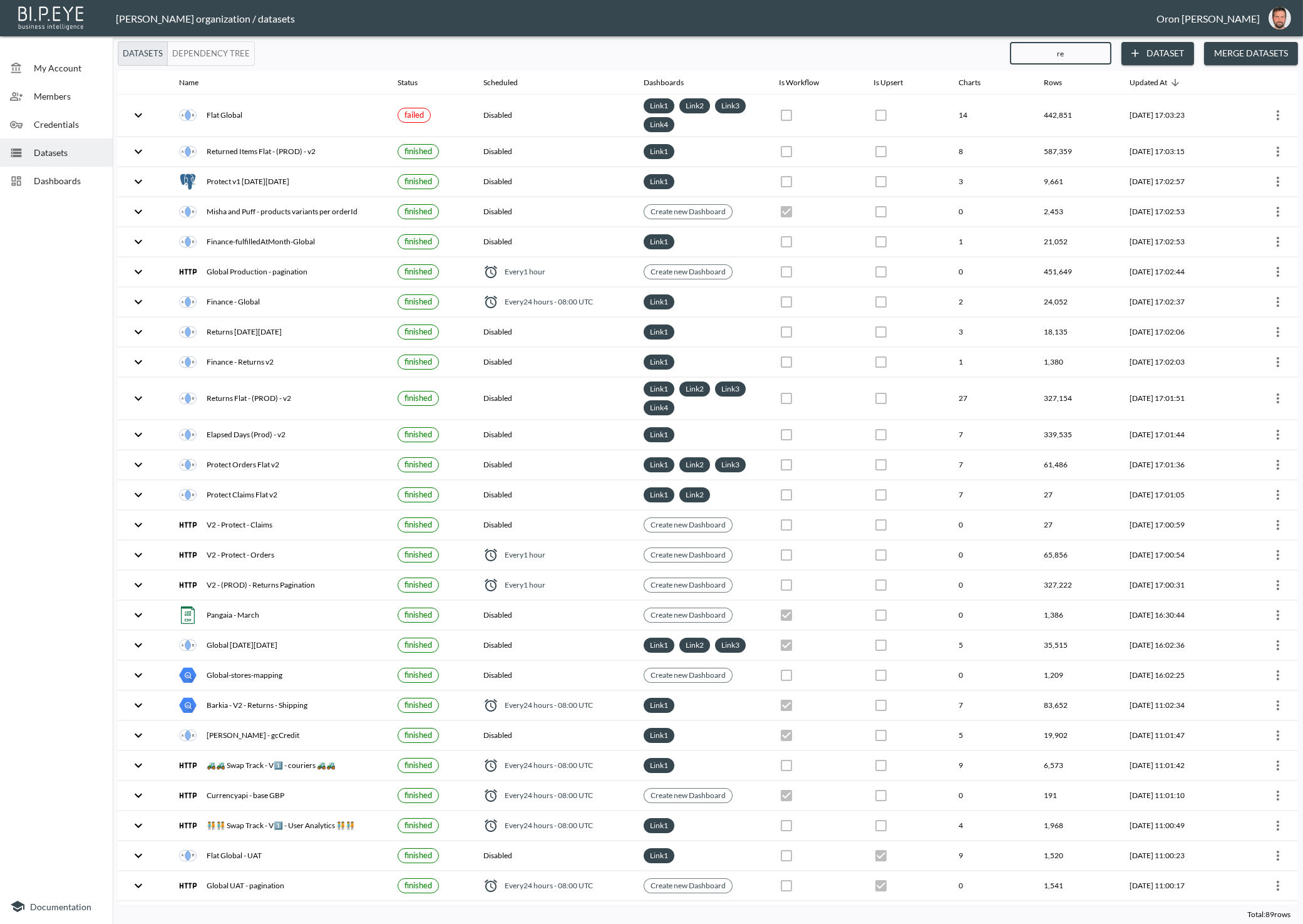
checkbox input "true"
checkbox input "false"
checkbox input "true"
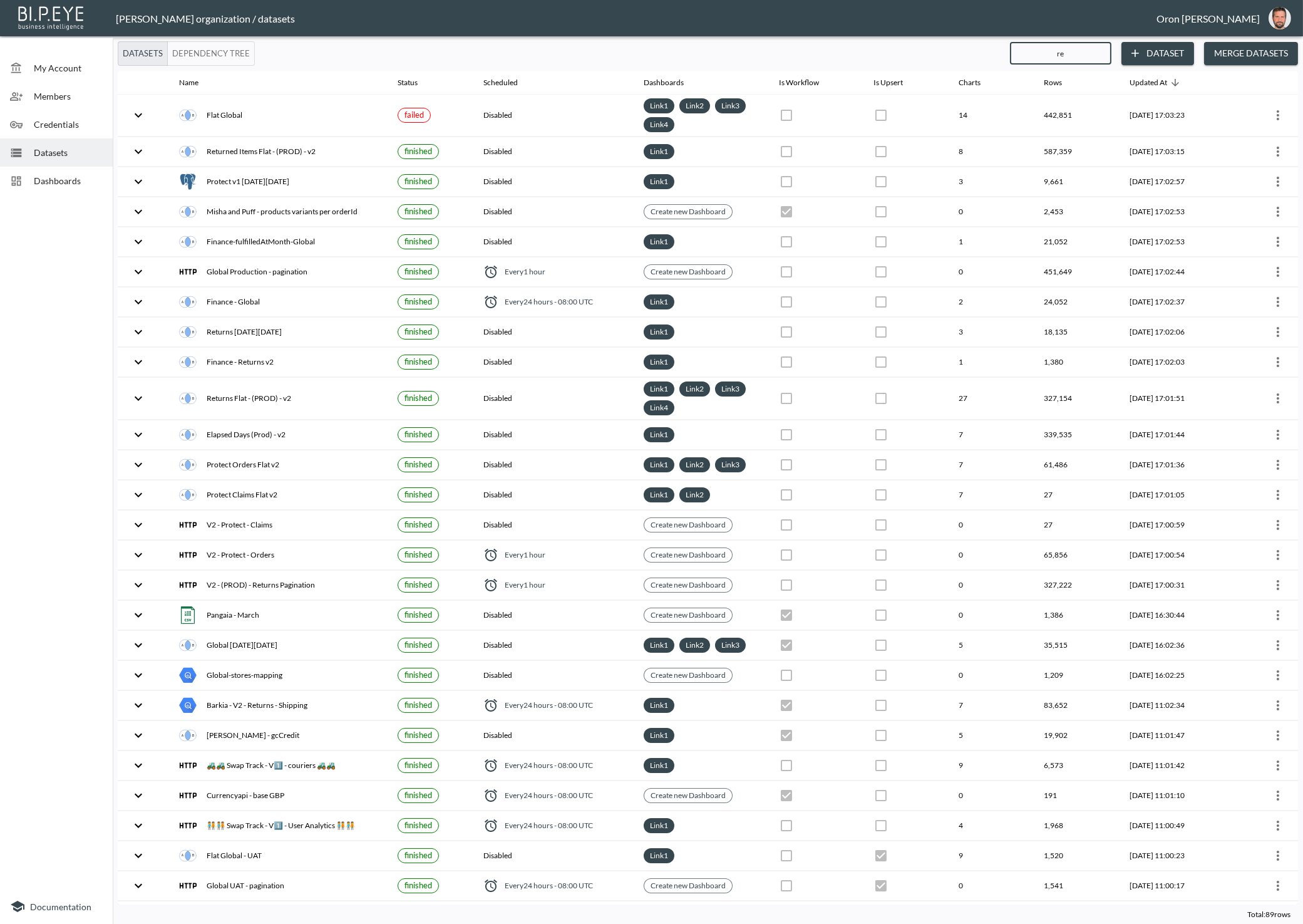
checkbox input "true"
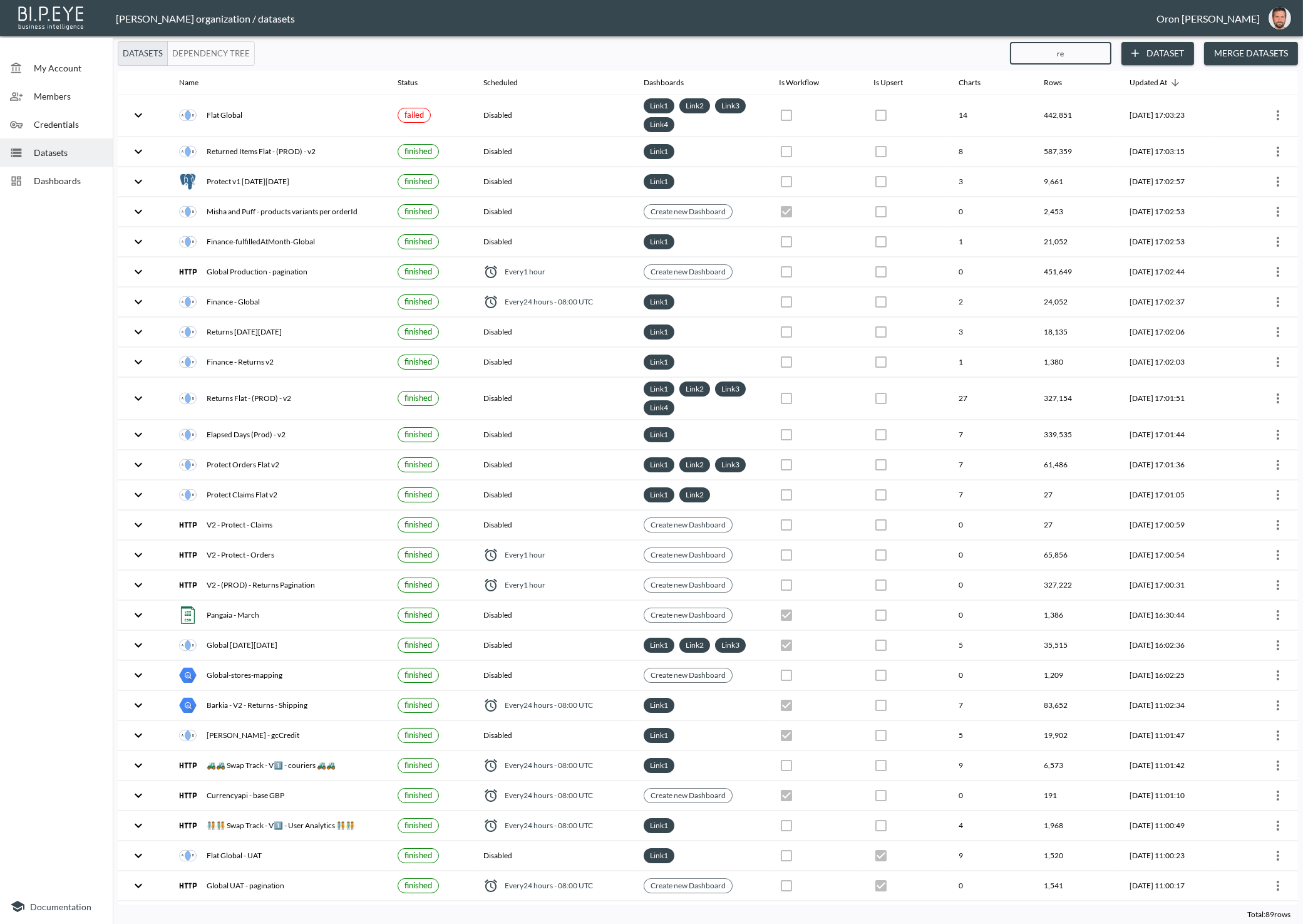
checkbox input "true"
checkbox input "false"
checkbox input "true"
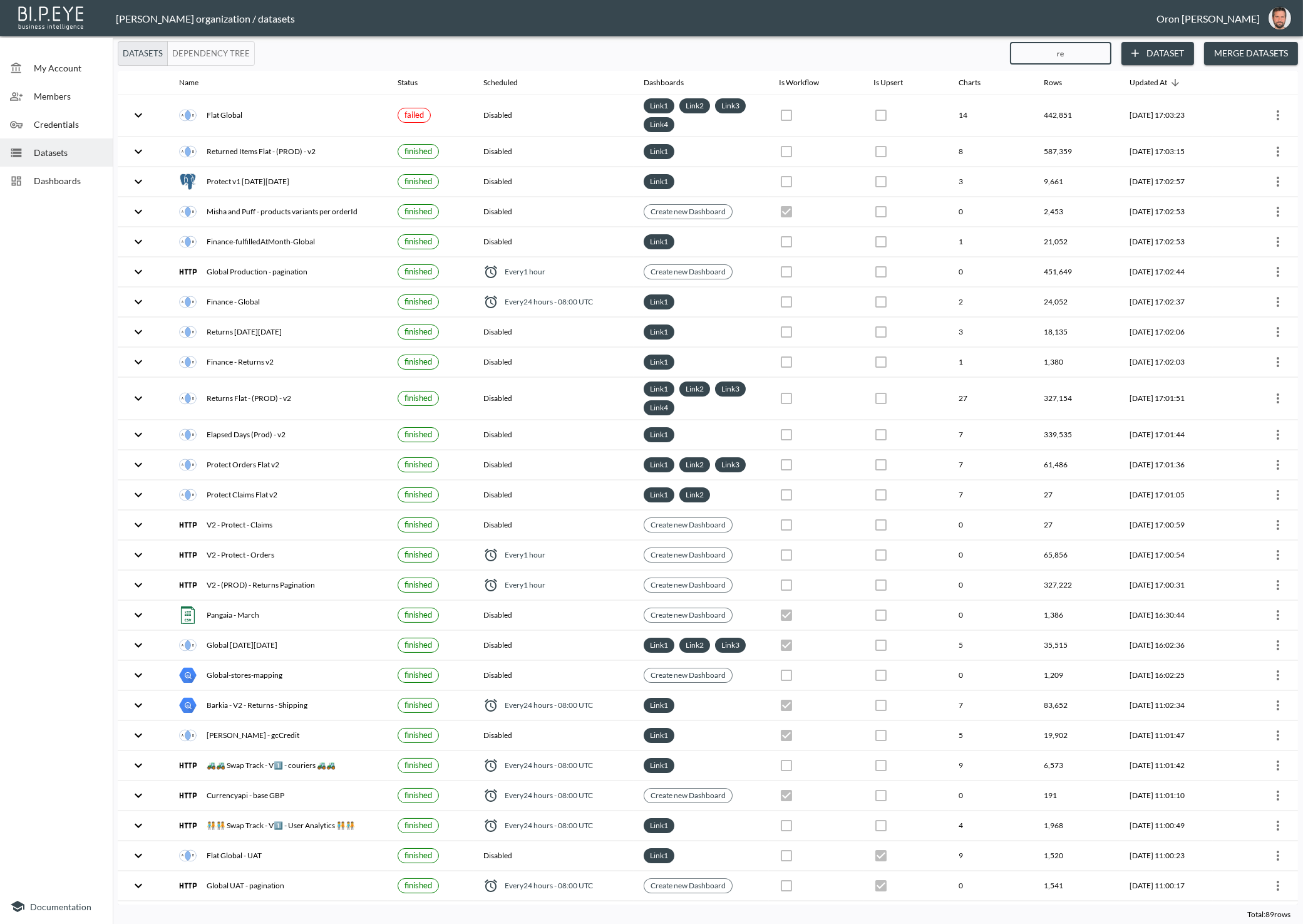
checkbox input "false"
checkbox input "true"
checkbox input "false"
checkbox input "true"
checkbox input "false"
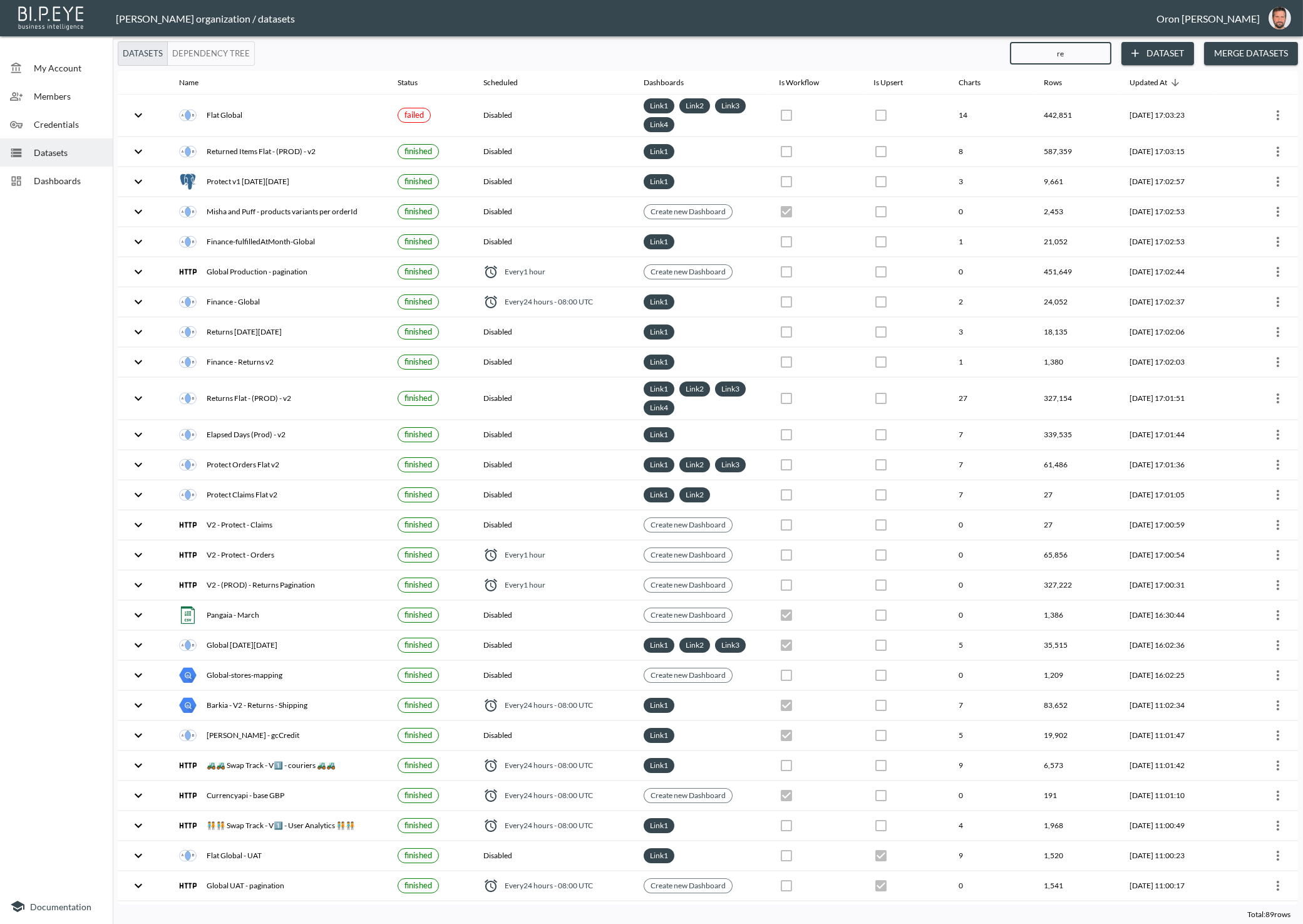
checkbox input "false"
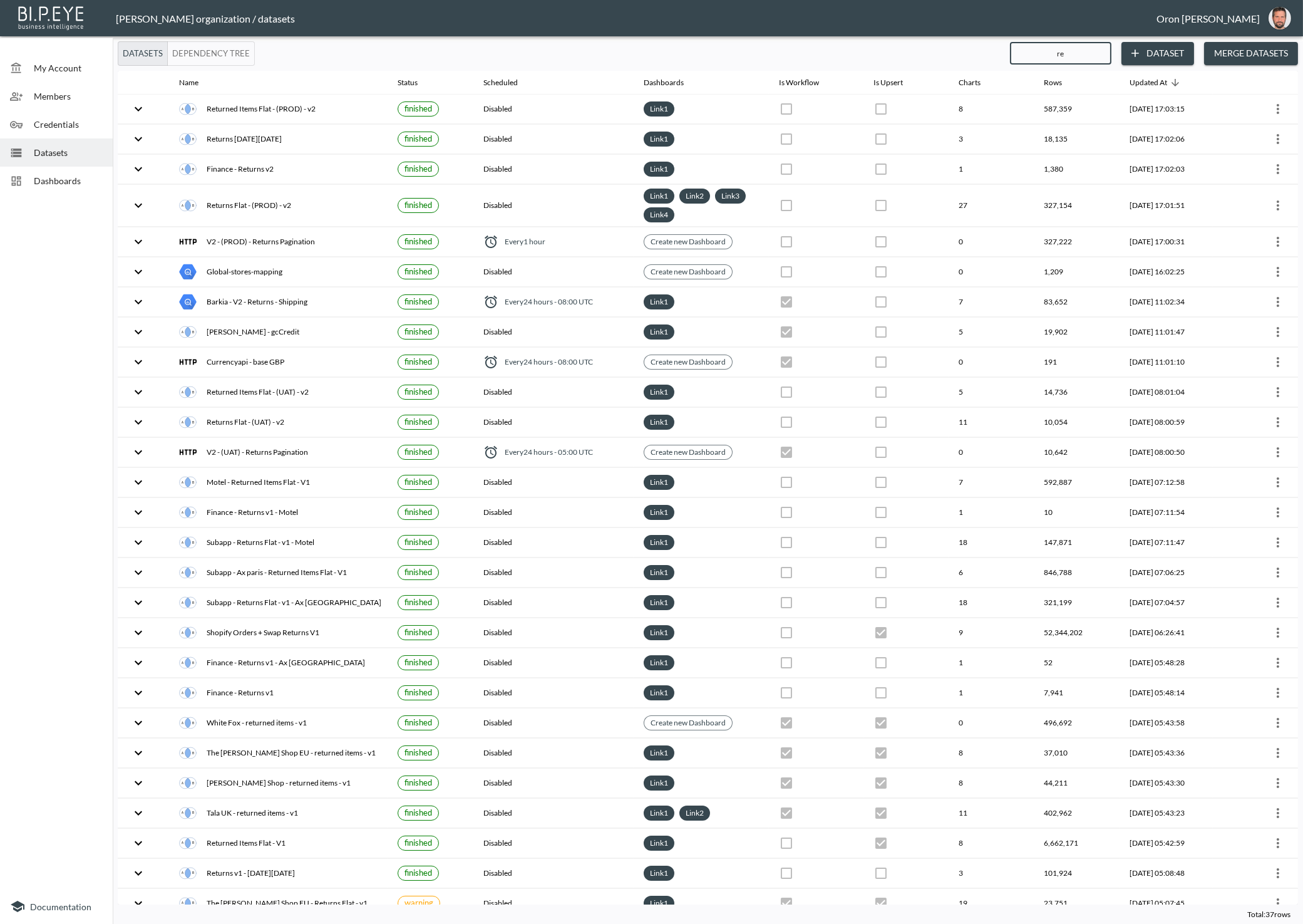
type input "ret"
checkbox input "true"
checkbox input "false"
checkbox input "true"
checkbox input "false"
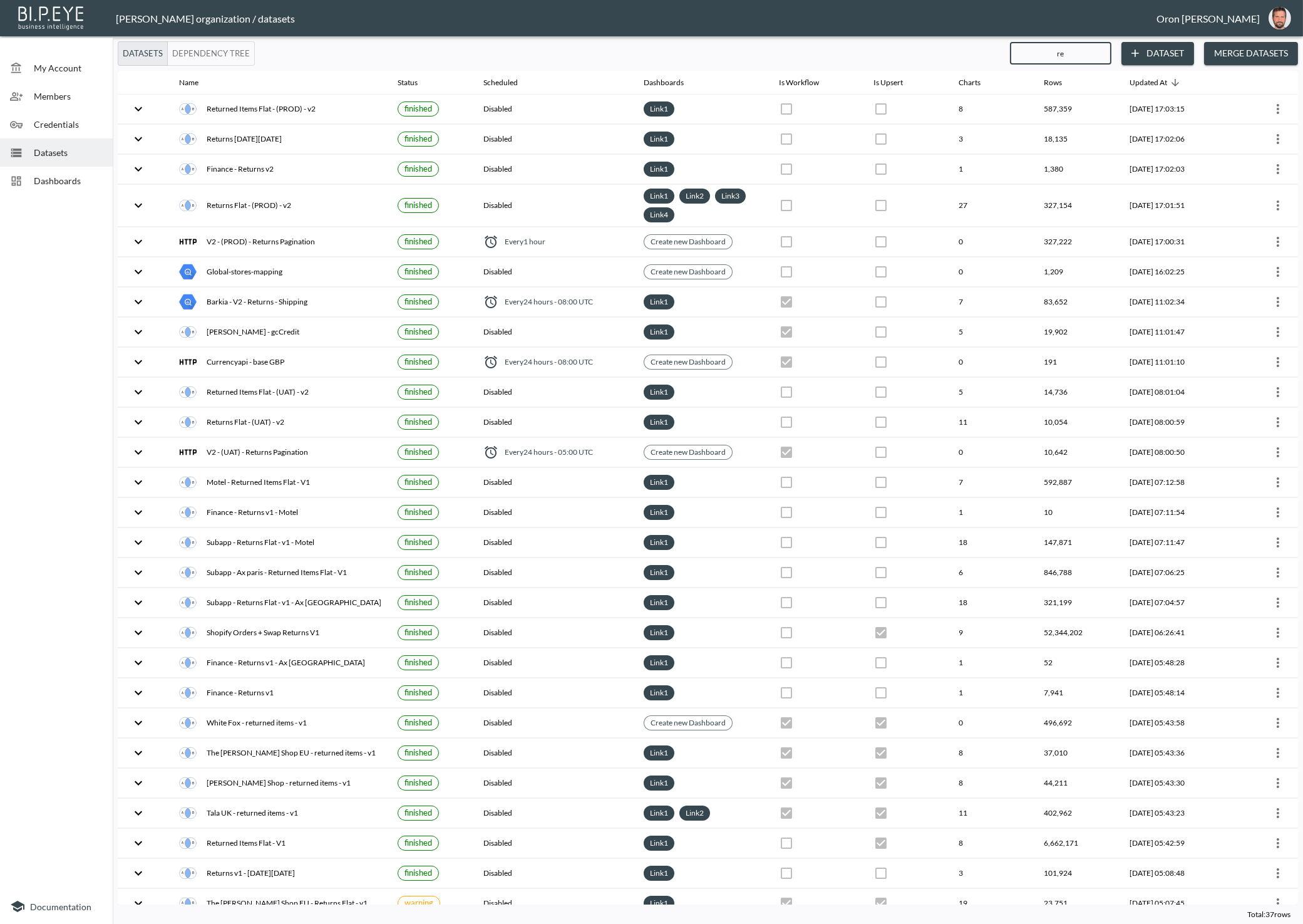
checkbox input "true"
checkbox input "false"
checkbox input "true"
checkbox input "false"
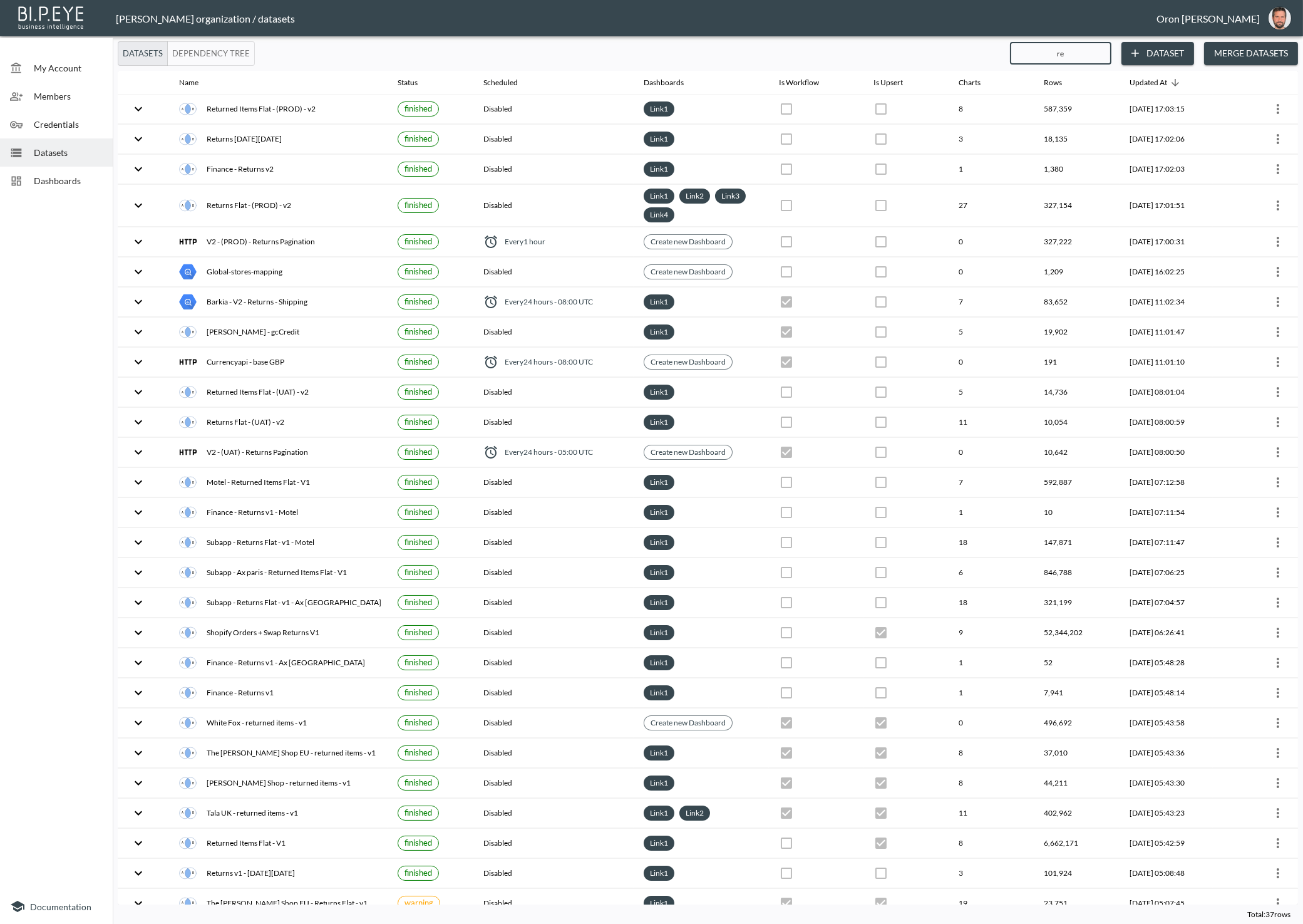
checkbox input "true"
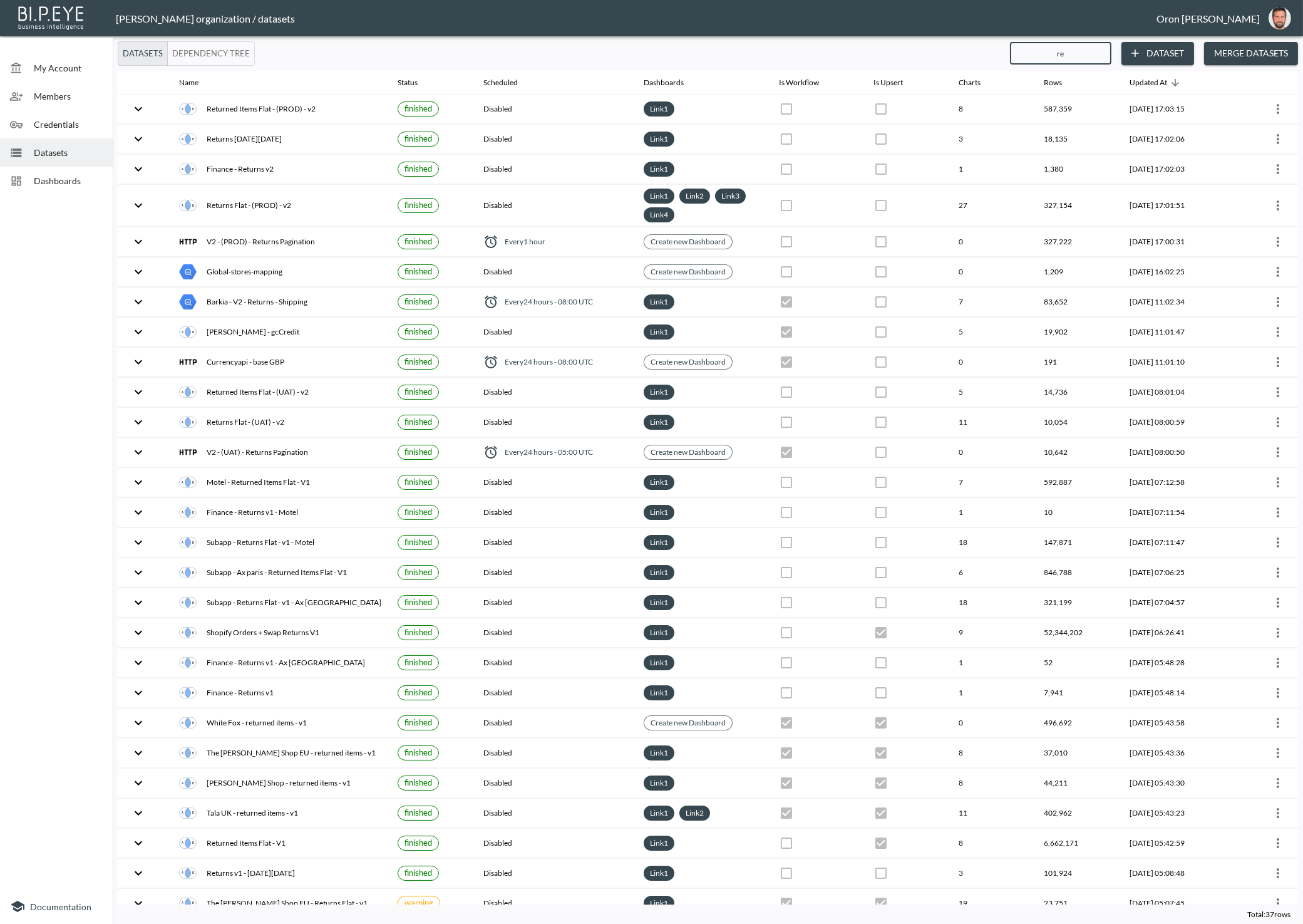
checkbox input "false"
checkbox input "true"
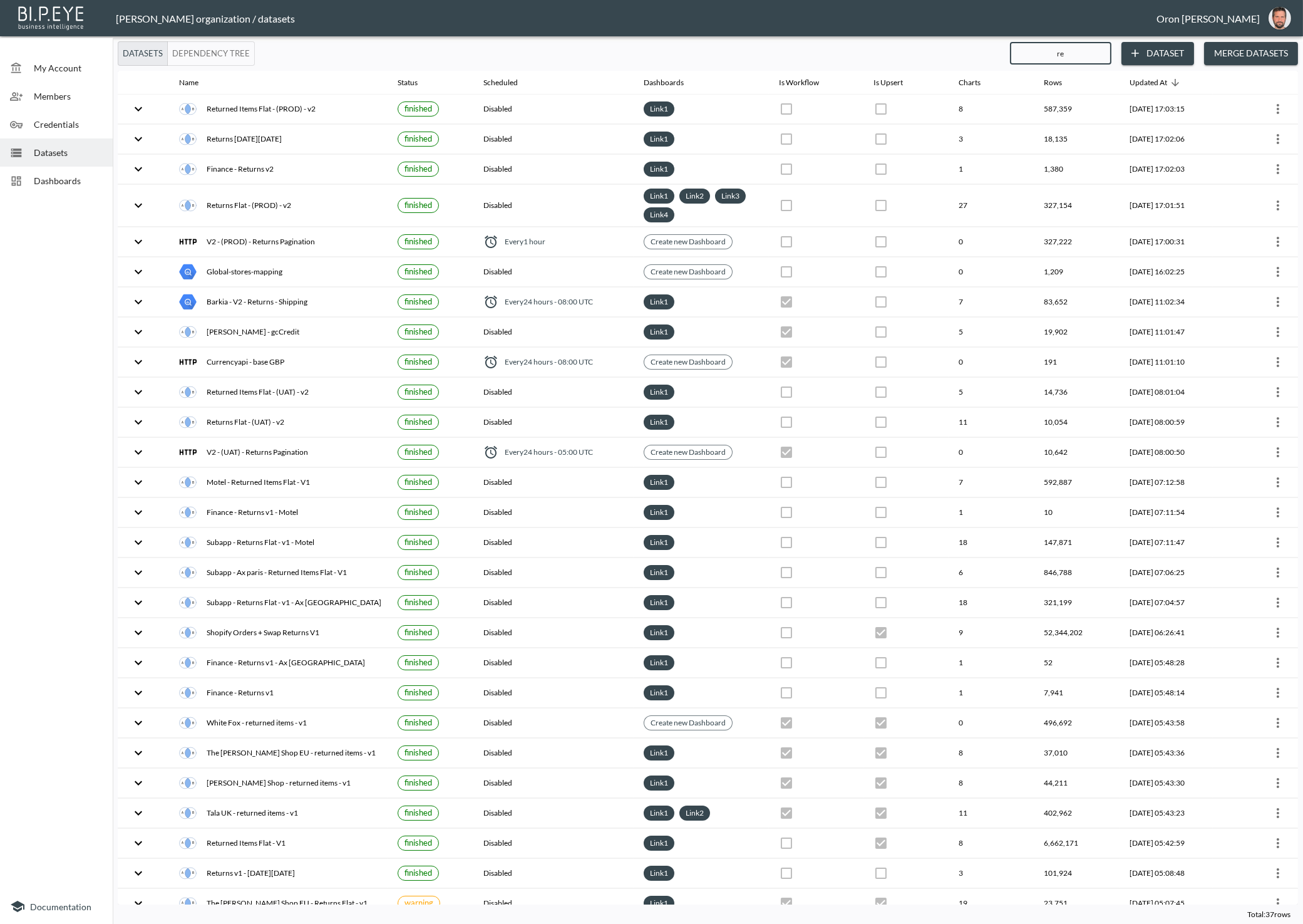
checkbox input "true"
checkbox input "false"
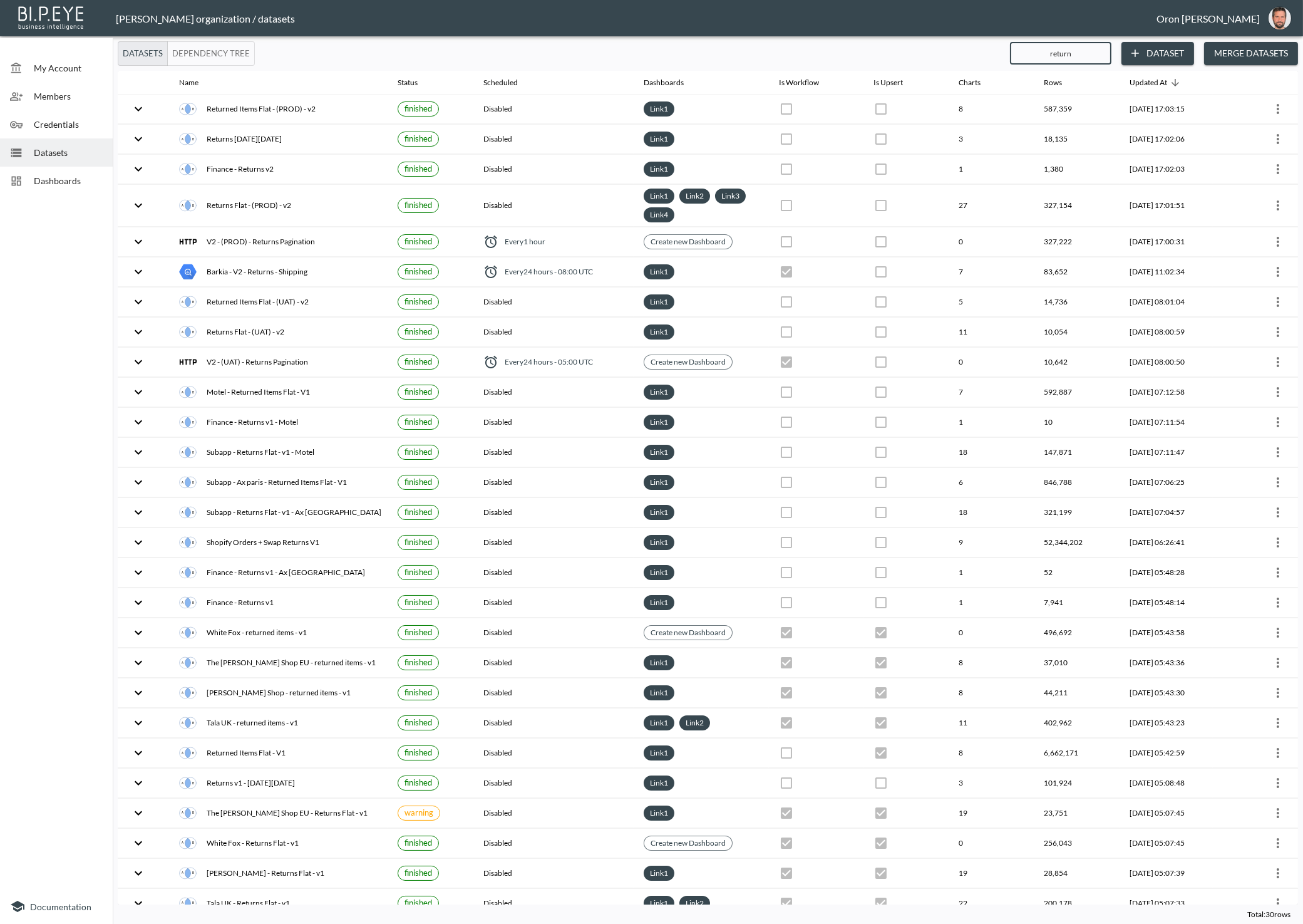
type input "returns"
checkbox input "true"
checkbox input "false"
checkbox input "true"
checkbox input "false"
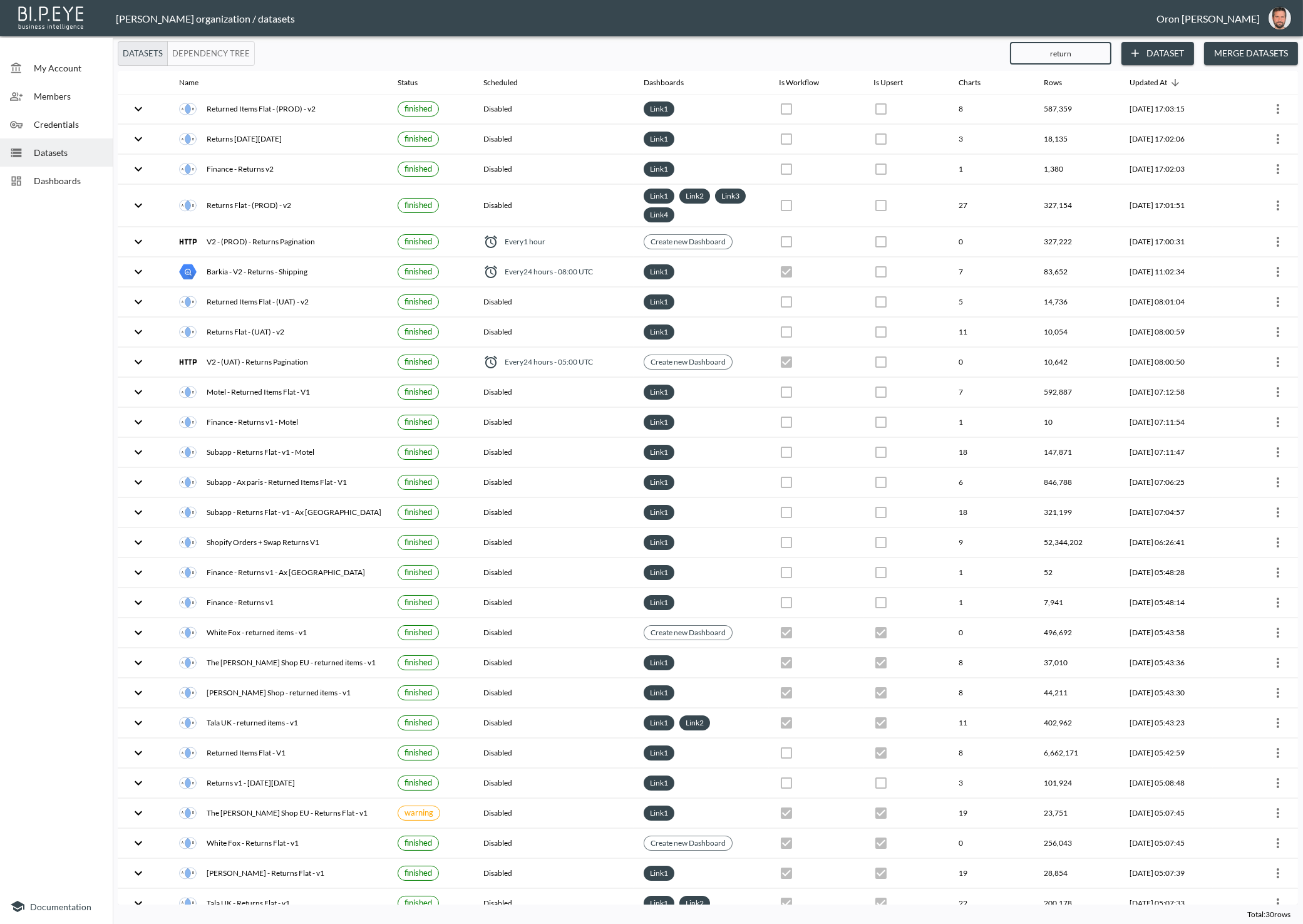
checkbox input "true"
checkbox input "false"
checkbox input "true"
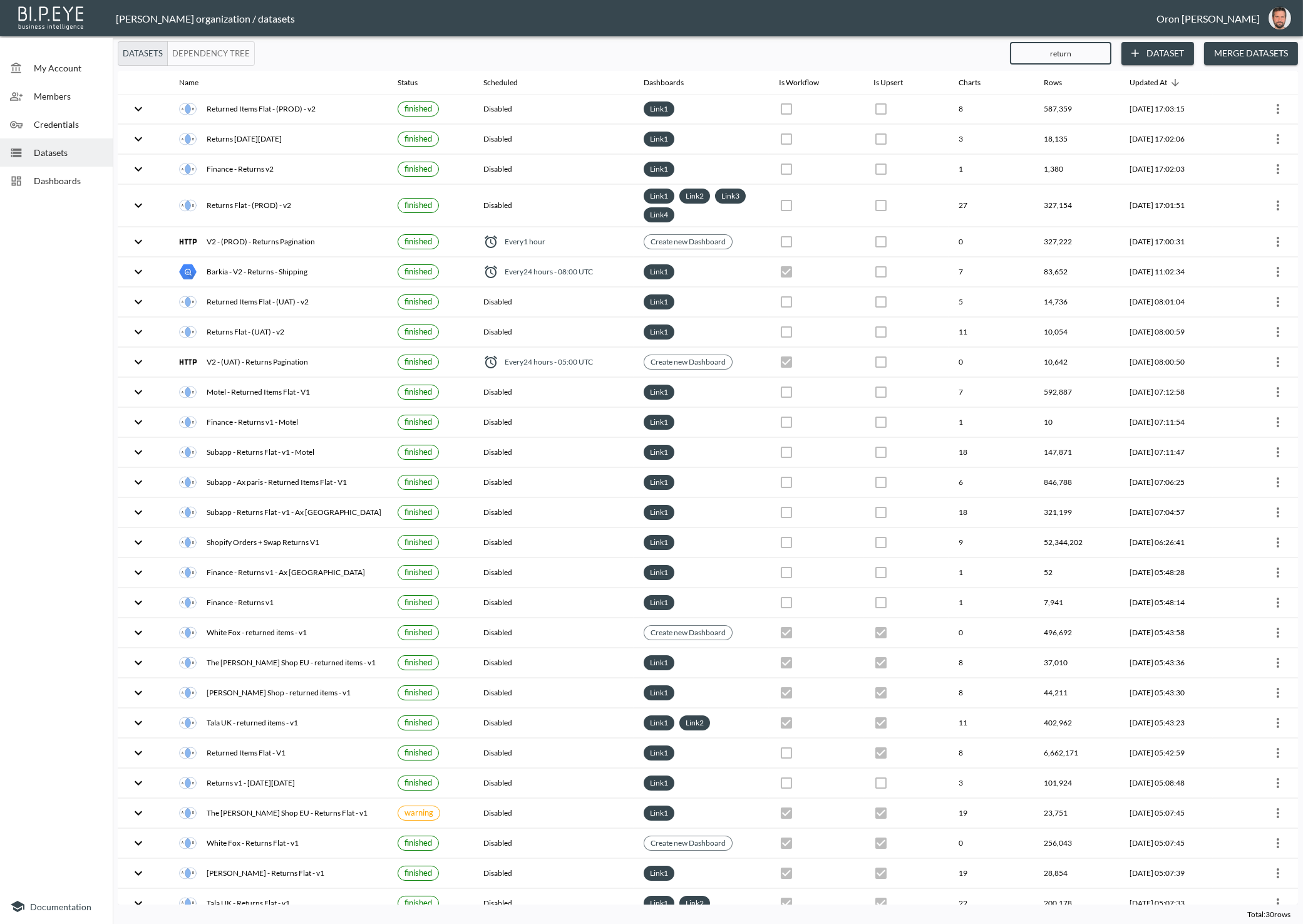
checkbox input "true"
checkbox input "false"
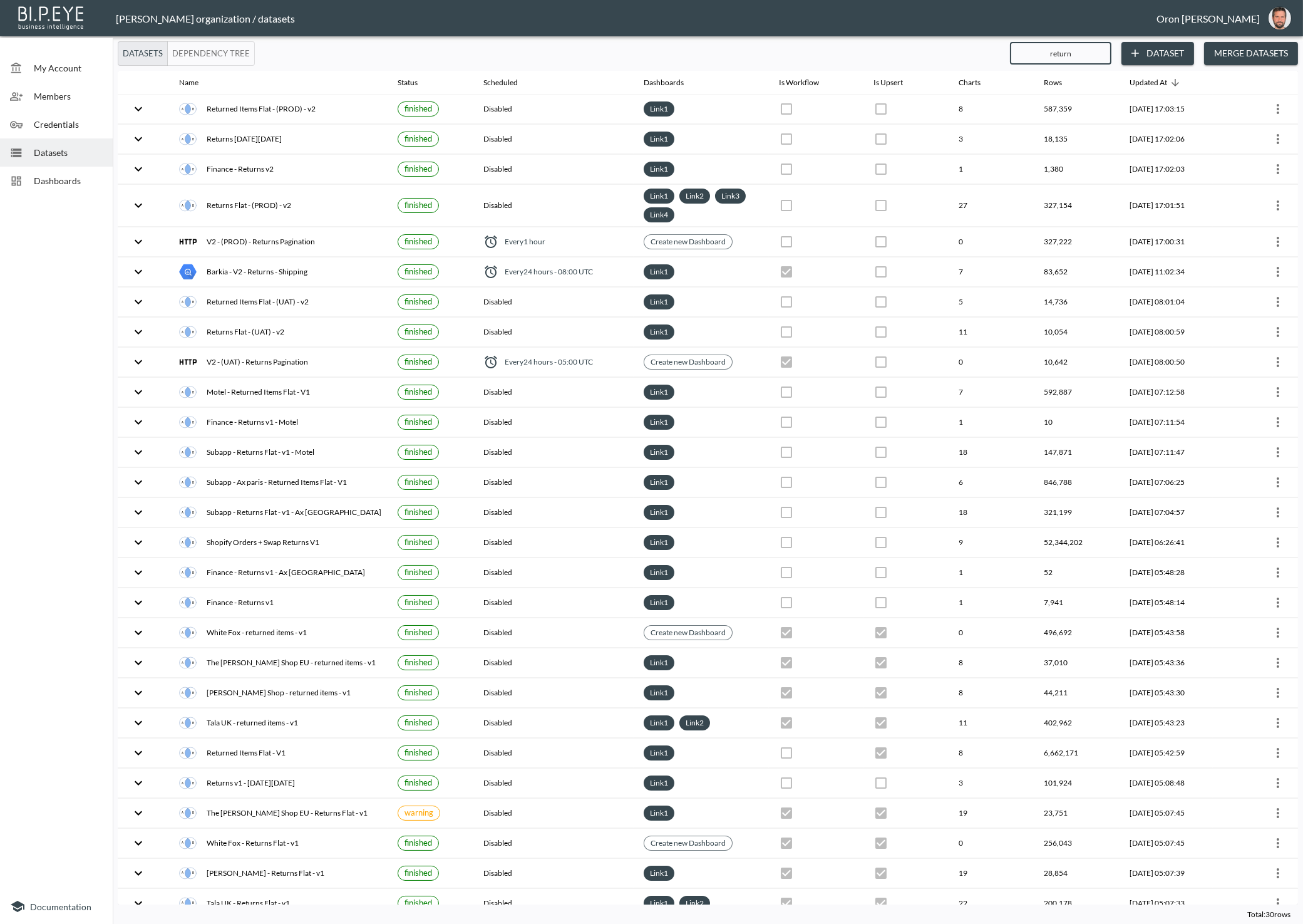
checkbox input "false"
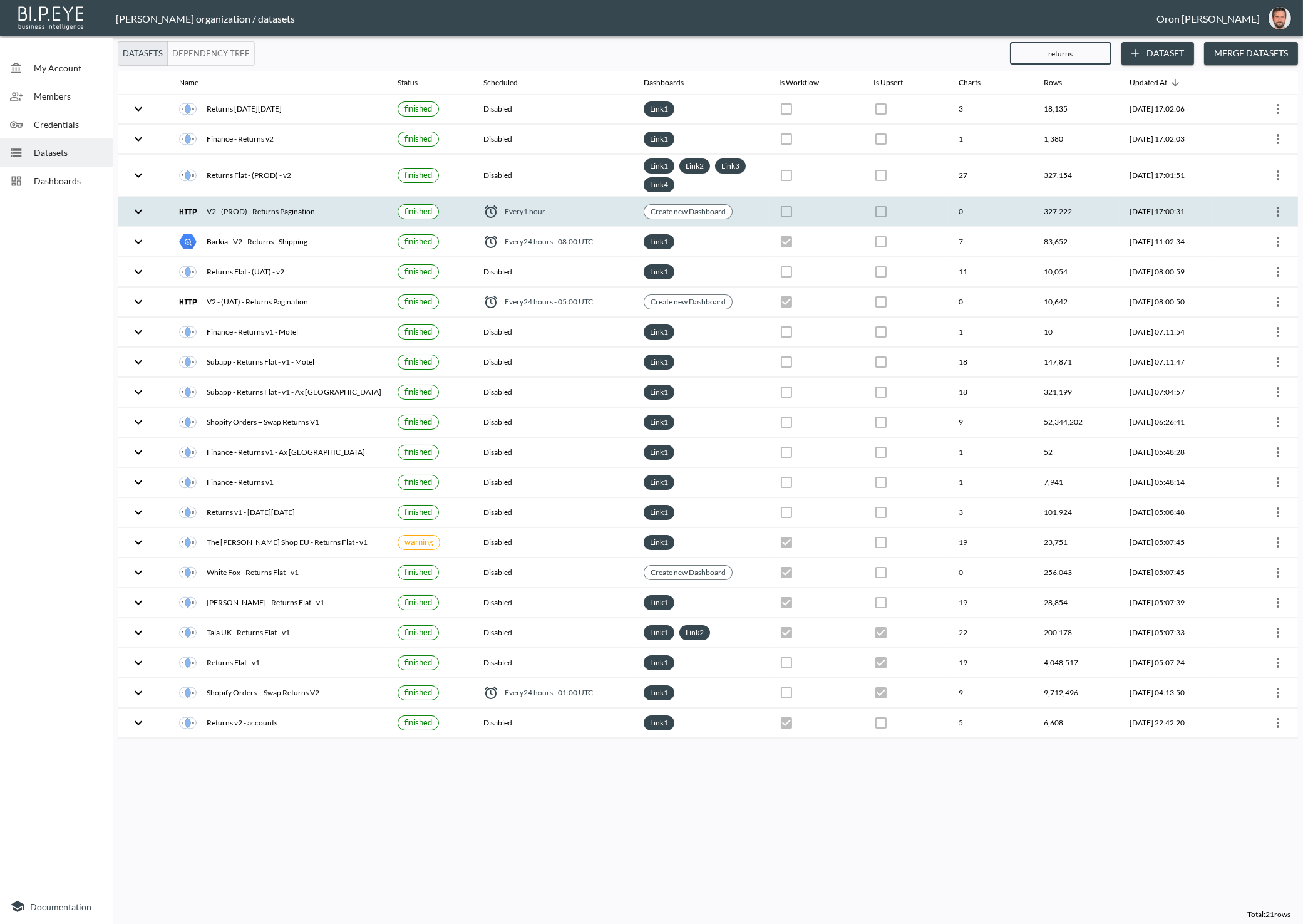
type input "returns"
click at [1276, 207] on icon "more" at bounding box center [1278, 212] width 15 height 15
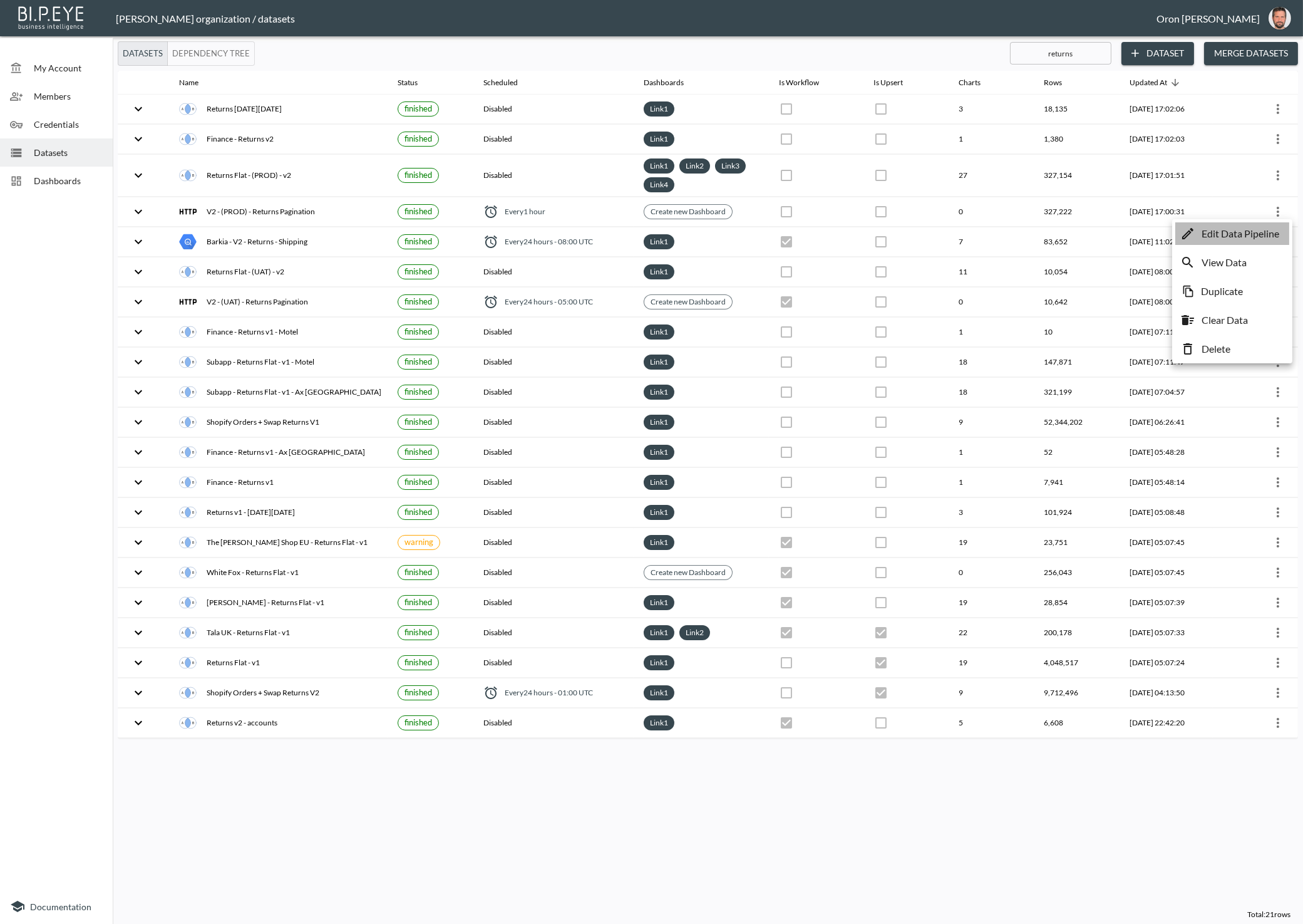
click at [1265, 230] on p "Edit Data Pipeline" at bounding box center [1240, 234] width 78 height 15
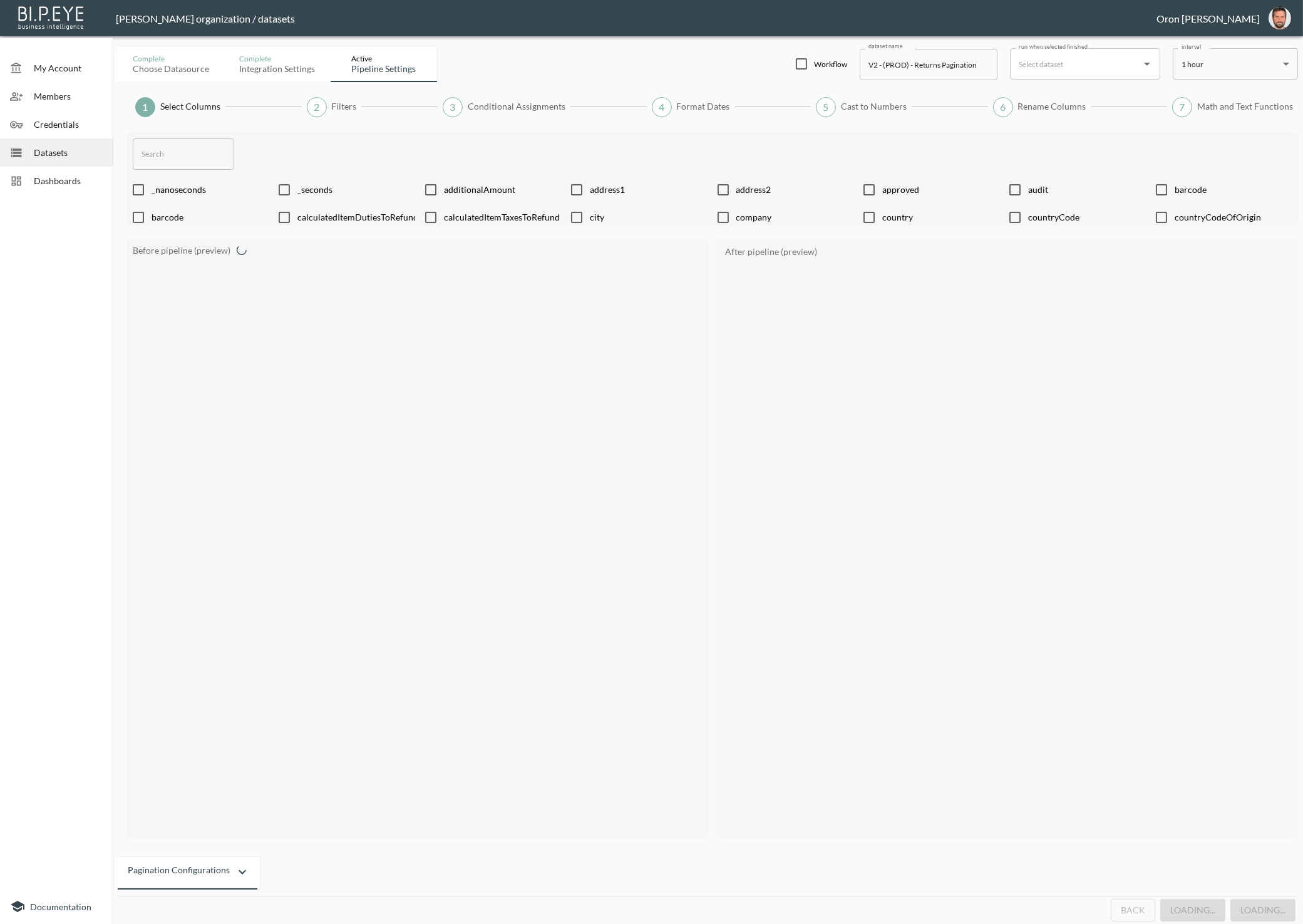
checkbox input "true"
checkbox input "false"
click at [200, 864] on div "Pagination configurations" at bounding box center [178, 872] width 102 height 18
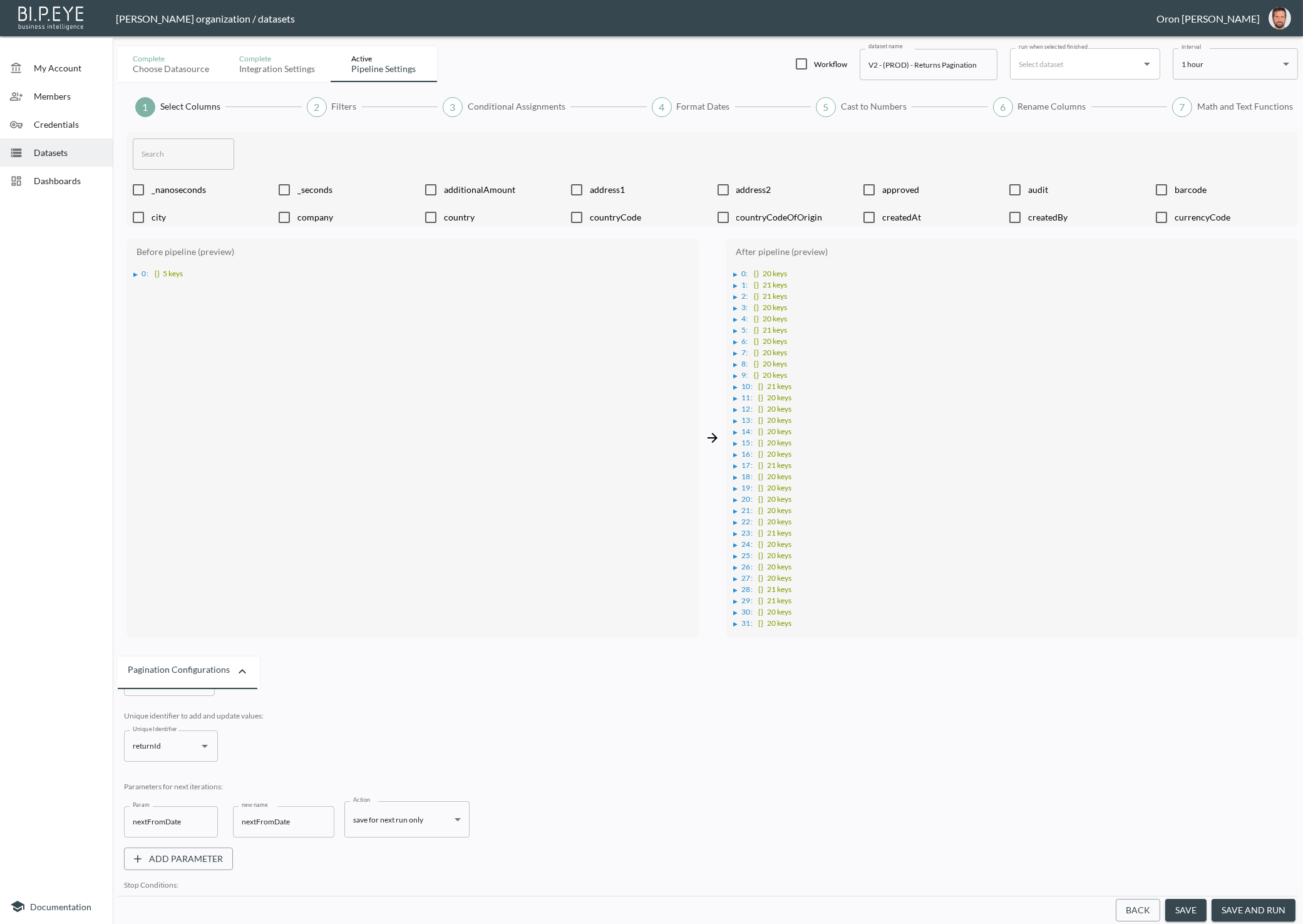
scroll to position [53, 0]
